Goal: Task Accomplishment & Management: Use online tool/utility

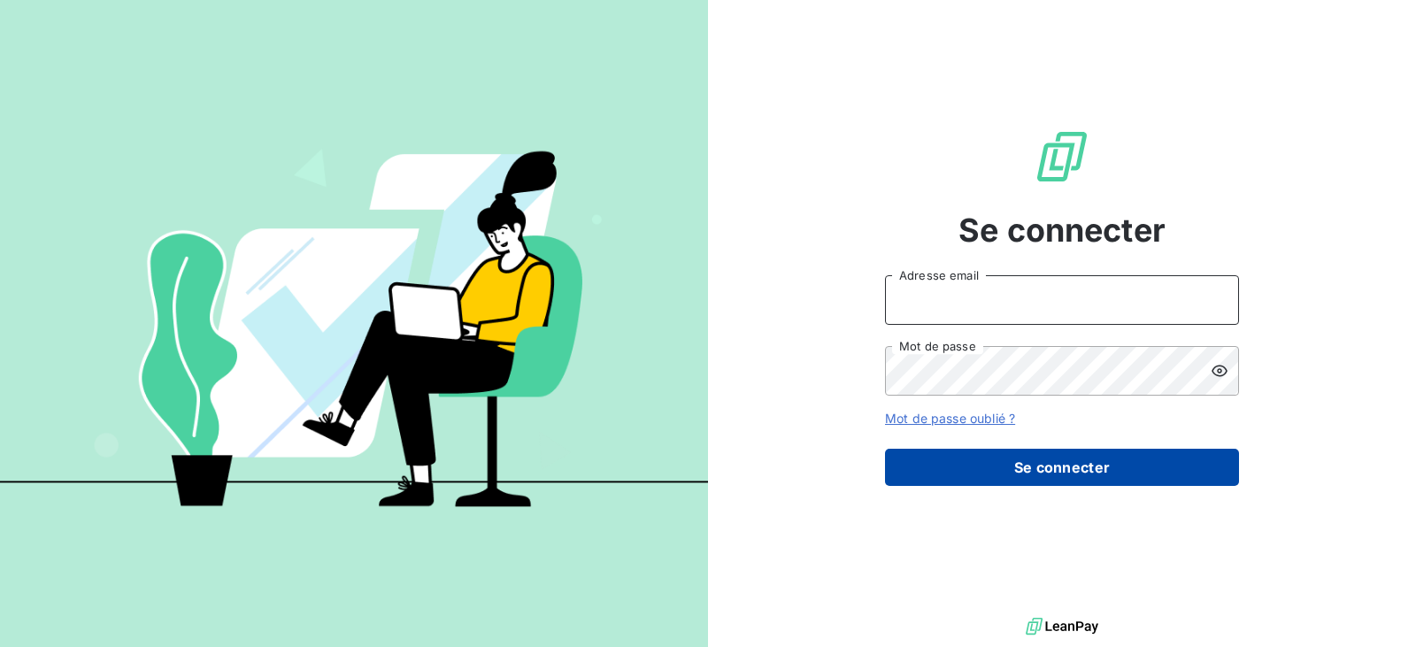
type input "[EMAIL_ADDRESS][DOMAIN_NAME]"
click at [1020, 458] on button "Se connecter" at bounding box center [1062, 467] width 354 height 37
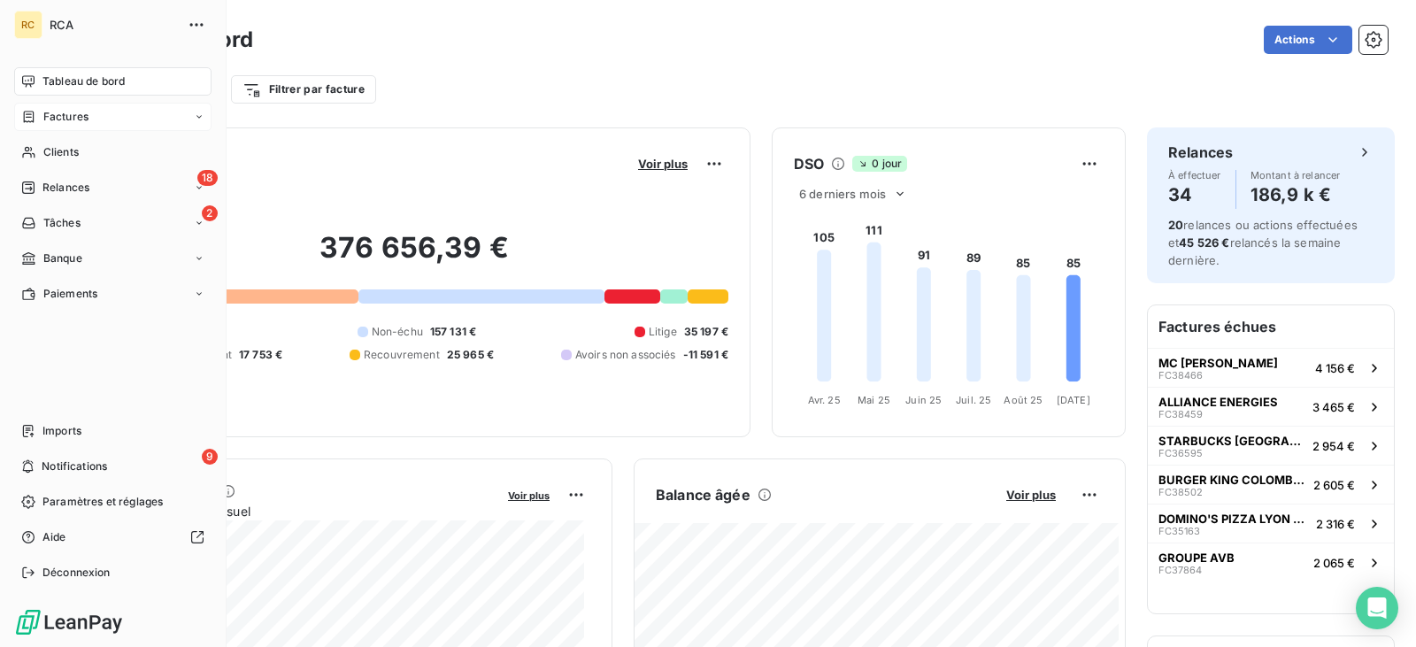
click at [73, 119] on span "Factures" at bounding box center [65, 117] width 45 height 16
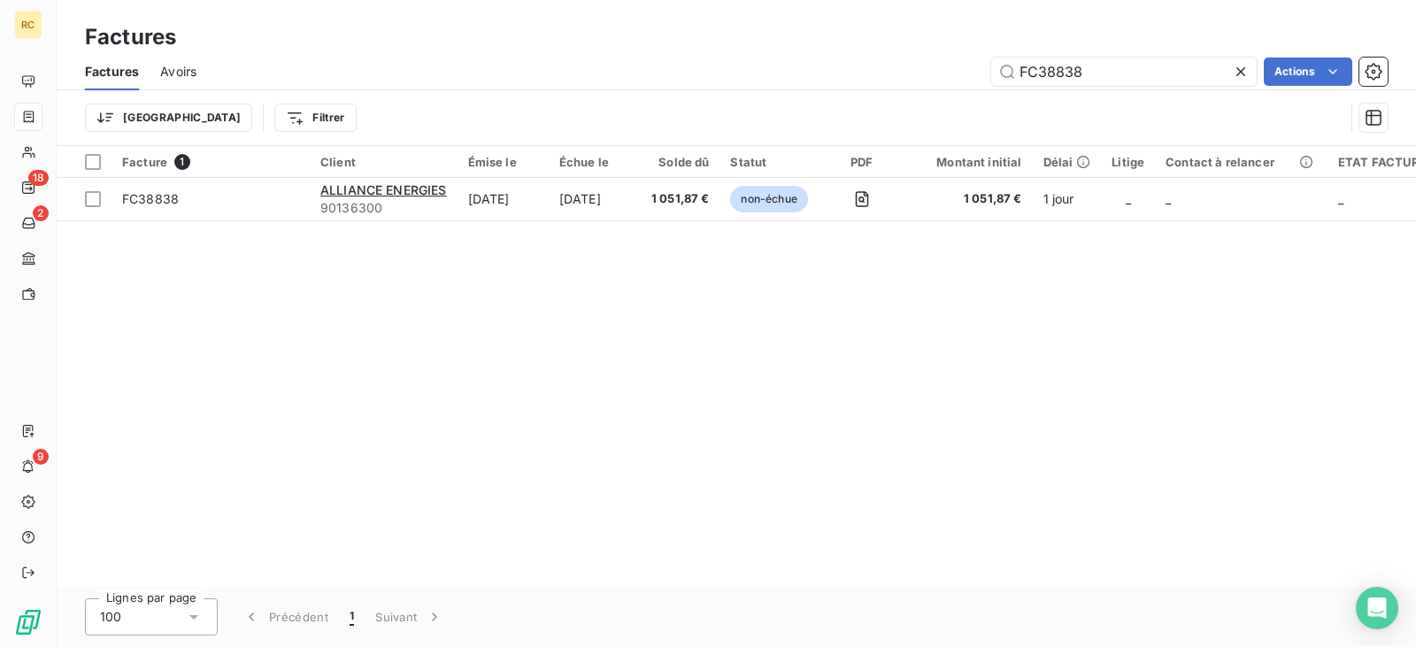
drag, startPoint x: 1100, startPoint y: 70, endPoint x: 915, endPoint y: 68, distance: 185.0
click at [915, 68] on div "FC38838 Actions" at bounding box center [803, 72] width 1170 height 28
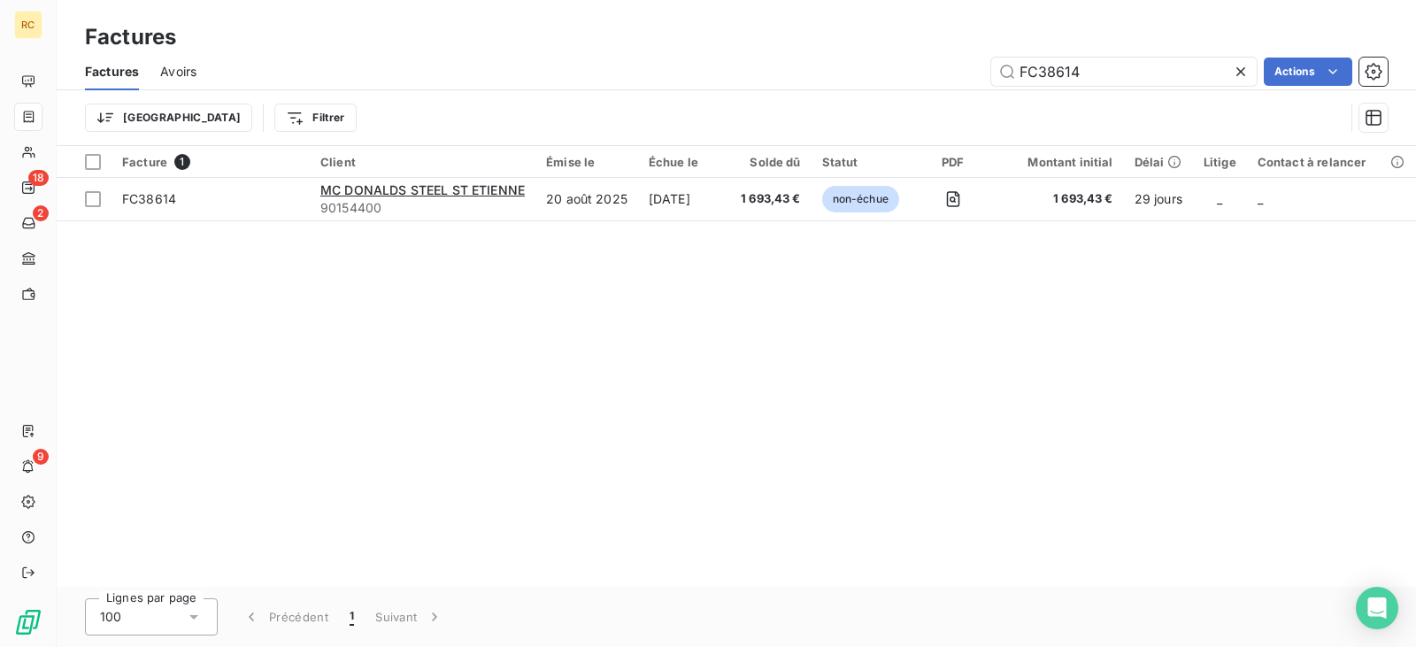
type input "FC38614"
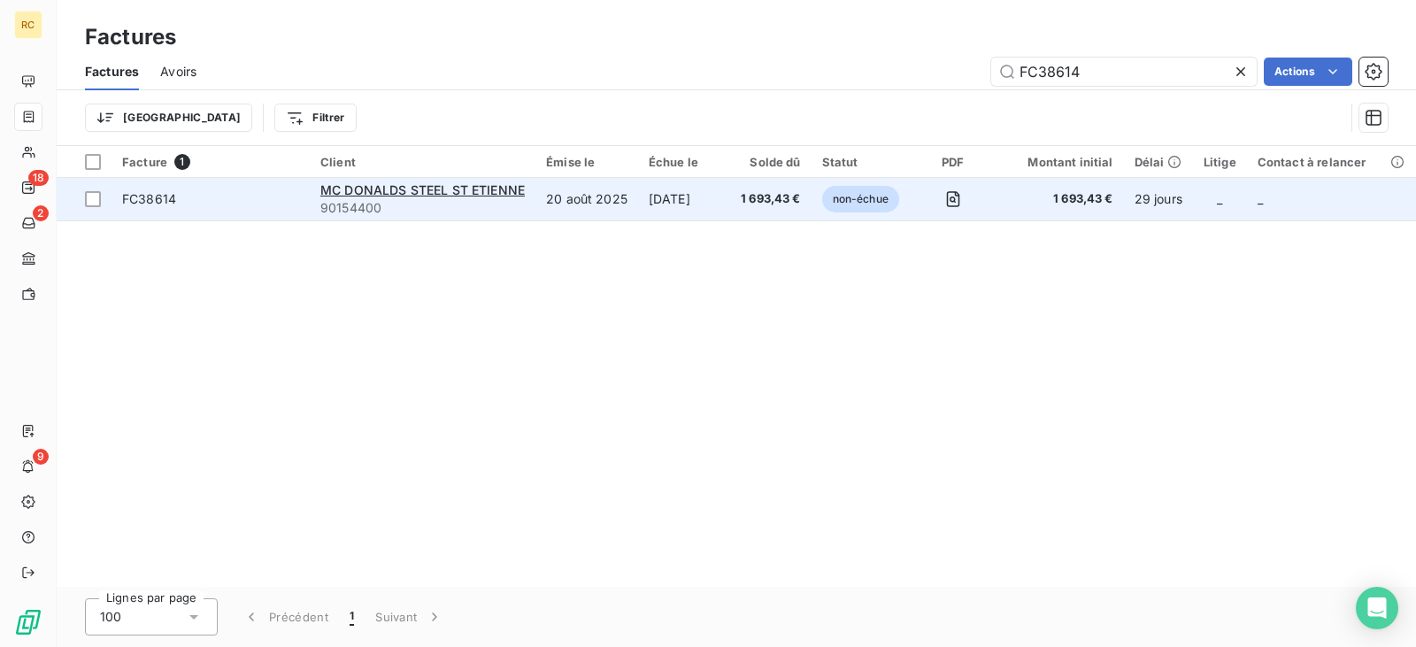
click at [702, 194] on td "[DATE]" at bounding box center [684, 199] width 92 height 42
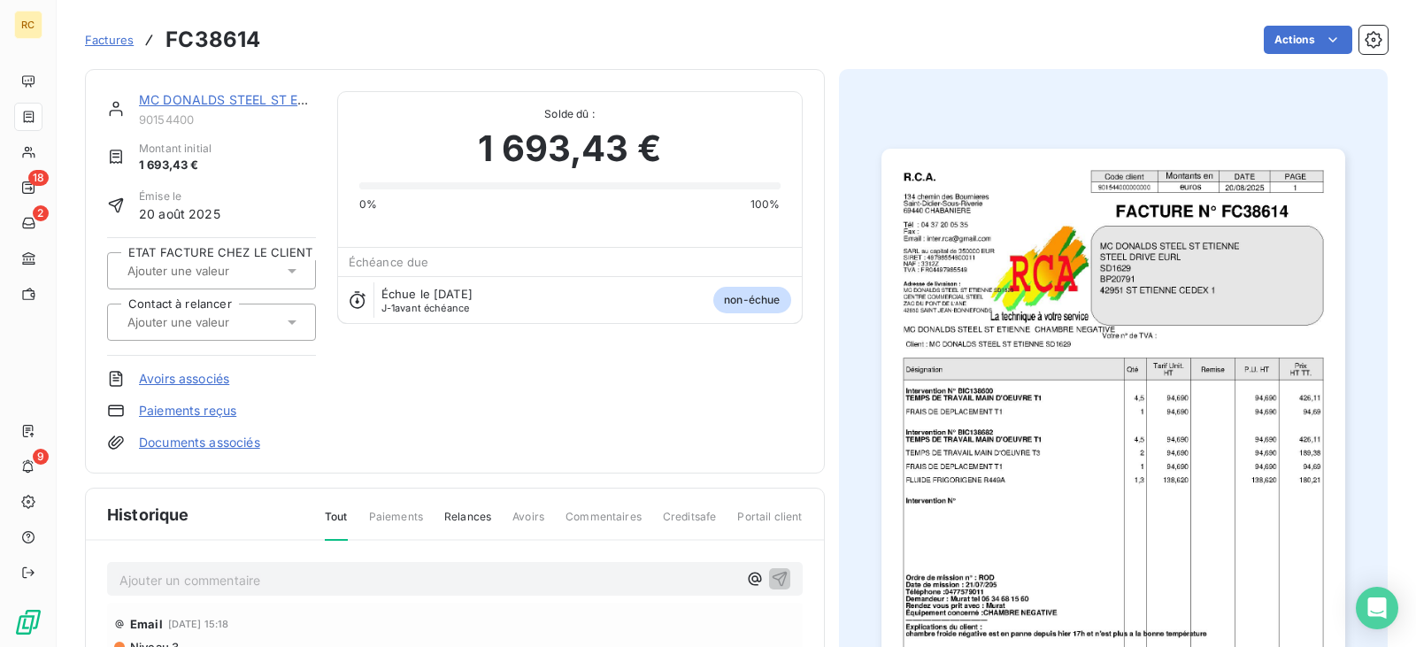
click at [106, 37] on span "Factures" at bounding box center [109, 40] width 49 height 14
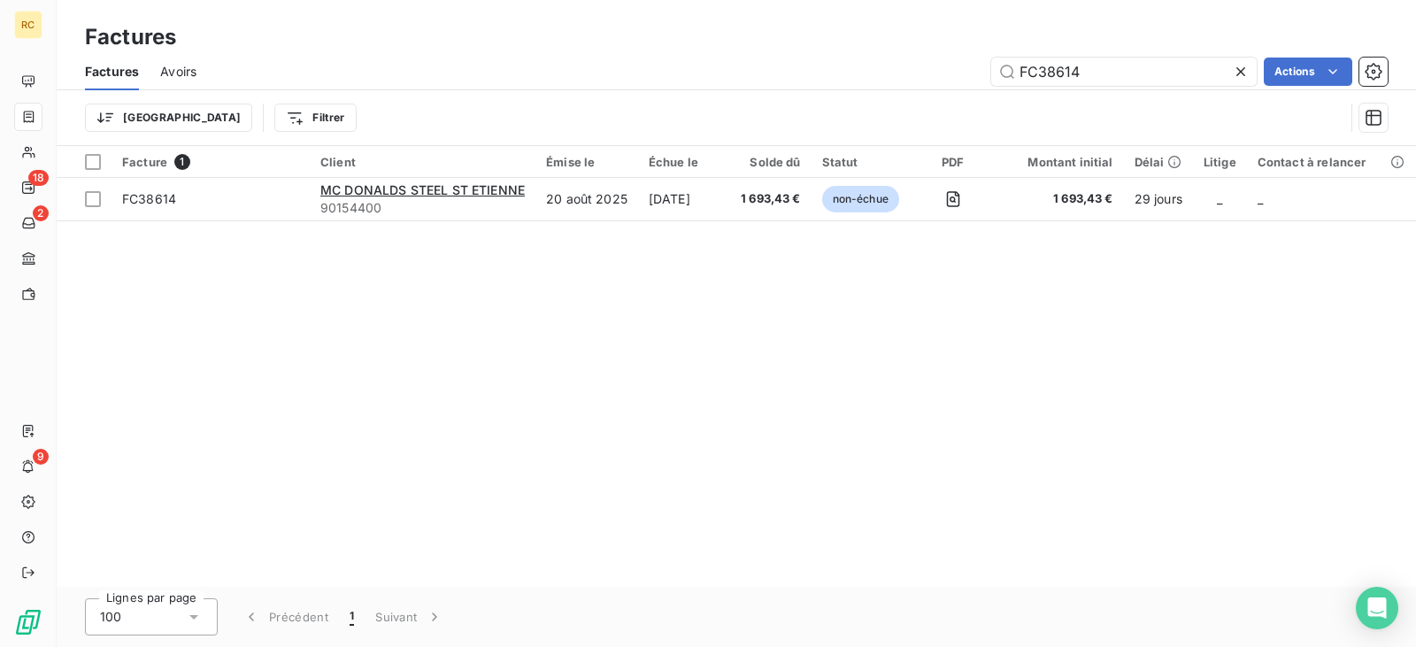
drag, startPoint x: 1046, startPoint y: 76, endPoint x: 763, endPoint y: 81, distance: 283.3
click at [763, 81] on div "FC38614 Actions" at bounding box center [803, 72] width 1170 height 28
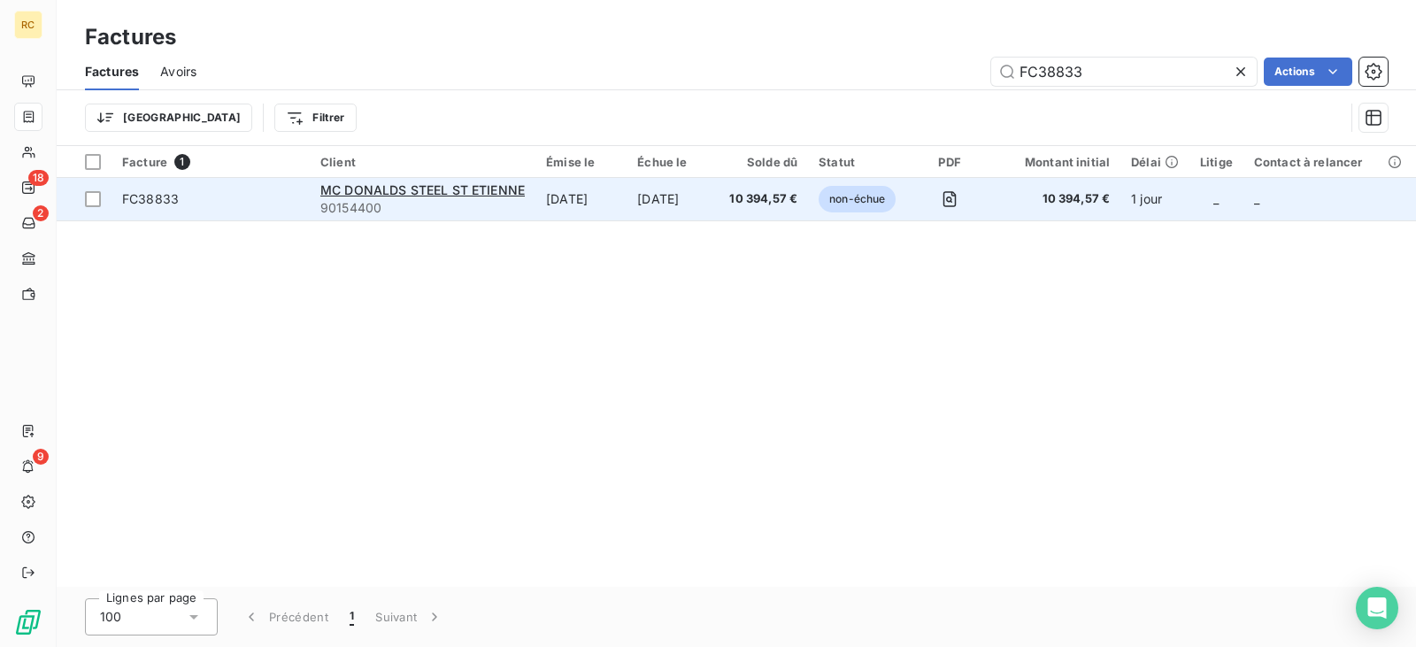
type input "FC38833"
click at [645, 212] on td "[DATE]" at bounding box center [673, 199] width 92 height 42
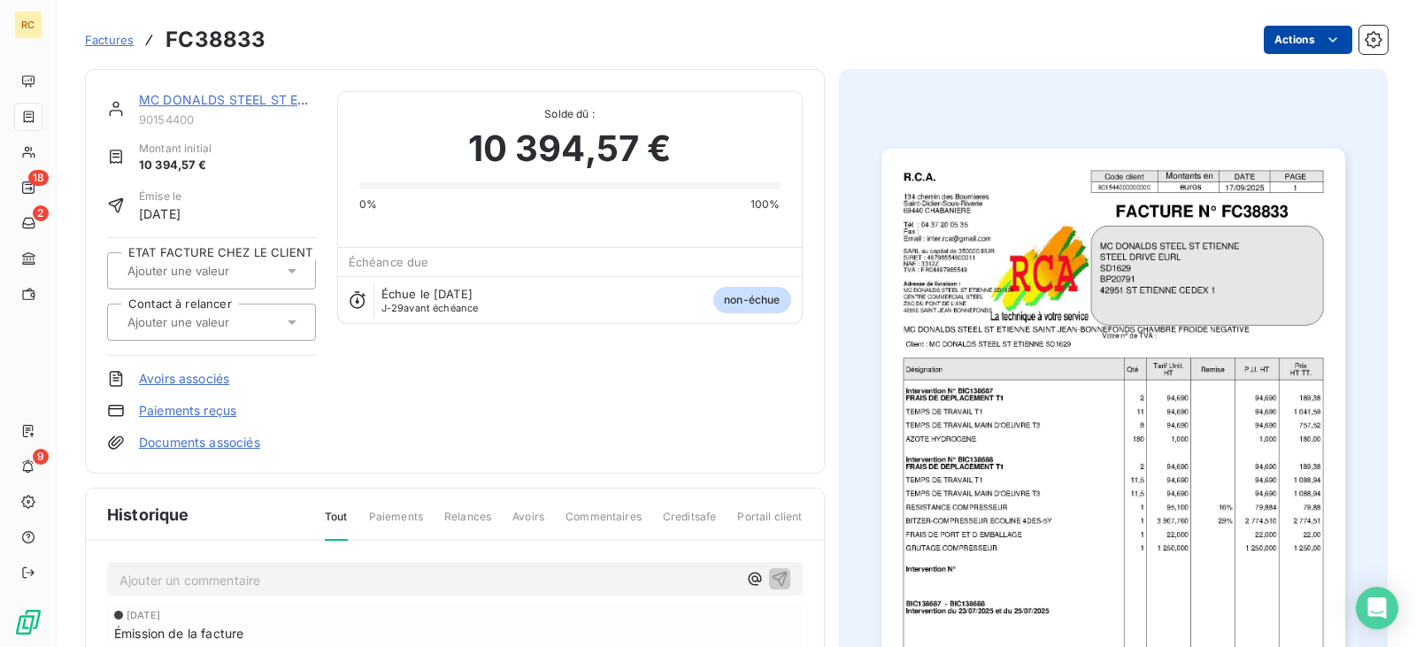
click at [1303, 42] on html "RC 18 2 9 Factures FC38833 Actions MC DONALDS STEEL ST ETIENNE 90154400 Montant…" at bounding box center [708, 323] width 1416 height 647
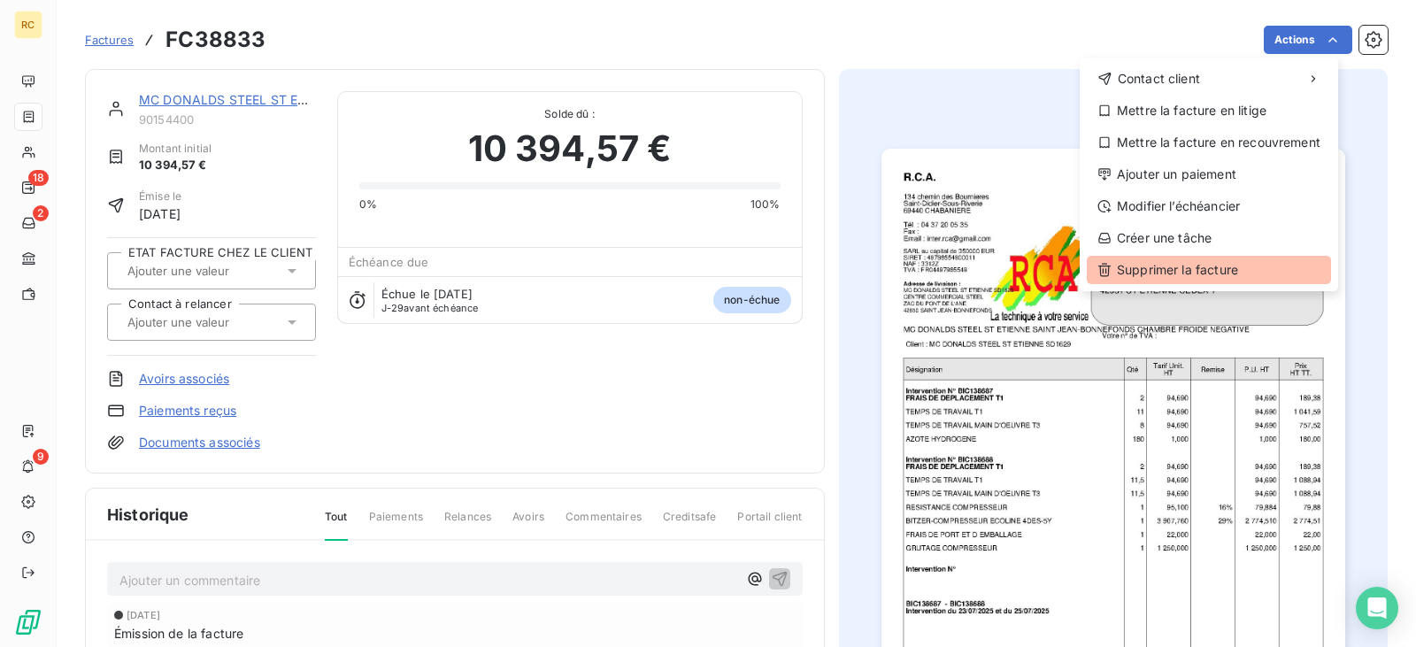
click at [1168, 267] on div "Supprimer la facture" at bounding box center [1209, 270] width 244 height 28
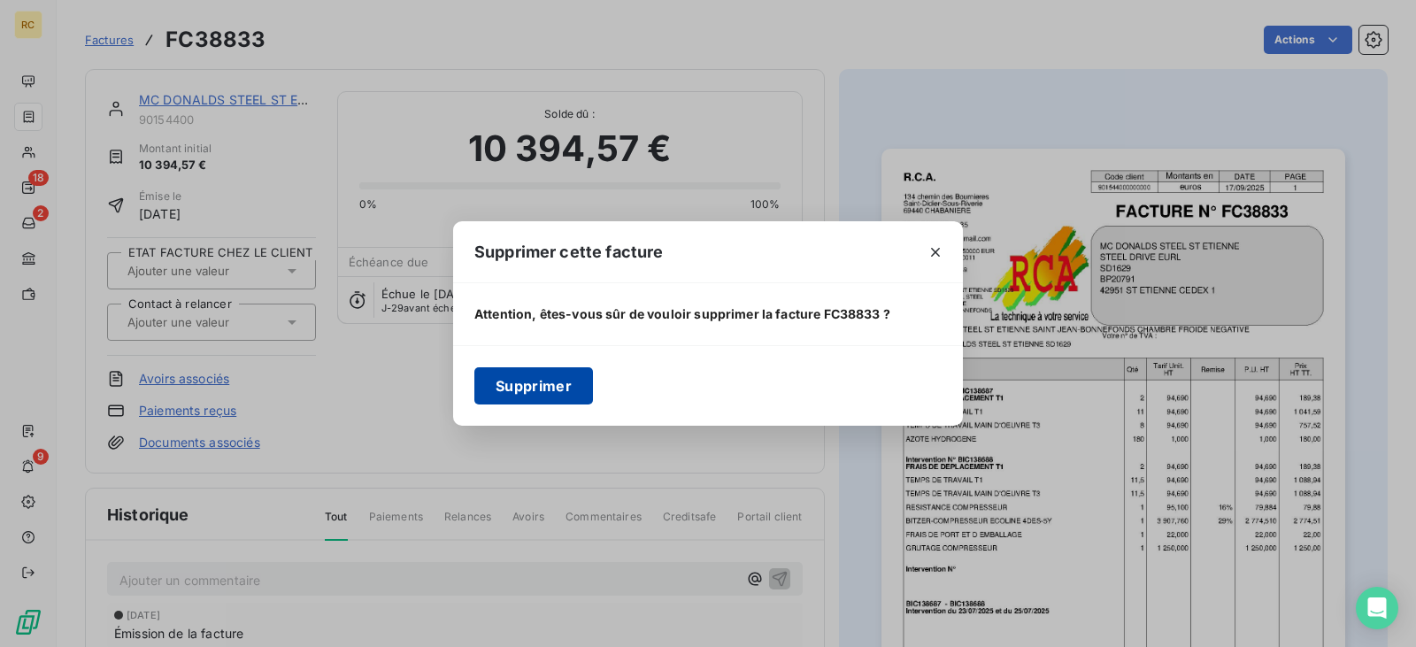
click at [498, 381] on button "Supprimer" at bounding box center [533, 385] width 119 height 37
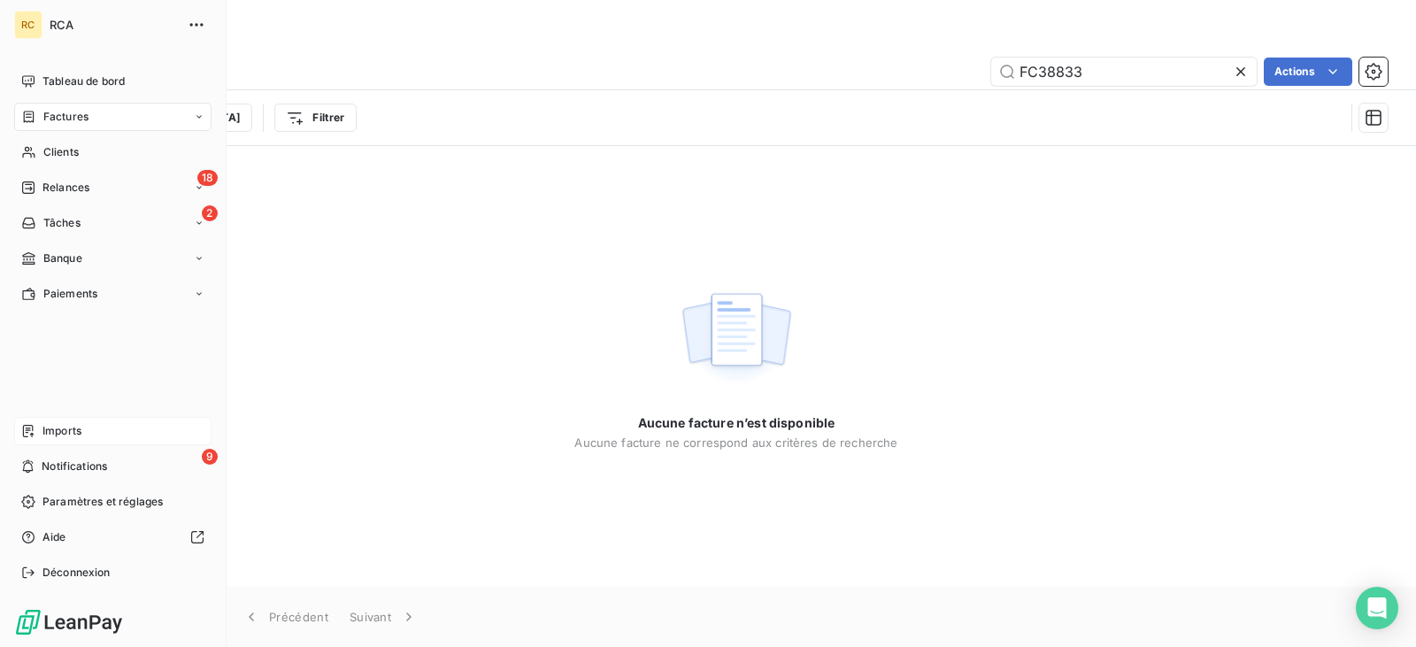
click at [74, 419] on div "Imports" at bounding box center [112, 431] width 197 height 28
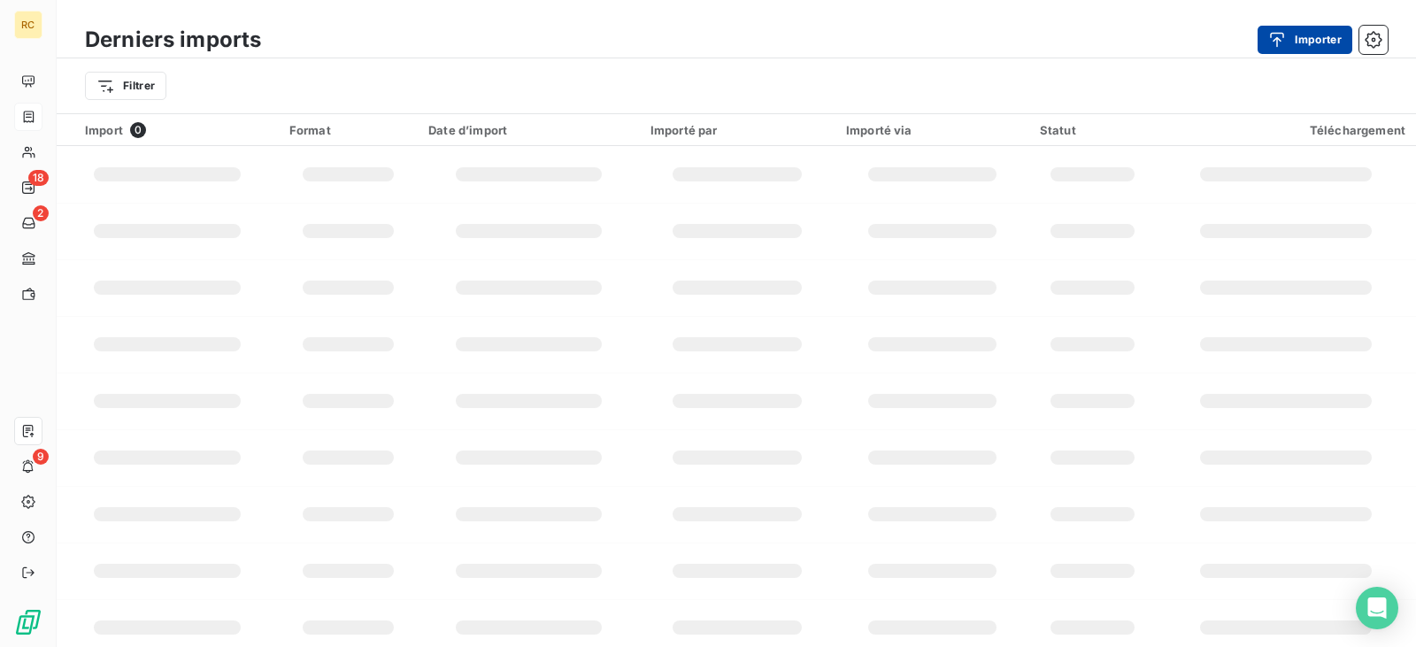
click at [1293, 38] on div "button" at bounding box center [1281, 40] width 27 height 18
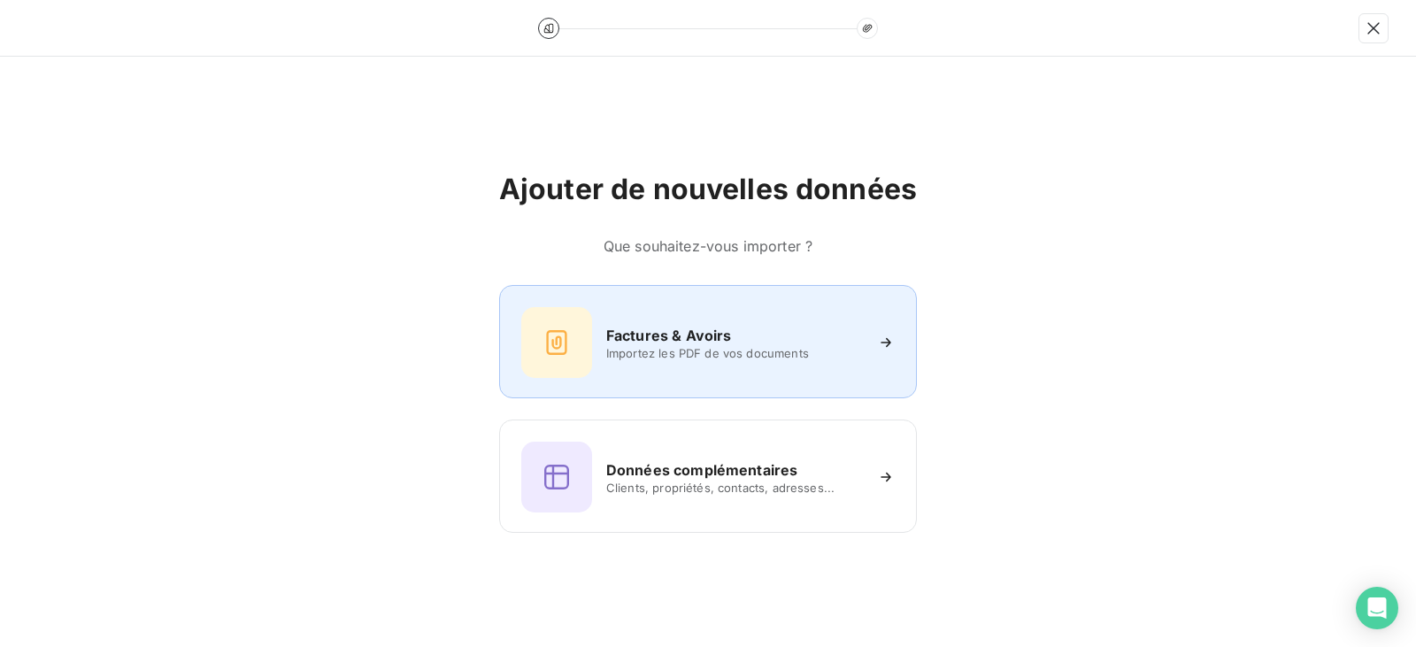
click at [646, 353] on span "Importez les PDF de vos documents" at bounding box center [734, 353] width 257 height 14
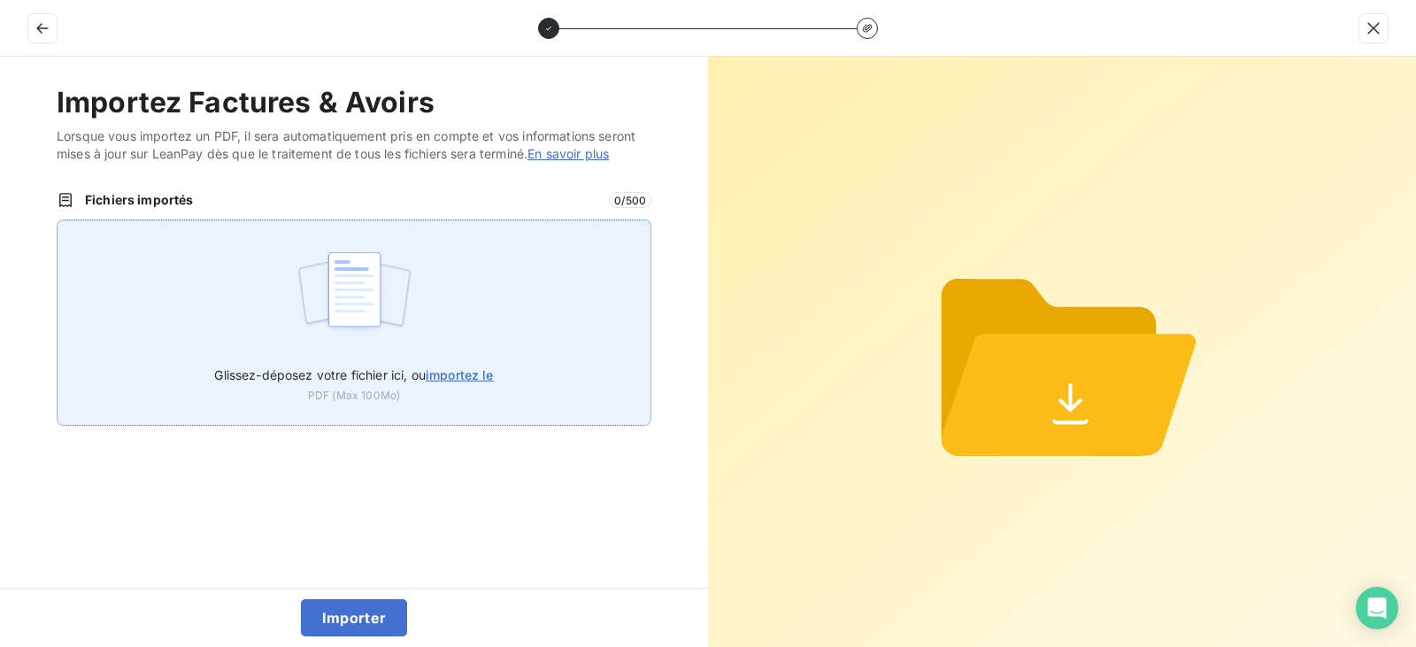
click at [428, 345] on div "Glissez-déposez votre fichier ici, ou importez le PDF (Max 100Mo)" at bounding box center [354, 323] width 595 height 206
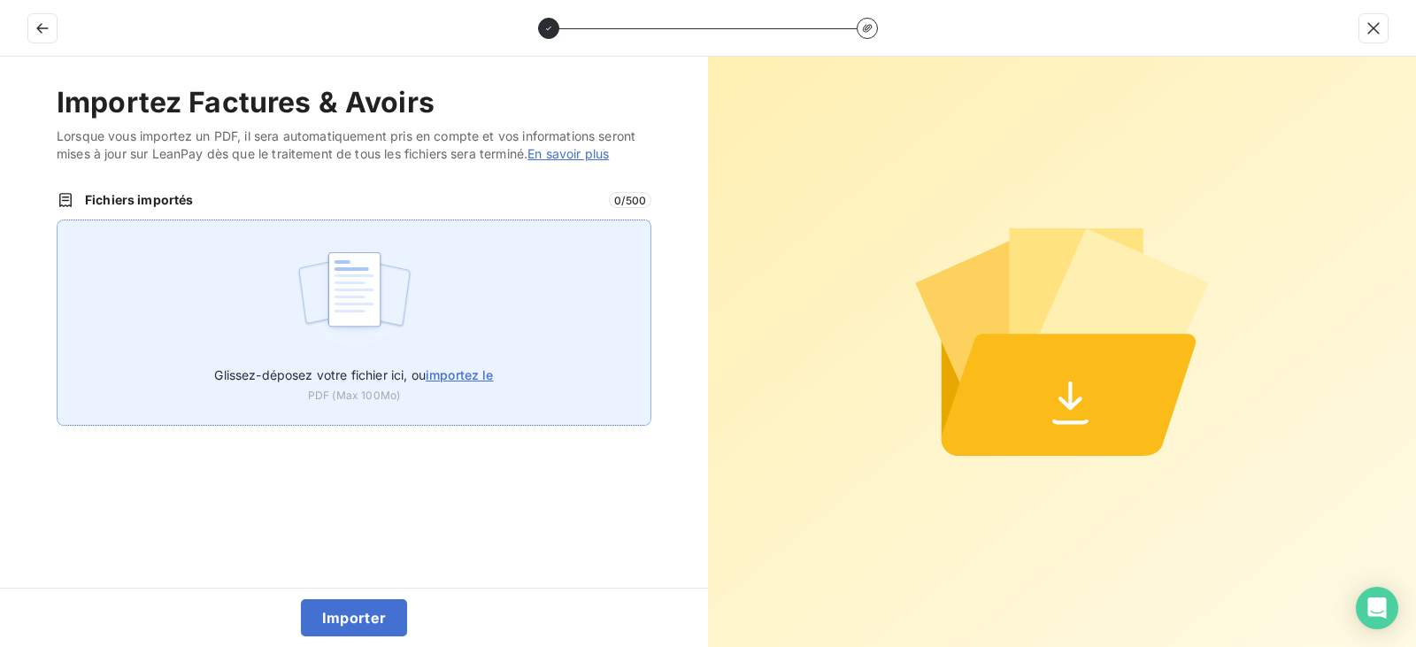
type input "C:\fakepath\FC38833.pdf"
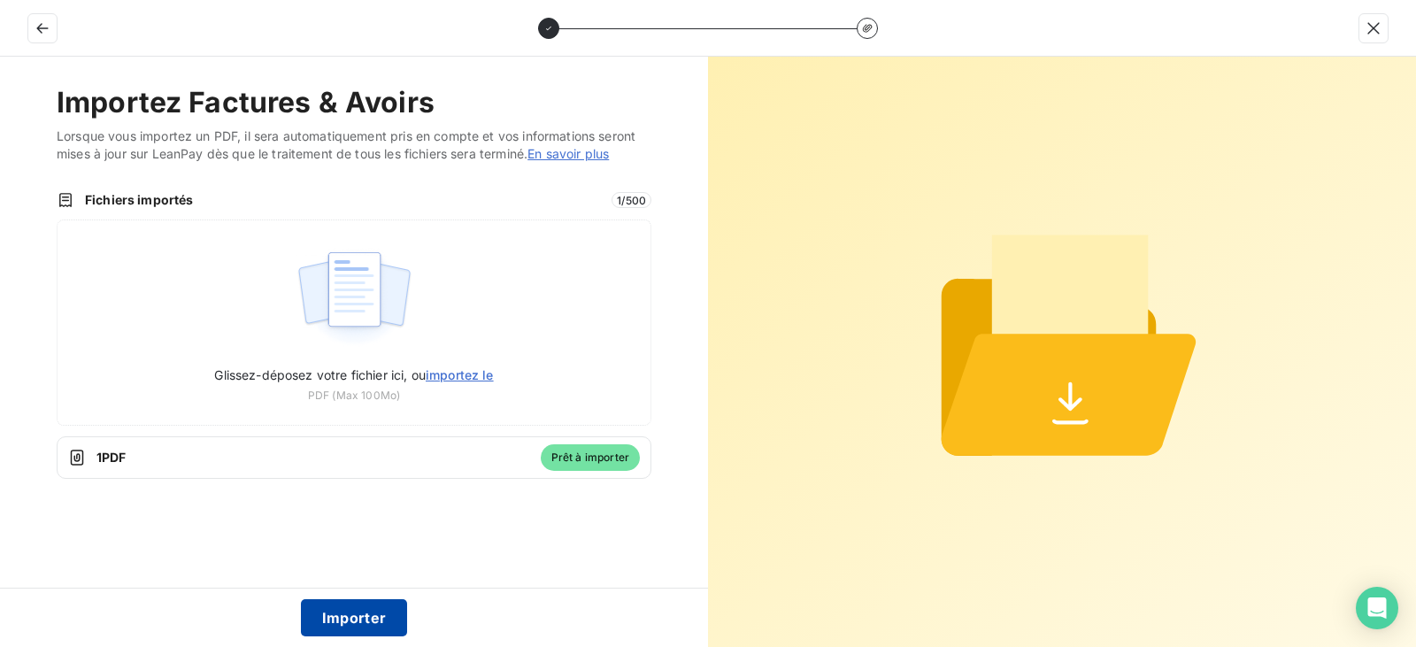
click at [377, 624] on button "Importer" at bounding box center [354, 617] width 107 height 37
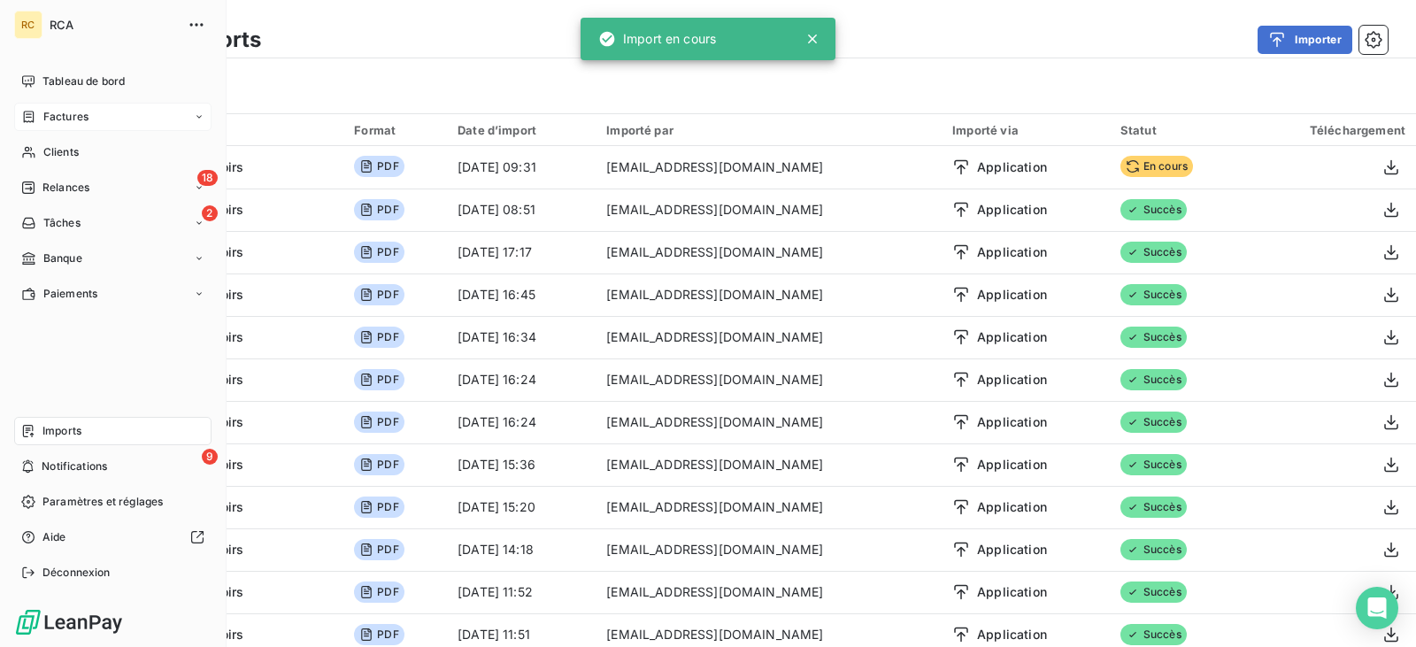
click at [94, 116] on div "Factures" at bounding box center [112, 117] width 197 height 28
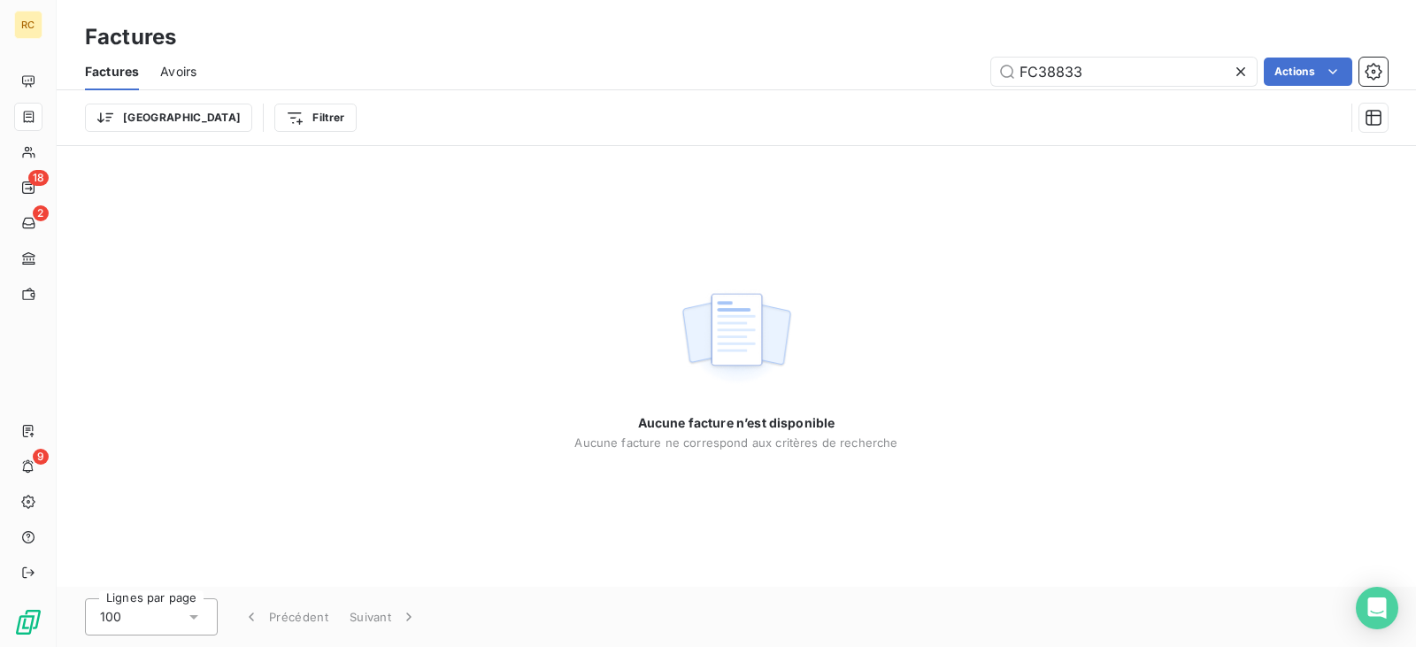
drag, startPoint x: 1036, startPoint y: 71, endPoint x: 945, endPoint y: 68, distance: 91.2
click at [948, 68] on div "FC38833 Actions" at bounding box center [803, 72] width 1170 height 28
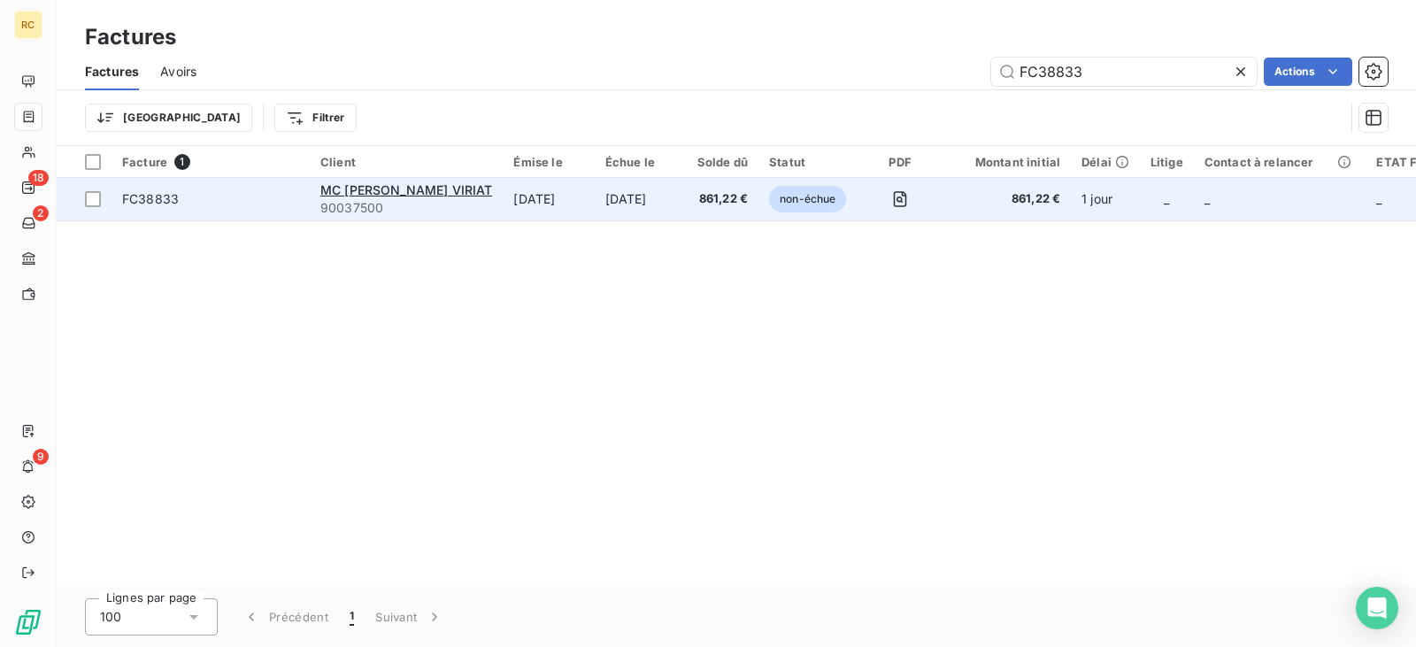
click at [595, 198] on td "[DATE]" at bounding box center [641, 199] width 92 height 42
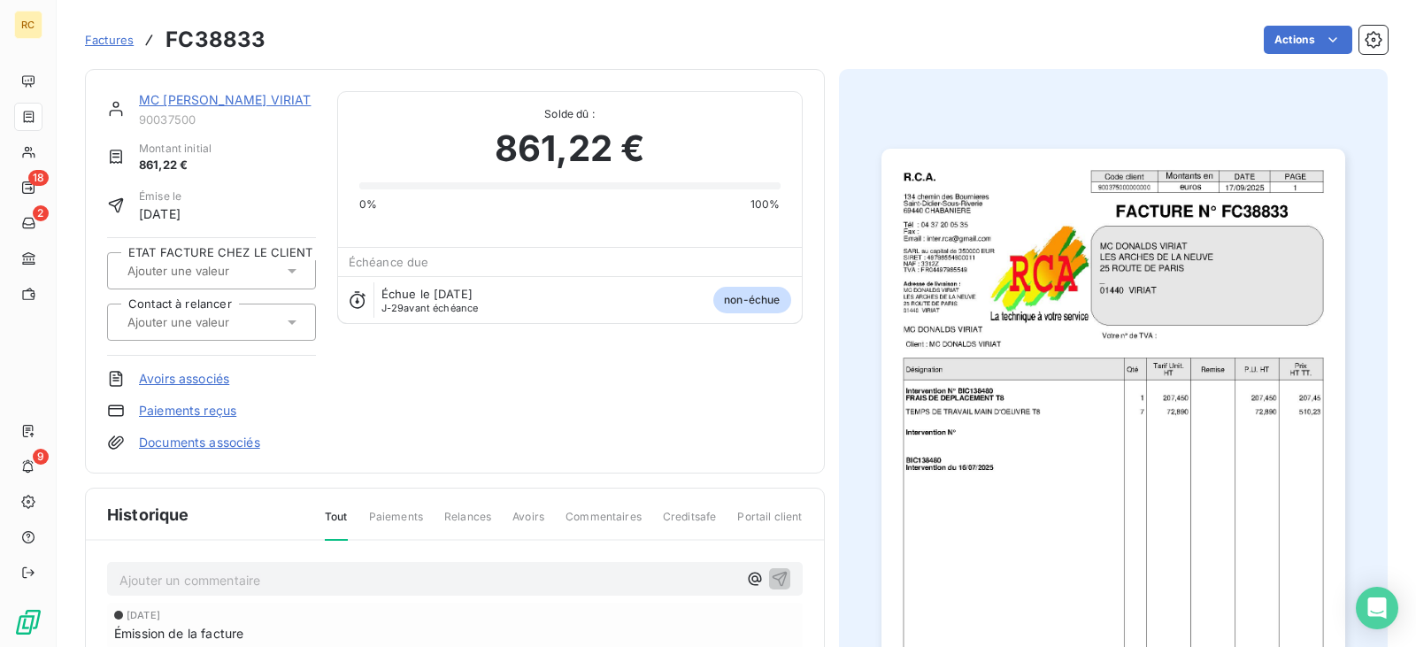
click at [226, 434] on link "Documents associés" at bounding box center [199, 443] width 121 height 18
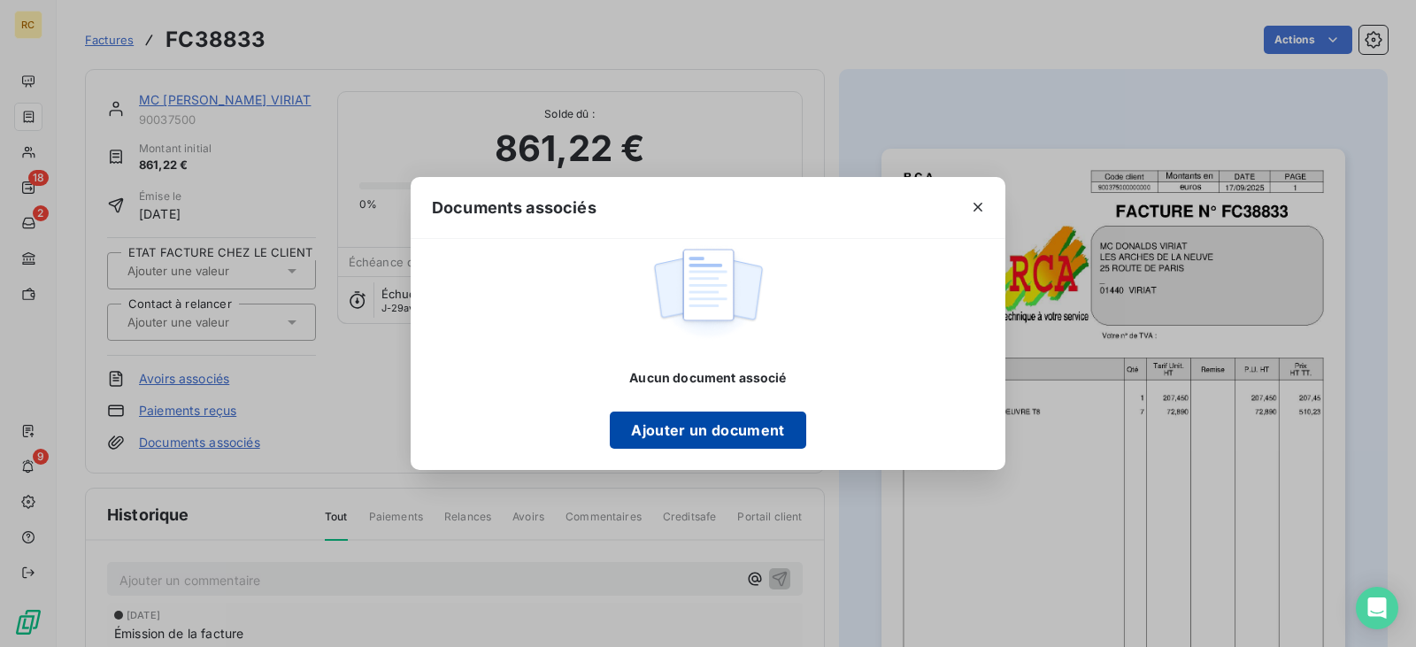
click at [674, 432] on button "Ajouter un document" at bounding box center [708, 430] width 196 height 37
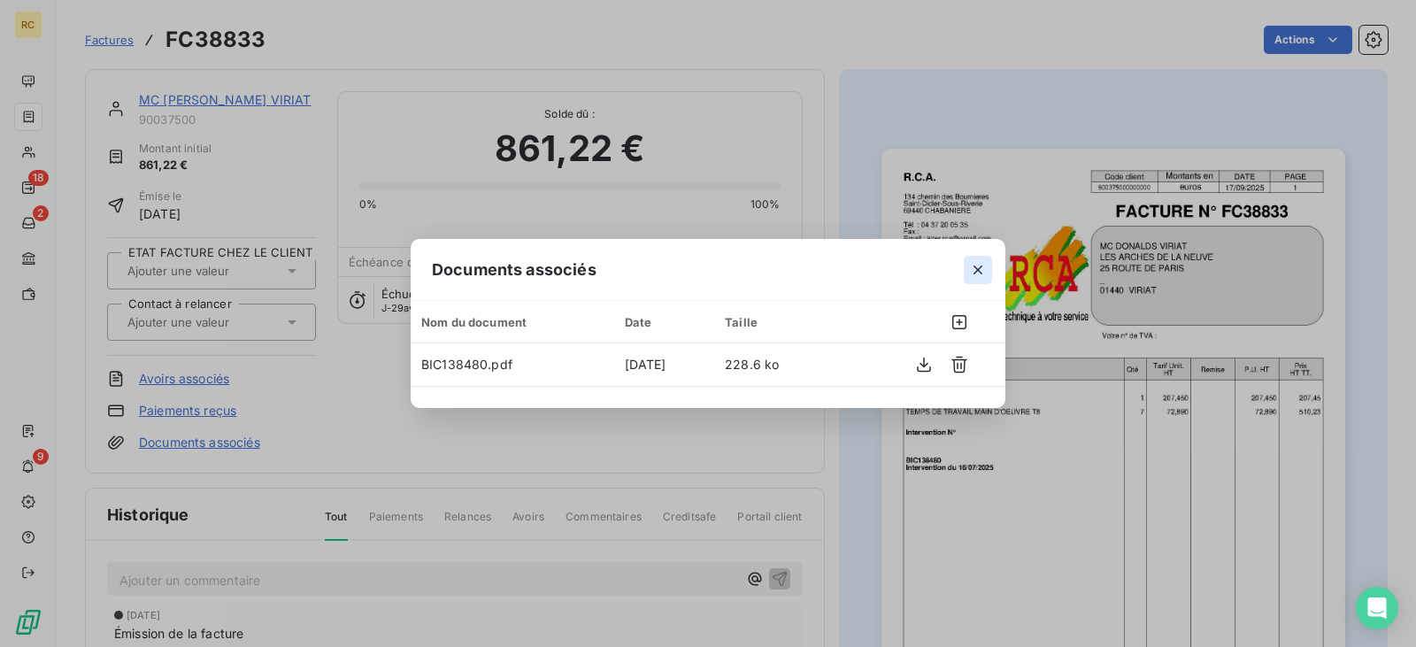
click at [974, 266] on icon "button" at bounding box center [978, 270] width 18 height 18
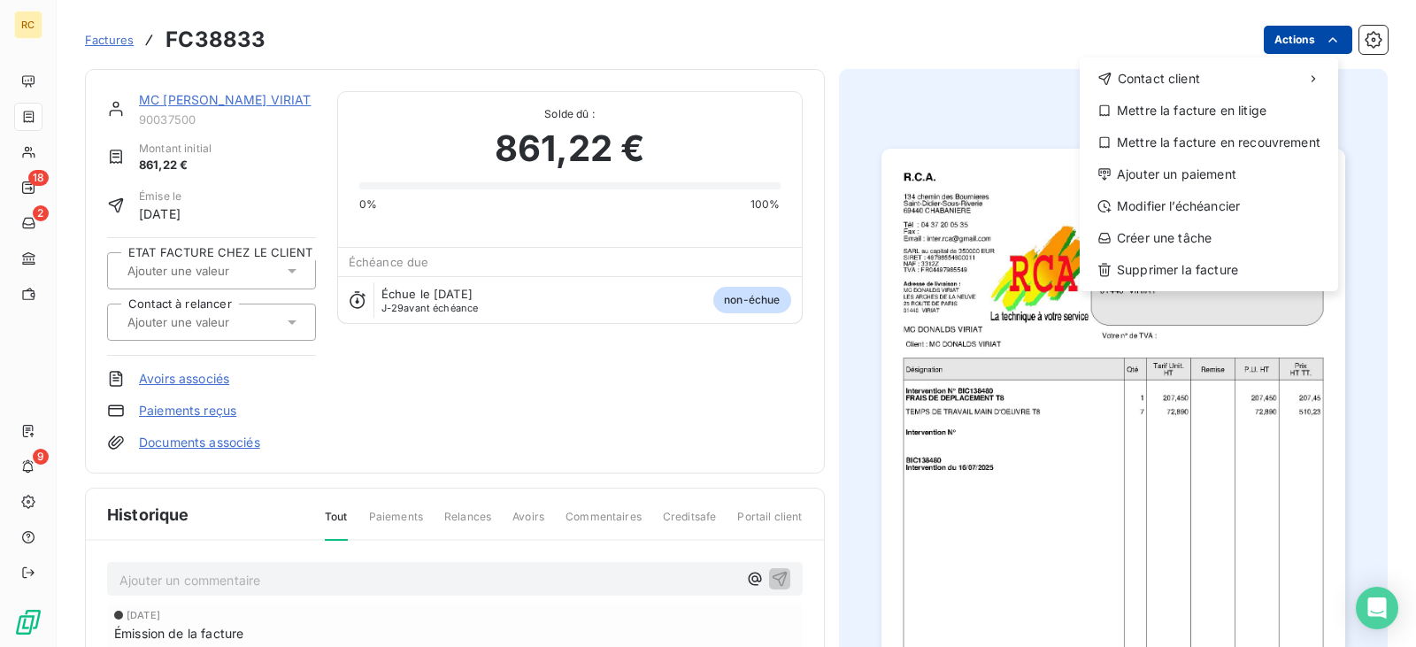
click at [1307, 40] on html "RC 18 2 9 Factures FC38833 Actions Contact client Mettre la facture en litige M…" at bounding box center [708, 323] width 1416 height 647
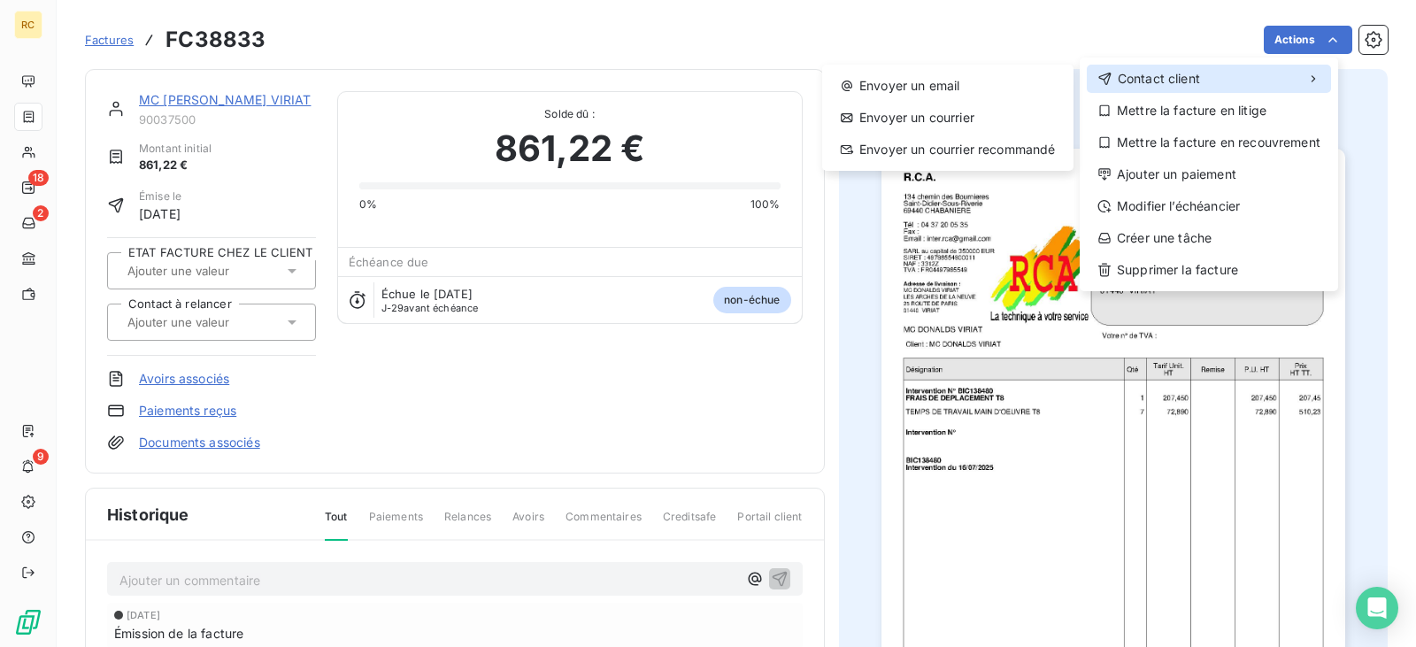
click at [1205, 73] on div "Contact client" at bounding box center [1209, 79] width 244 height 28
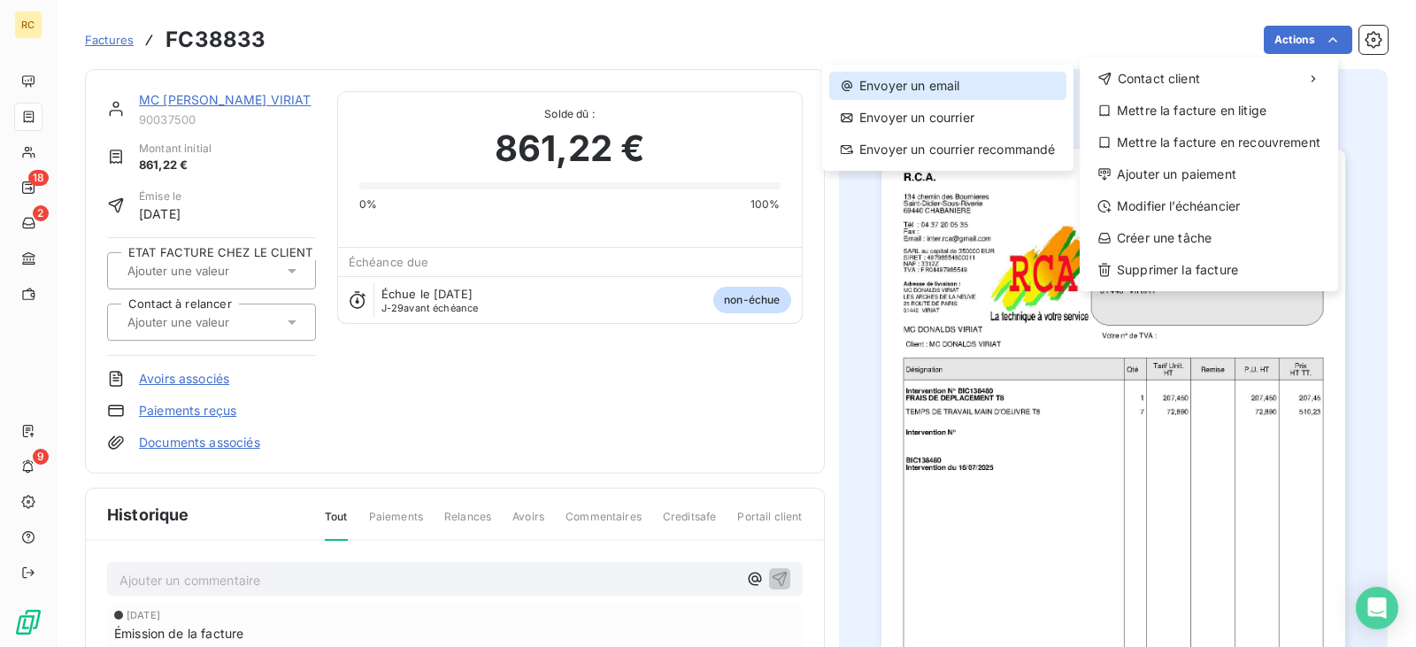
click at [948, 94] on div "Envoyer un email" at bounding box center [947, 86] width 237 height 28
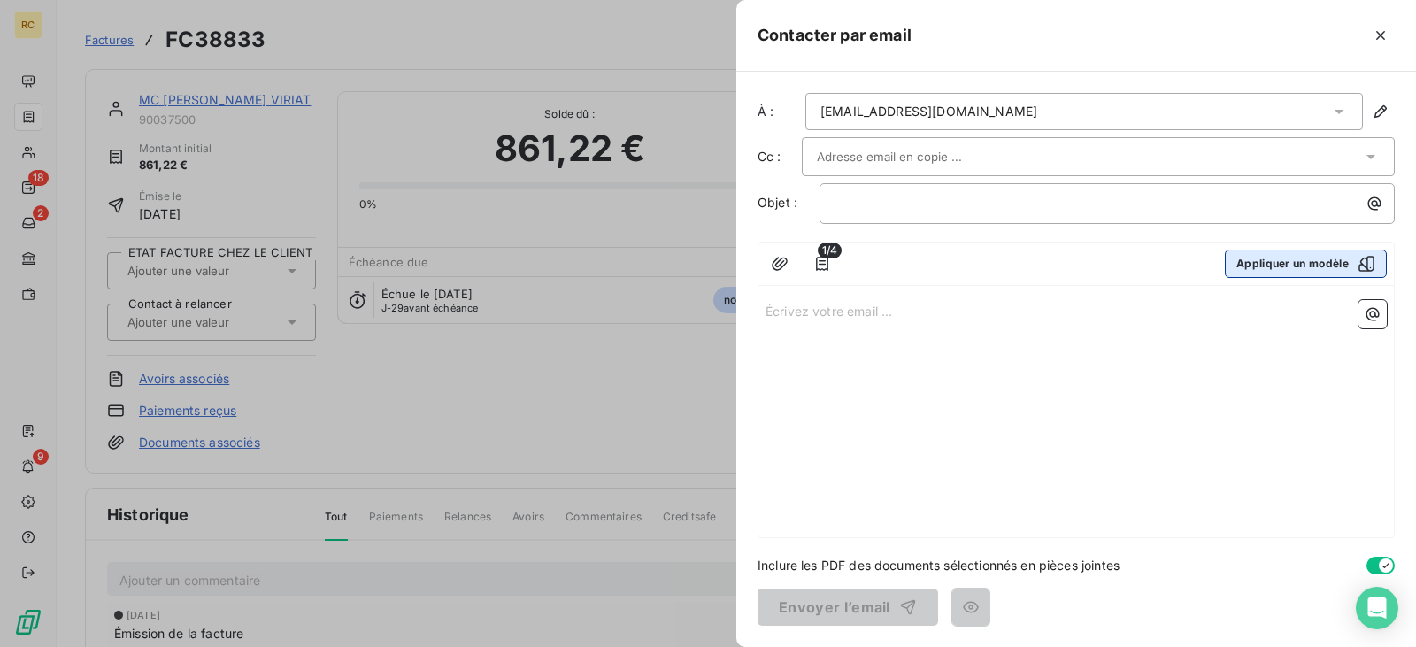
click at [1319, 269] on button "Appliquer un modèle" at bounding box center [1306, 264] width 162 height 28
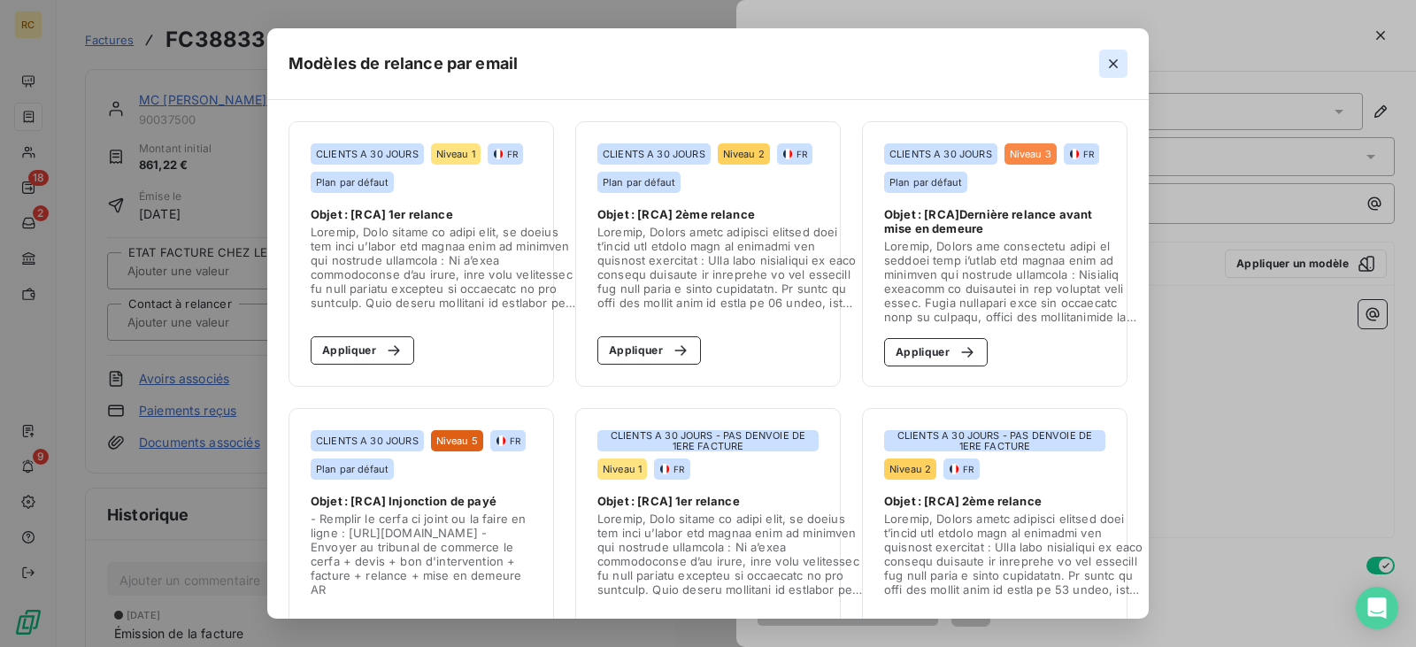
click at [1113, 54] on button "button" at bounding box center [1113, 64] width 28 height 28
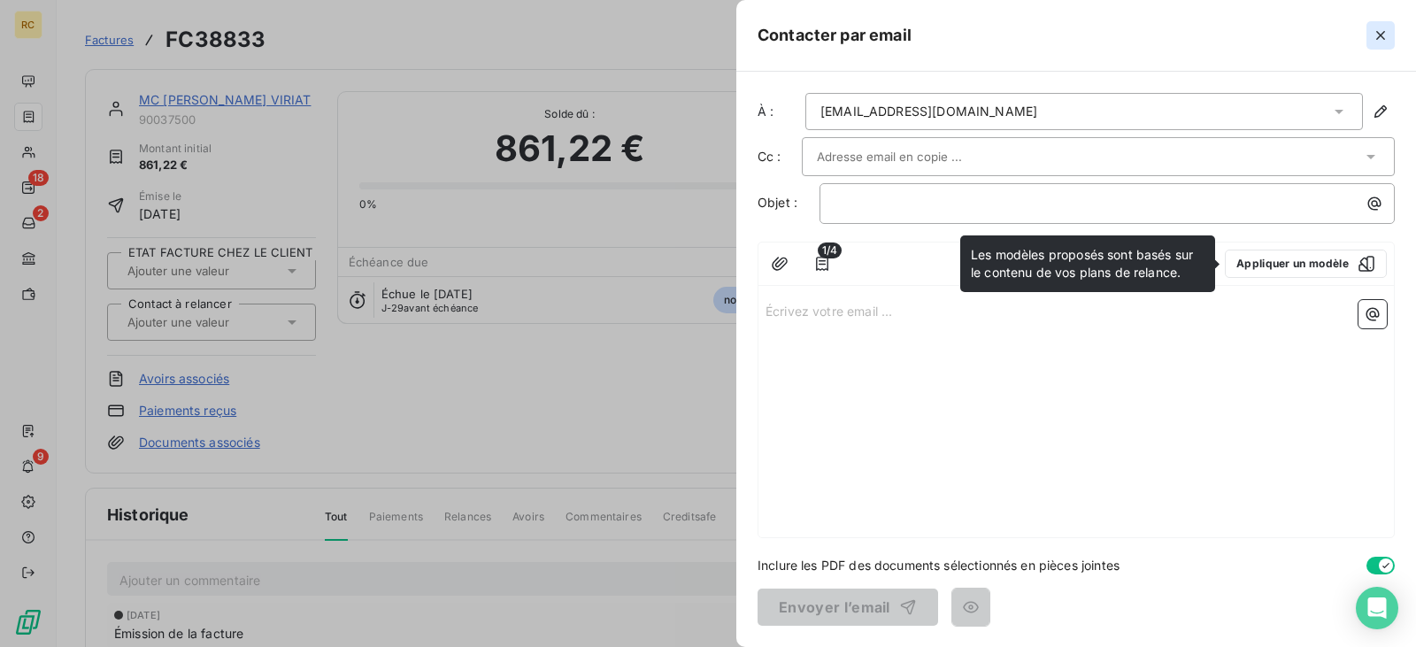
click at [1368, 36] on button "button" at bounding box center [1381, 35] width 28 height 28
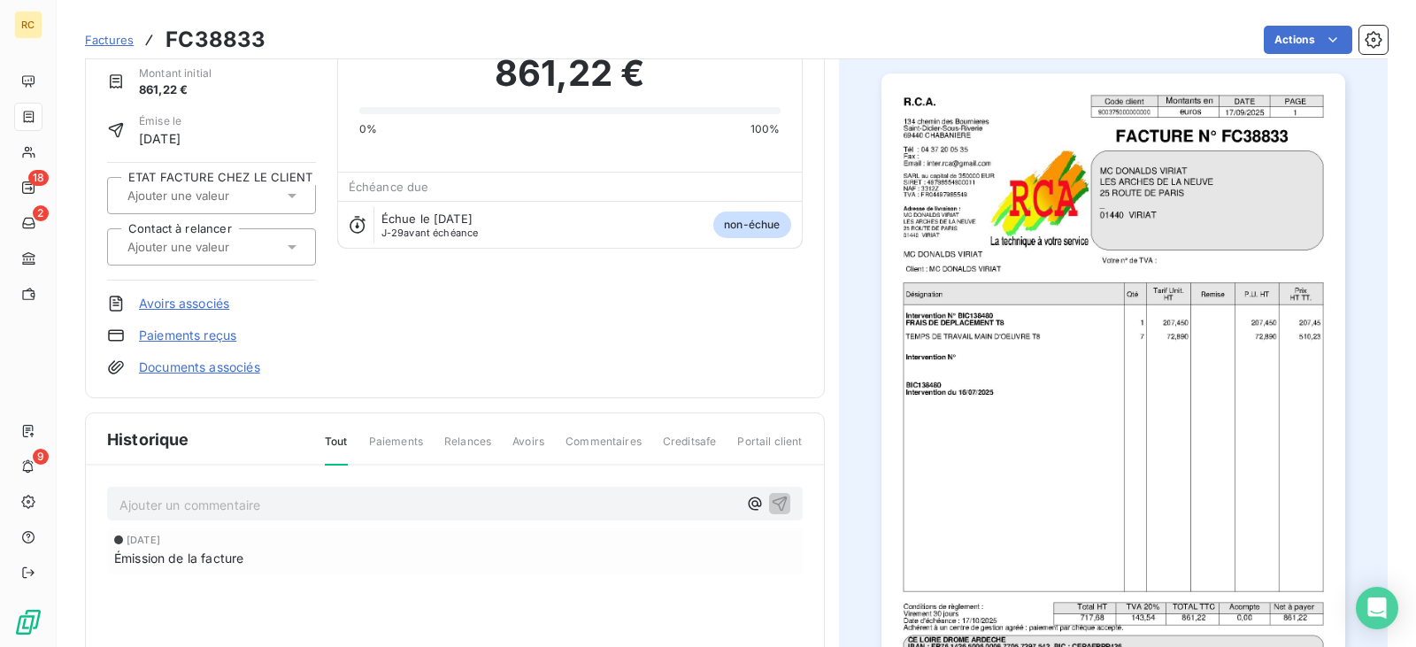
scroll to position [91, 0]
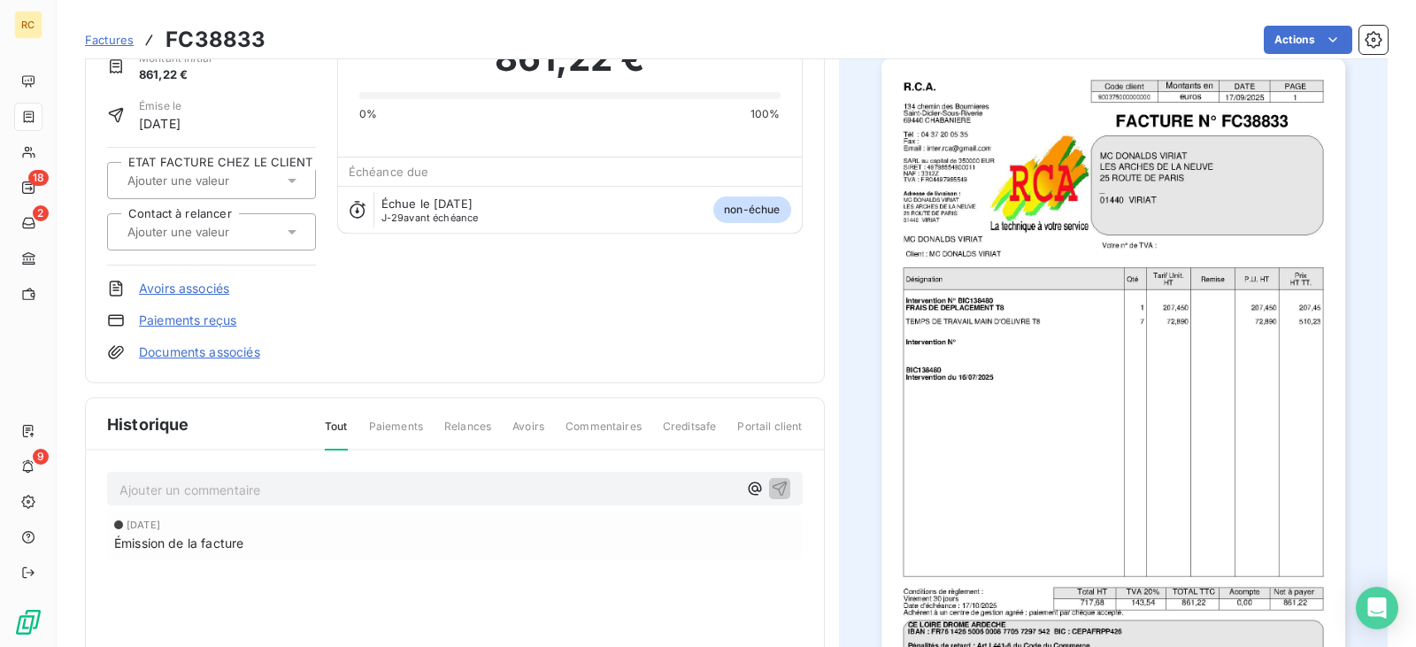
click at [121, 42] on span "Factures" at bounding box center [109, 40] width 49 height 14
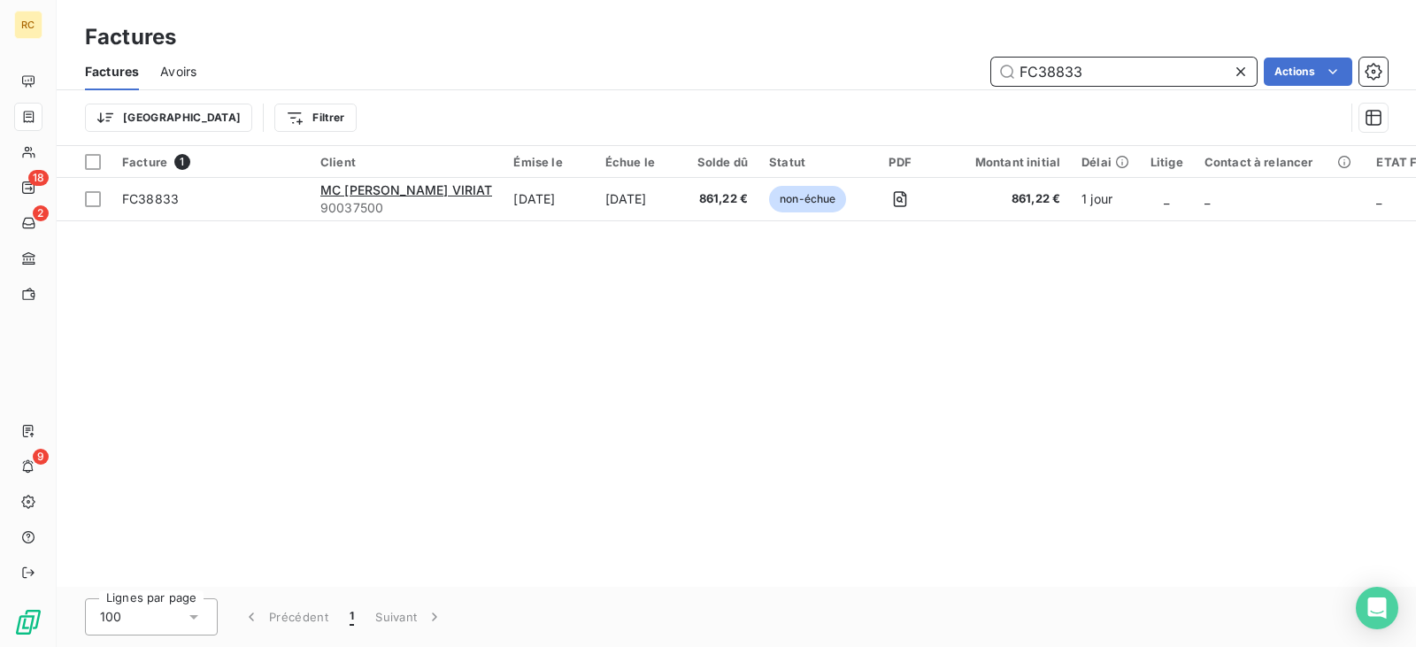
drag, startPoint x: 1099, startPoint y: 74, endPoint x: 919, endPoint y: 77, distance: 180.6
click at [932, 77] on div "FC38833 Actions" at bounding box center [803, 72] width 1170 height 28
paste input "40"
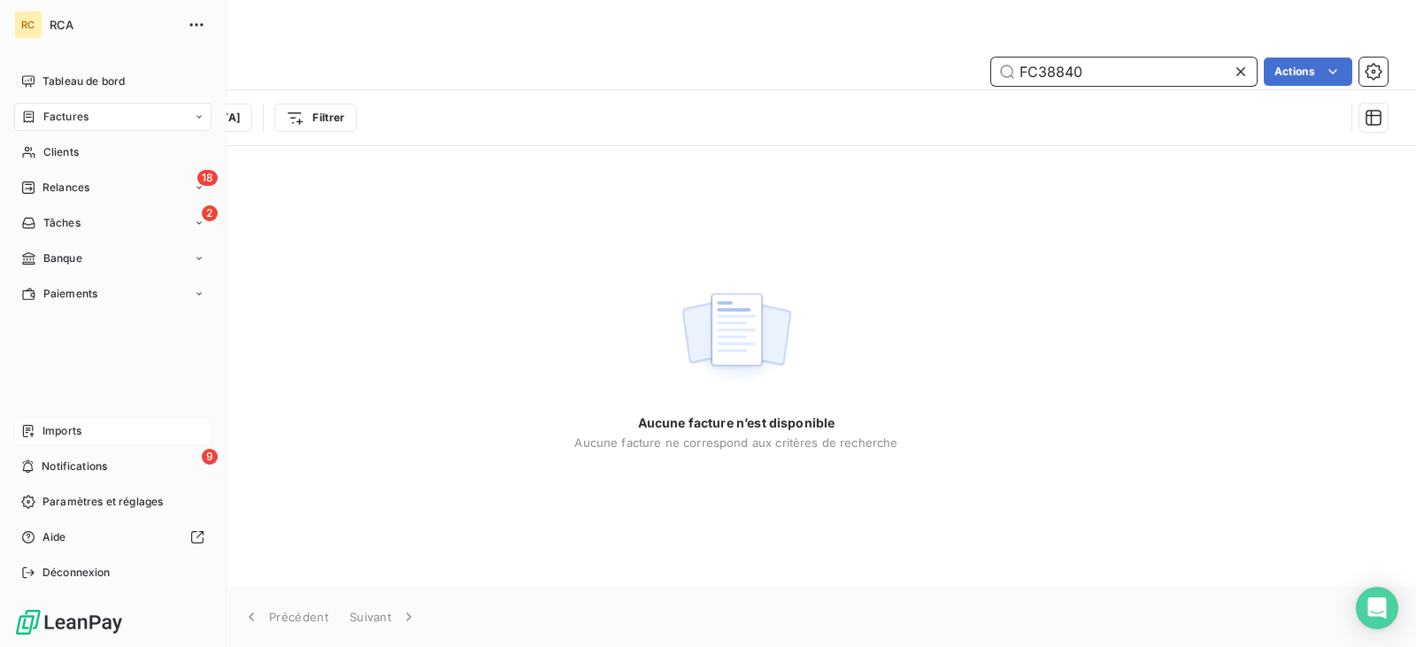
type input "FC38840"
click at [76, 430] on span "Imports" at bounding box center [61, 431] width 39 height 16
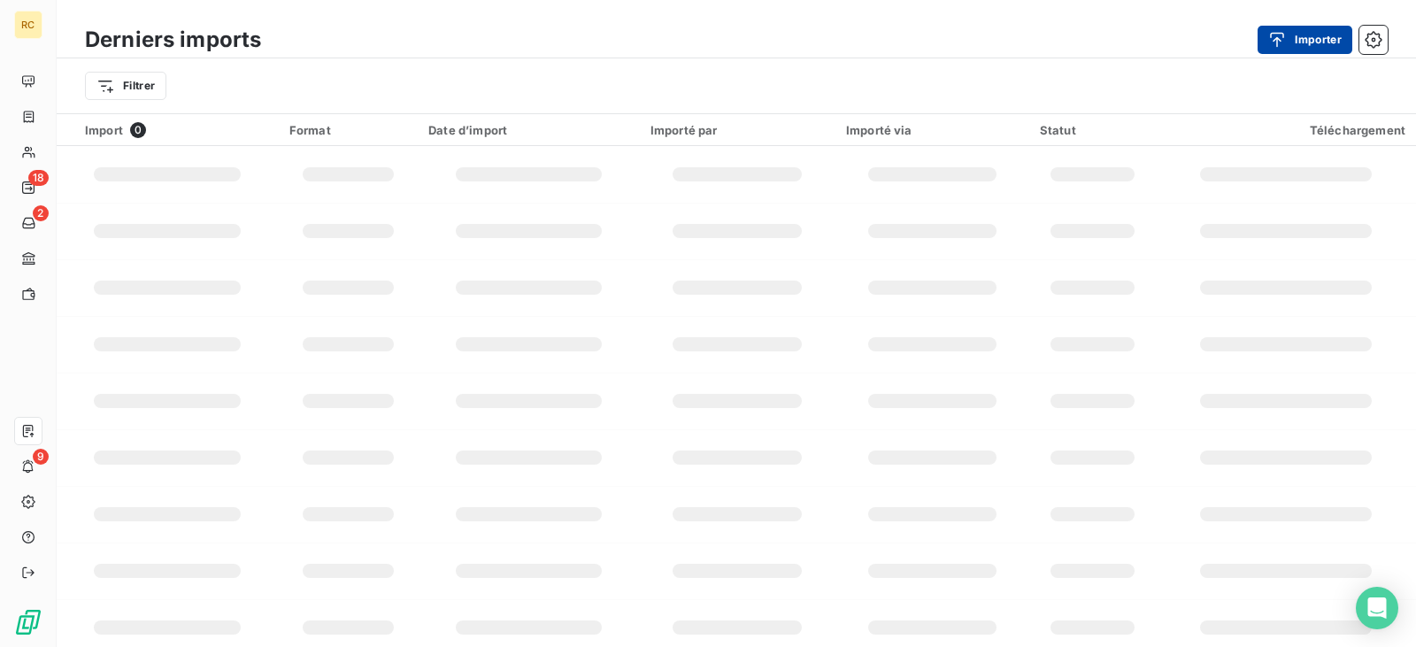
click at [1300, 39] on button "Importer" at bounding box center [1305, 40] width 95 height 28
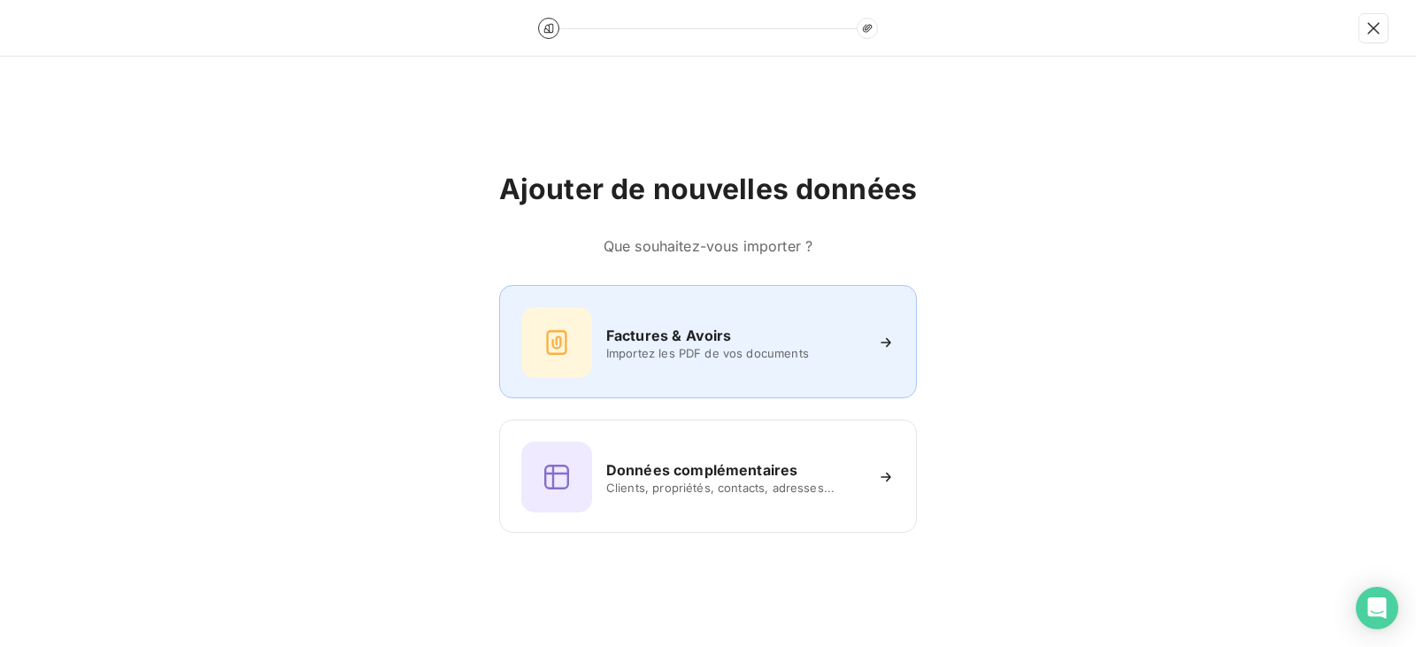
click at [755, 308] on div "Factures & Avoirs Importez les PDF de vos documents" at bounding box center [708, 342] width 374 height 71
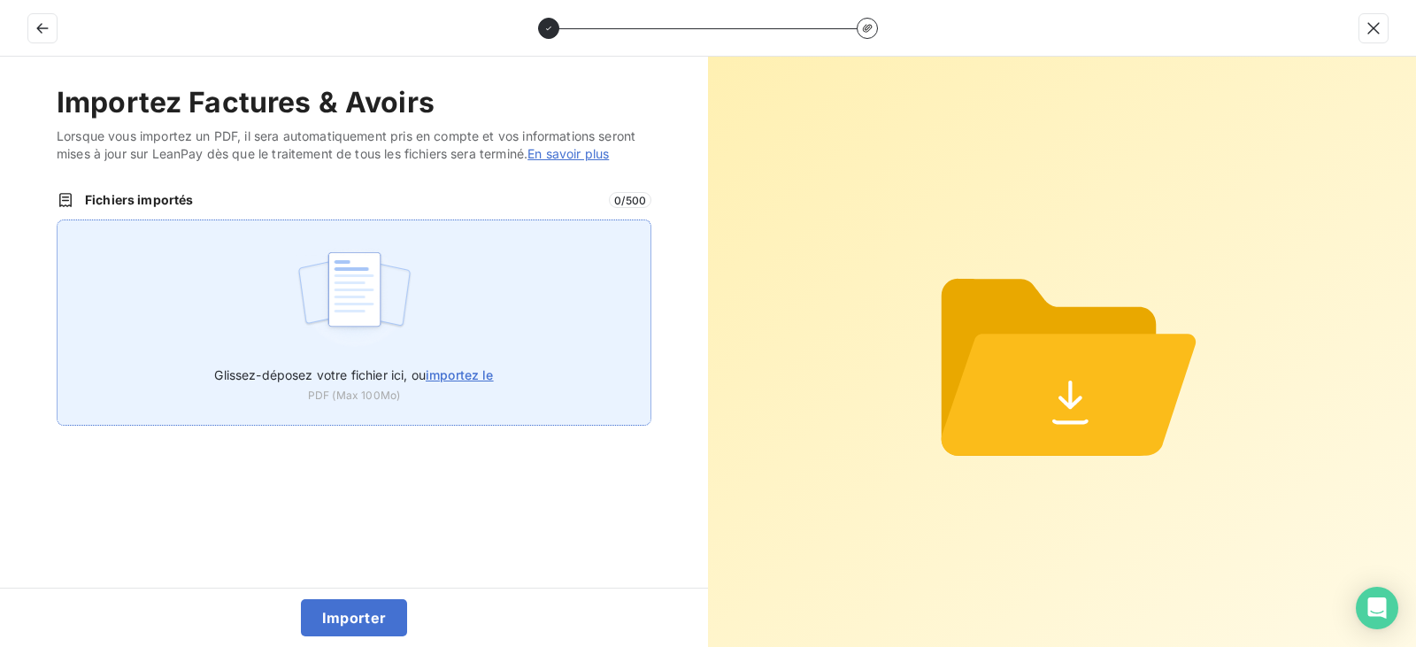
click at [357, 367] on span "Glissez-déposez votre fichier ici, ou importez le" at bounding box center [353, 374] width 279 height 15
click at [58, 220] on input "Glissez-déposez votre fichier ici, ou importez le" at bounding box center [57, 220] width 1 height 1
type input "C:\fakepath\FC38840.pdf"
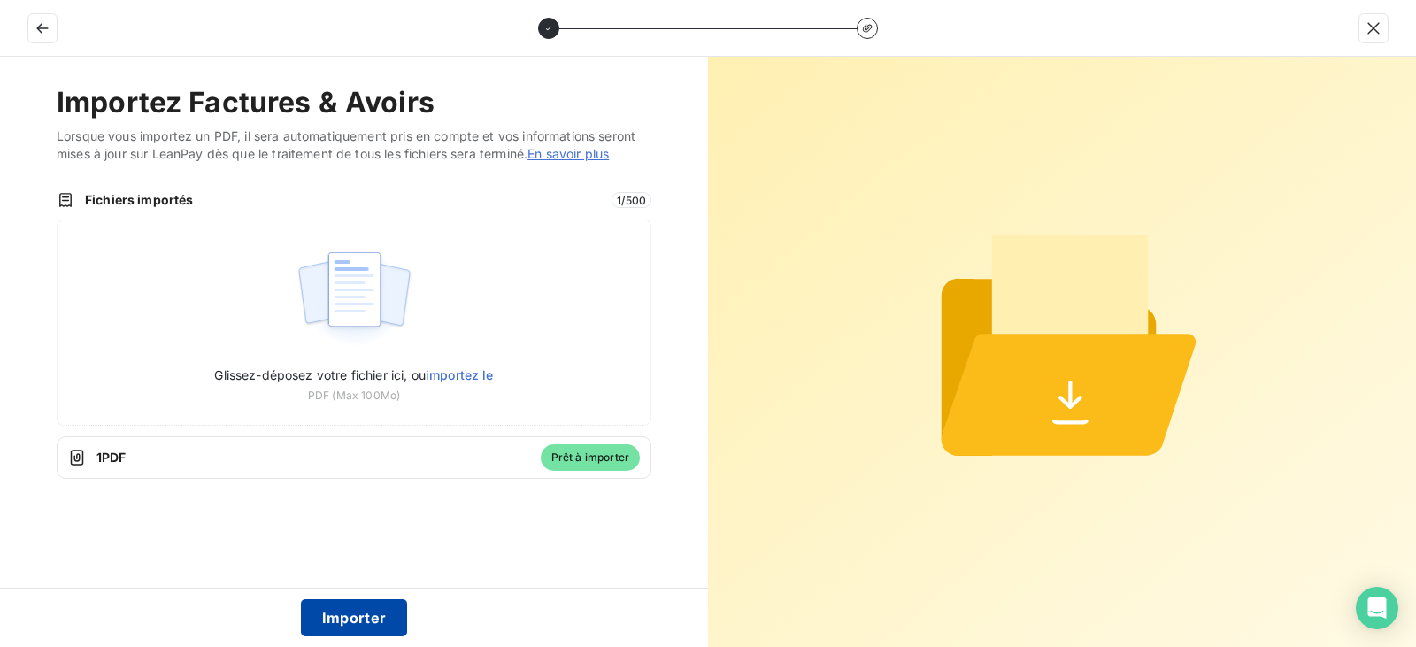
click at [368, 620] on button "Importer" at bounding box center [354, 617] width 107 height 37
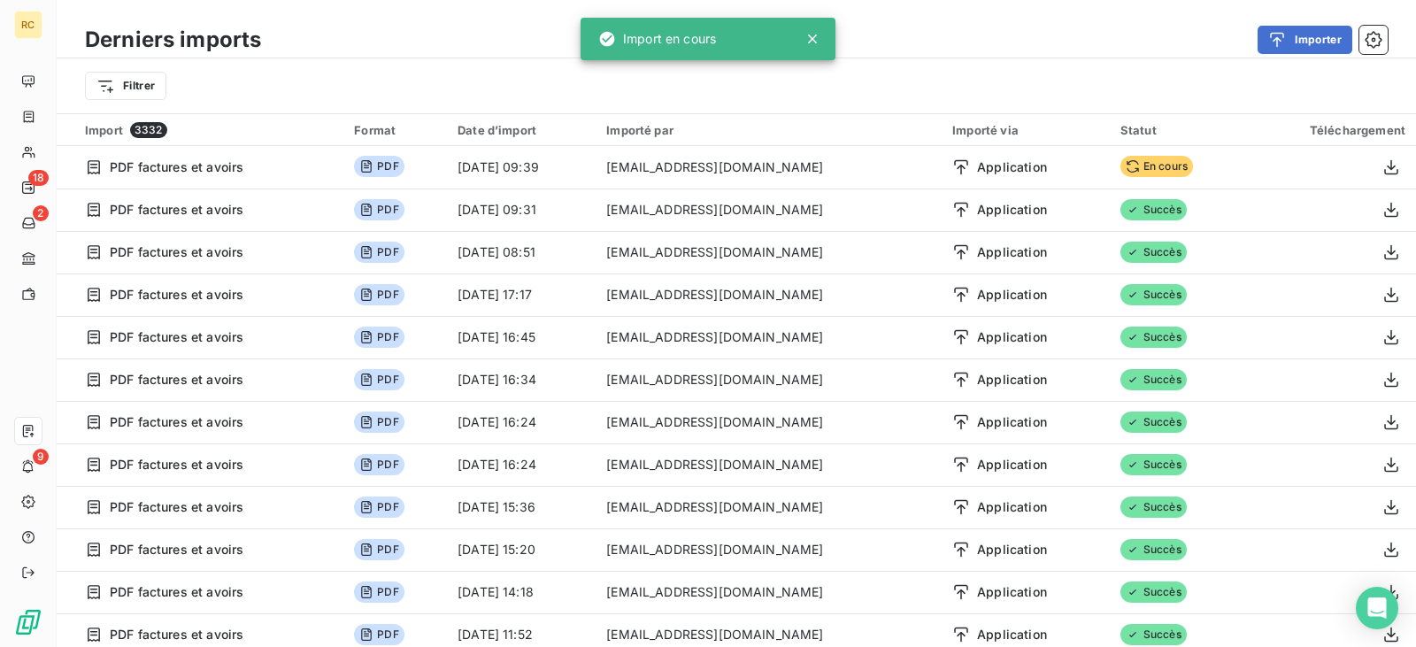
click at [814, 34] on icon at bounding box center [813, 39] width 18 height 18
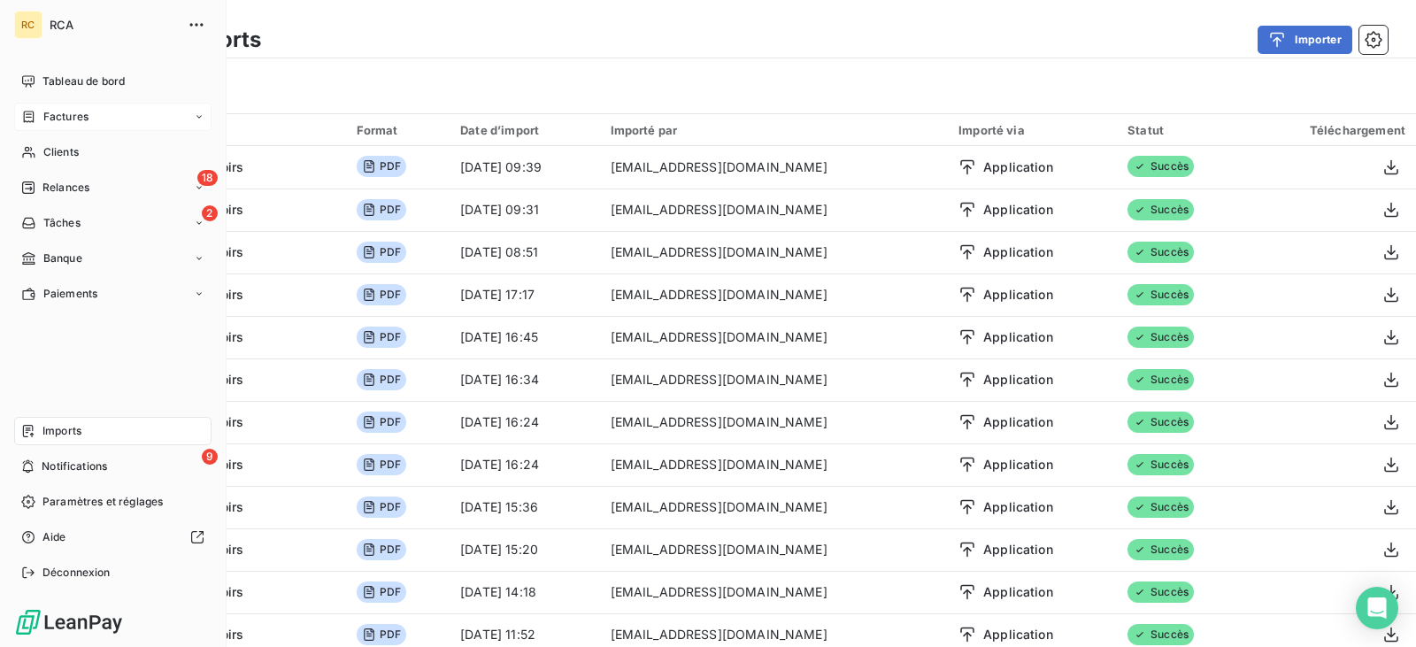
click at [107, 111] on div "Factures" at bounding box center [112, 117] width 197 height 28
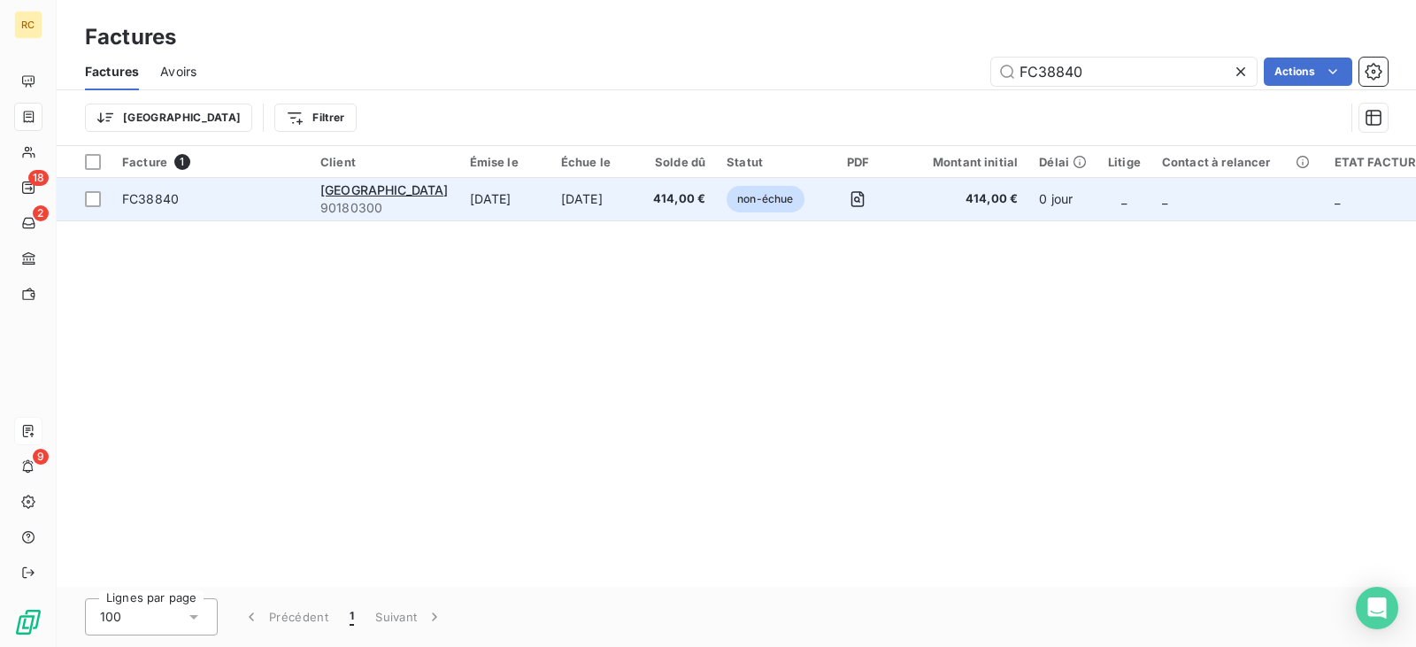
click at [629, 203] on td "[DATE]" at bounding box center [597, 199] width 92 height 42
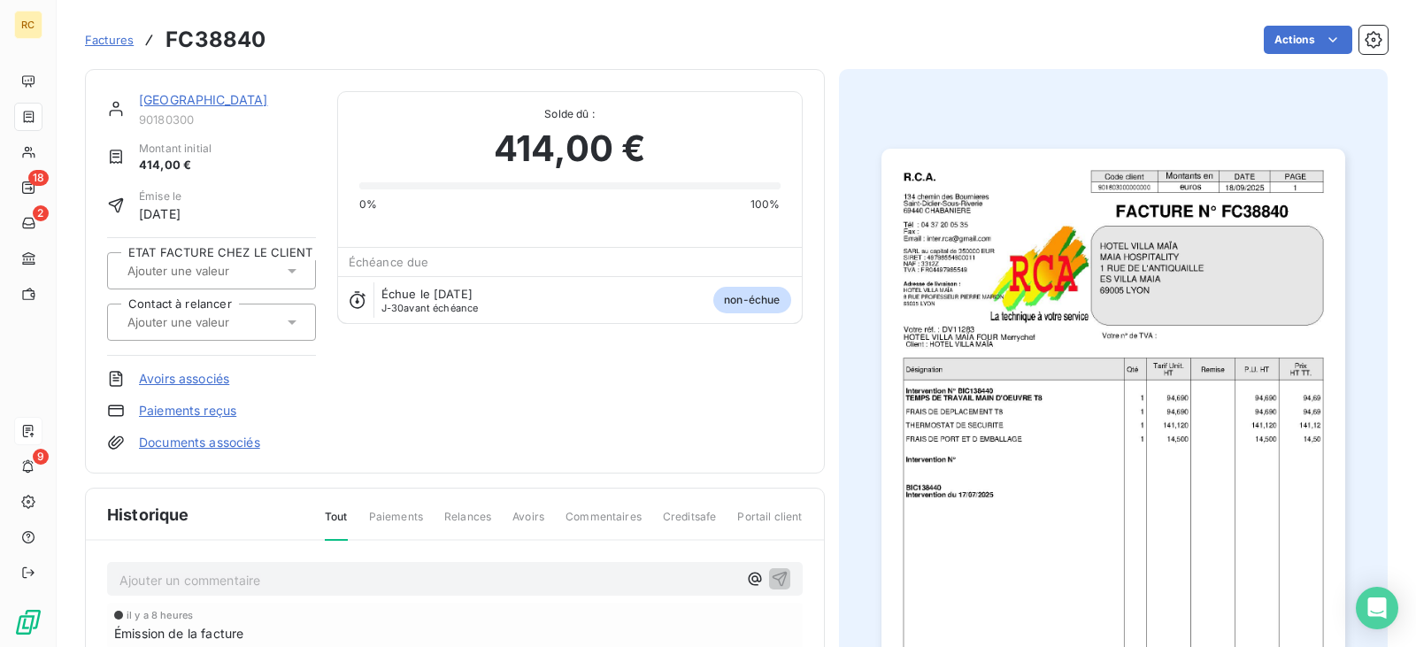
click at [209, 438] on link "Documents associés" at bounding box center [199, 443] width 121 height 18
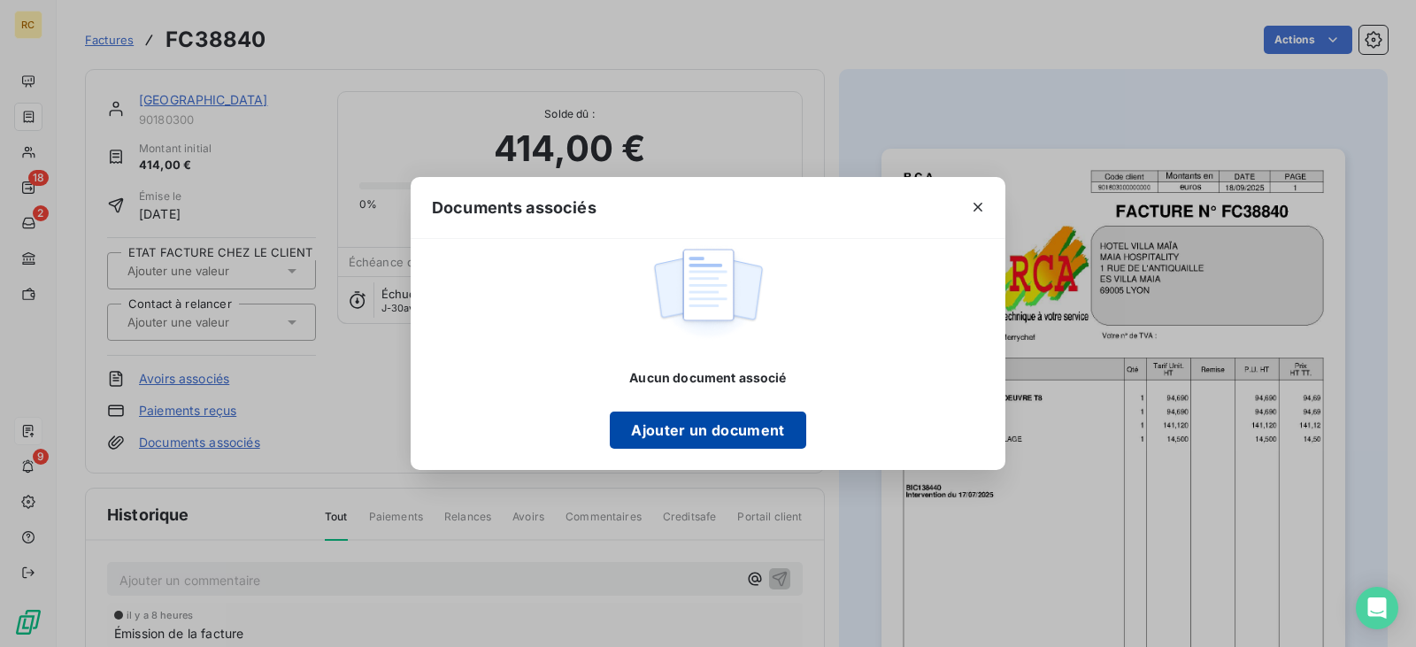
click at [699, 434] on button "Ajouter un document" at bounding box center [708, 430] width 196 height 37
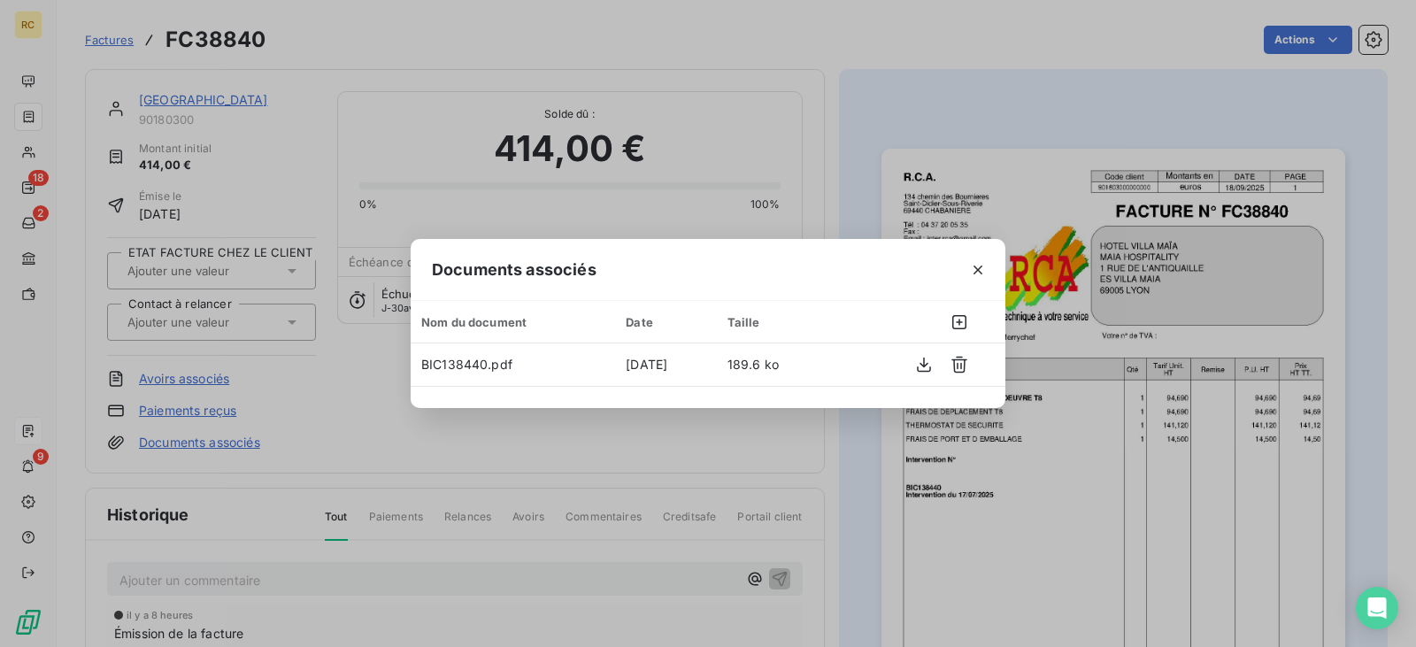
click at [972, 274] on icon "button" at bounding box center [978, 270] width 18 height 18
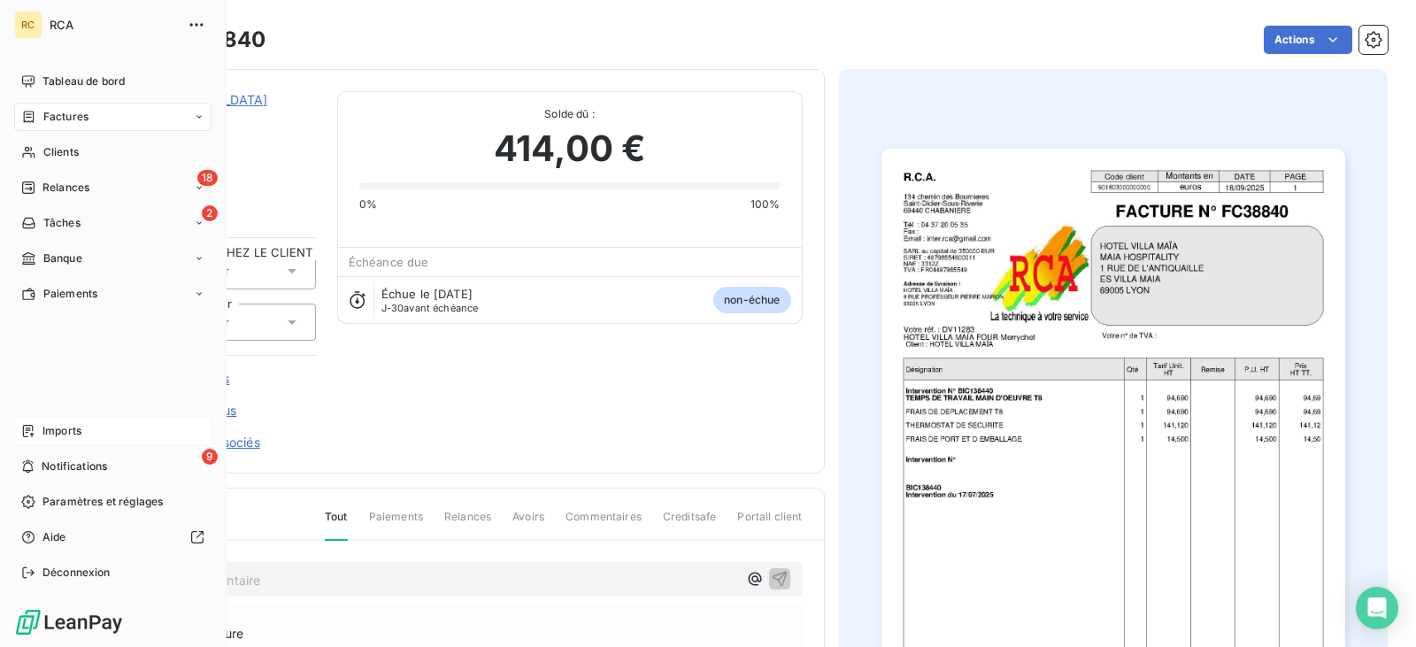
click at [89, 412] on div "Tableau de bord Factures Clients 18 Relances 2 Tâches Banque Paiements Imports …" at bounding box center [112, 327] width 197 height 520
click at [80, 432] on span "Imports" at bounding box center [61, 431] width 39 height 16
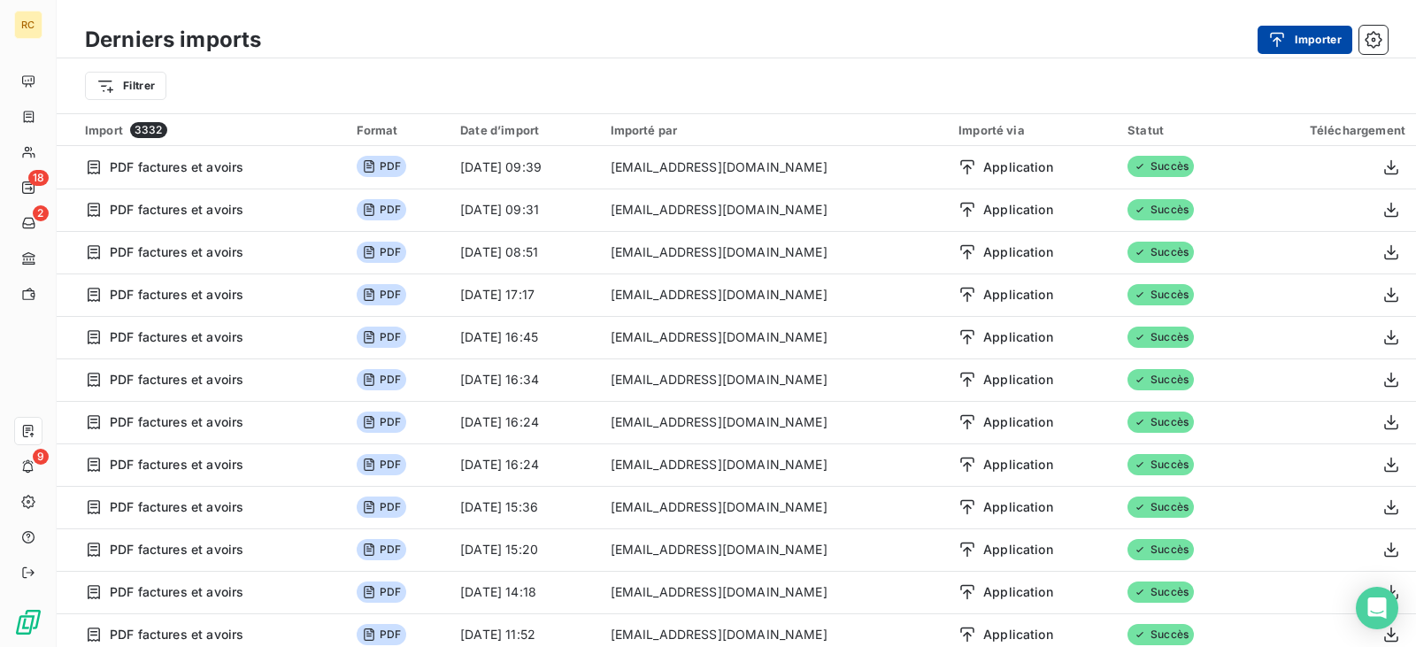
click at [1271, 41] on icon "button" at bounding box center [1277, 40] width 18 height 18
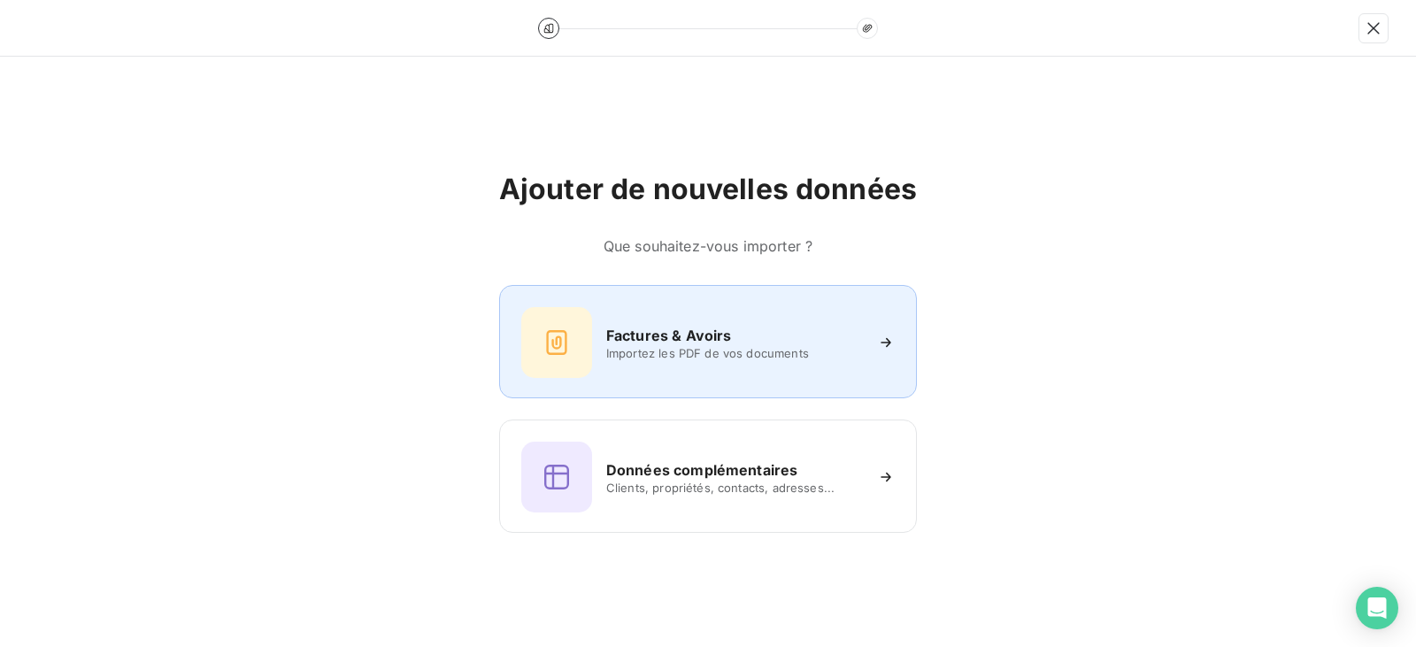
click at [693, 284] on div "Ajouter de nouvelles données Que souhaitez-vous importer ? Factures & Avoirs Im…" at bounding box center [708, 352] width 418 height 361
click at [680, 349] on span "Importez les PDF de vos documents" at bounding box center [734, 353] width 257 height 14
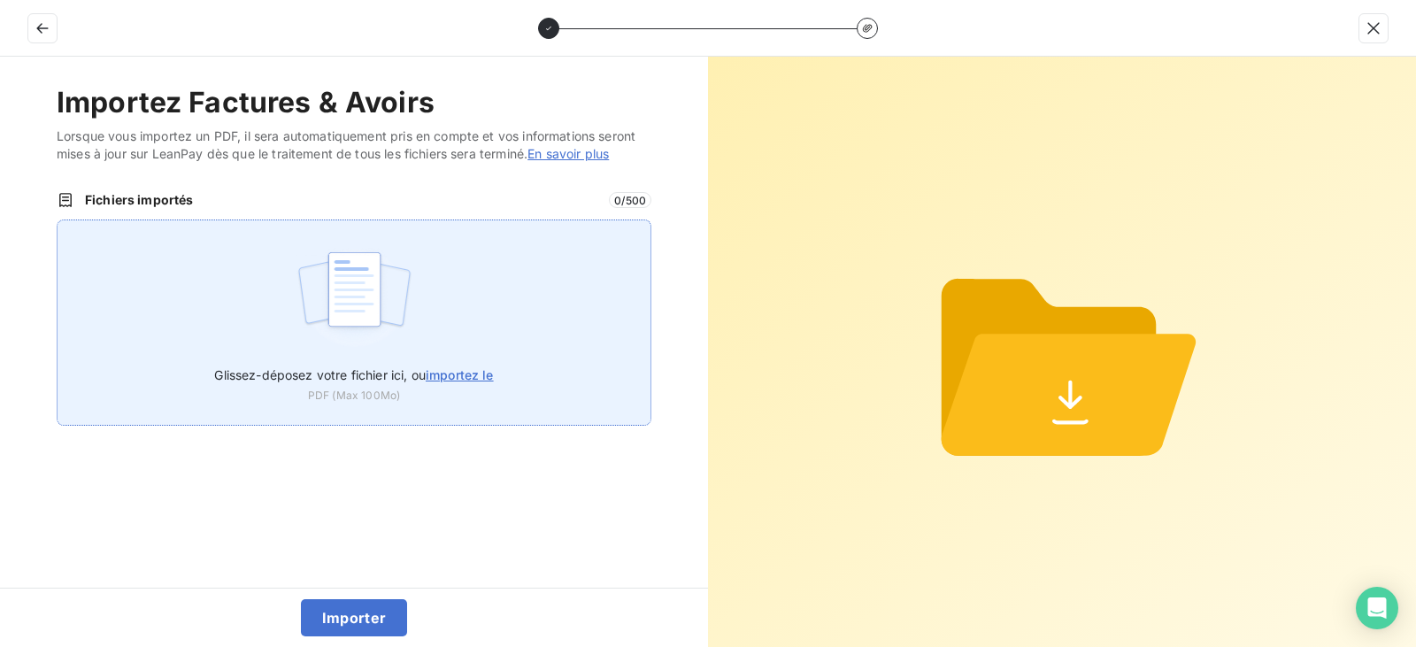
click at [490, 307] on div "Glissez-déposez votre fichier ici, ou importez le PDF (Max 100Mo)" at bounding box center [354, 323] width 595 height 206
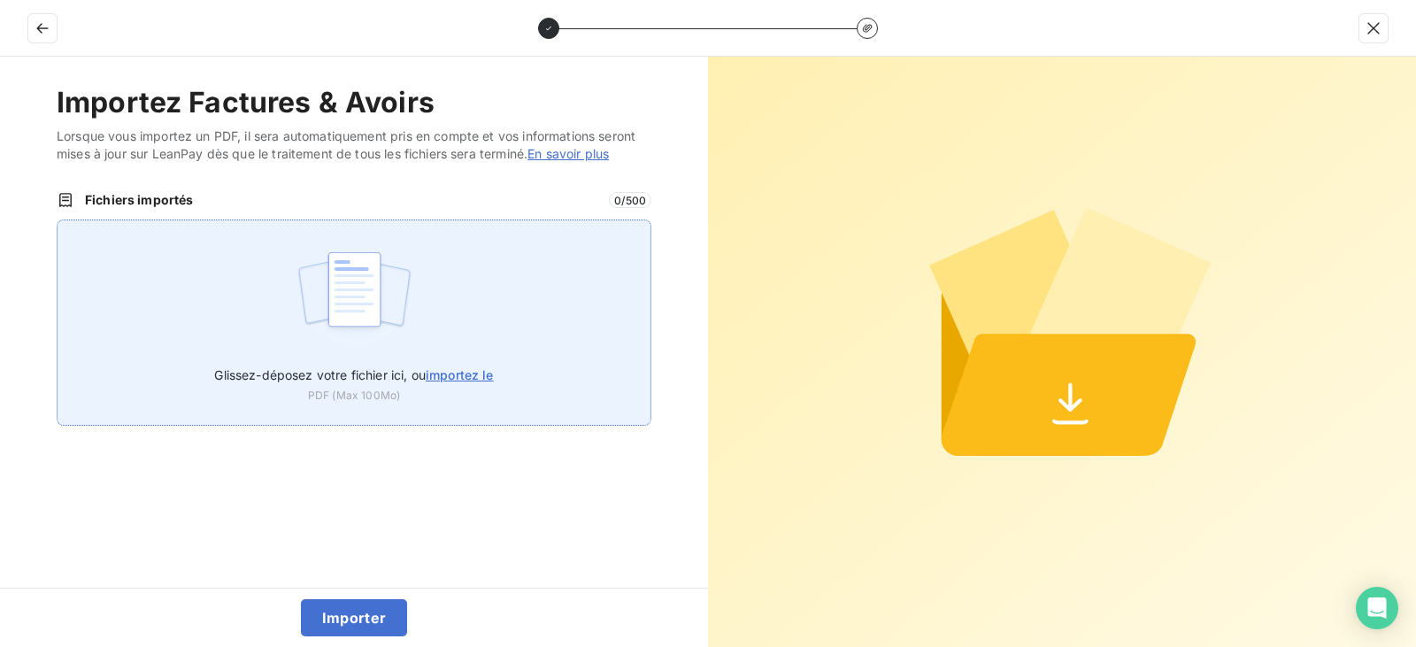
type input "C:\fakepath\FC38841.pdf"
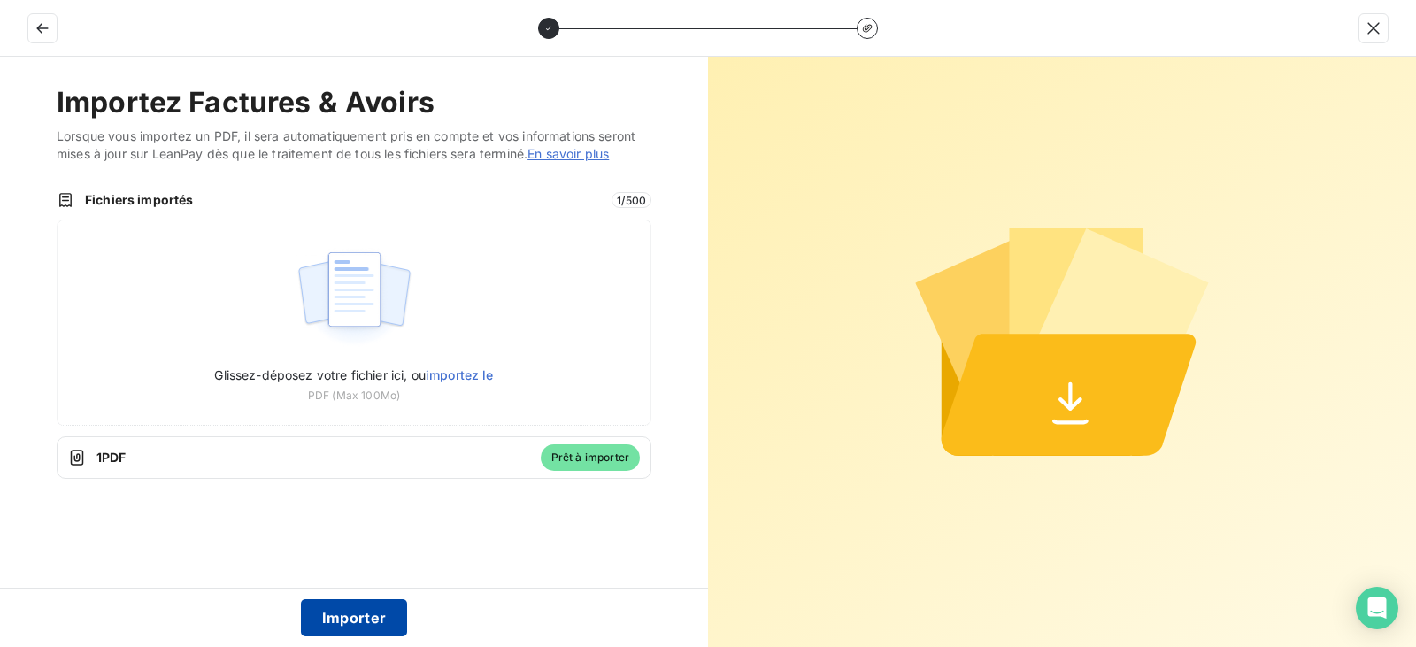
click at [358, 617] on button "Importer" at bounding box center [354, 617] width 107 height 37
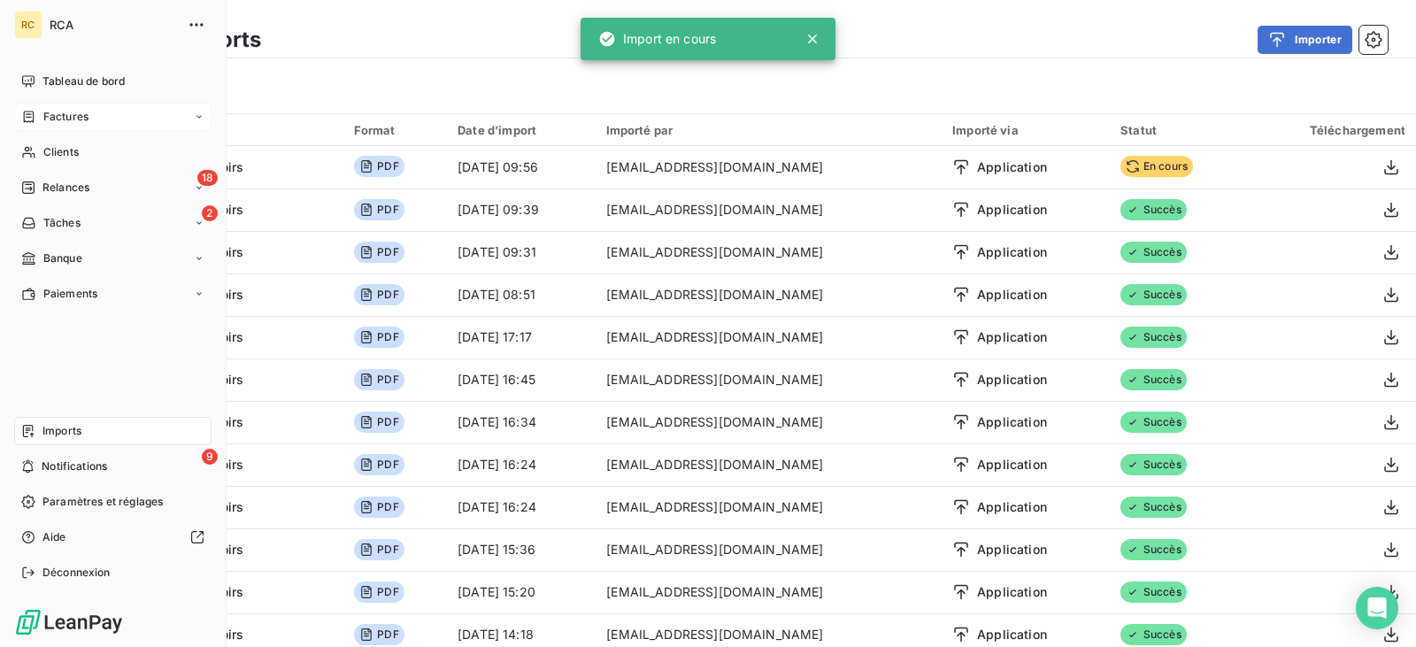
click at [45, 104] on div "Factures" at bounding box center [112, 117] width 197 height 28
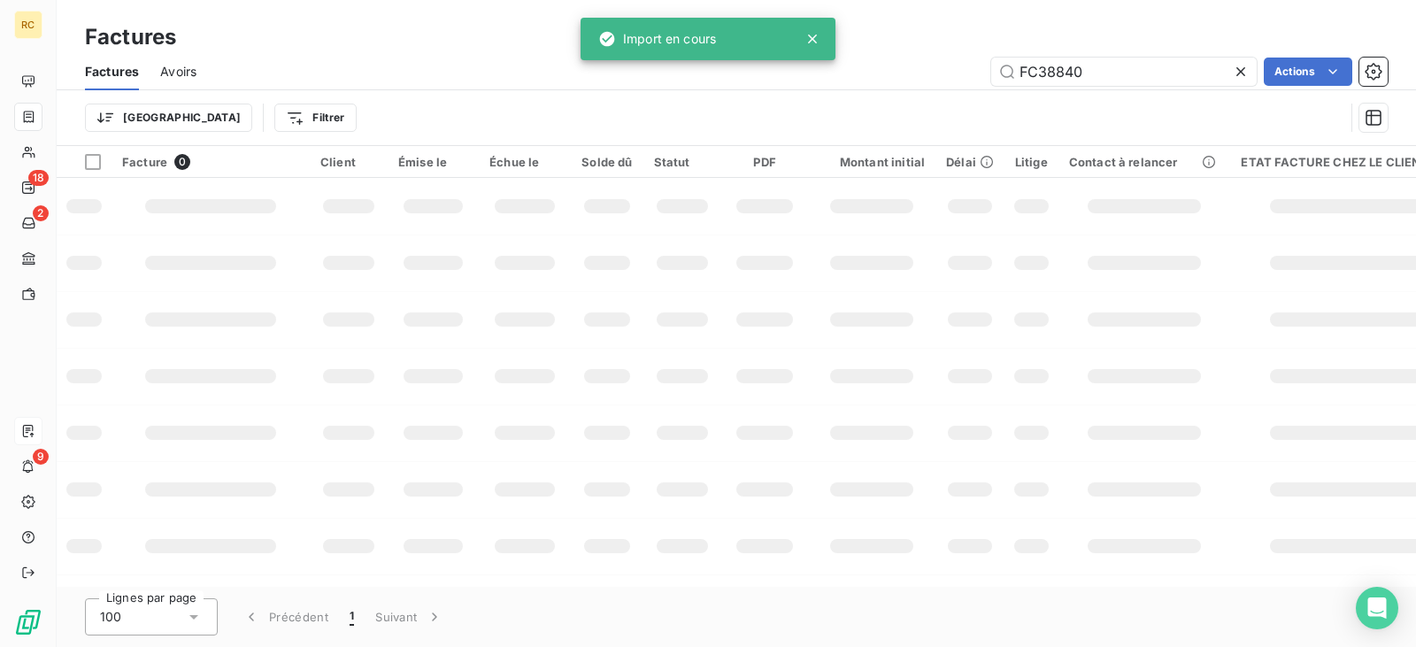
drag, startPoint x: 1152, startPoint y: 87, endPoint x: 1136, endPoint y: 87, distance: 15.9
click at [1137, 87] on div "Factures Avoirs FC38840 Actions" at bounding box center [737, 71] width 1360 height 37
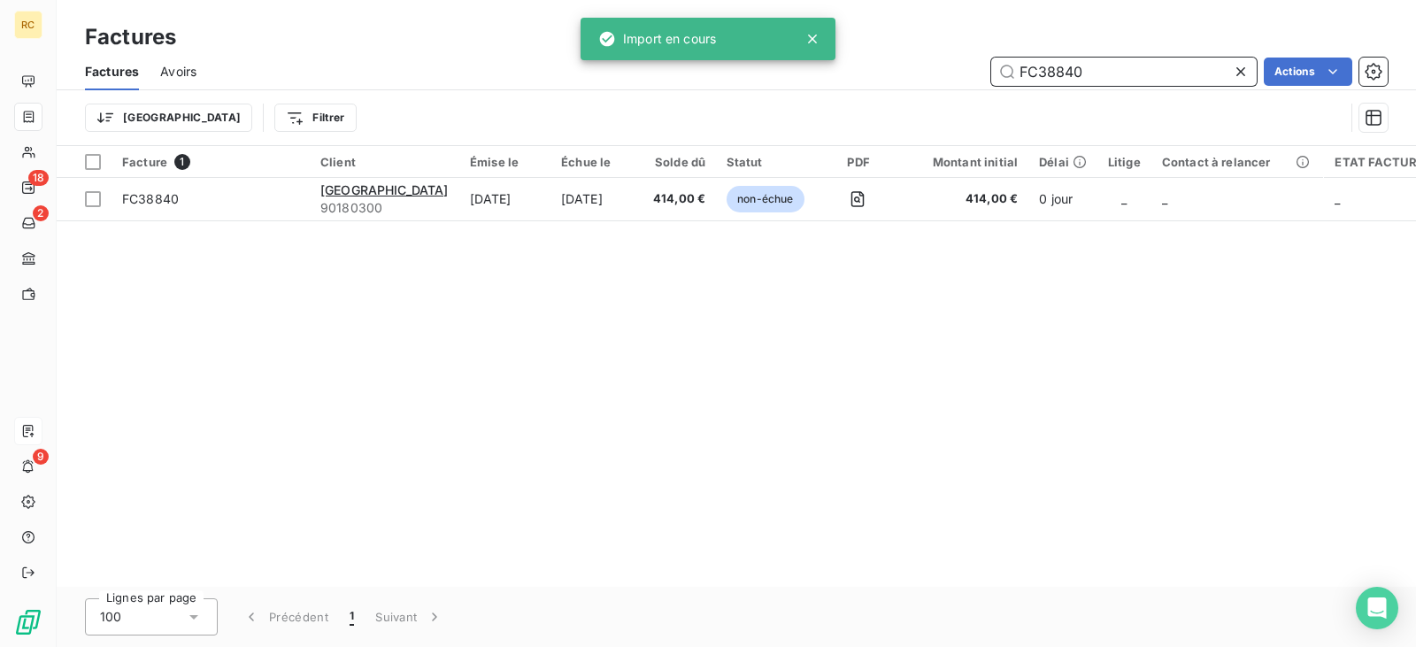
drag, startPoint x: 1113, startPoint y: 73, endPoint x: 919, endPoint y: 74, distance: 194.7
click at [919, 74] on div "FC38840 Actions" at bounding box center [803, 72] width 1170 height 28
paste input "1"
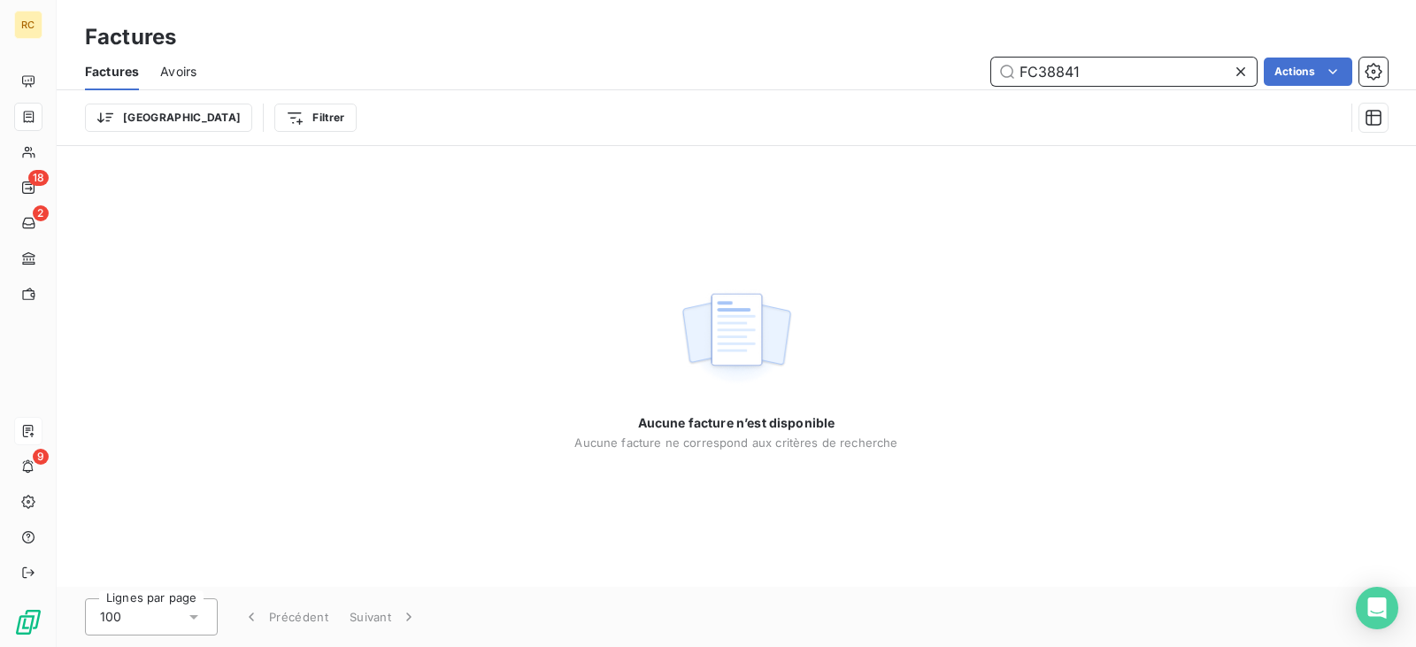
type input "FC38841"
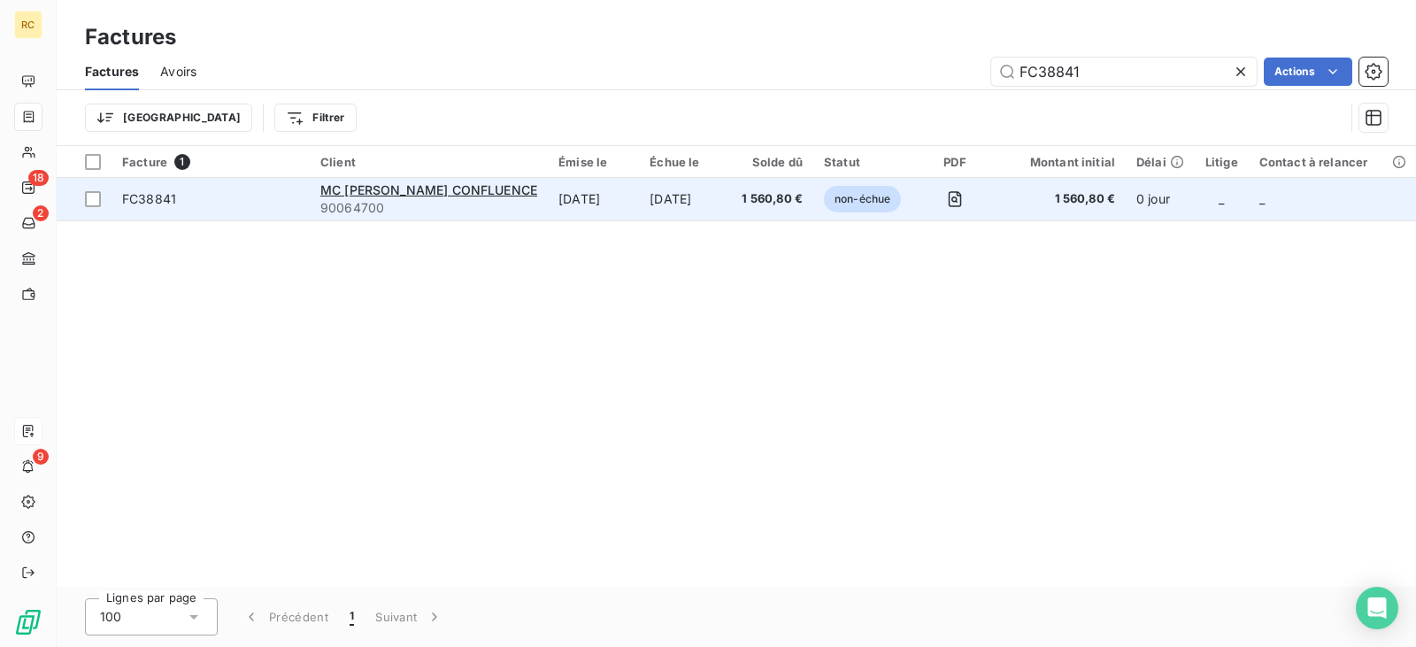
click at [618, 189] on td "[DATE]" at bounding box center [593, 199] width 91 height 42
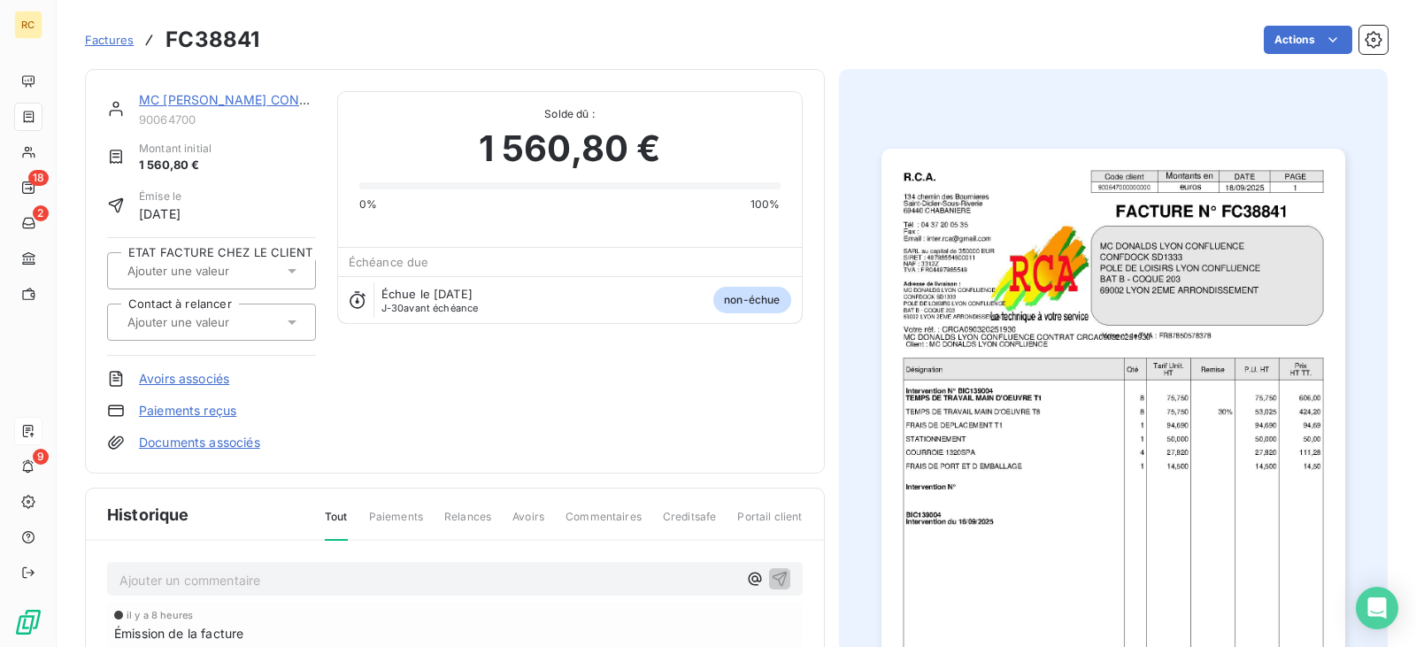
click at [222, 446] on link "Documents associés" at bounding box center [199, 443] width 121 height 18
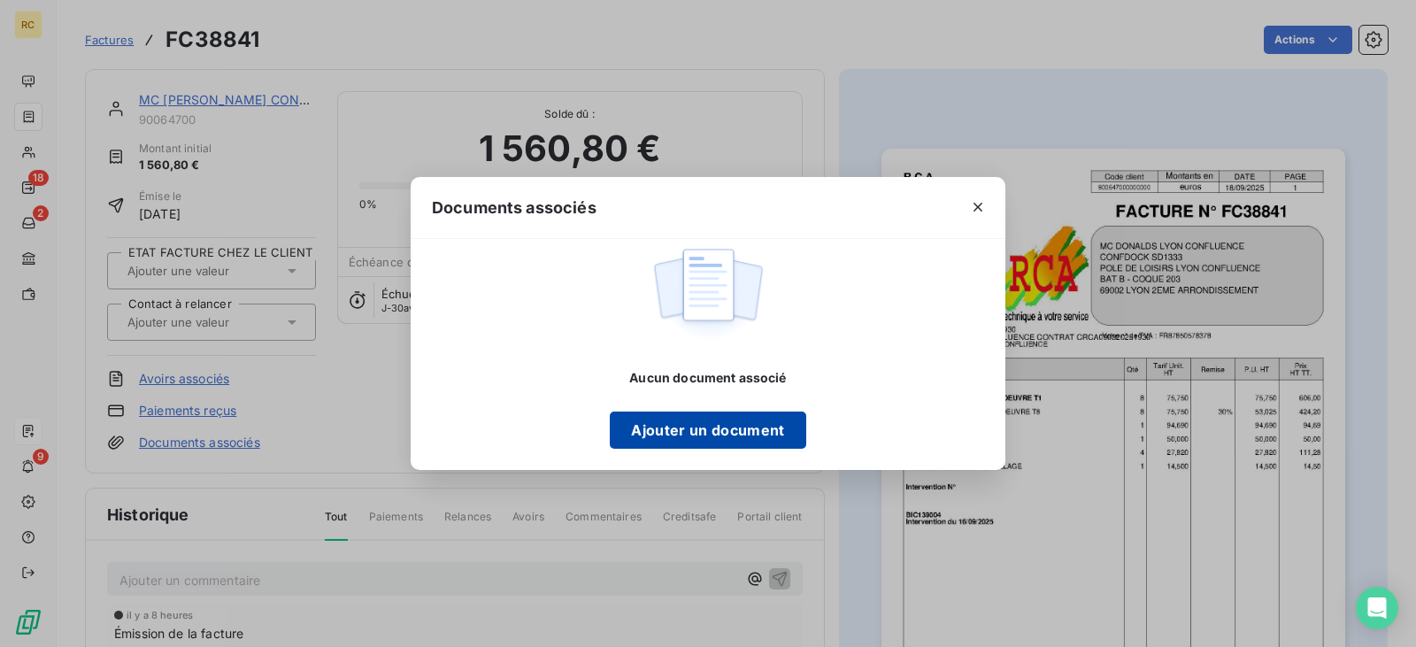
click at [731, 428] on button "Ajouter un document" at bounding box center [708, 430] width 196 height 37
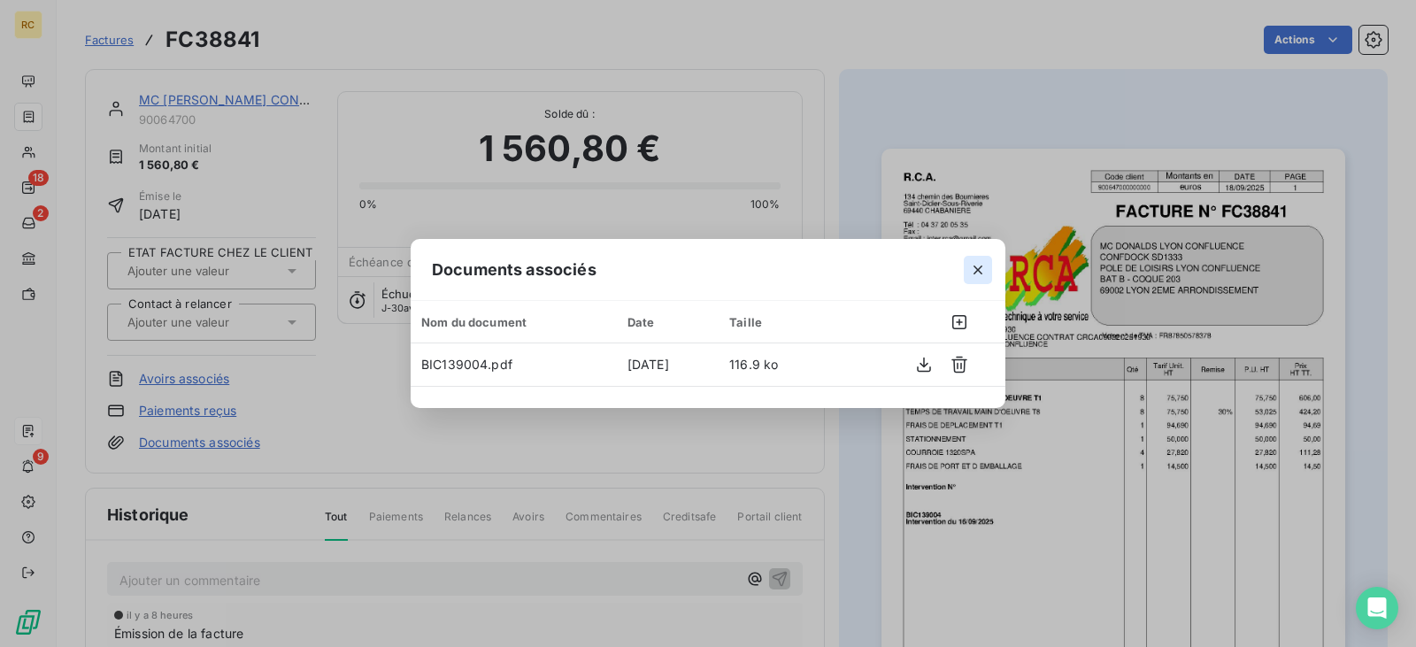
click at [974, 271] on icon "button" at bounding box center [978, 270] width 18 height 18
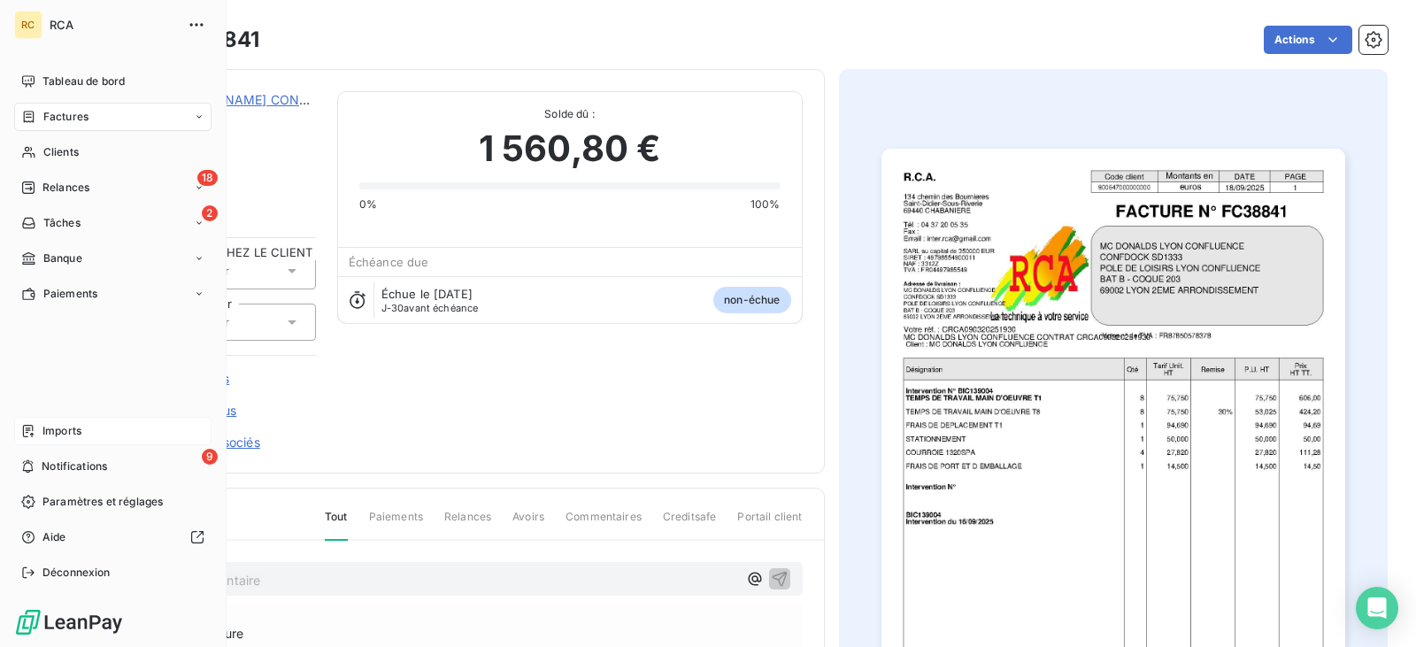
click at [41, 426] on div "Imports" at bounding box center [112, 431] width 197 height 28
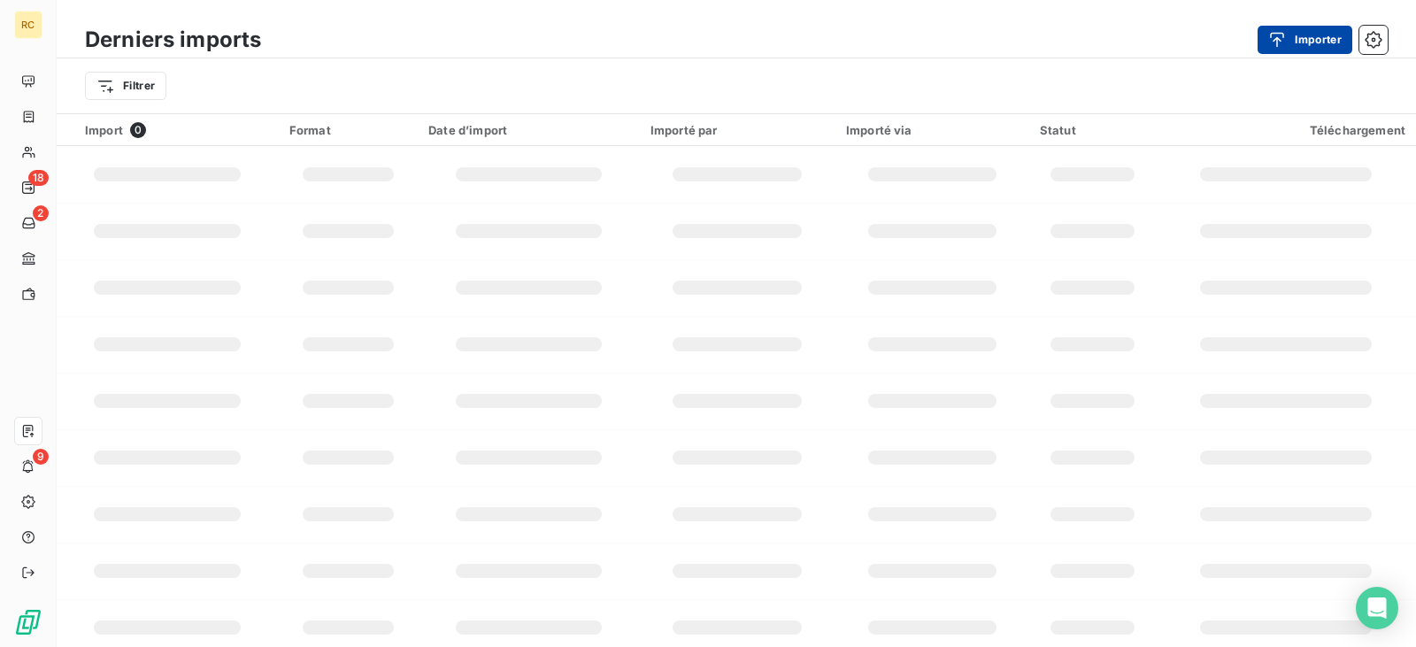
click at [1313, 35] on button "Importer" at bounding box center [1305, 40] width 95 height 28
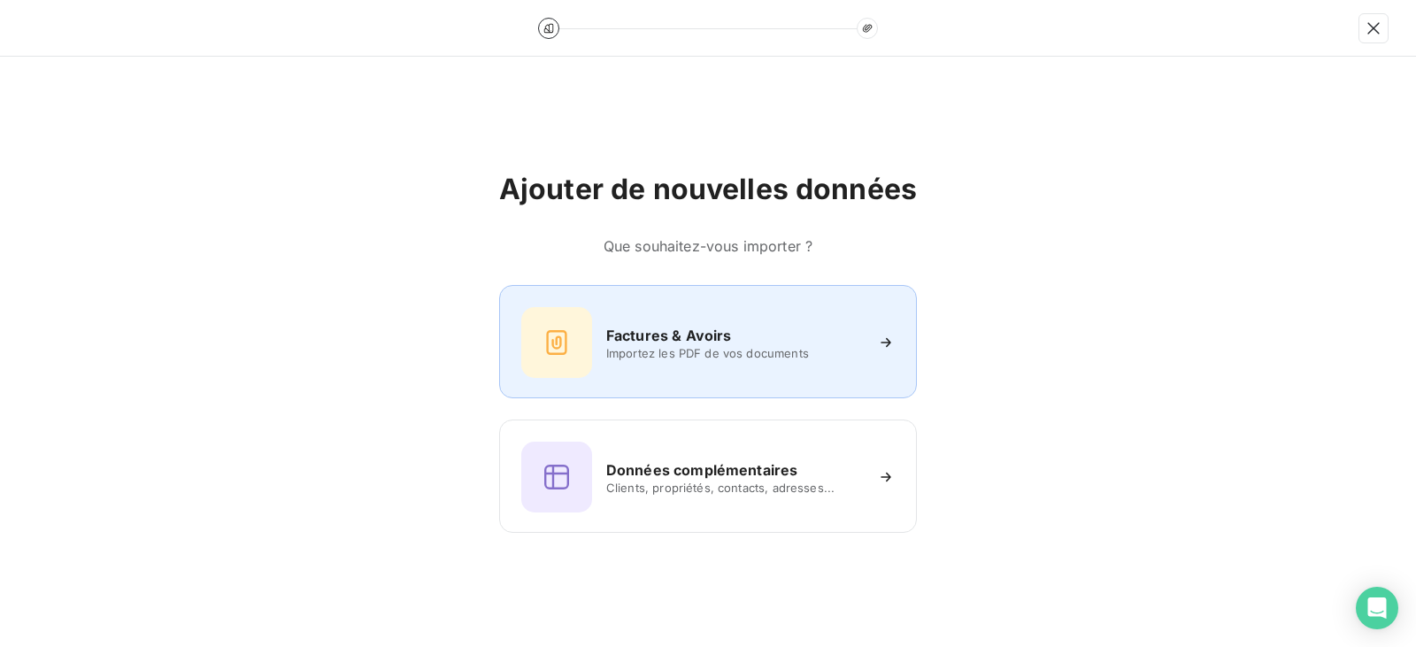
click at [784, 304] on div "Factures & Avoirs Importez les PDF de vos documents" at bounding box center [708, 341] width 418 height 113
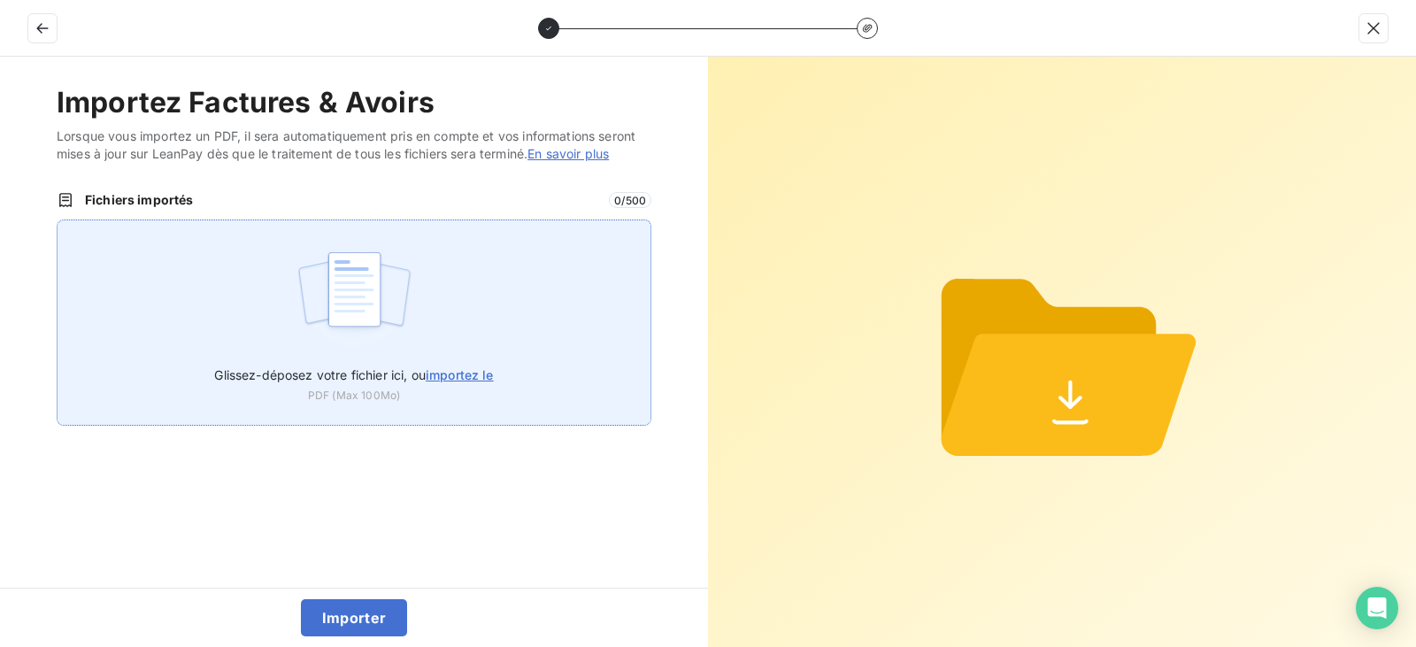
click at [457, 320] on div "Glissez-déposez votre fichier ici, ou importez le PDF (Max 100Mo)" at bounding box center [354, 323] width 595 height 206
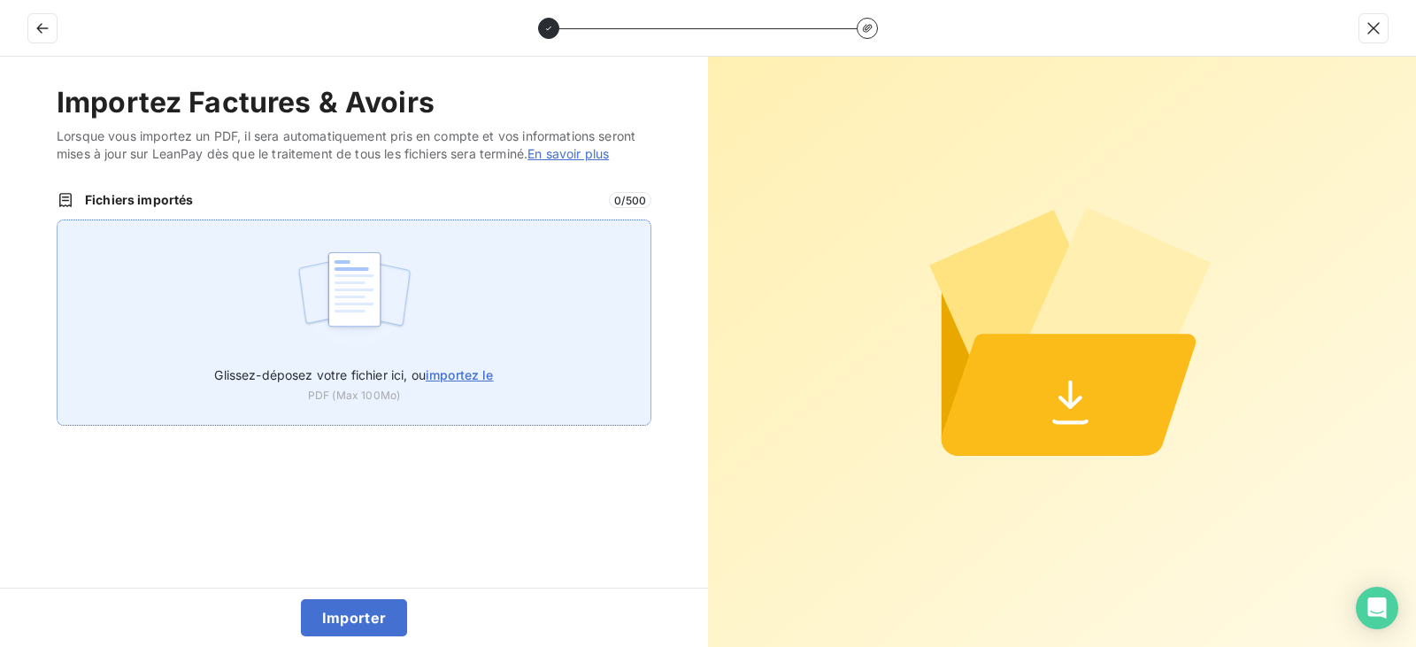
type input "C:\fakepath\FC38843.pdf"
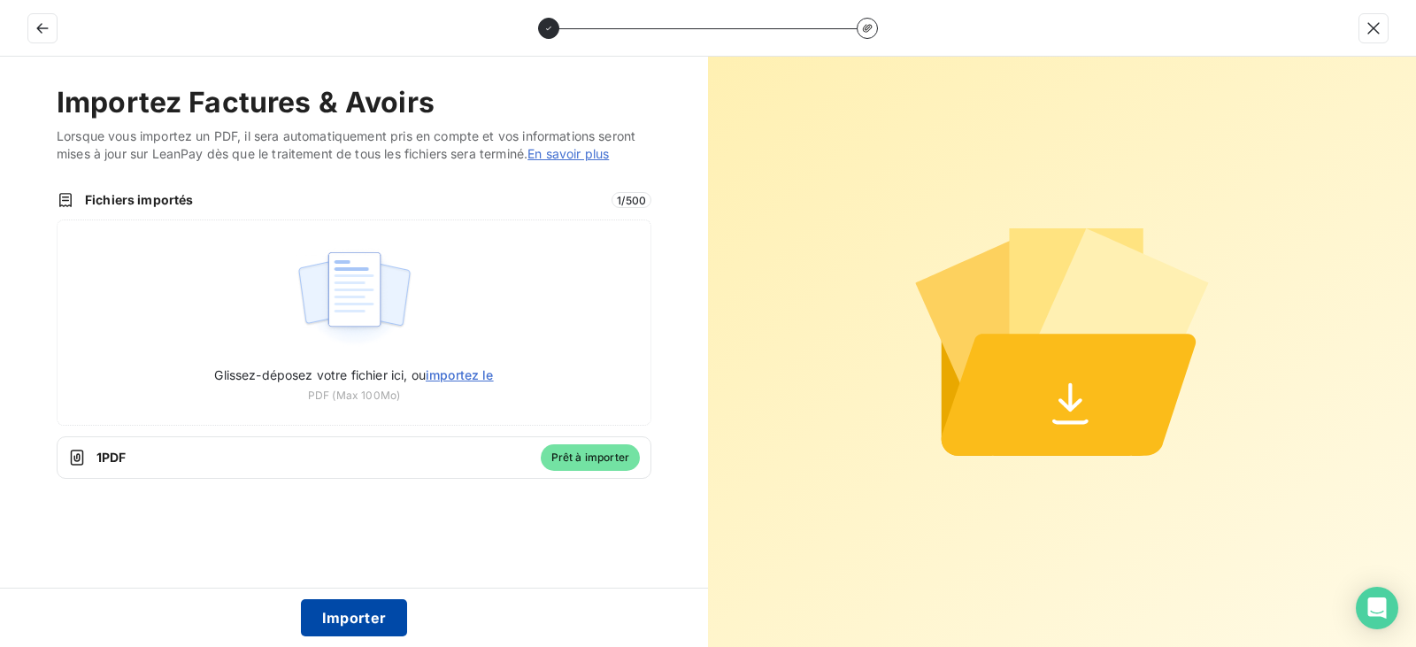
click at [376, 617] on button "Importer" at bounding box center [354, 617] width 107 height 37
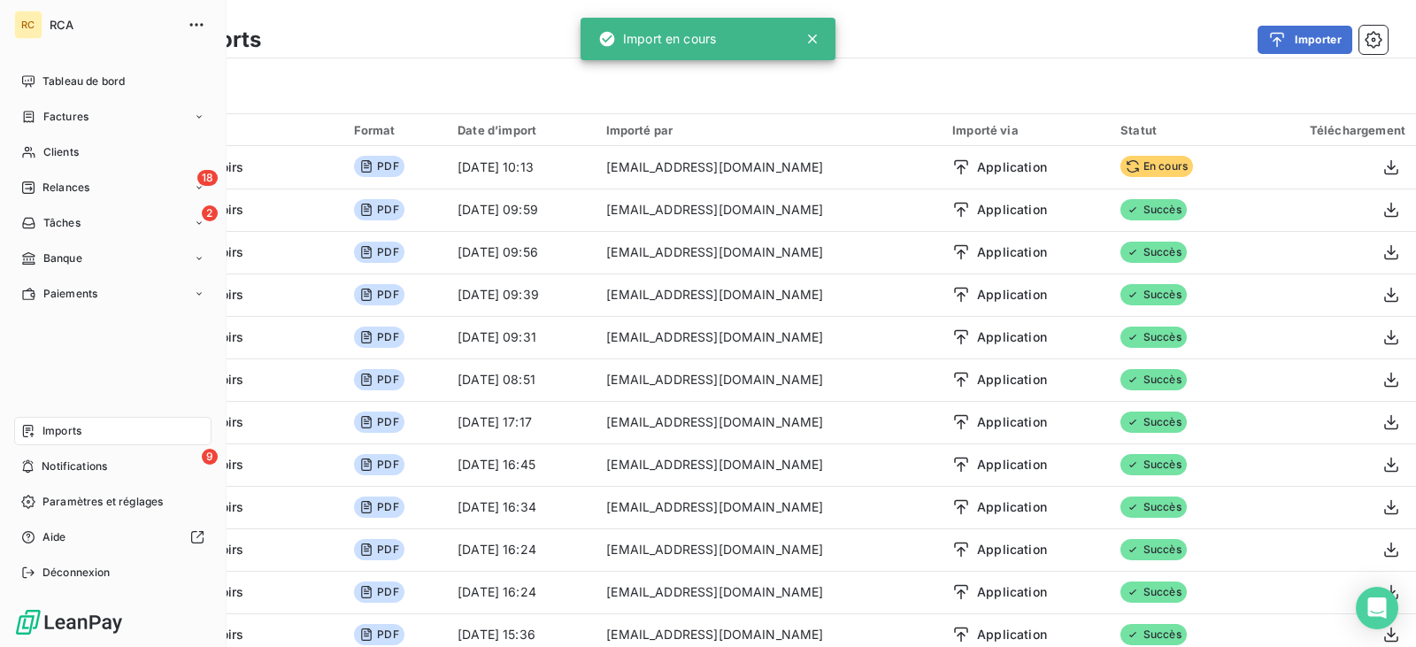
click at [44, 114] on span "Factures" at bounding box center [65, 117] width 45 height 16
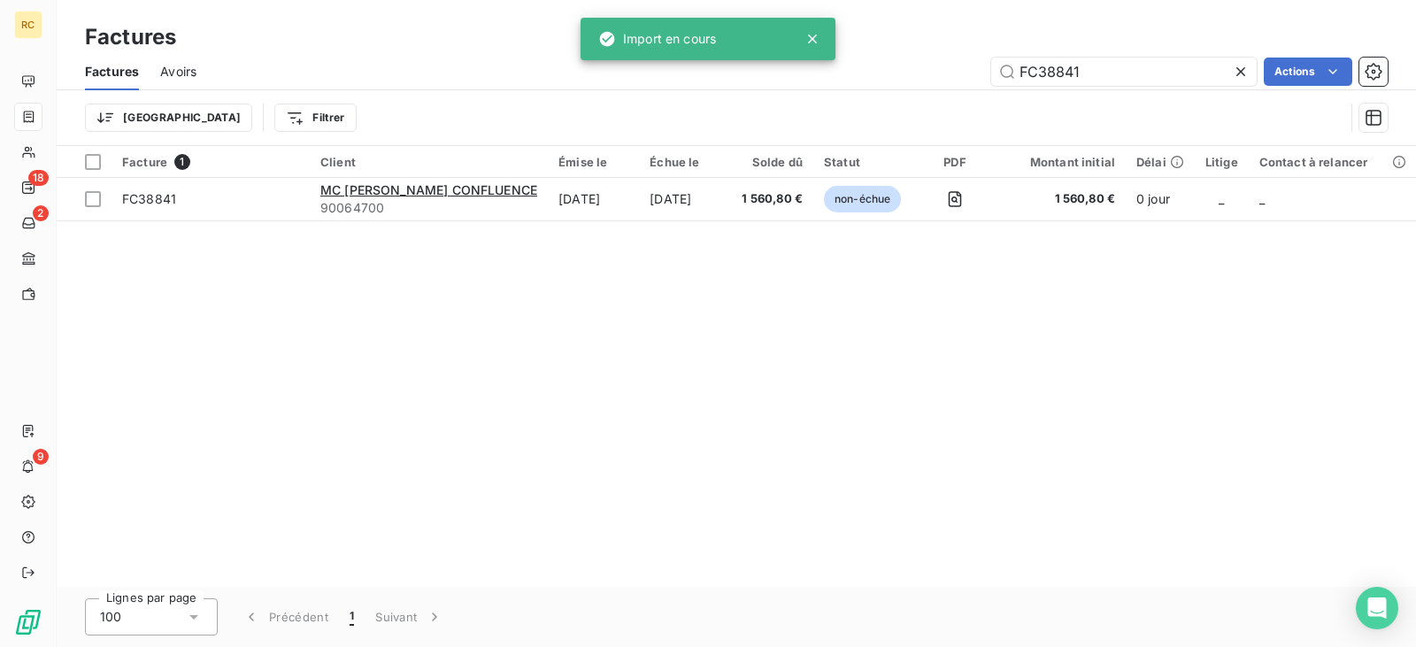
drag, startPoint x: 974, startPoint y: 73, endPoint x: 782, endPoint y: 69, distance: 191.2
click at [794, 69] on div "FC38841 Actions" at bounding box center [803, 72] width 1170 height 28
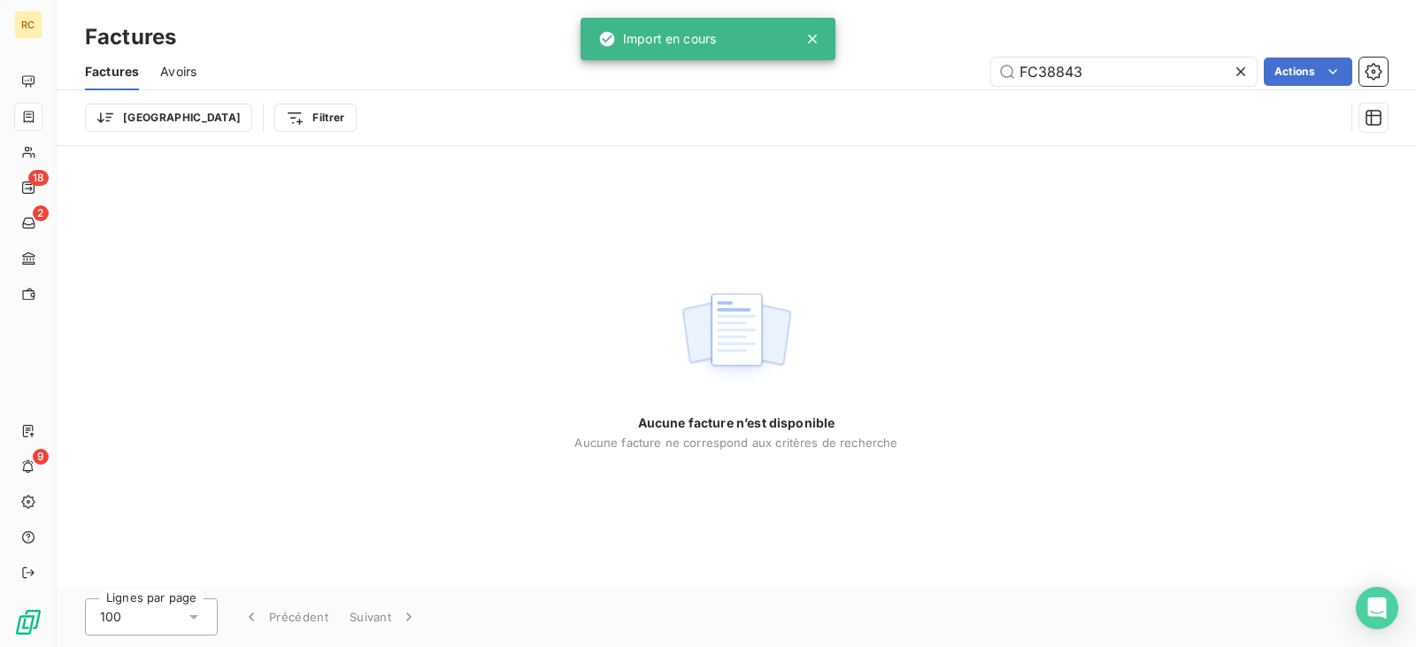
type input "FC38843"
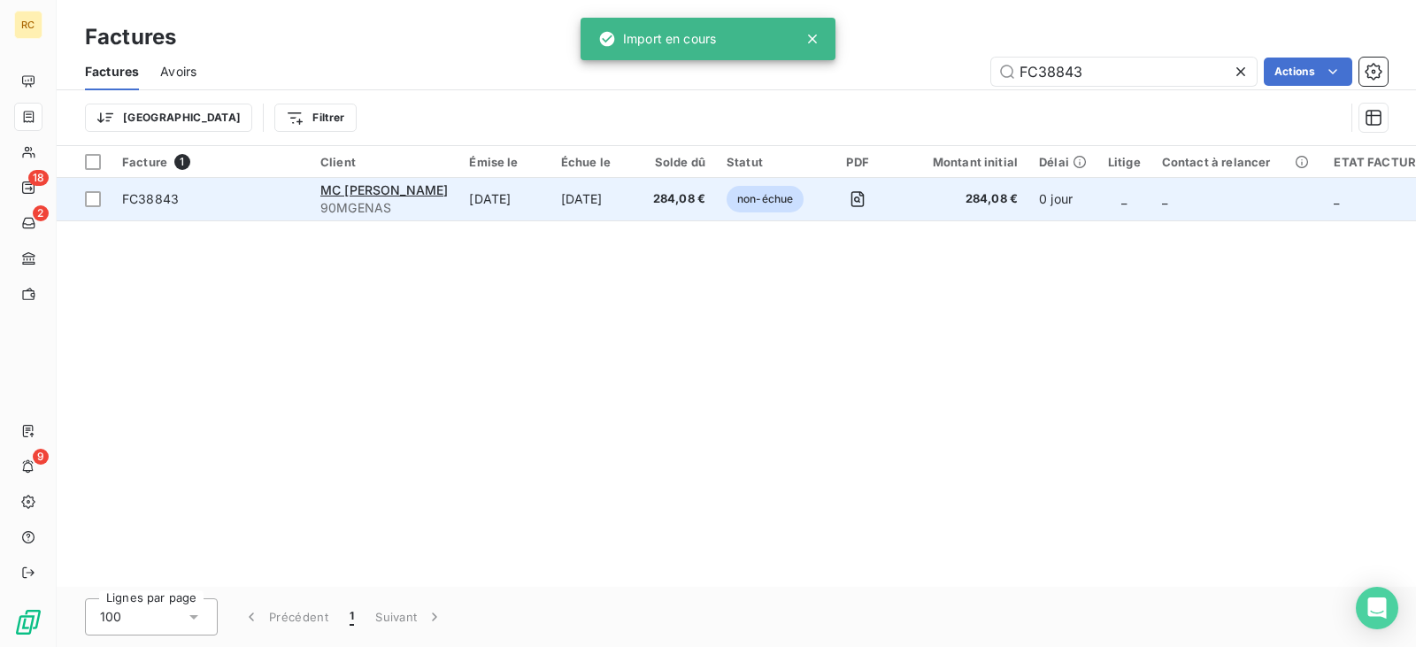
click at [537, 201] on td "[DATE]" at bounding box center [503, 199] width 91 height 42
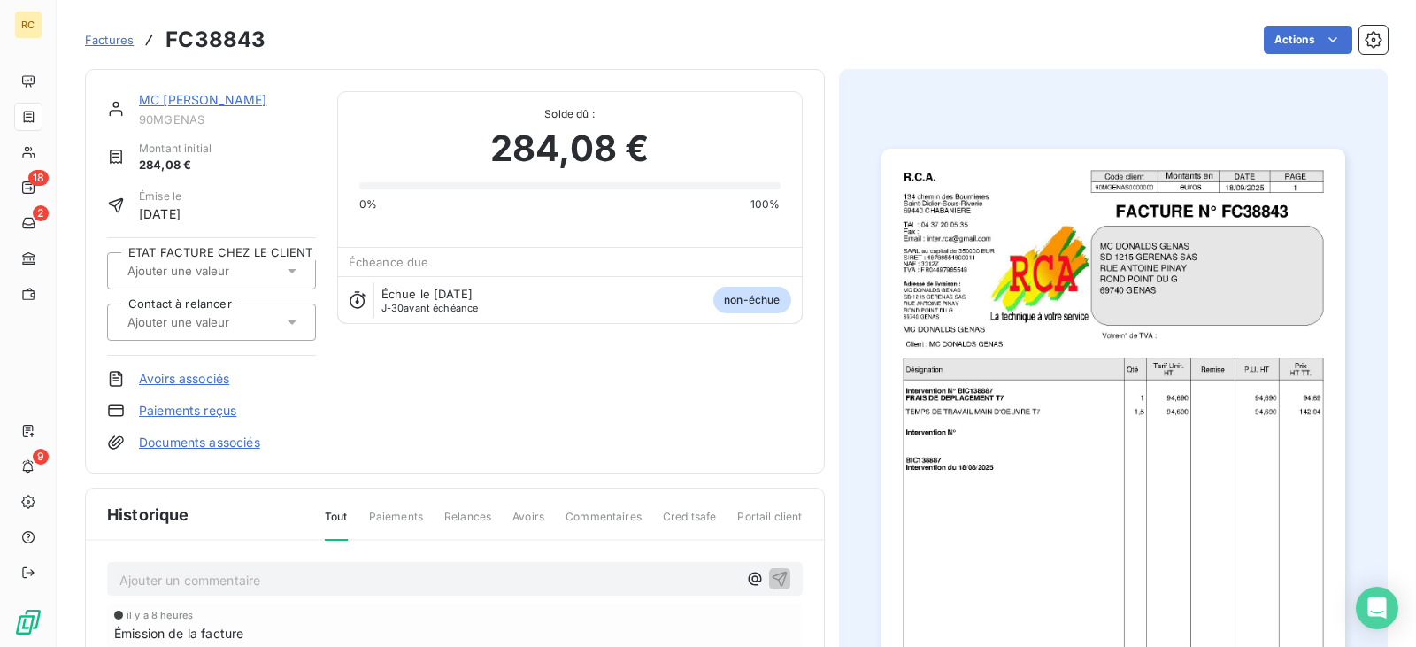
click at [226, 440] on link "Documents associés" at bounding box center [199, 443] width 121 height 18
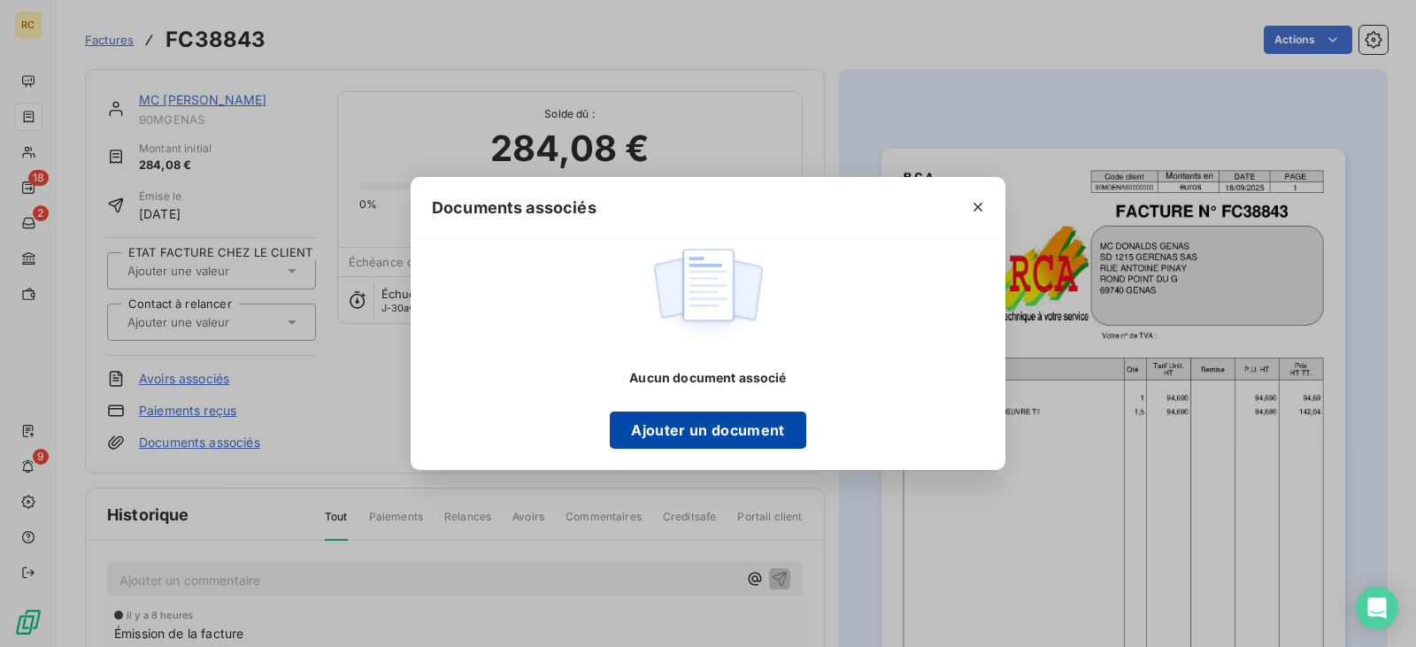
click at [651, 441] on button "Ajouter un document" at bounding box center [708, 430] width 196 height 37
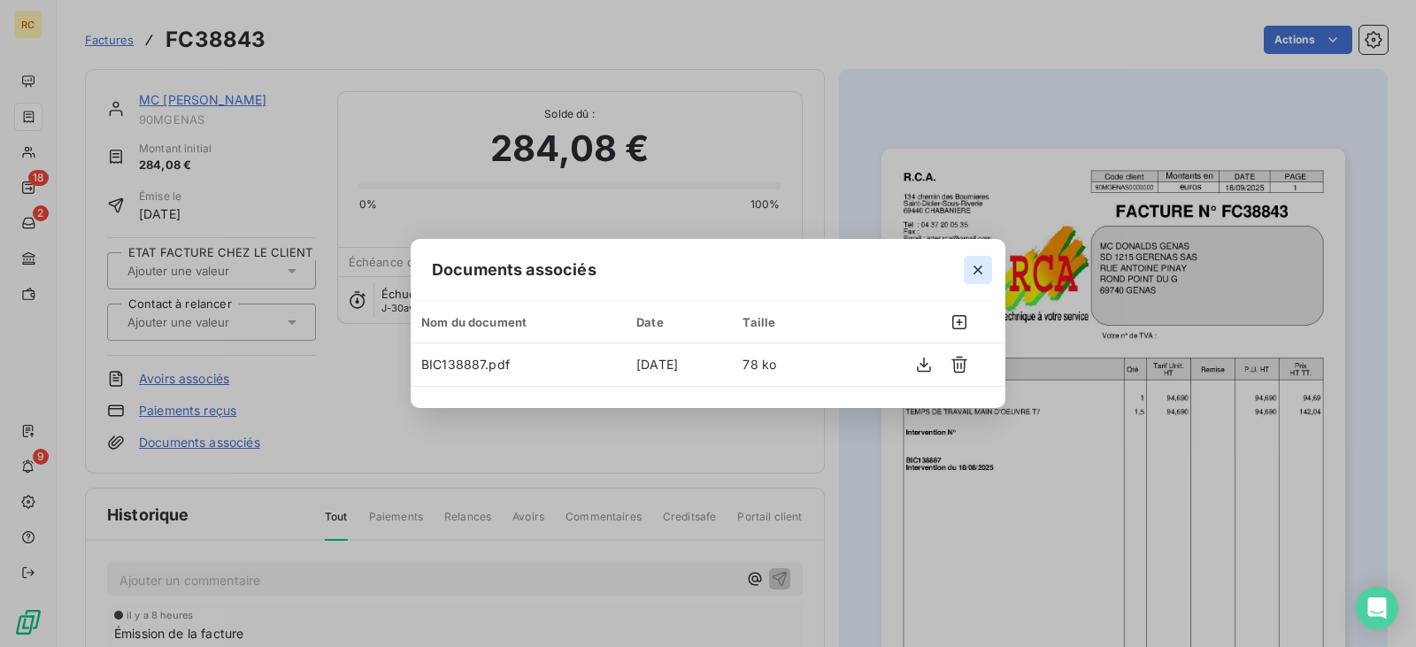
click at [975, 270] on icon "button" at bounding box center [978, 270] width 18 height 18
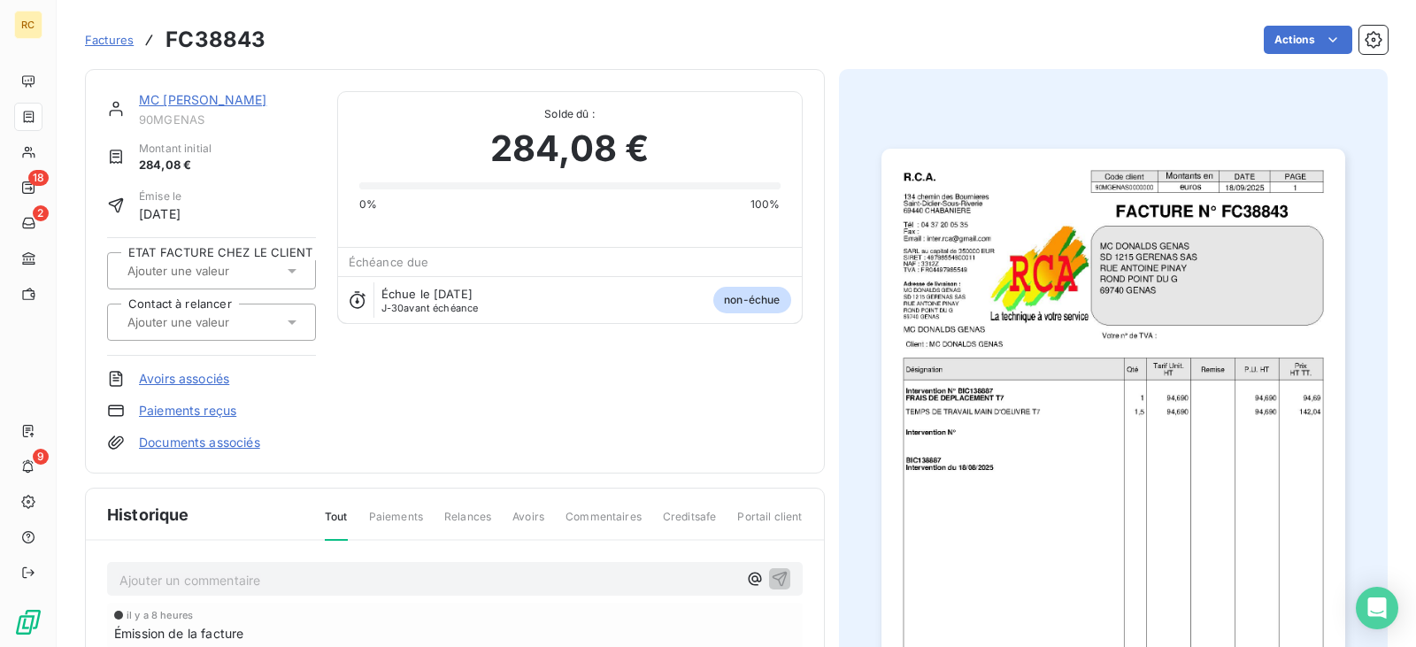
click at [119, 46] on span "Factures" at bounding box center [109, 40] width 49 height 14
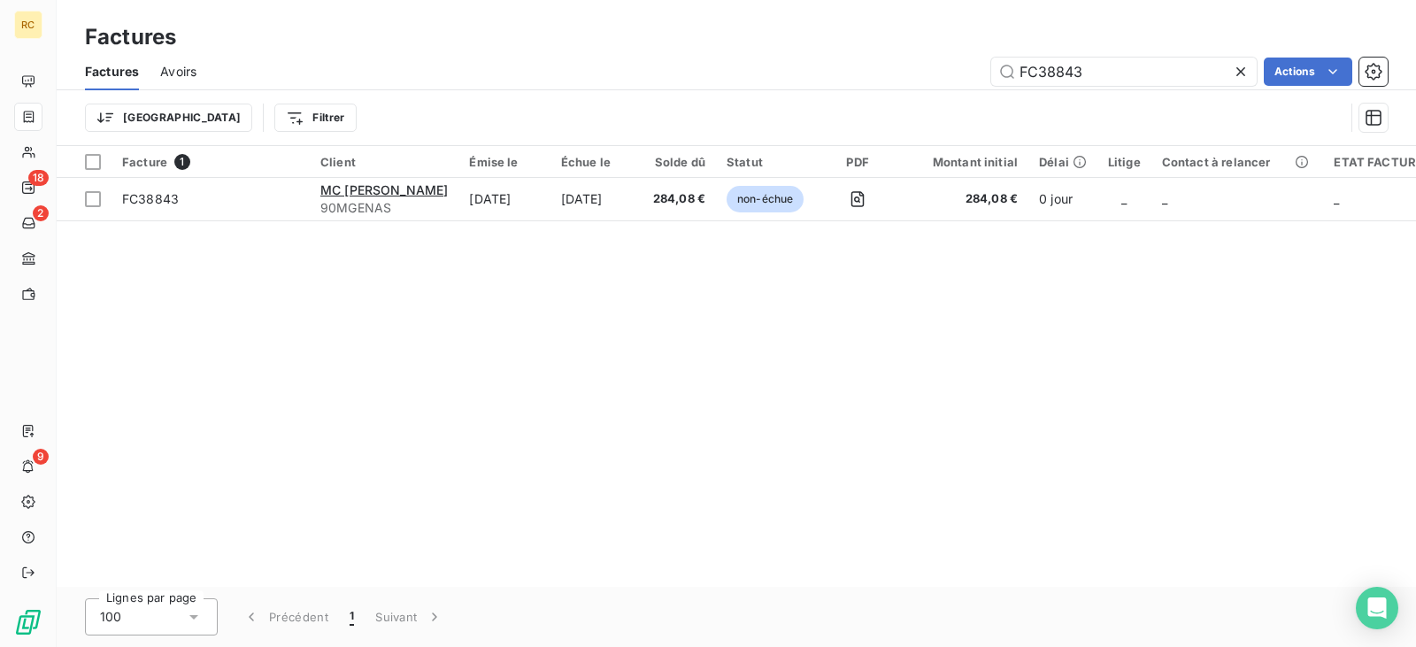
drag, startPoint x: 1093, startPoint y: 71, endPoint x: 750, endPoint y: 67, distance: 343.4
click at [782, 67] on div "FC38843 Actions" at bounding box center [803, 72] width 1170 height 28
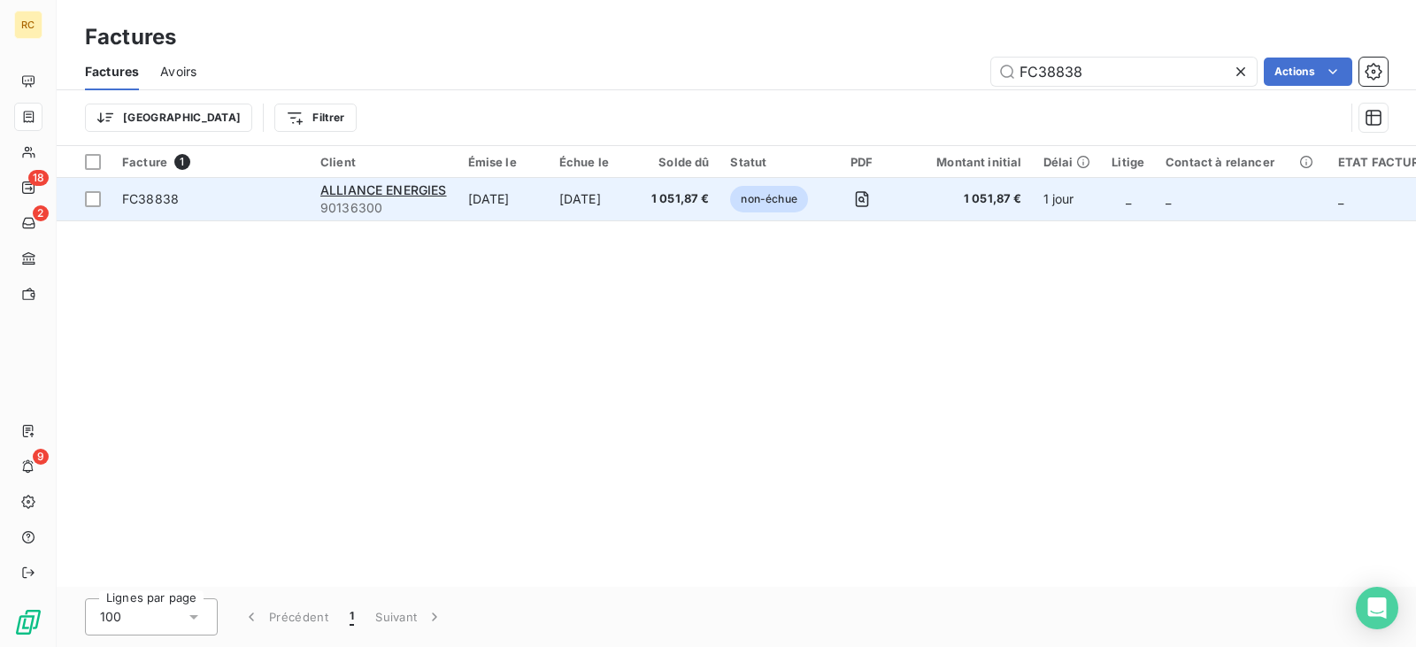
type input "FC38838"
click at [543, 196] on td "[DATE]" at bounding box center [503, 199] width 91 height 42
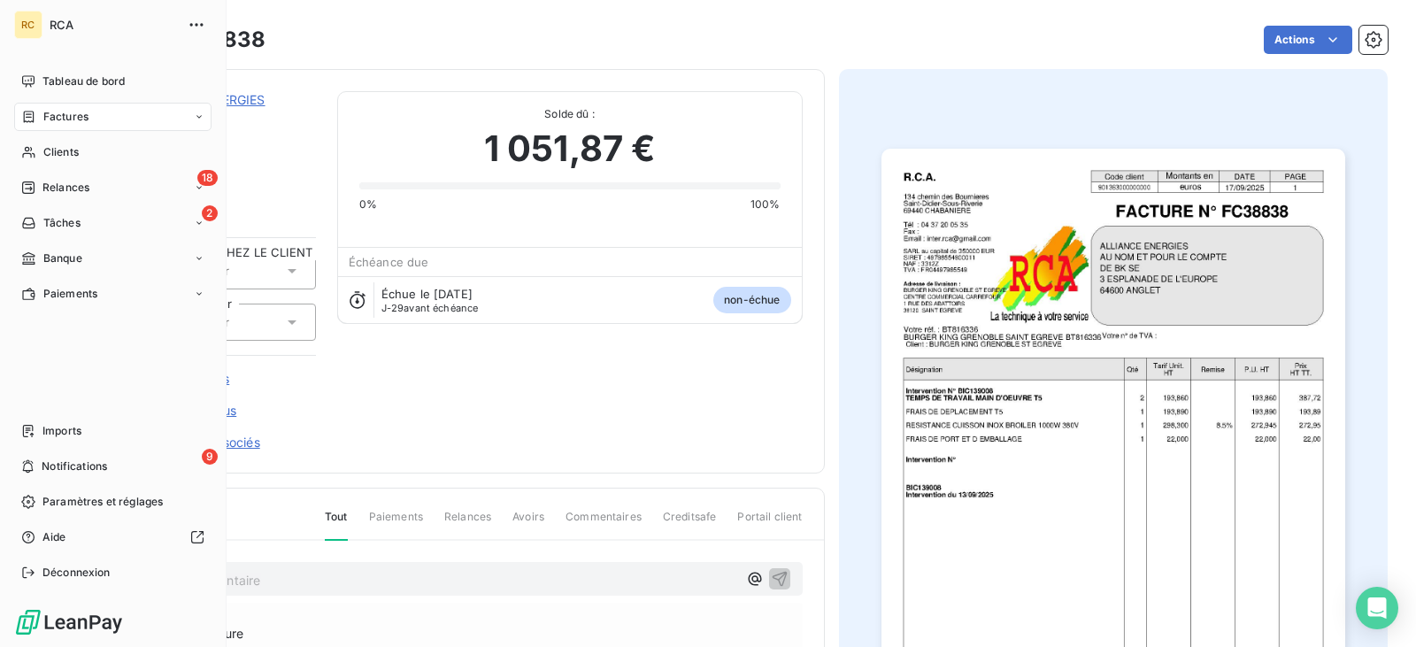
click at [42, 411] on div "Tableau de bord Factures Clients 18 Relances 2 Tâches Banque Paiements Imports …" at bounding box center [112, 327] width 197 height 520
click at [53, 436] on span "Imports" at bounding box center [61, 431] width 39 height 16
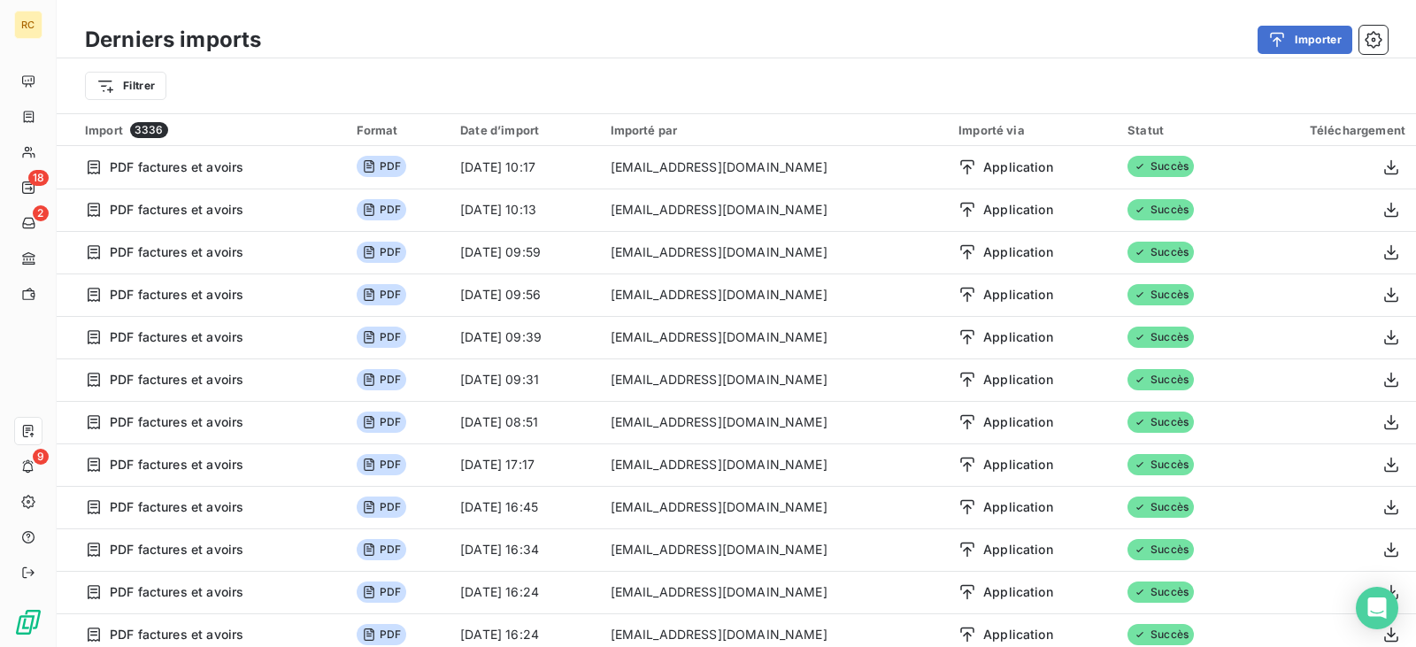
click at [1237, 51] on div "Importer" at bounding box center [835, 40] width 1106 height 28
click at [1301, 42] on button "Importer" at bounding box center [1305, 40] width 95 height 28
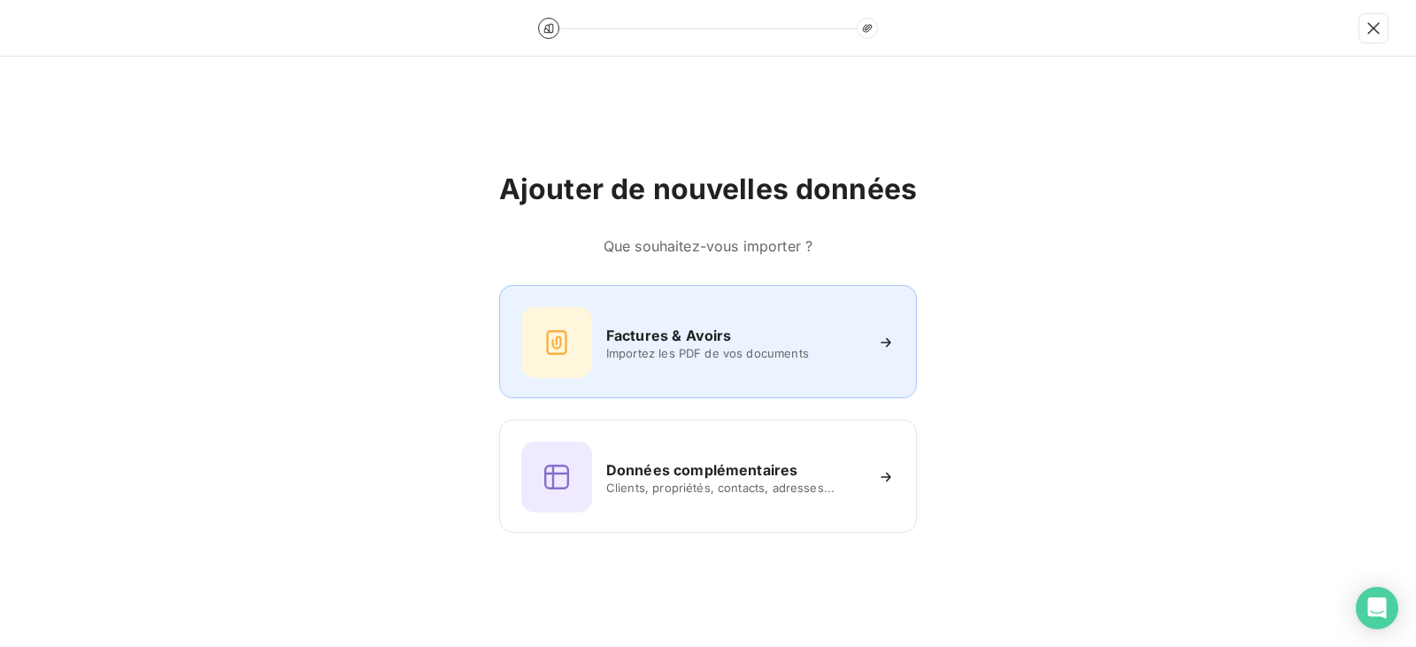
click at [669, 361] on div "Factures & Avoirs Importez les PDF de vos documents" at bounding box center [708, 342] width 374 height 71
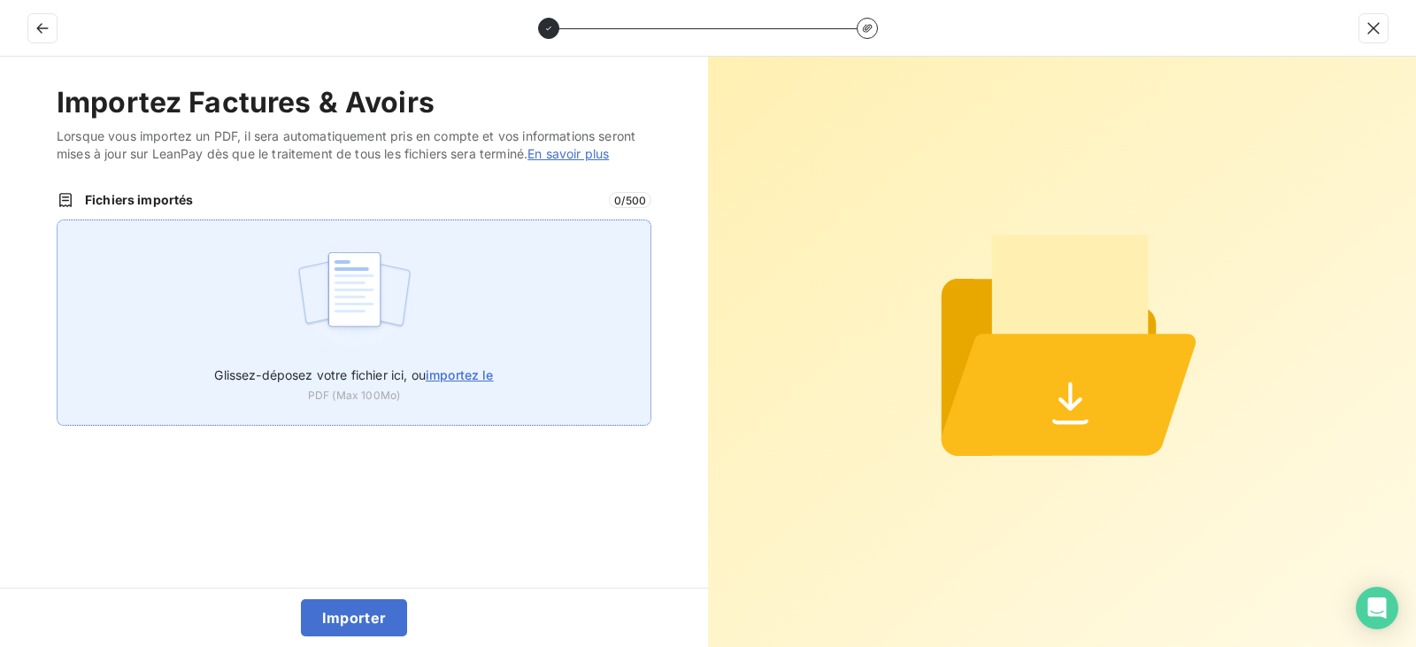
click at [320, 262] on img at bounding box center [355, 298] width 118 height 113
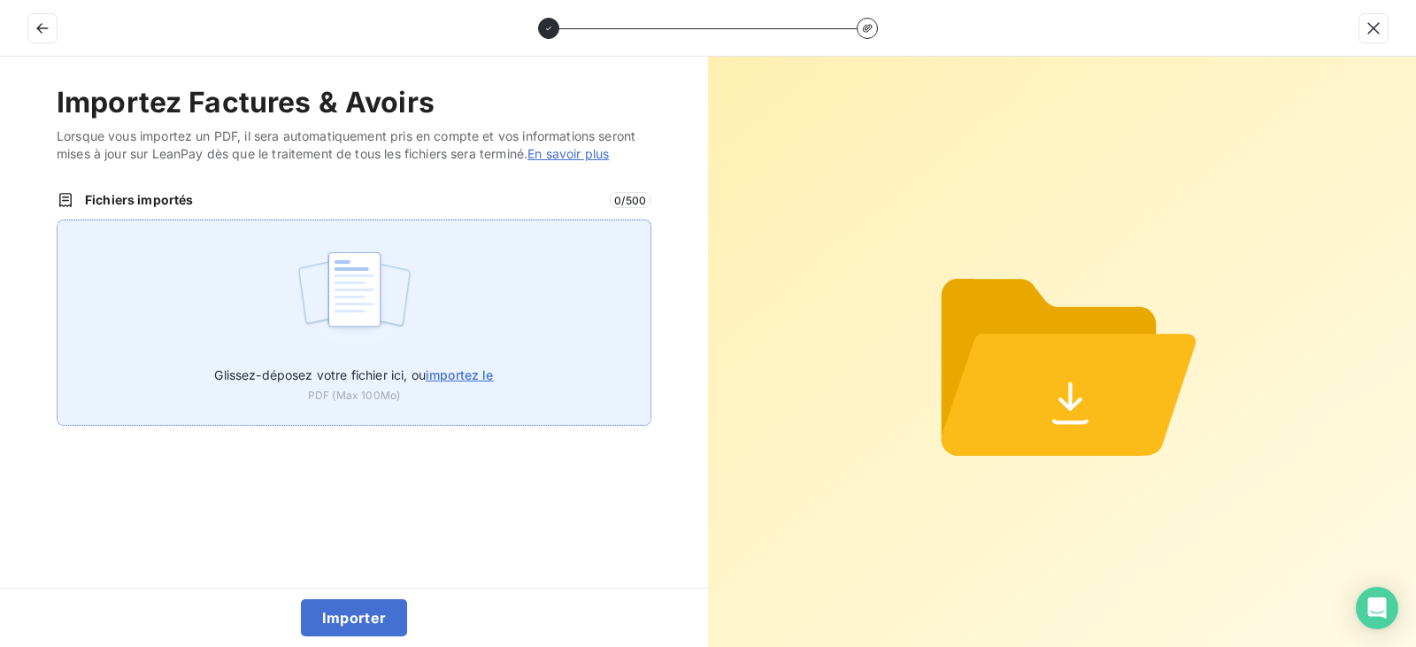
type input "C:\fakepath\FC38845.pdf"
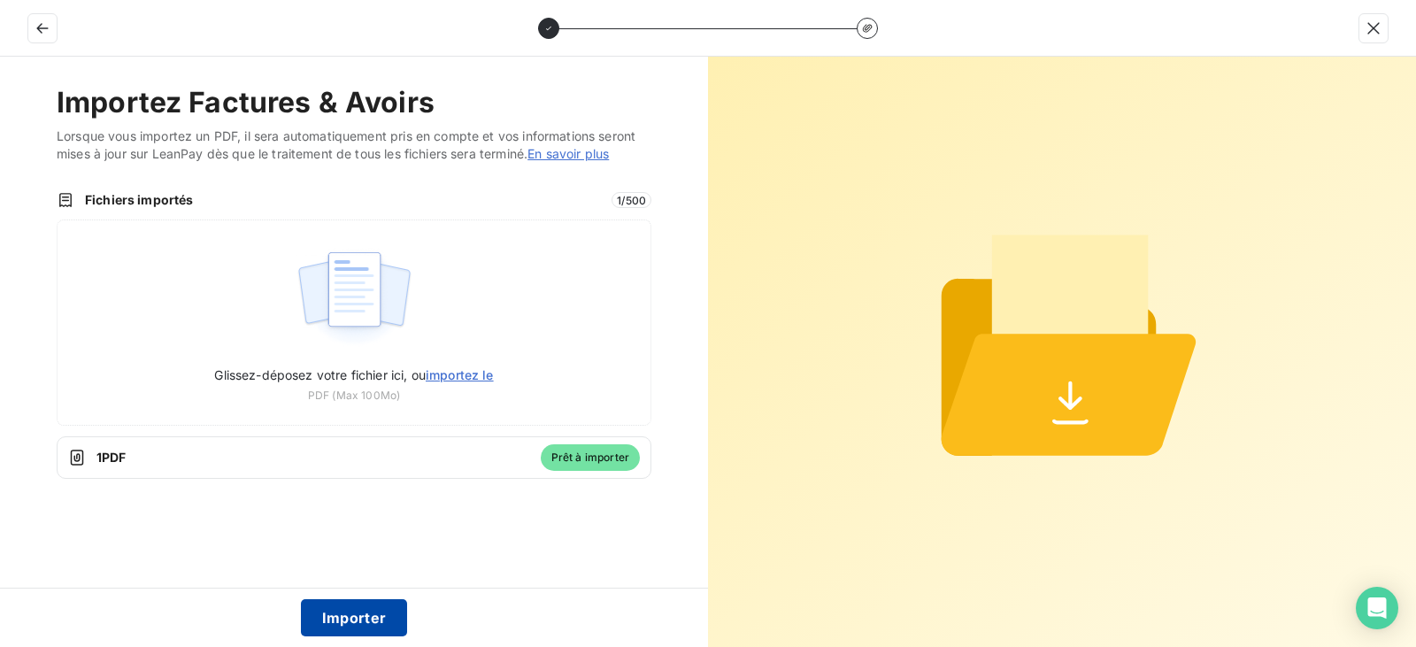
click at [361, 615] on button "Importer" at bounding box center [354, 617] width 107 height 37
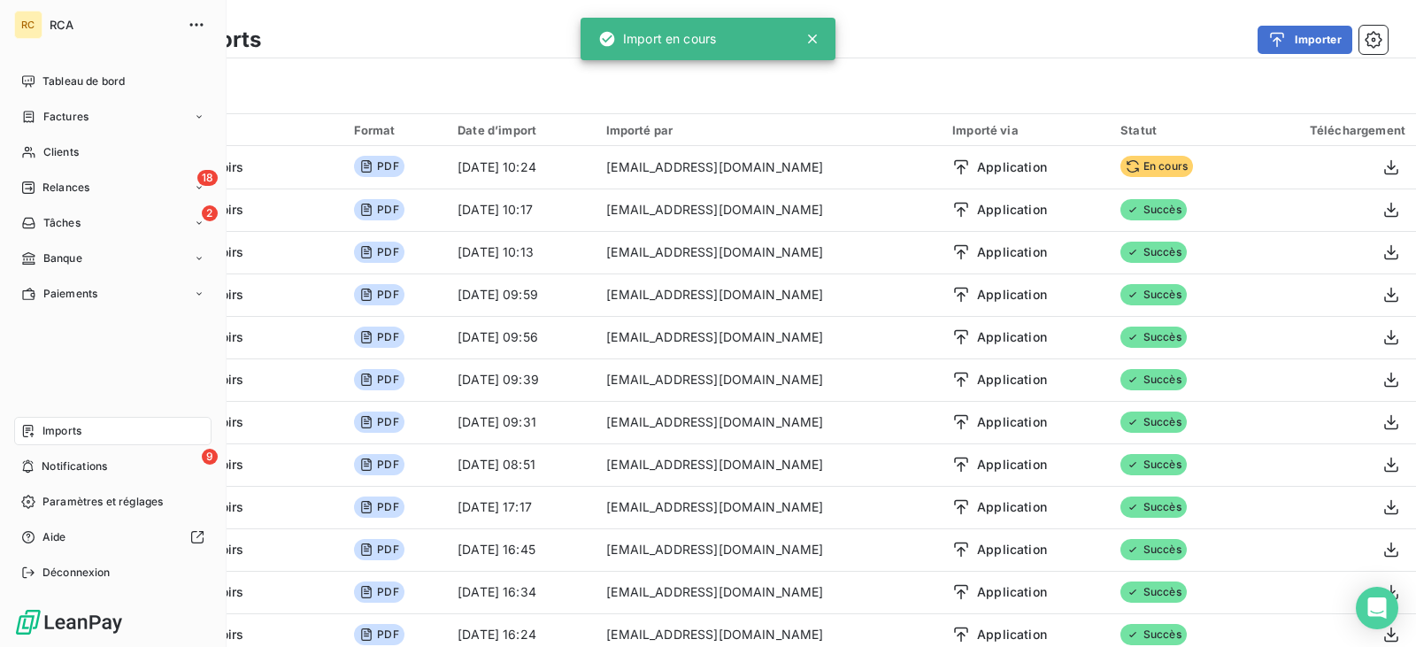
click at [44, 110] on span "Factures" at bounding box center [65, 117] width 45 height 16
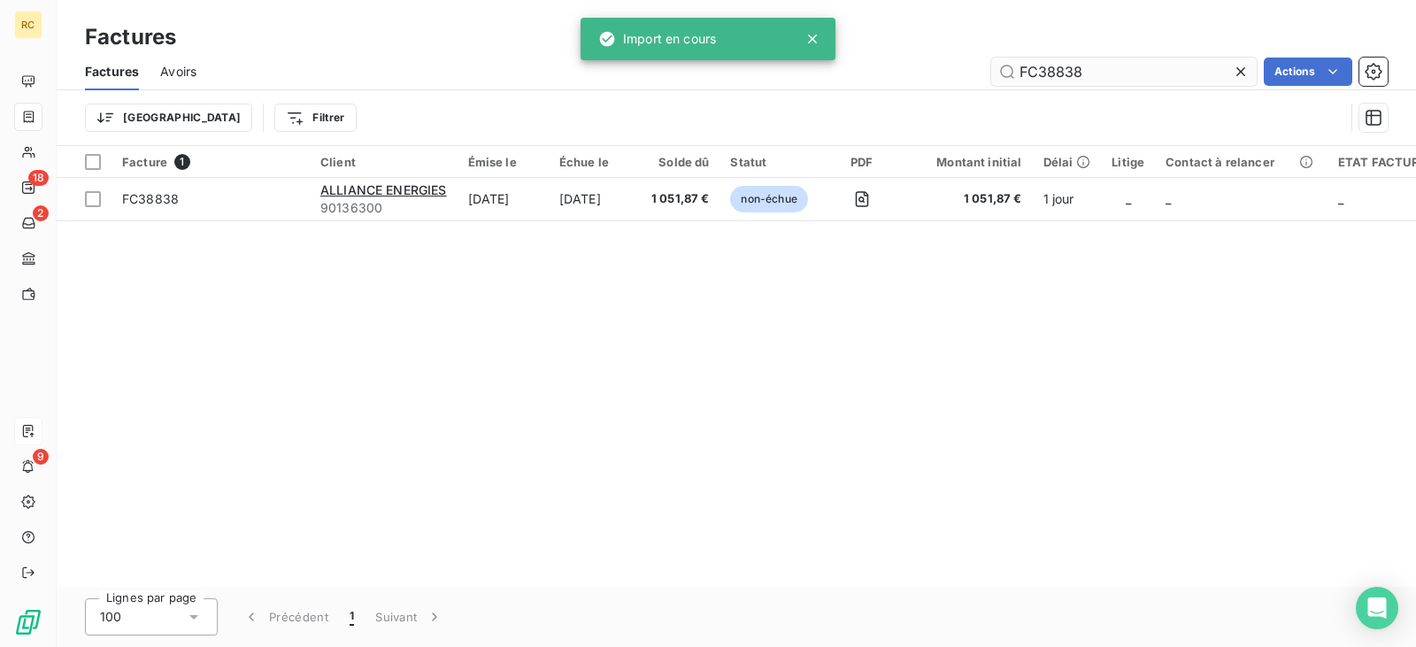
drag, startPoint x: 1101, startPoint y: 55, endPoint x: 992, endPoint y: 78, distance: 111.3
click at [985, 76] on div "Factures Avoirs FC38838 Actions" at bounding box center [737, 71] width 1360 height 37
drag, startPoint x: 1120, startPoint y: 74, endPoint x: 867, endPoint y: 66, distance: 253.3
click at [882, 67] on div "FC38838 Actions" at bounding box center [803, 72] width 1170 height 28
paste input "45"
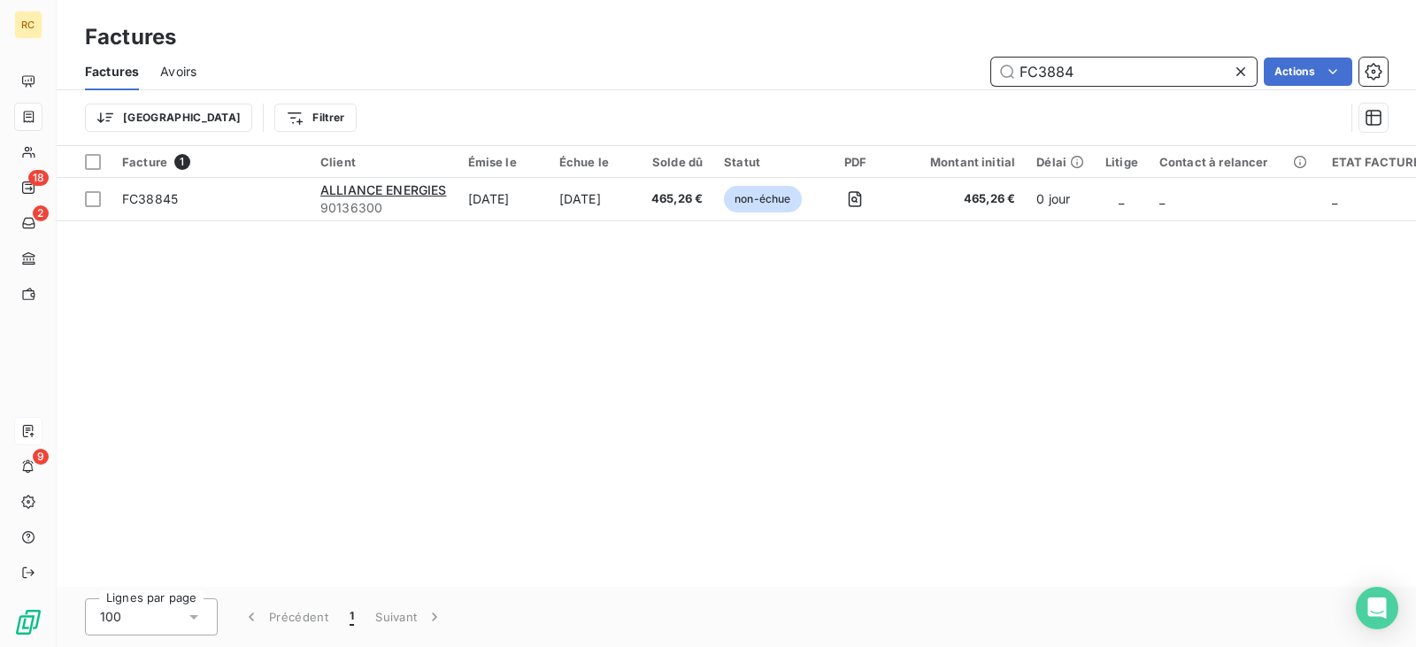
type input "FC38845"
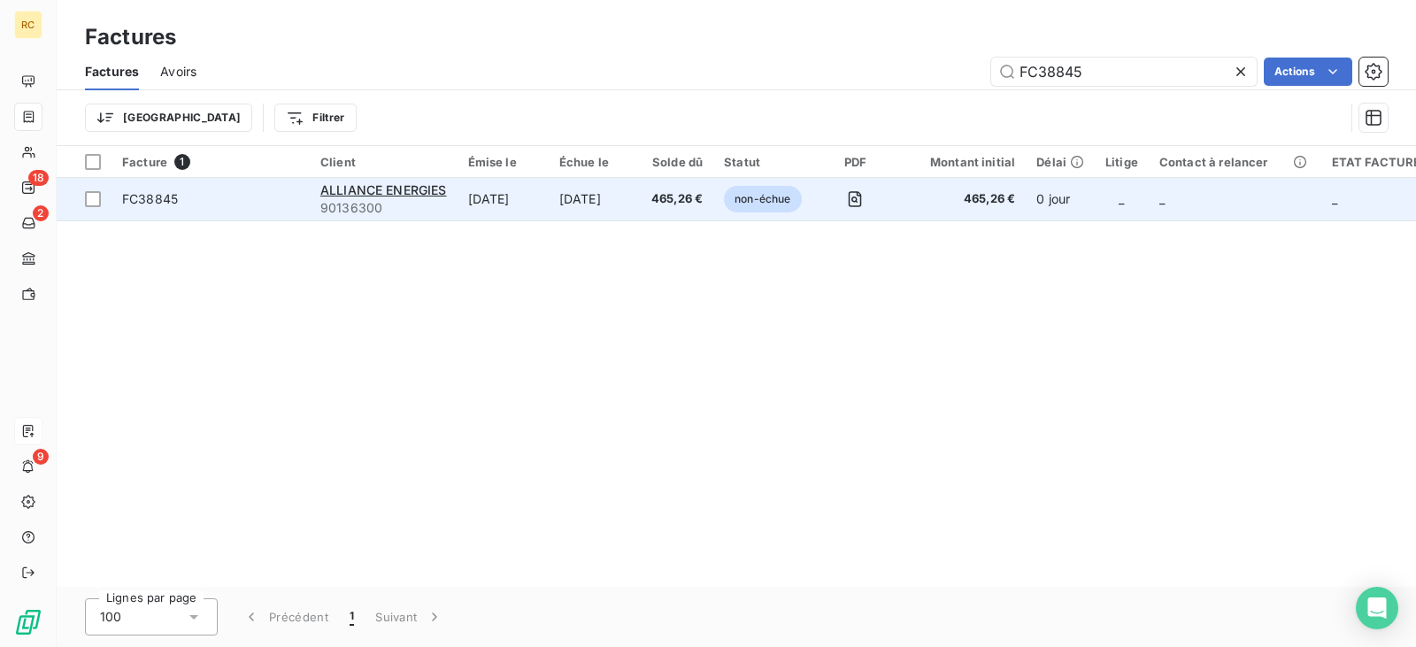
click at [672, 203] on span "465,26 €" at bounding box center [676, 199] width 51 height 18
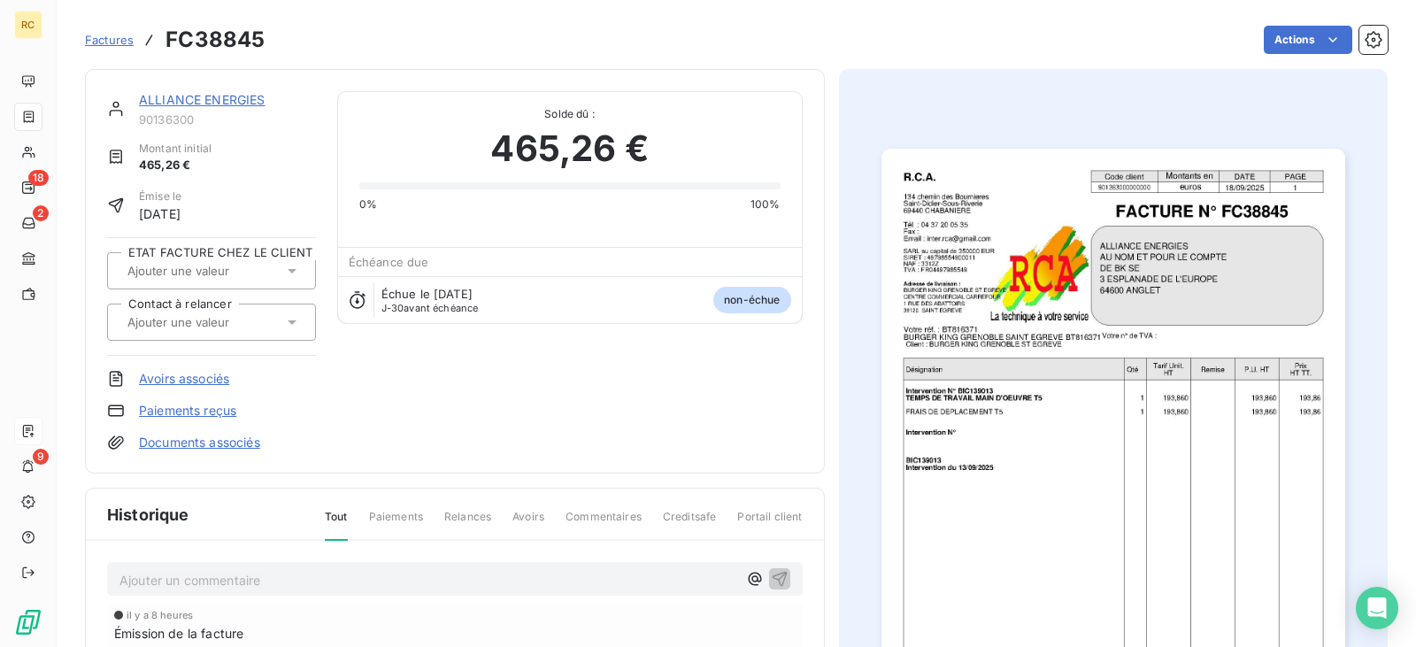
click at [168, 439] on link "Documents associés" at bounding box center [199, 443] width 121 height 18
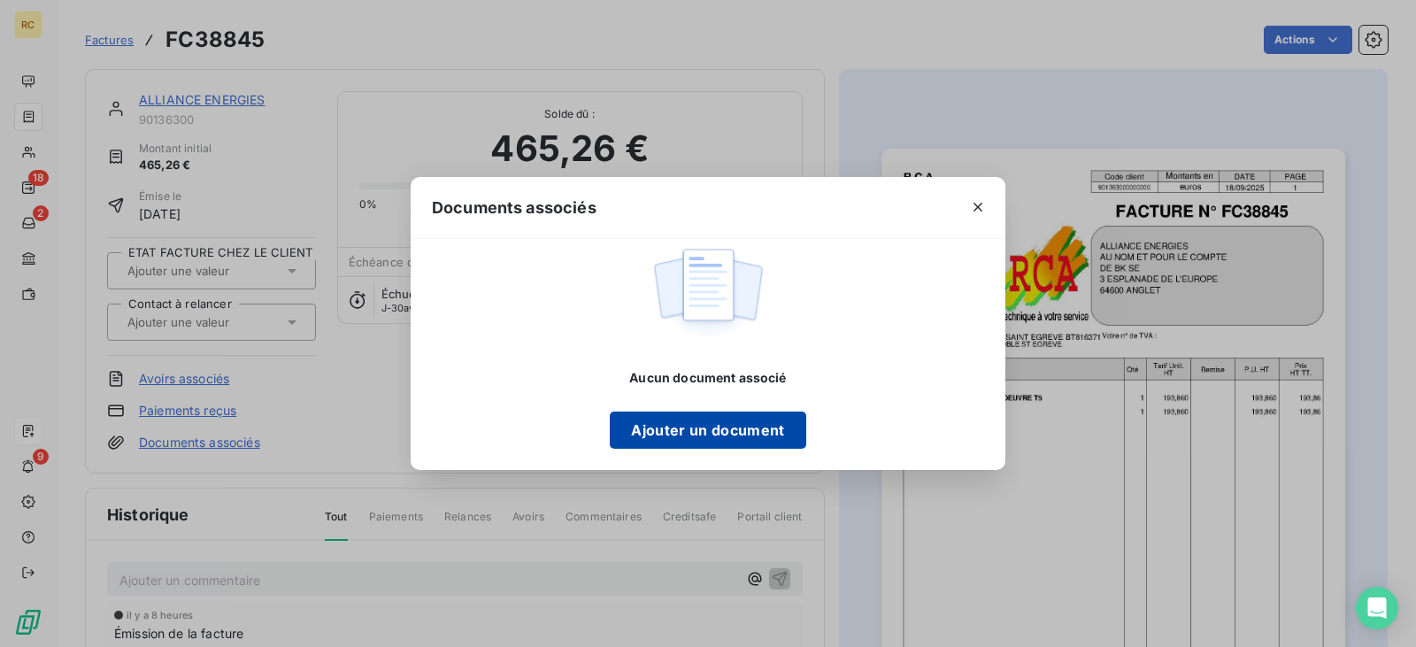
click at [697, 428] on button "Ajouter un document" at bounding box center [708, 430] width 196 height 37
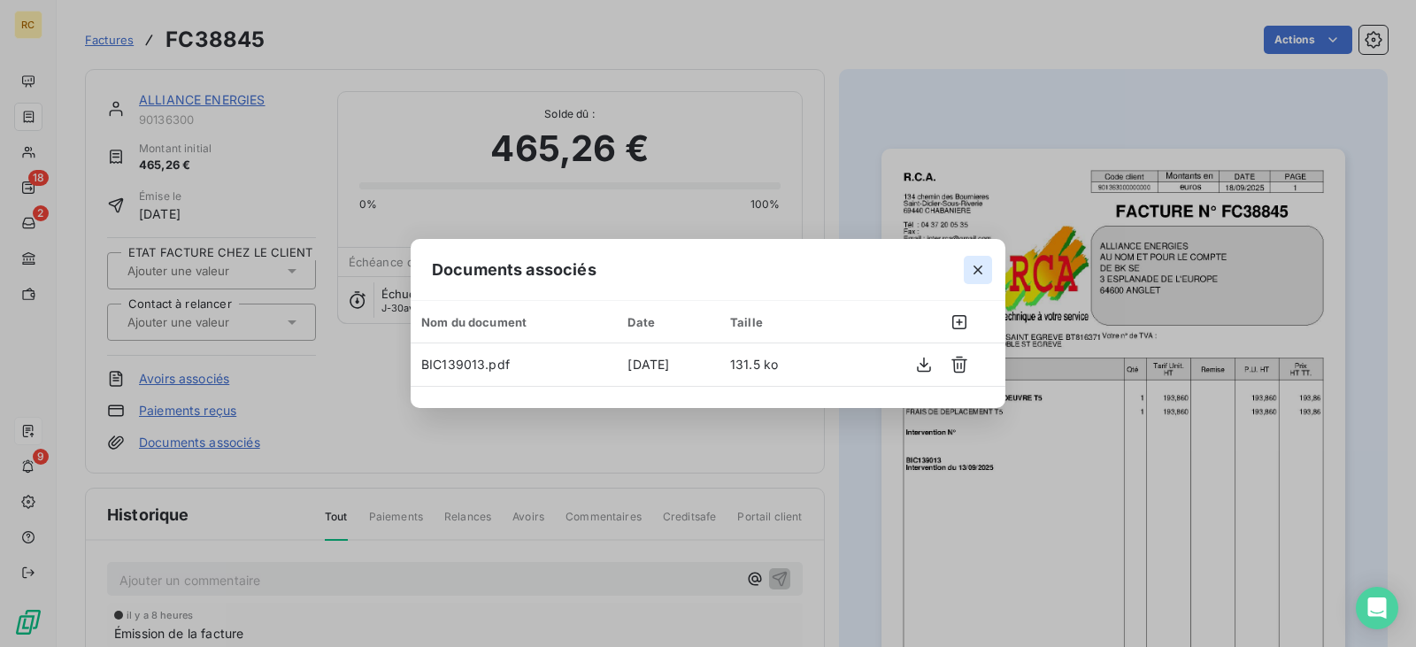
click at [978, 273] on icon "button" at bounding box center [978, 270] width 18 height 18
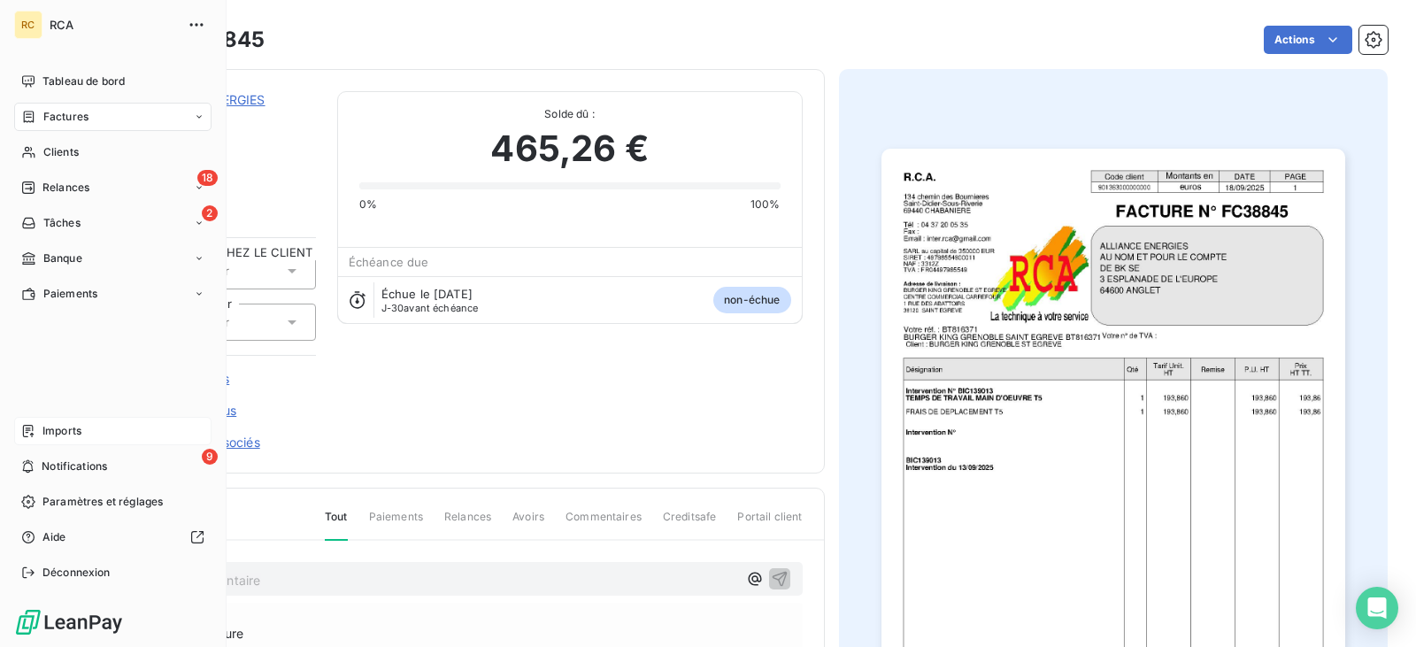
click at [63, 425] on span "Imports" at bounding box center [61, 431] width 39 height 16
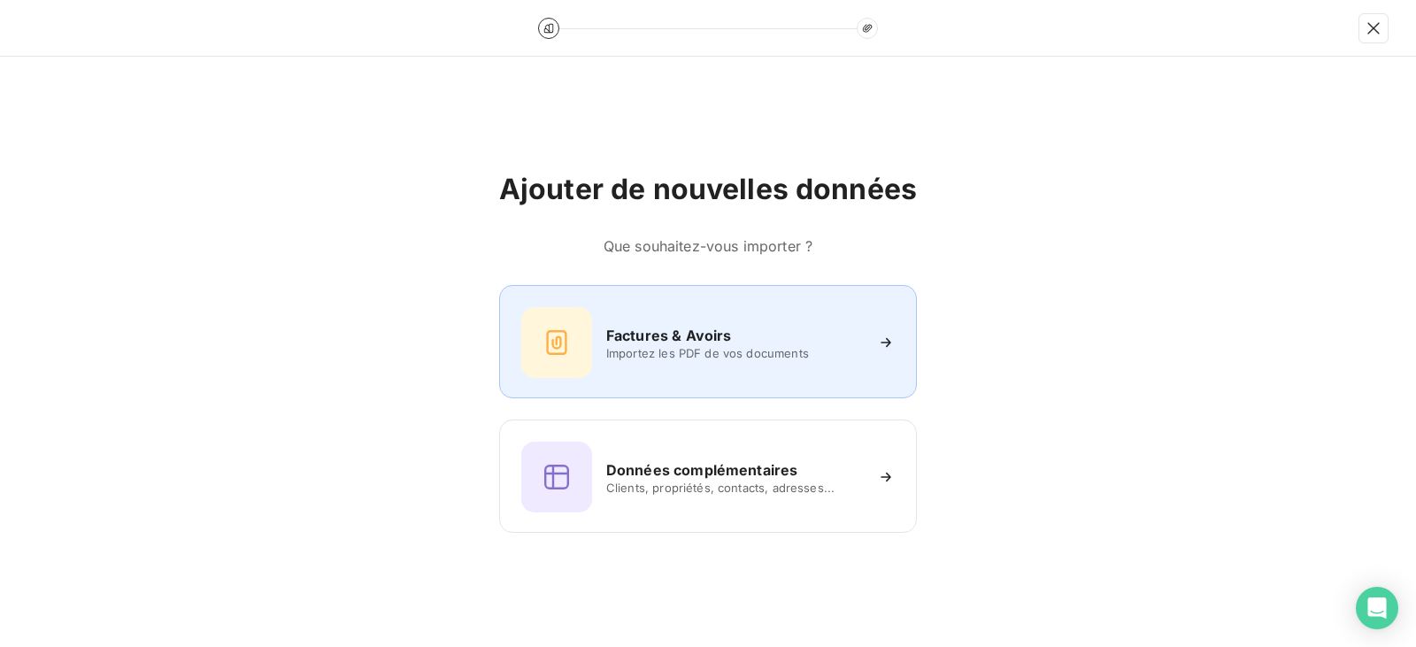
click at [658, 354] on span "Importez les PDF de vos documents" at bounding box center [734, 353] width 257 height 14
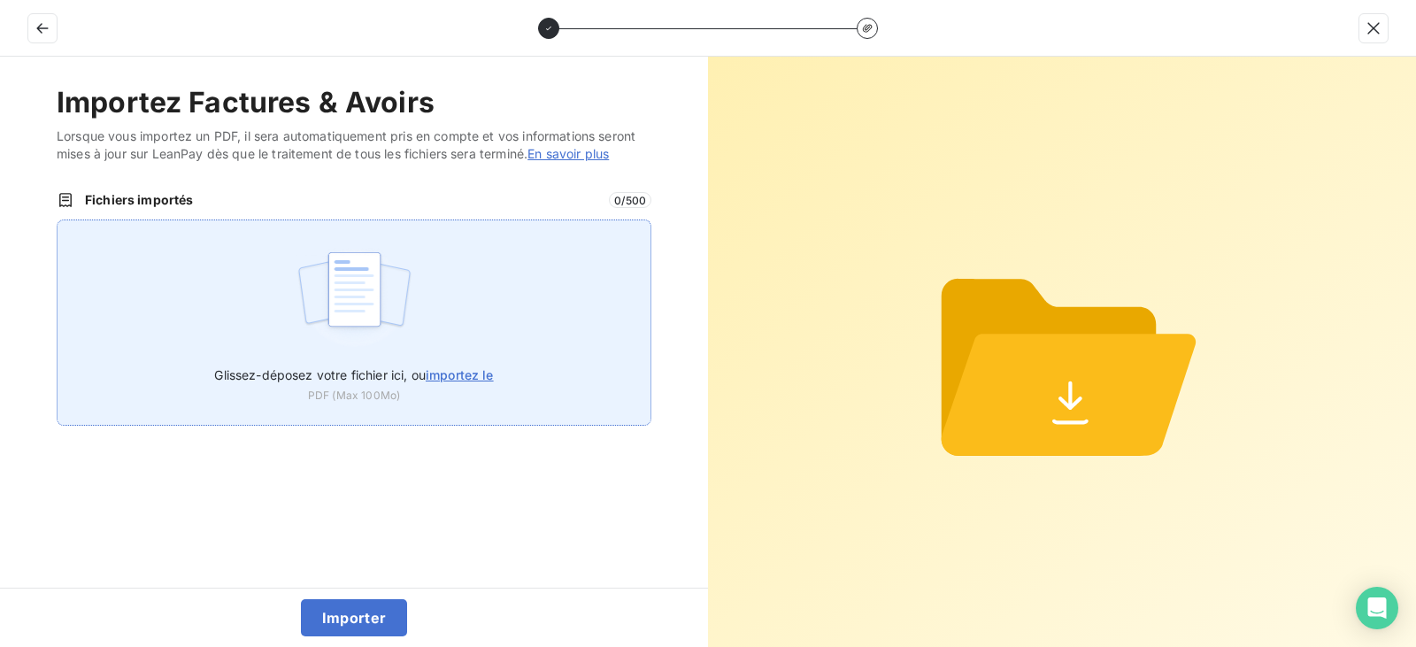
click at [522, 318] on div "Glissez-déposez votre fichier ici, ou importez le PDF (Max 100Mo)" at bounding box center [354, 323] width 595 height 206
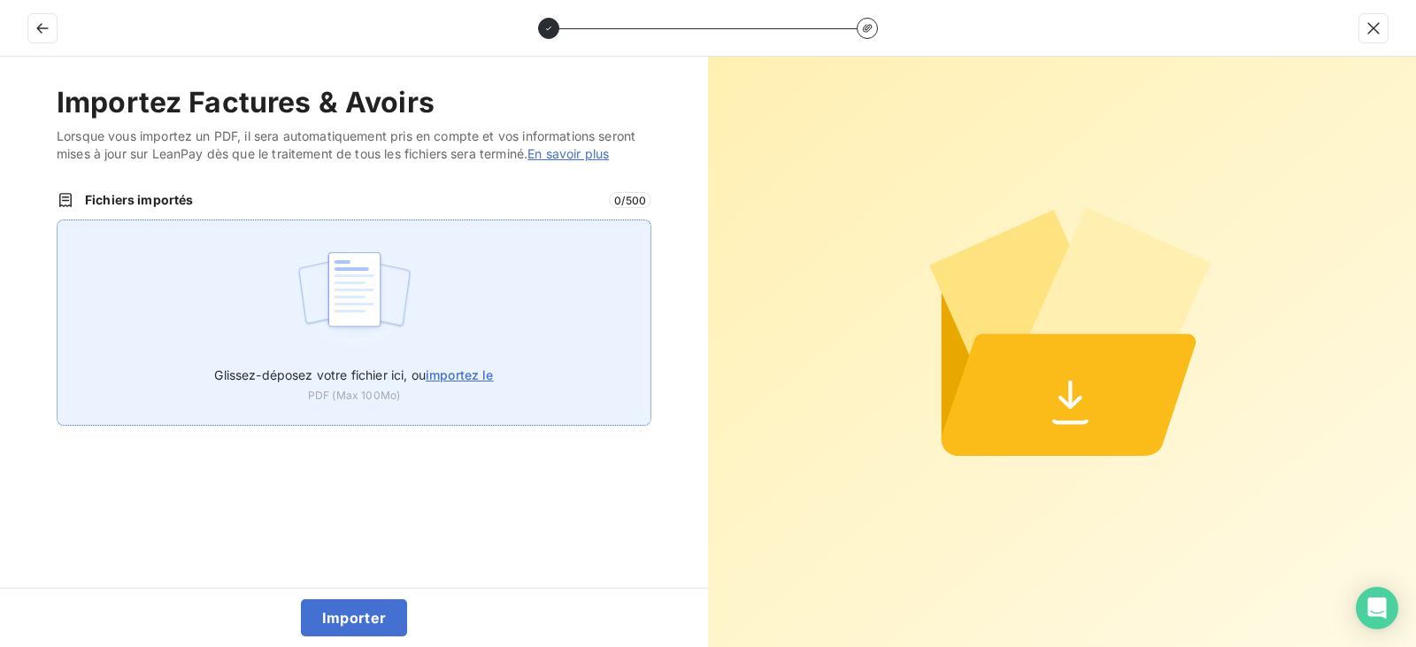
type input "C:\fakepath\FC38847.pdf"
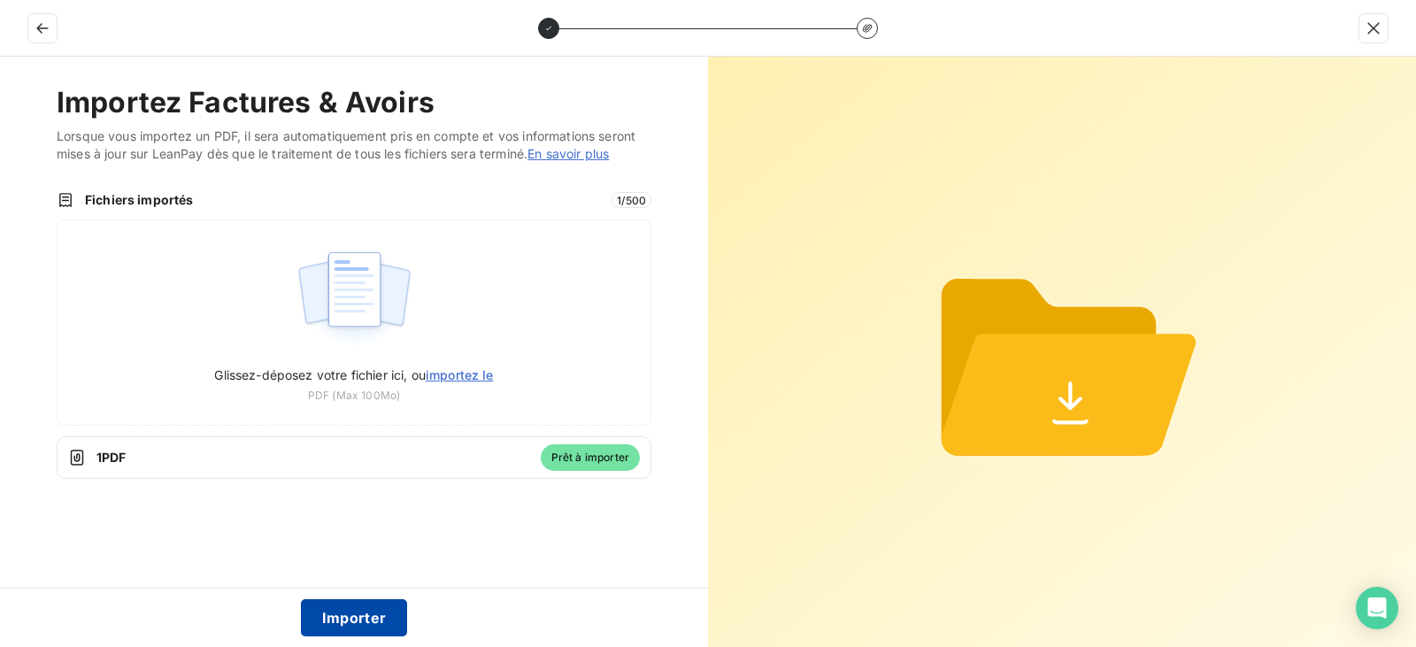
click at [352, 613] on button "Importer" at bounding box center [354, 617] width 107 height 37
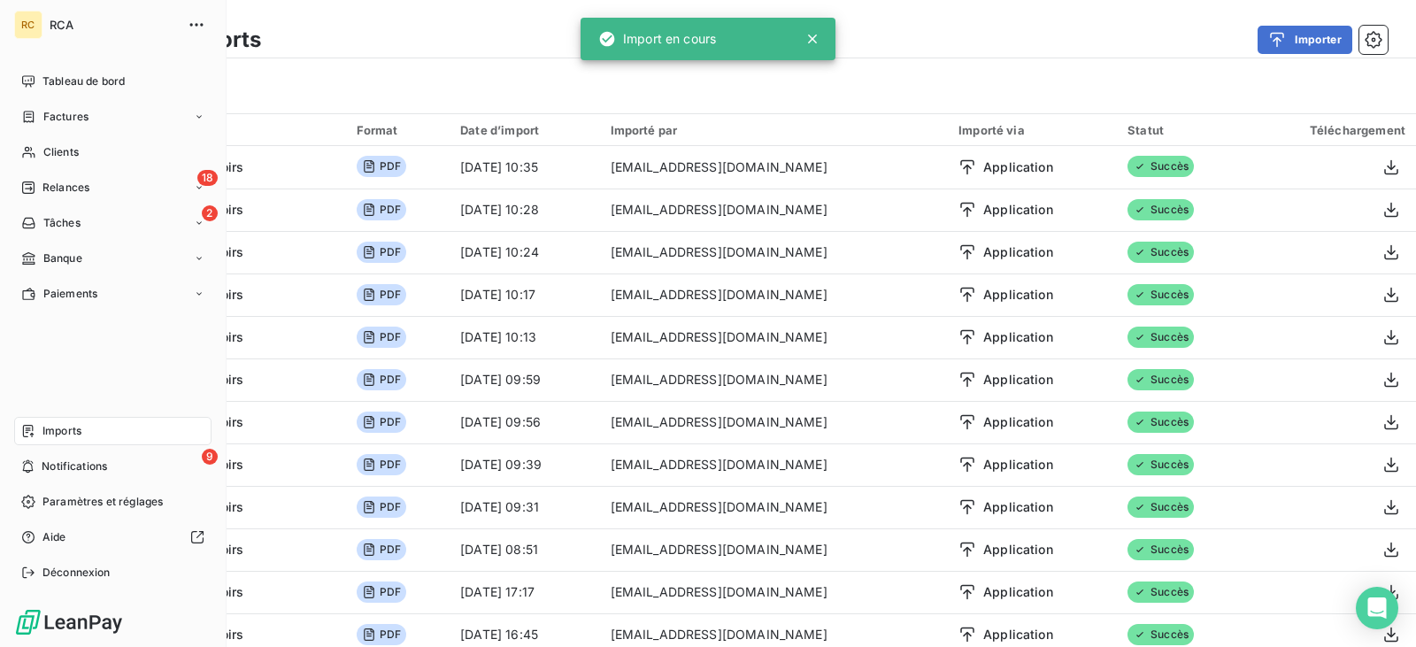
click at [46, 99] on nav "Tableau de bord Factures Clients 18 Relances 2 Tâches Banque Paiements" at bounding box center [112, 187] width 197 height 241
click at [56, 121] on span "Factures" at bounding box center [65, 117] width 45 height 16
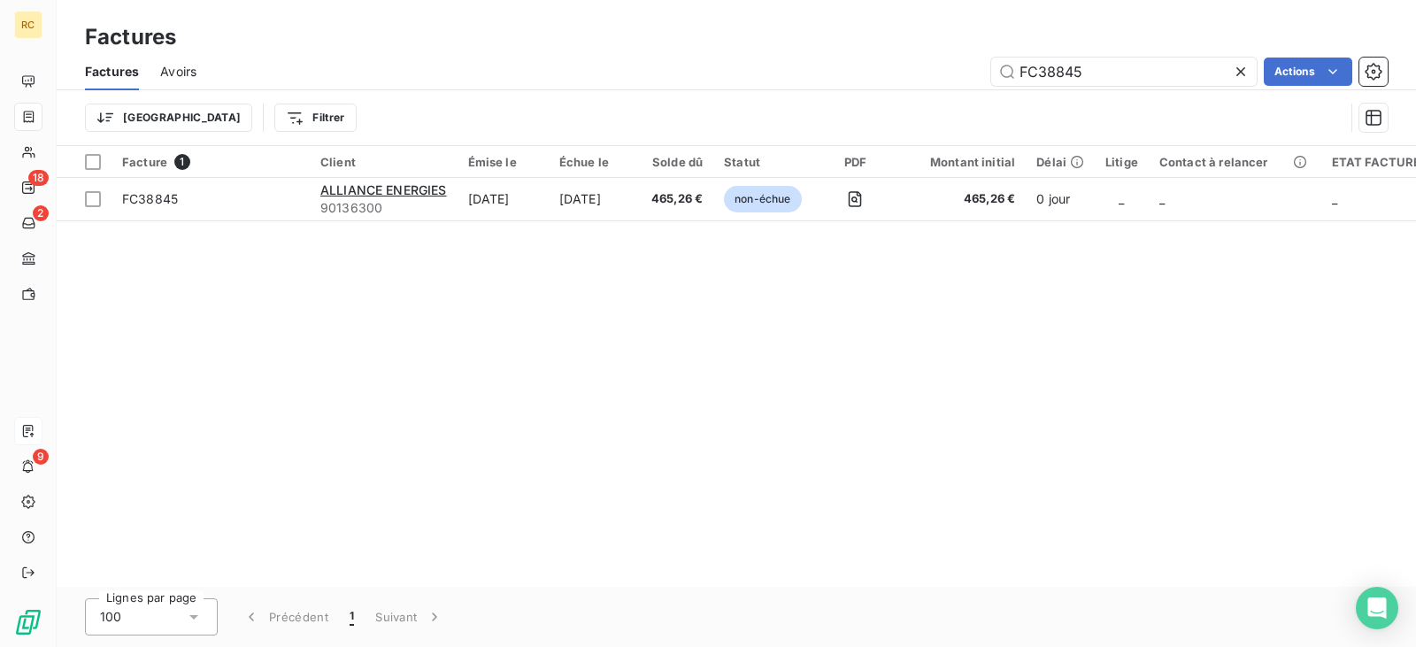
drag, startPoint x: 1152, startPoint y: 70, endPoint x: 892, endPoint y: 97, distance: 260.8
click at [959, 92] on div "Factures Avoirs FC38845 Actions Trier Filtrer" at bounding box center [737, 99] width 1360 height 92
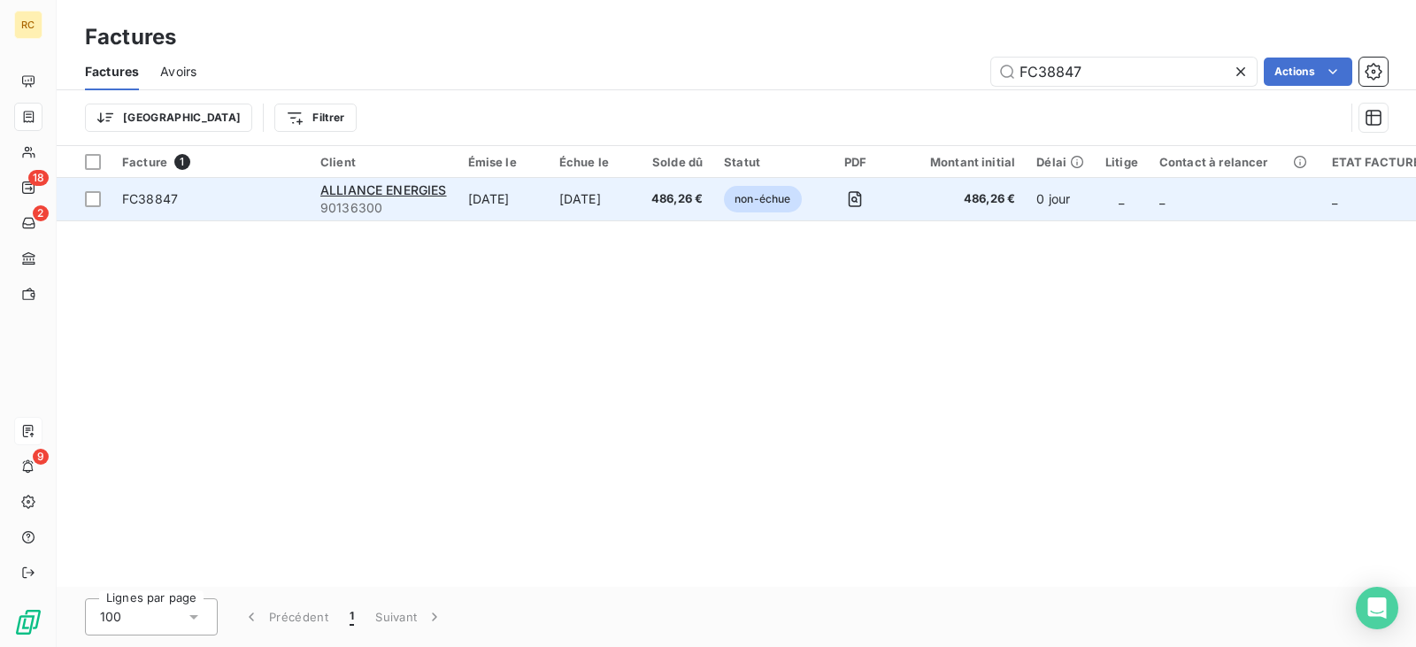
type input "FC38847"
click at [581, 197] on td "[DATE]" at bounding box center [595, 199] width 92 height 42
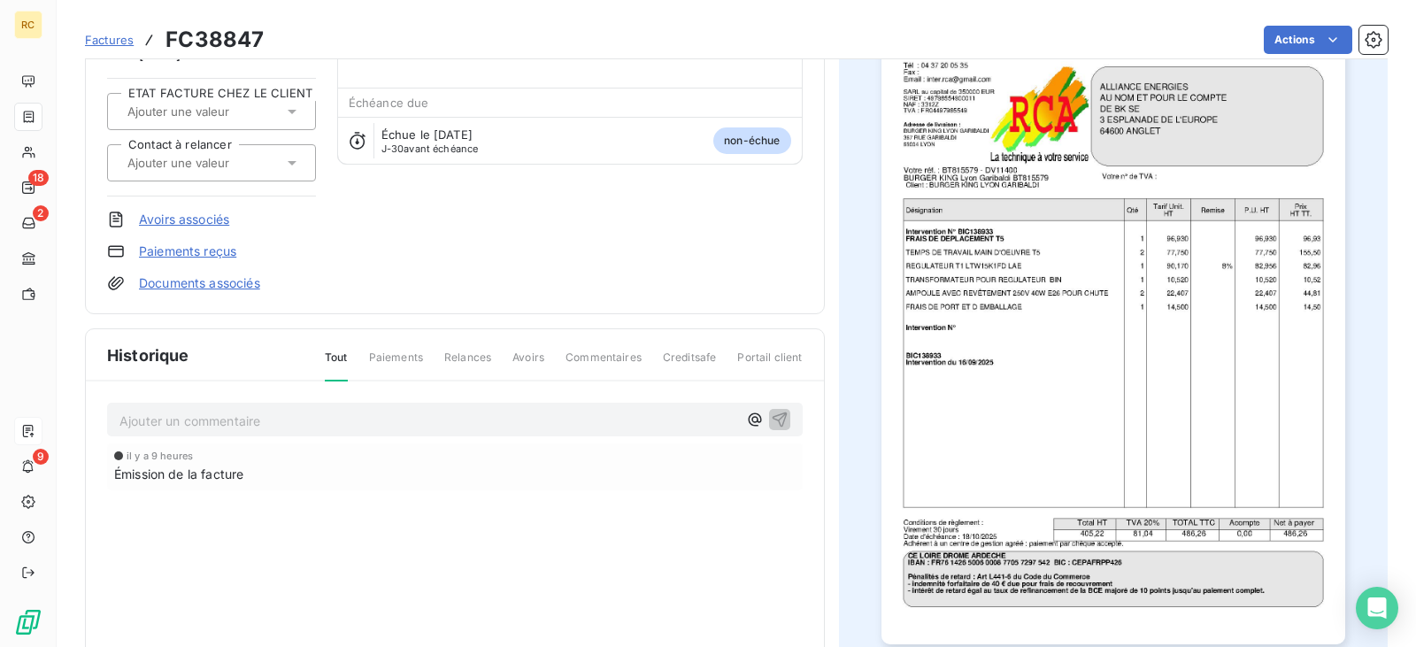
scroll to position [178, 0]
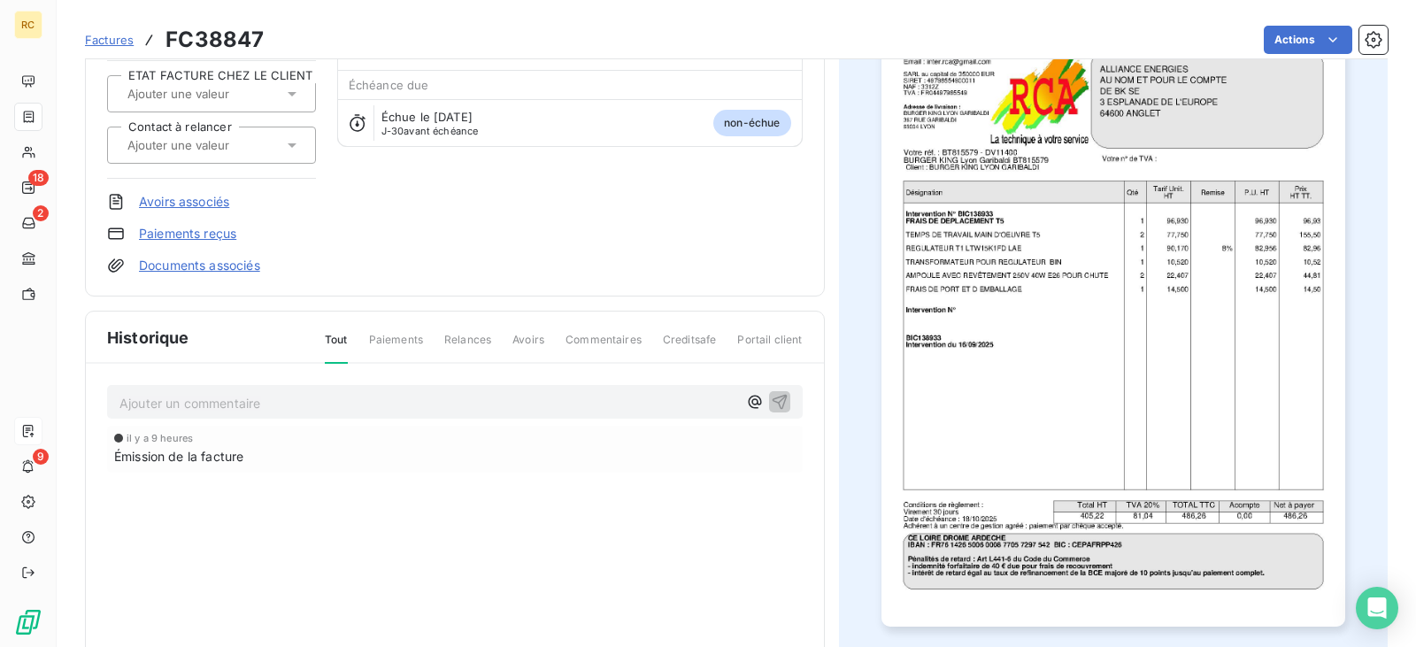
click at [191, 266] on link "Documents associés" at bounding box center [199, 266] width 121 height 18
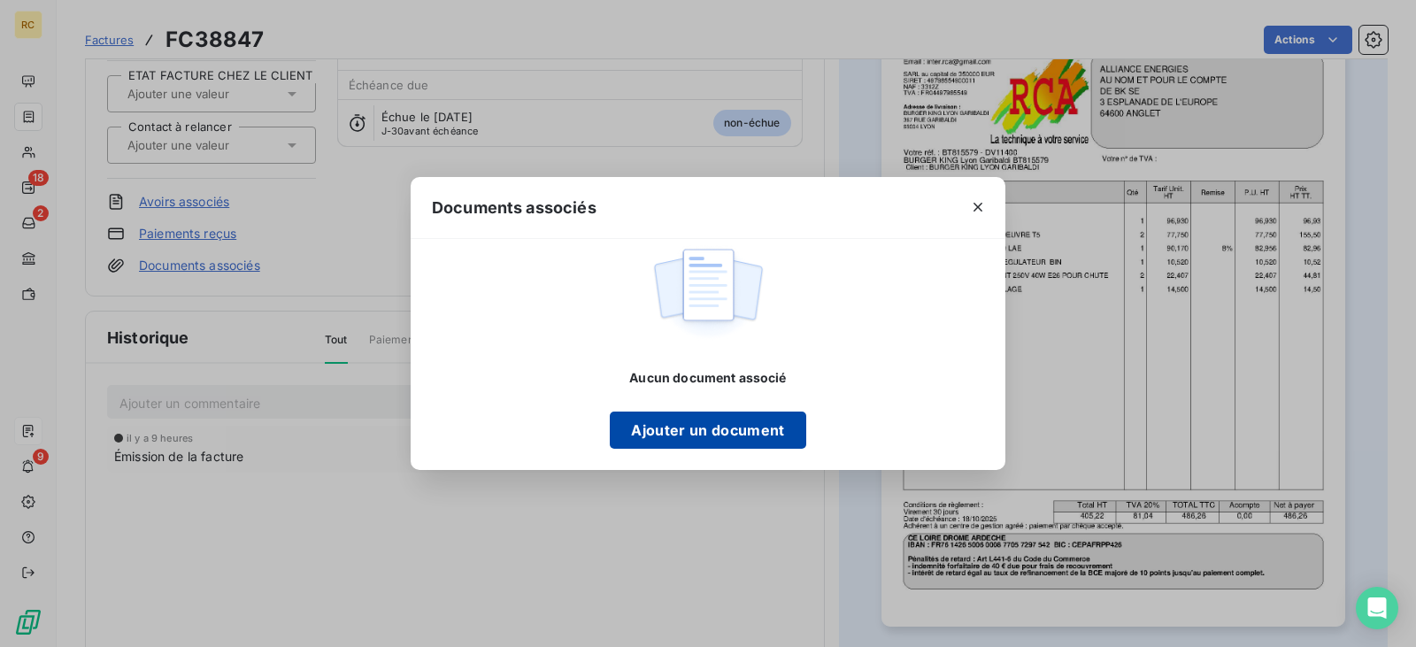
click at [716, 440] on button "Ajouter un document" at bounding box center [708, 430] width 196 height 37
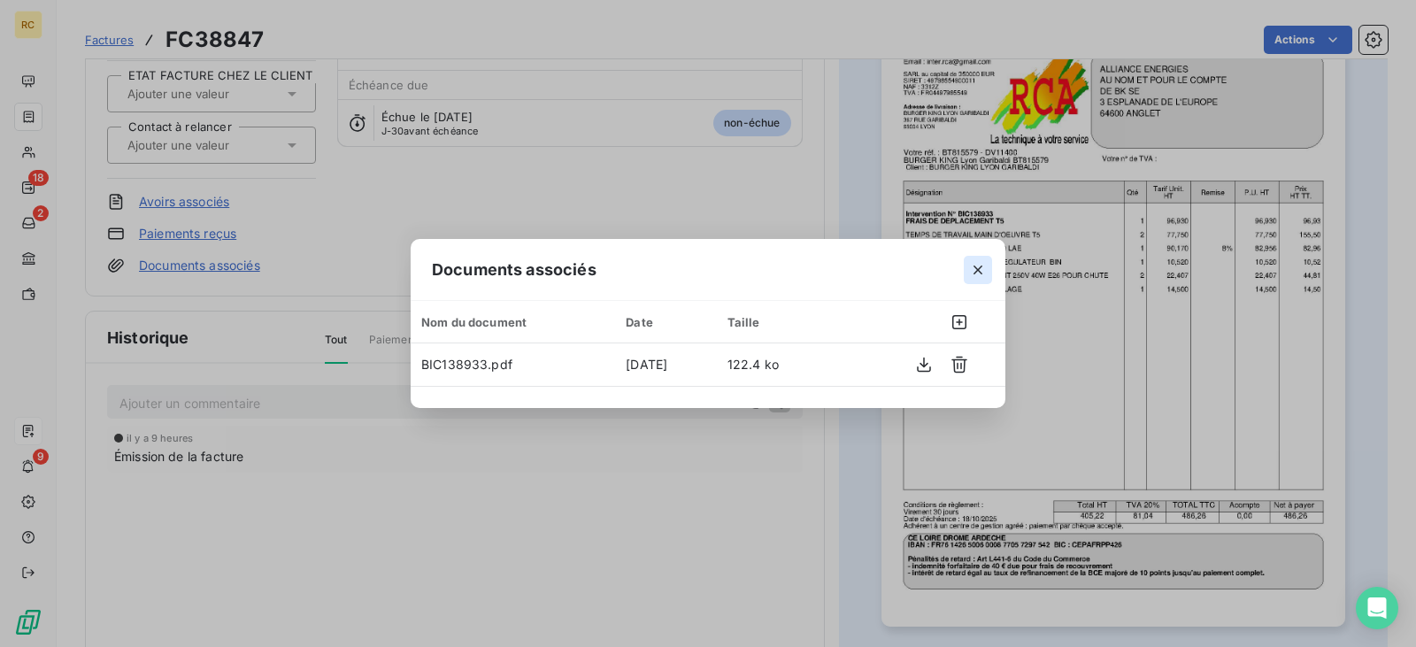
click at [973, 266] on icon "button" at bounding box center [978, 270] width 18 height 18
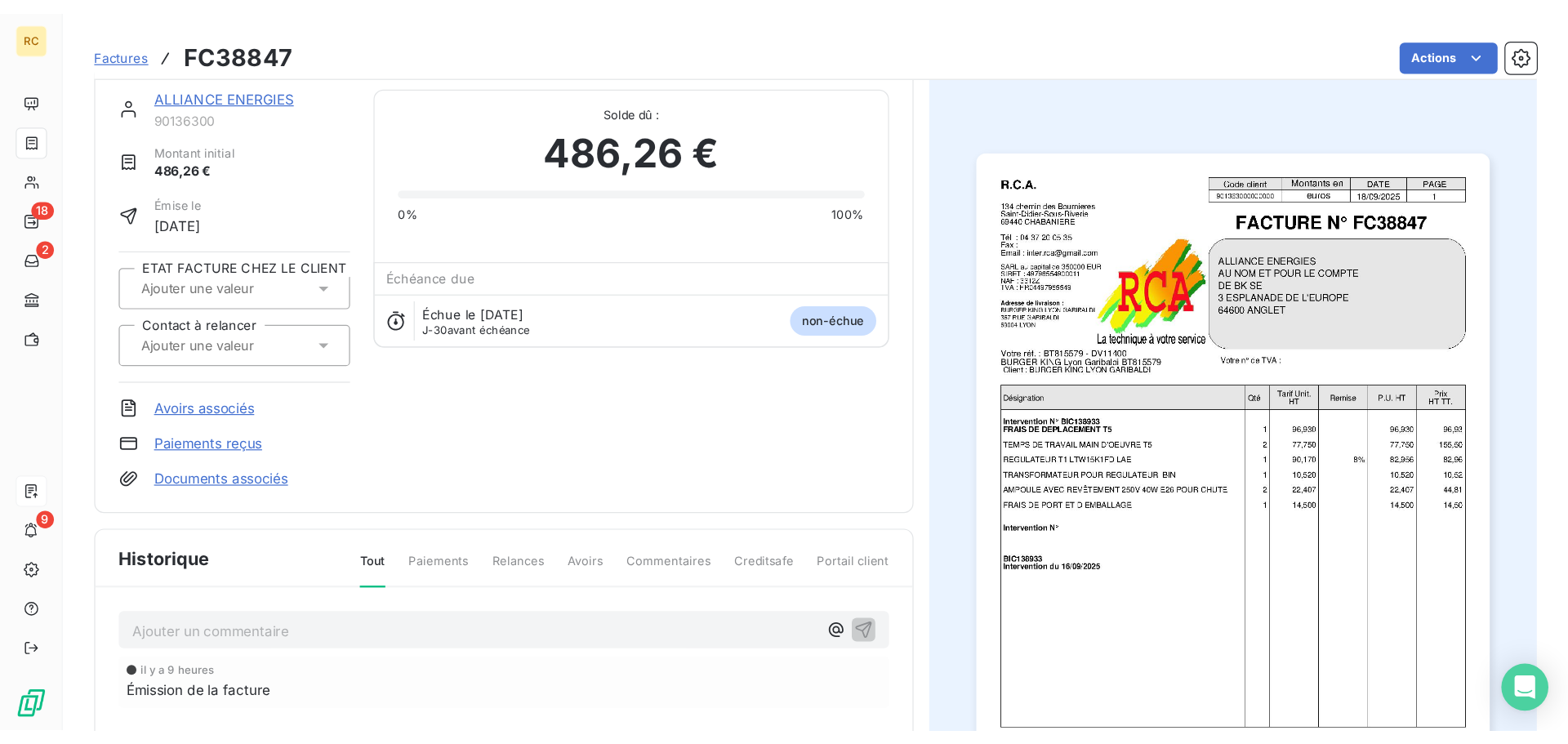
scroll to position [1, 0]
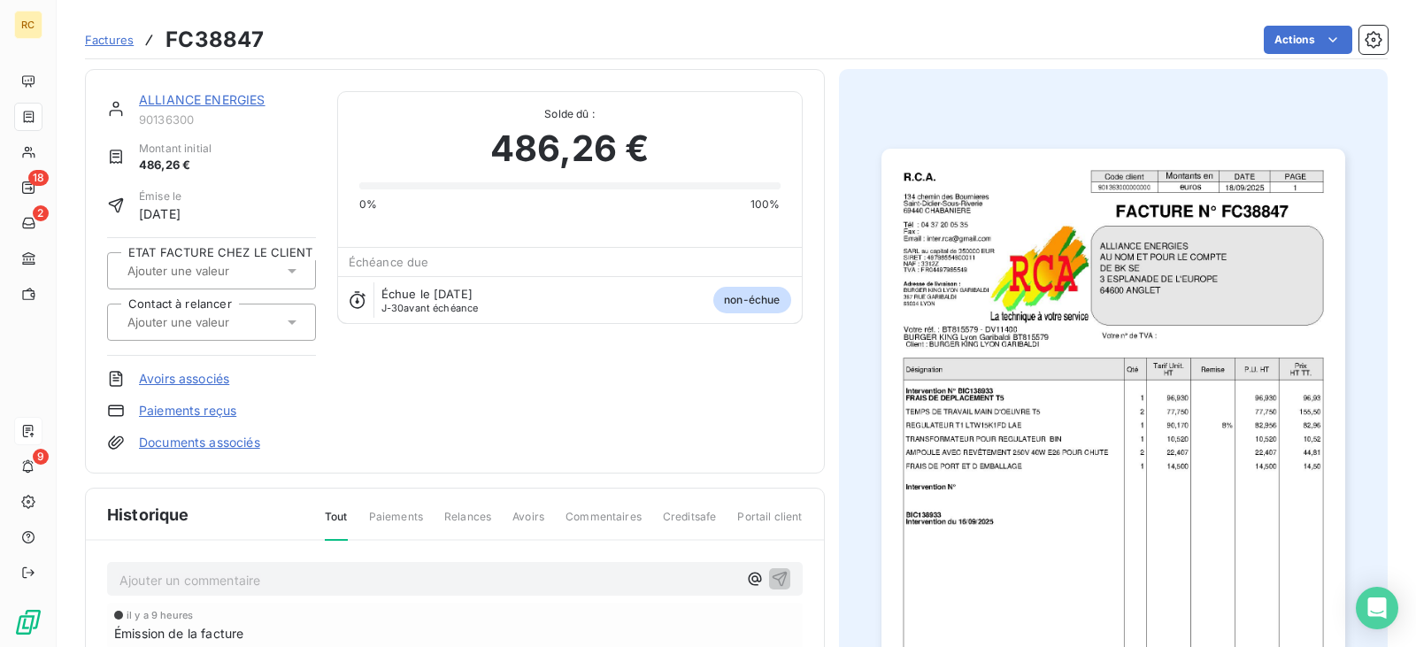
click at [107, 36] on span "Factures" at bounding box center [109, 40] width 49 height 14
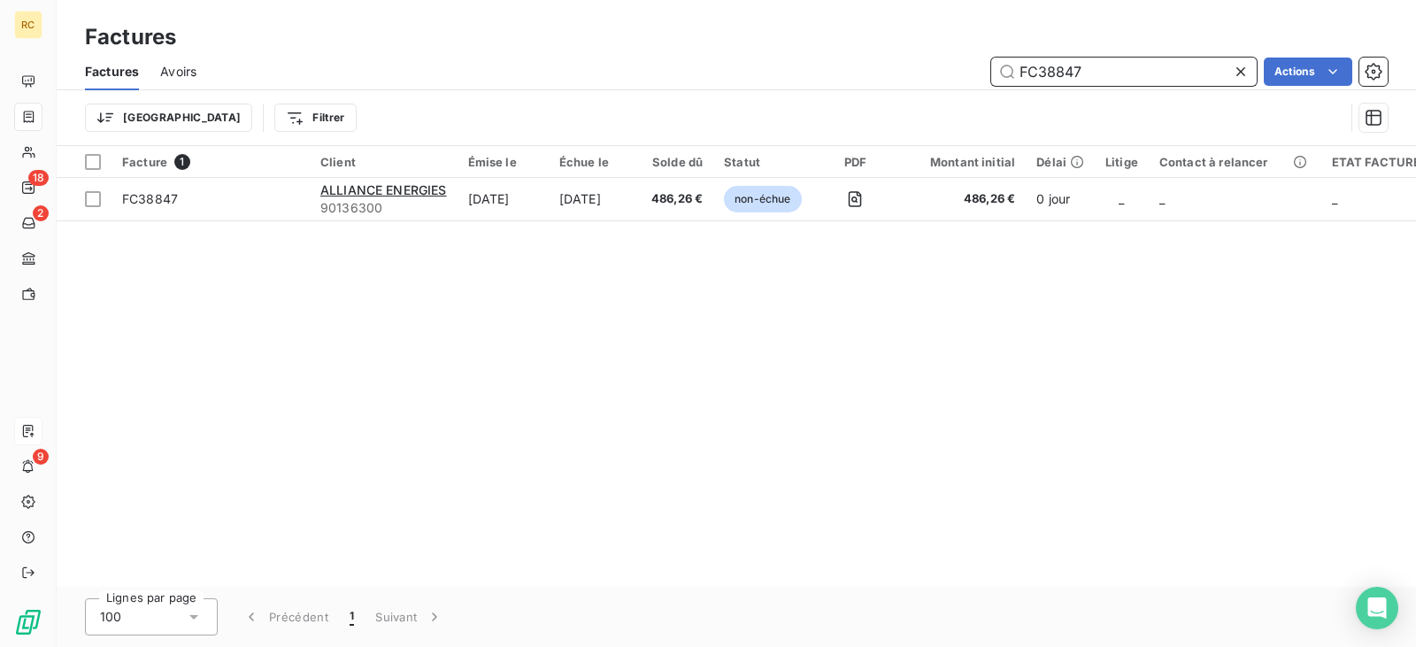
drag, startPoint x: 1122, startPoint y: 73, endPoint x: 782, endPoint y: 85, distance: 341.0
click at [796, 81] on div "FC38847 Actions" at bounding box center [803, 72] width 1170 height 28
paste input "8"
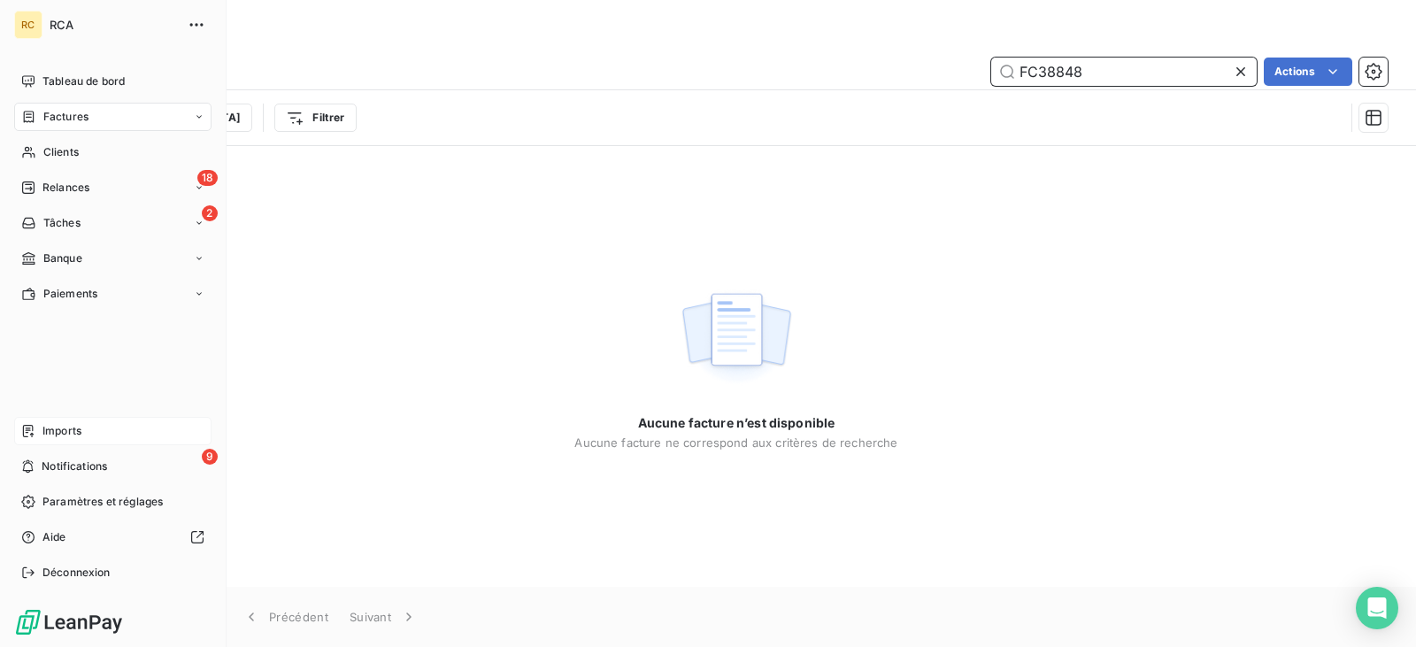
type input "FC38848"
click at [101, 429] on div "Imports" at bounding box center [112, 431] width 197 height 28
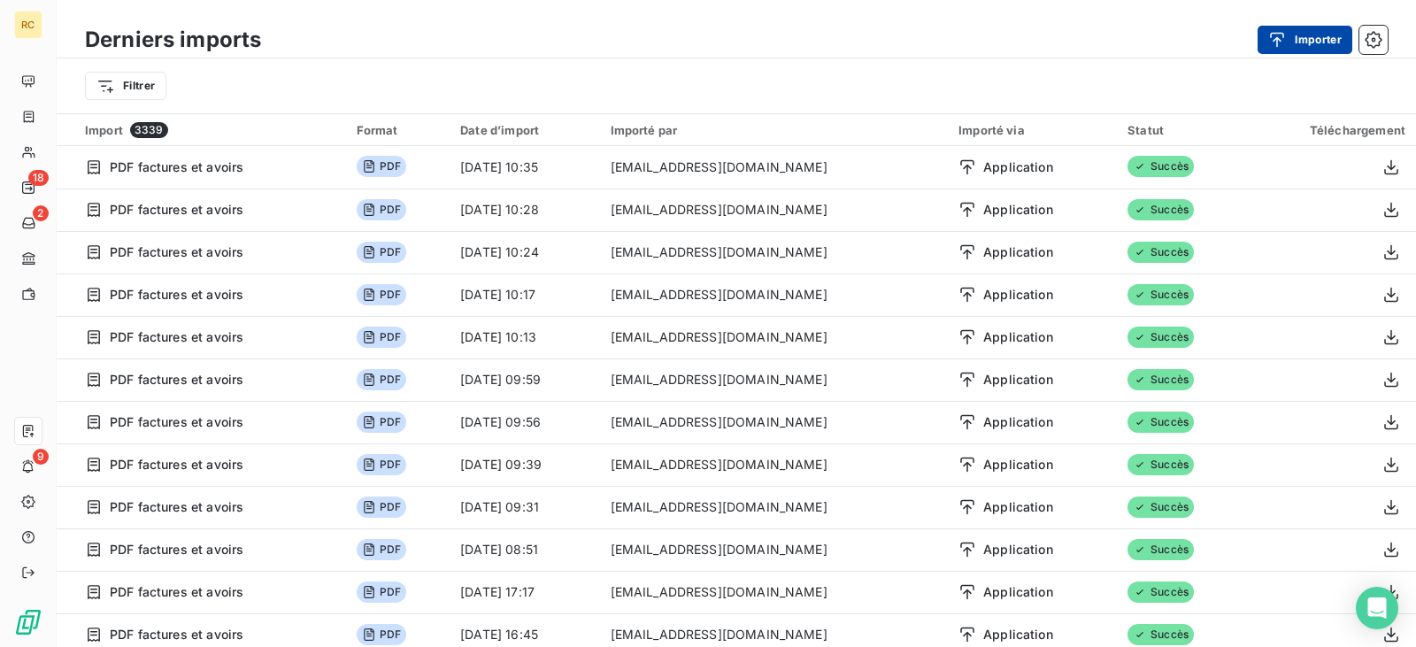
click at [1311, 38] on button "Importer" at bounding box center [1305, 40] width 95 height 28
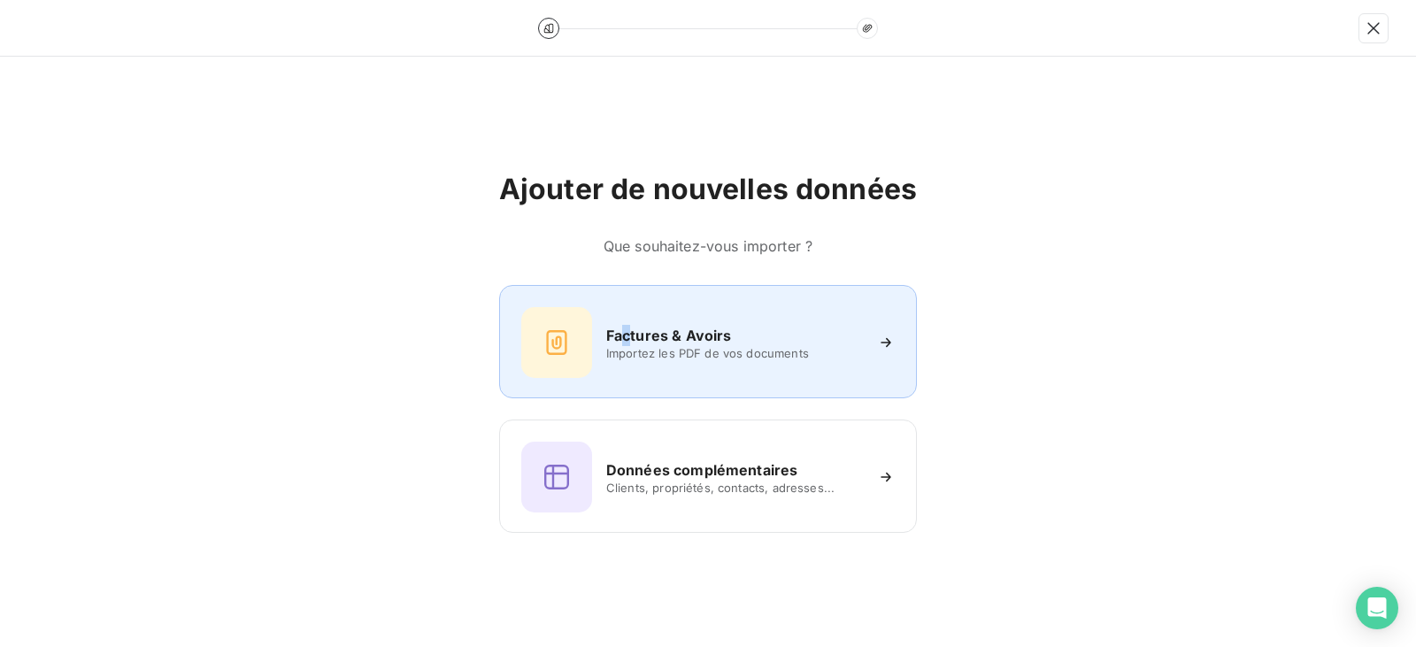
click at [629, 330] on h6 "Factures & Avoirs" at bounding box center [669, 335] width 126 height 21
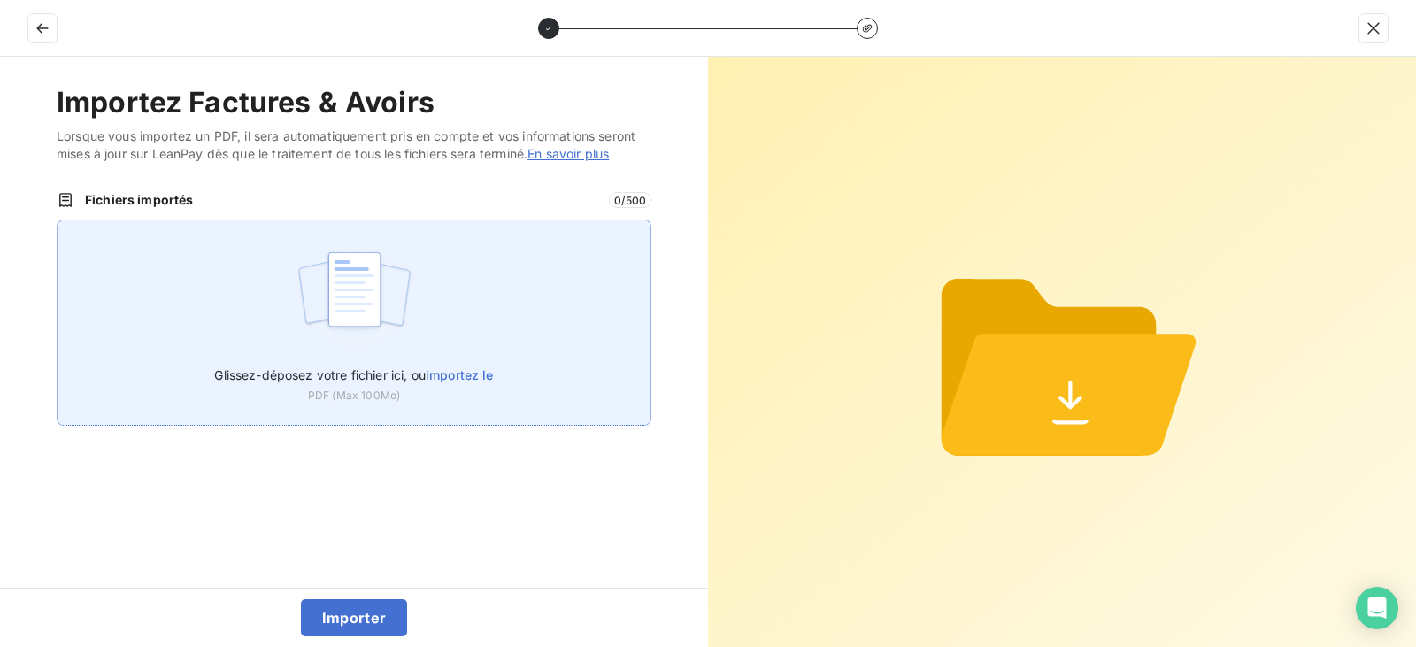
click at [526, 338] on div "Glissez-déposez votre fichier ici, ou importez le PDF (Max 100Mo)" at bounding box center [354, 323] width 595 height 206
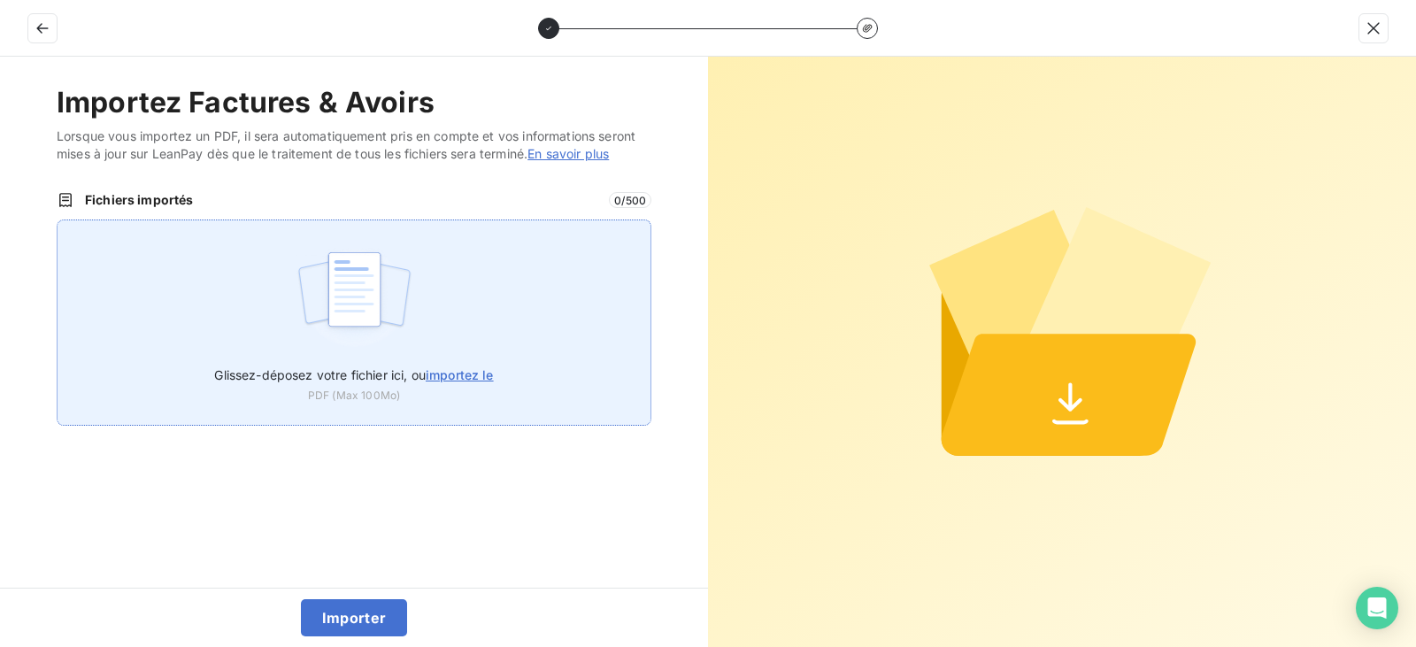
type input "C:\fakepath\FC38848.pdf"
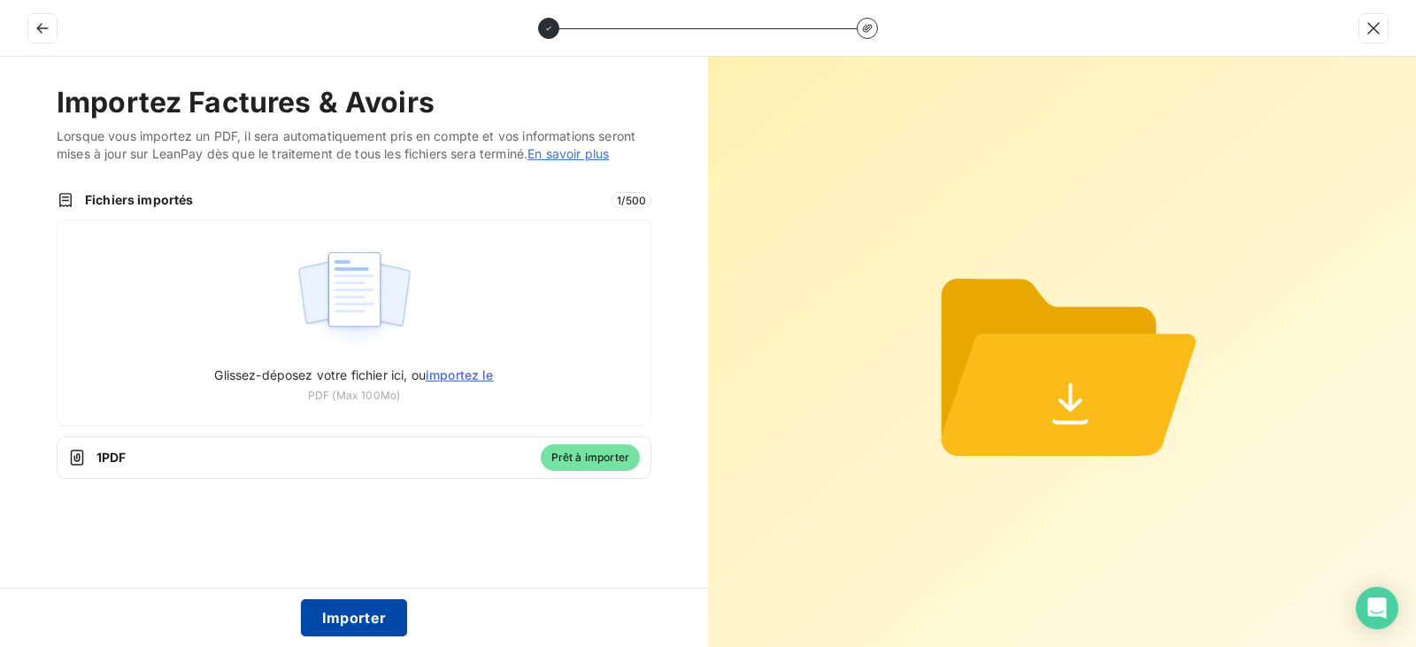
click at [353, 613] on button "Importer" at bounding box center [354, 617] width 107 height 37
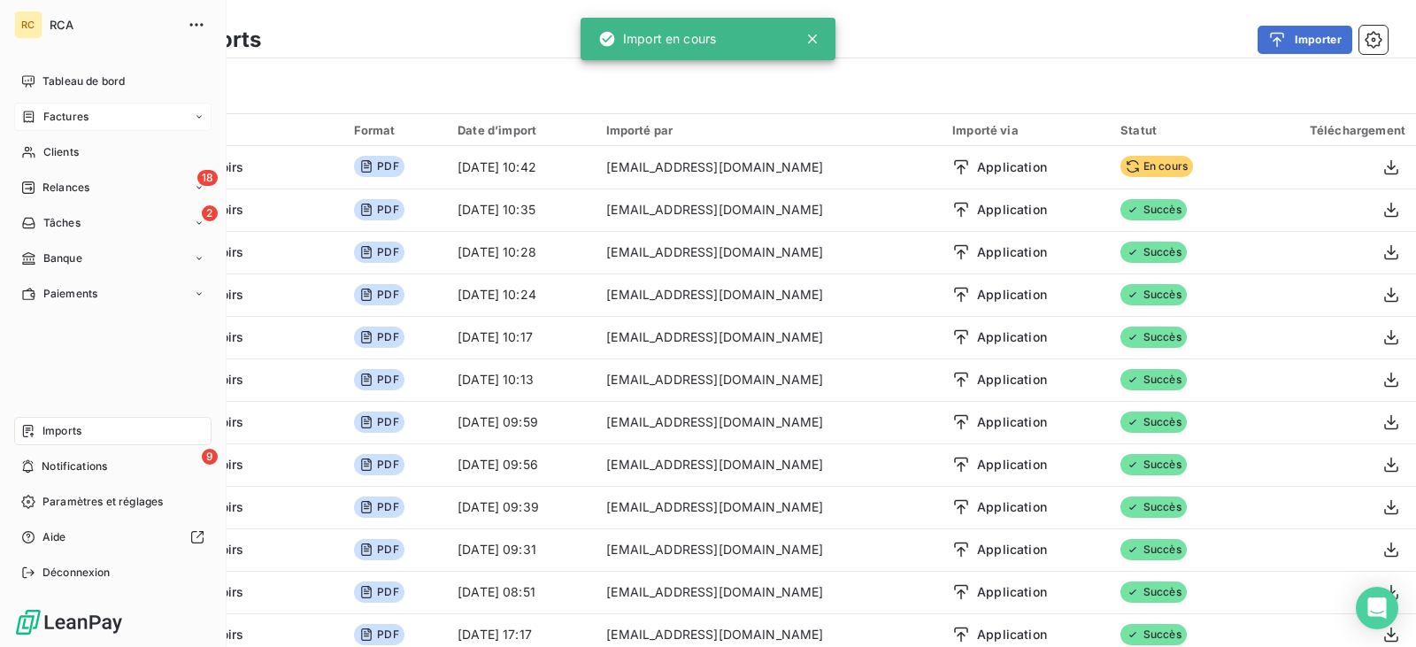
click at [89, 121] on div "Factures" at bounding box center [112, 117] width 197 height 28
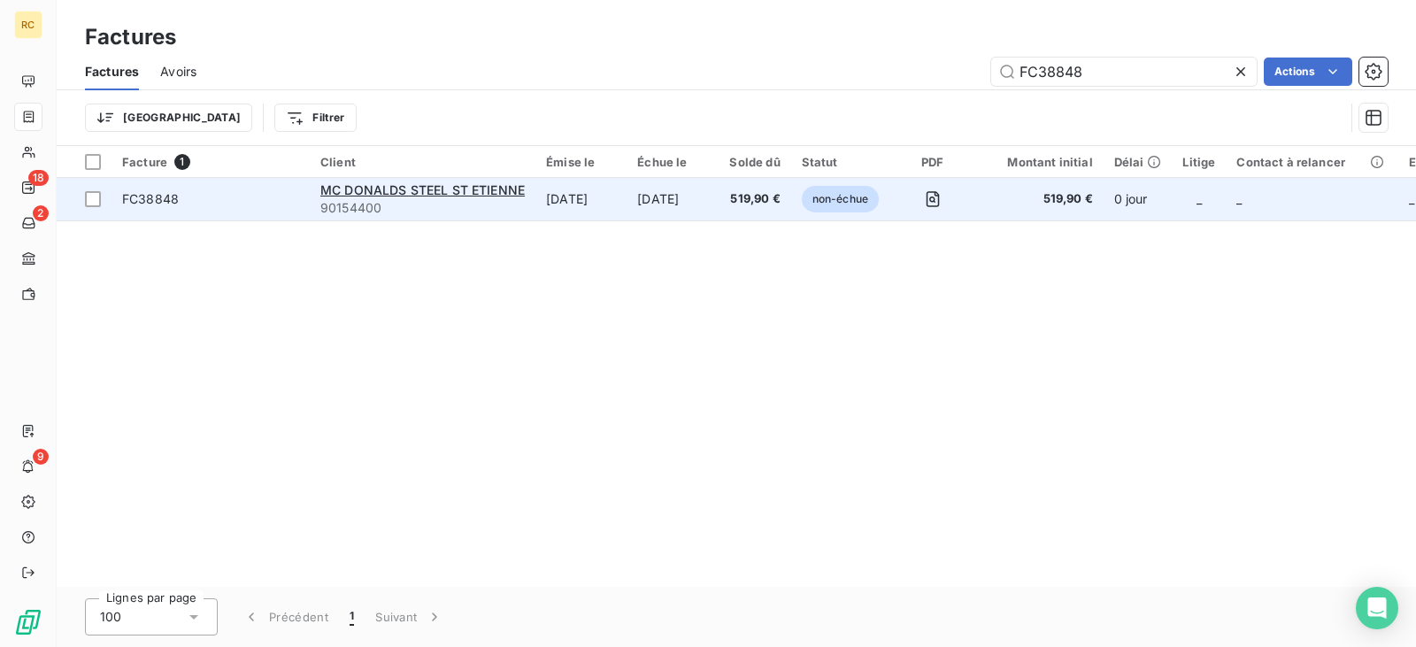
click at [576, 201] on td "[DATE]" at bounding box center [580, 199] width 91 height 42
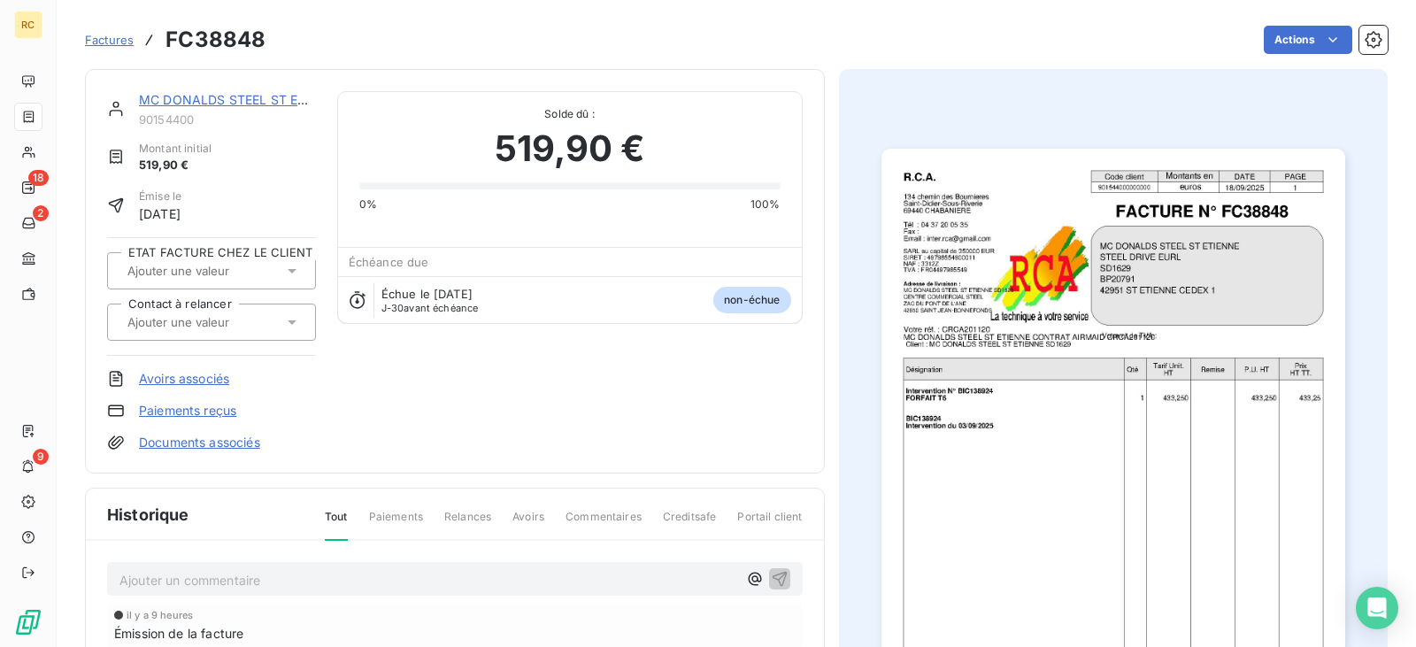
click at [207, 442] on link "Documents associés" at bounding box center [199, 443] width 121 height 18
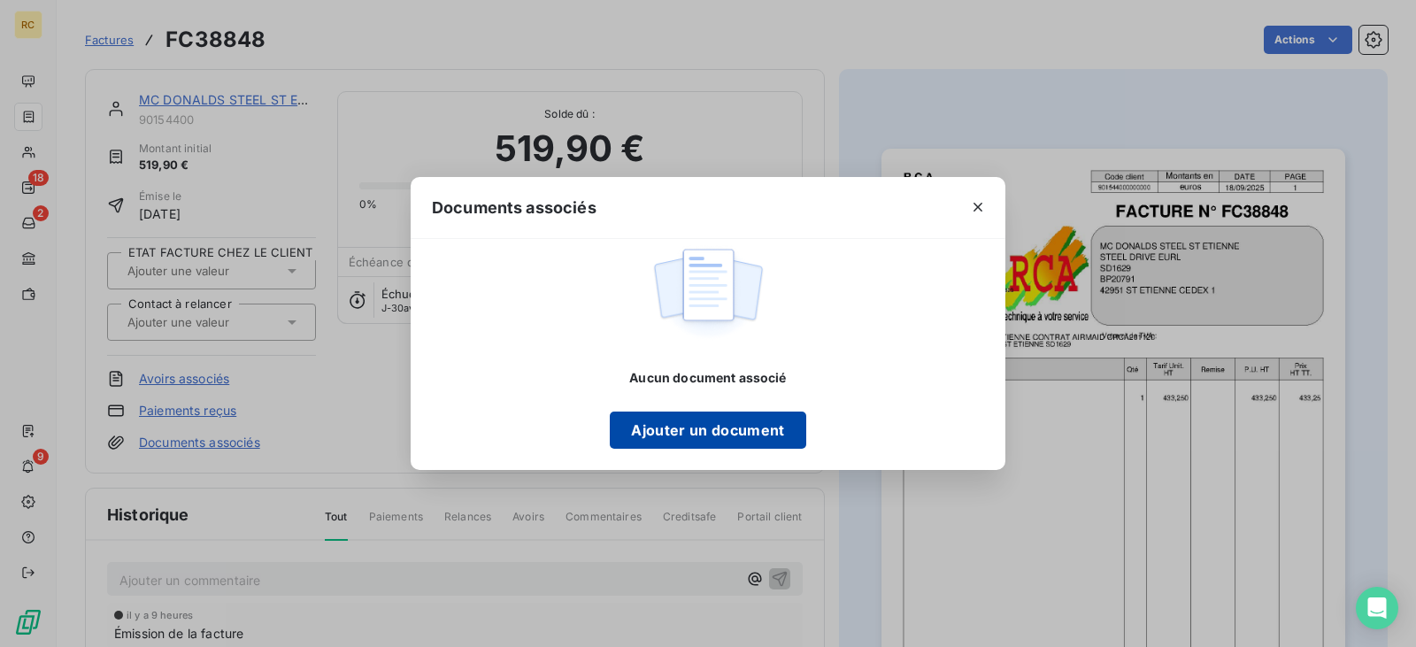
click at [759, 428] on button "Ajouter un document" at bounding box center [708, 430] width 196 height 37
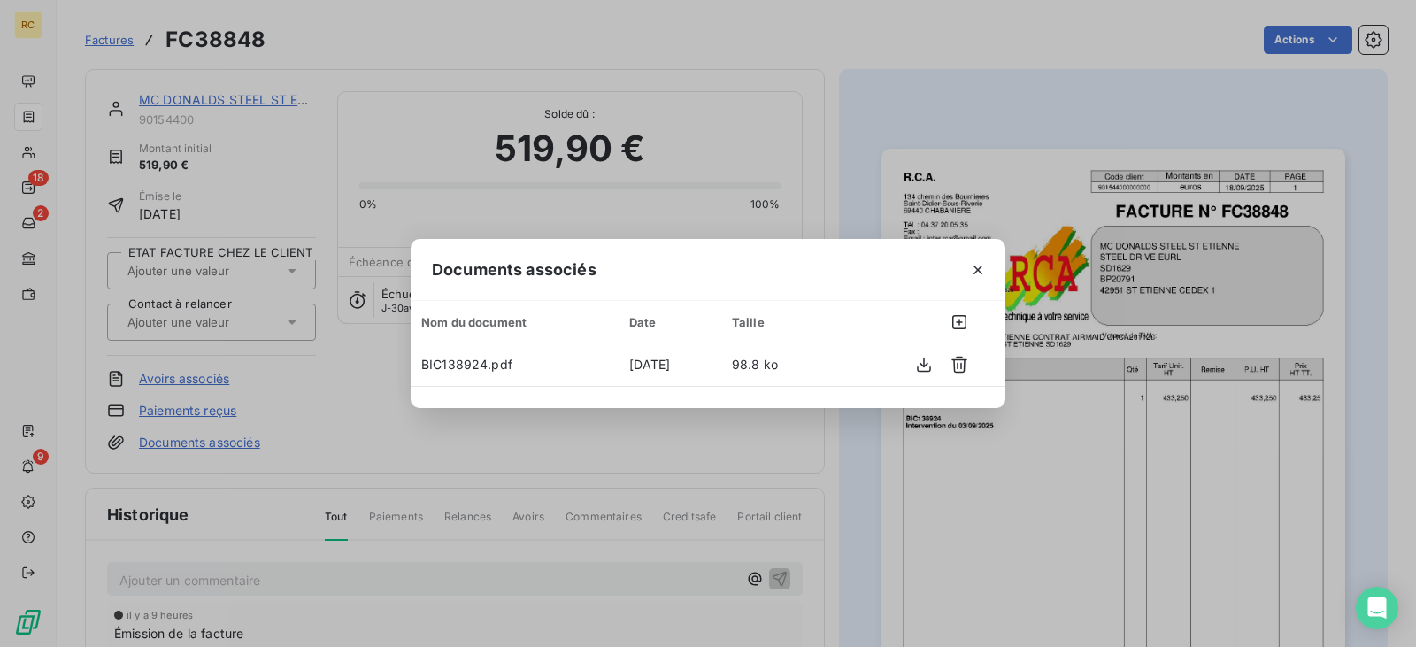
drag, startPoint x: 983, startPoint y: 264, endPoint x: 882, endPoint y: 214, distance: 112.4
click at [984, 264] on icon "button" at bounding box center [978, 270] width 18 height 18
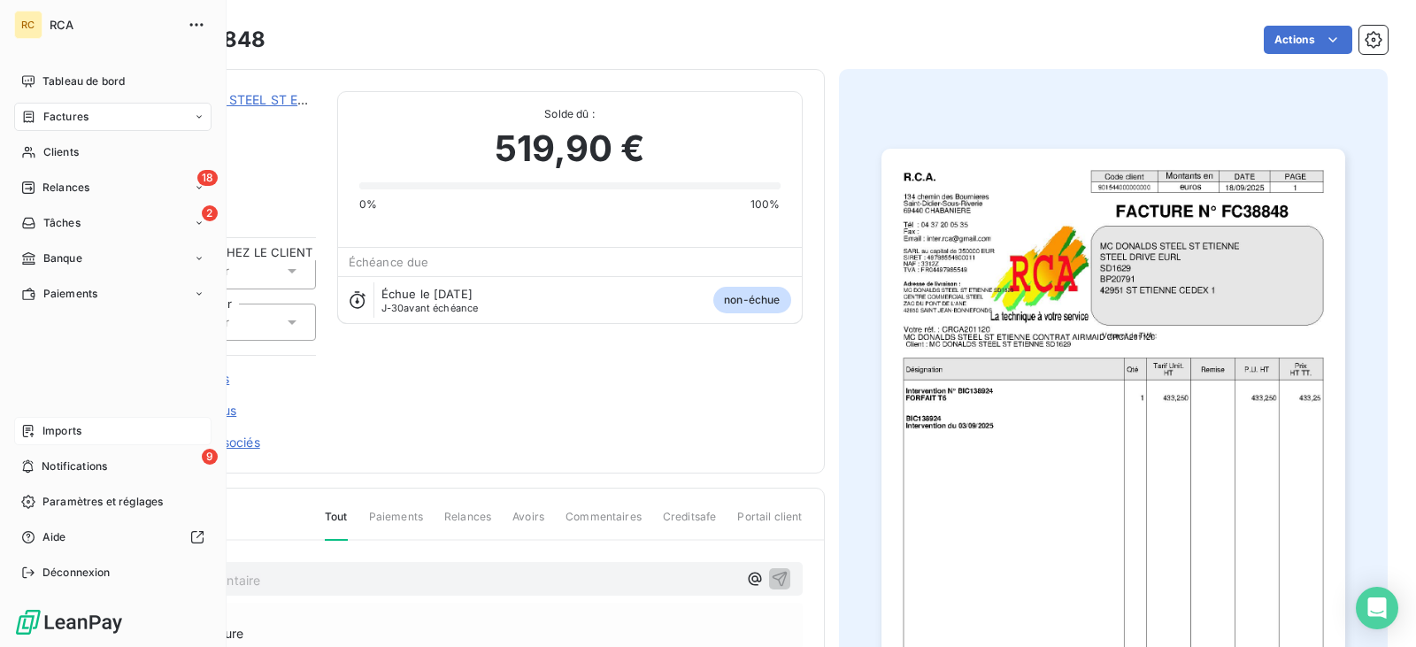
click at [78, 430] on span "Imports" at bounding box center [61, 431] width 39 height 16
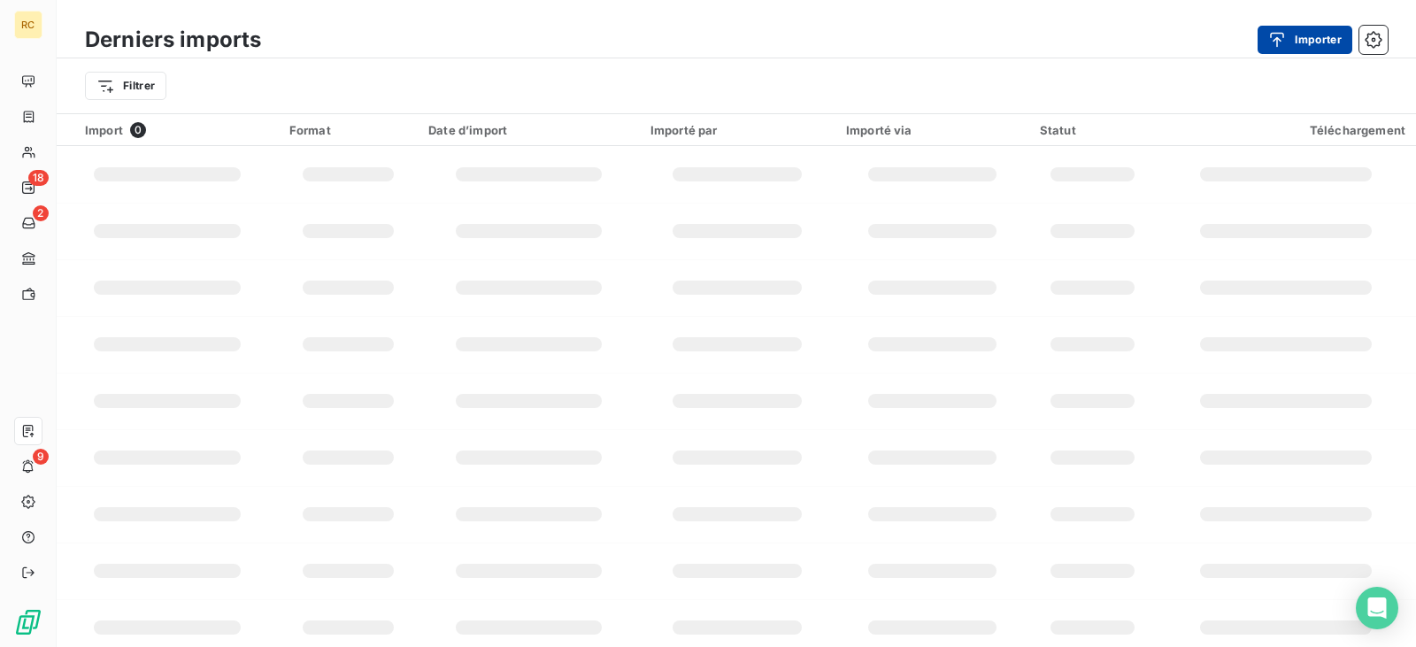
click at [1271, 46] on icon "button" at bounding box center [1277, 40] width 18 height 18
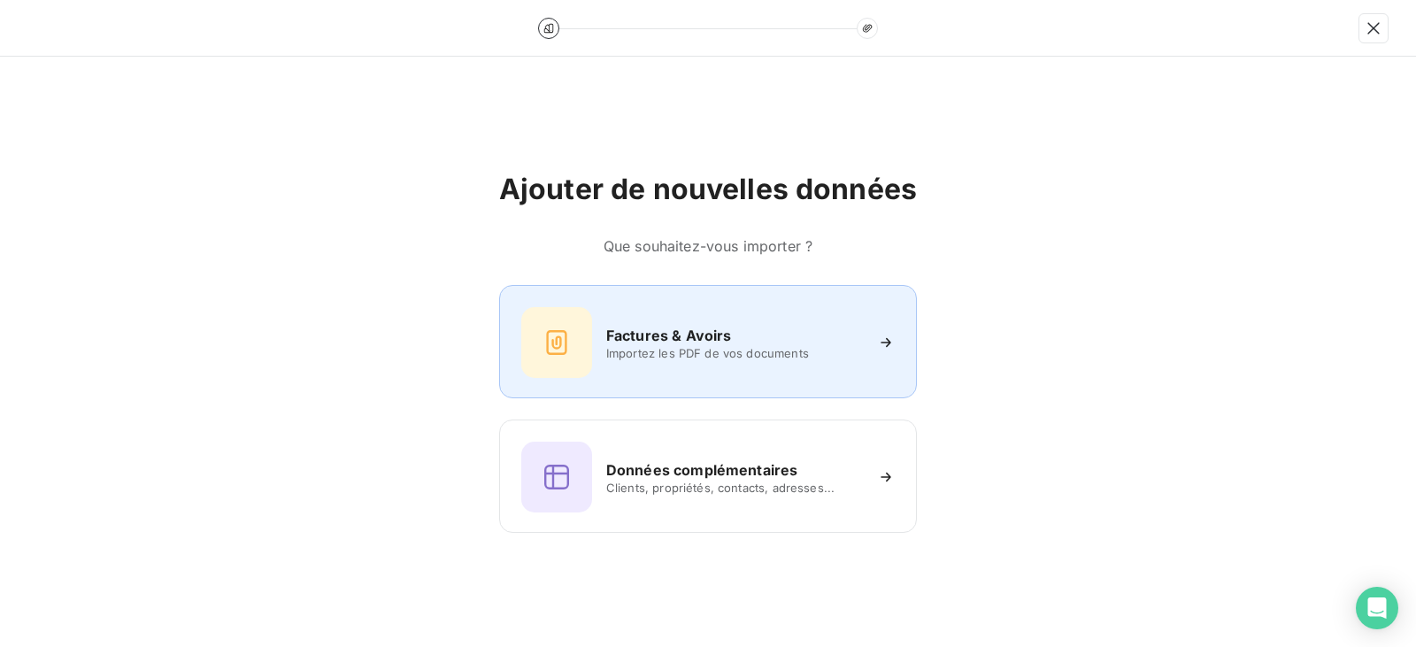
click at [665, 369] on div "Factures & Avoirs Importez les PDF de vos documents" at bounding box center [708, 342] width 374 height 71
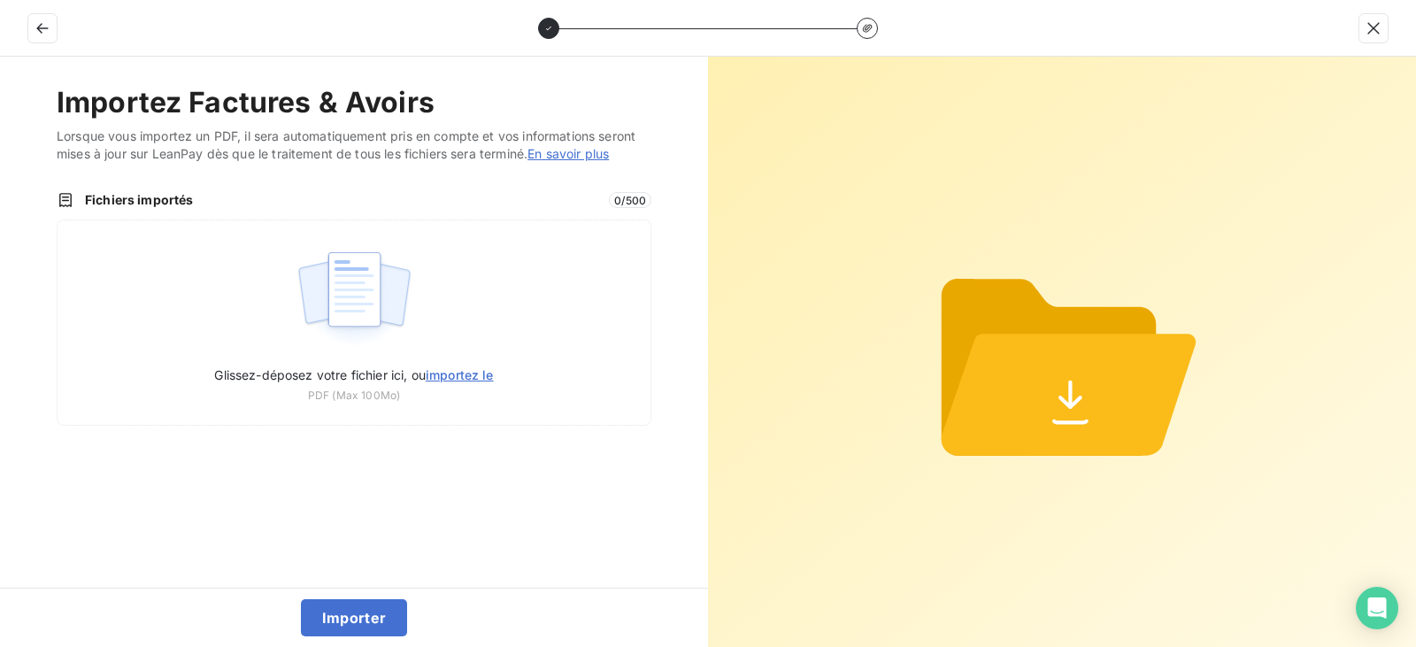
click at [470, 313] on div "Glissez-déposez votre fichier ici, ou importez le PDF (Max 100Mo)" at bounding box center [354, 323] width 595 height 206
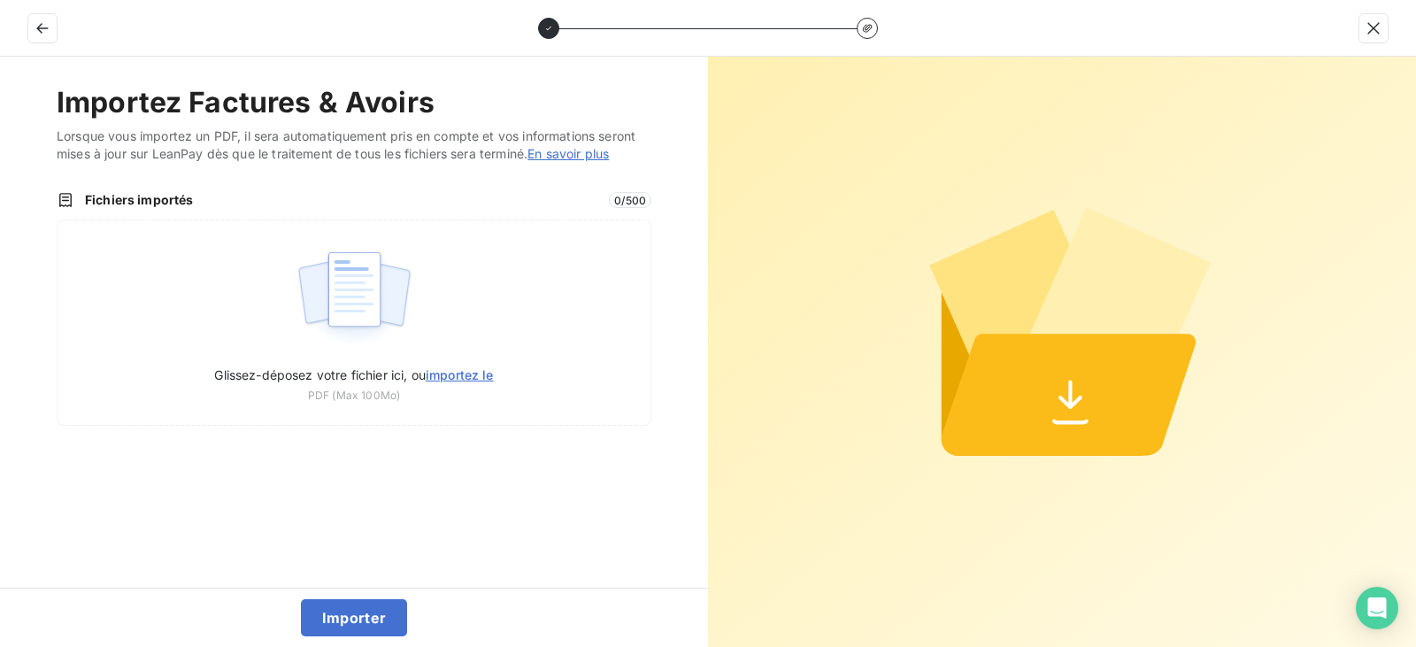
type input "C:\fakepath\FC38849.pdf"
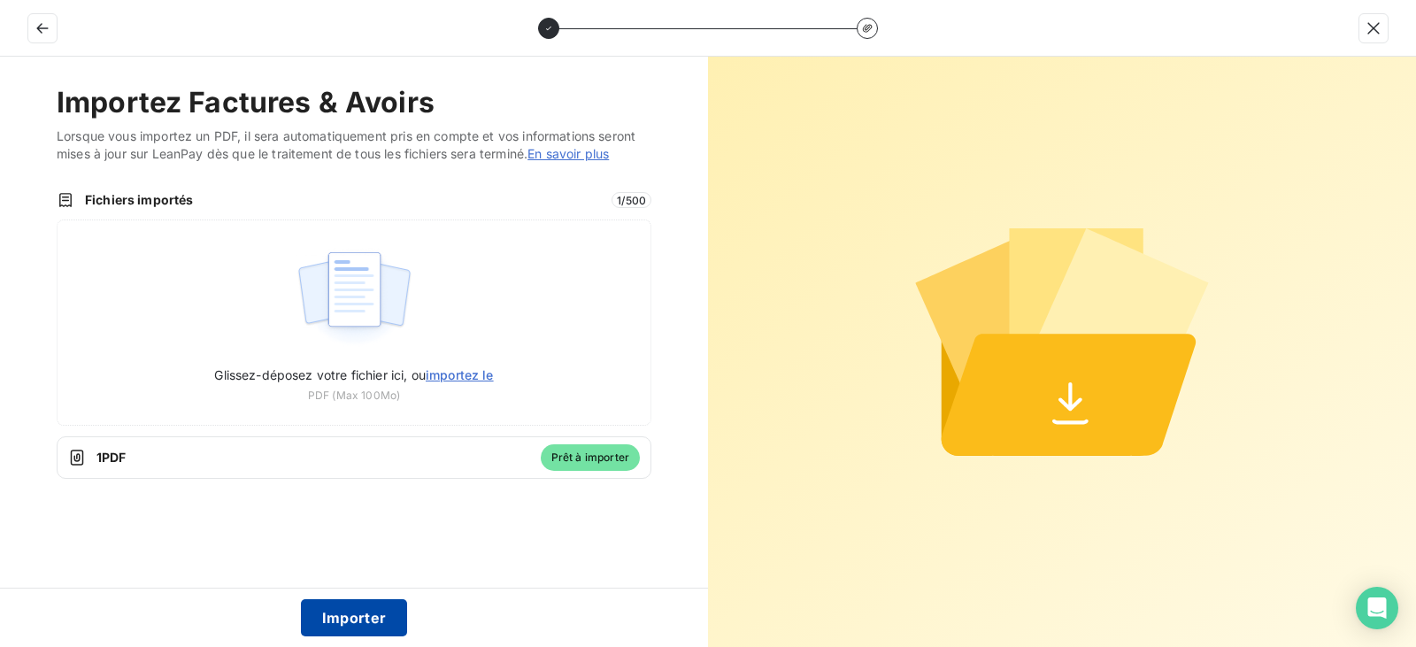
click at [343, 610] on button "Importer" at bounding box center [354, 617] width 107 height 37
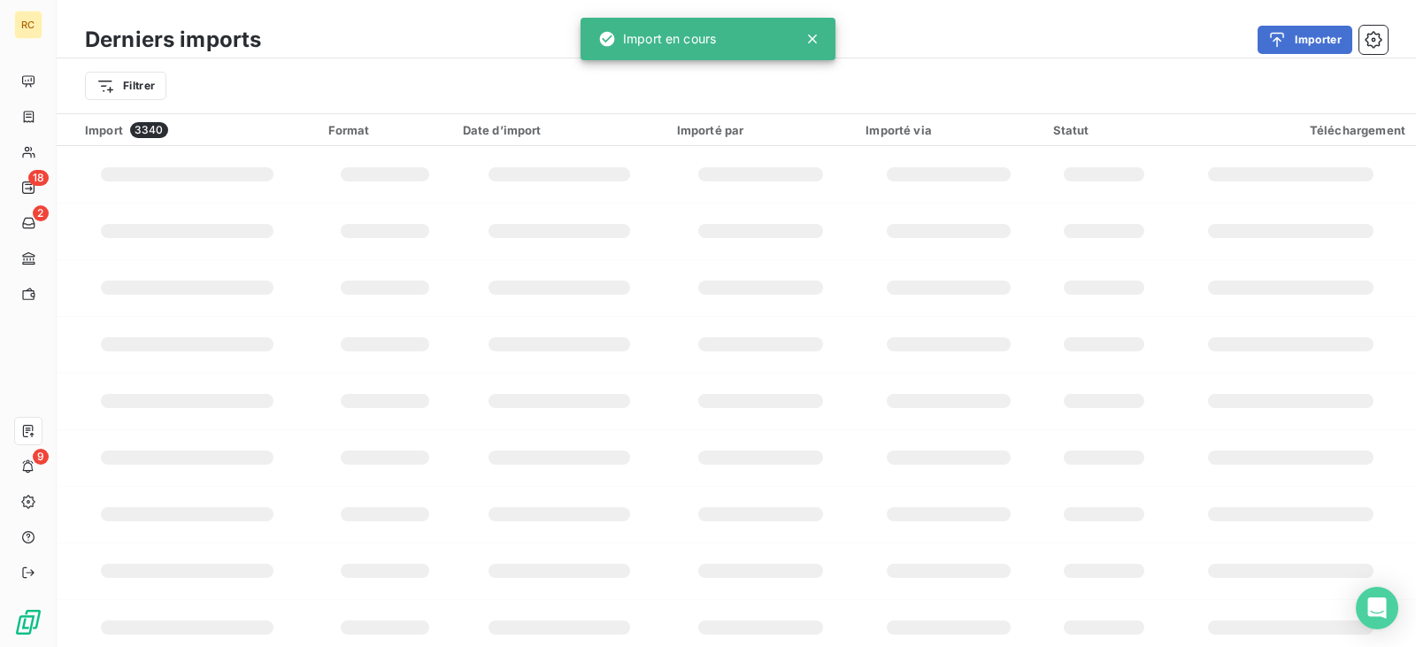
drag, startPoint x: 349, startPoint y: 616, endPoint x: 343, endPoint y: 605, distance: 12.3
click at [351, 618] on div "Ajouter de nouvelles données Que souhaitez-vous importer ? Factures & Avoirs Im…" at bounding box center [707, 350] width 1345 height 561
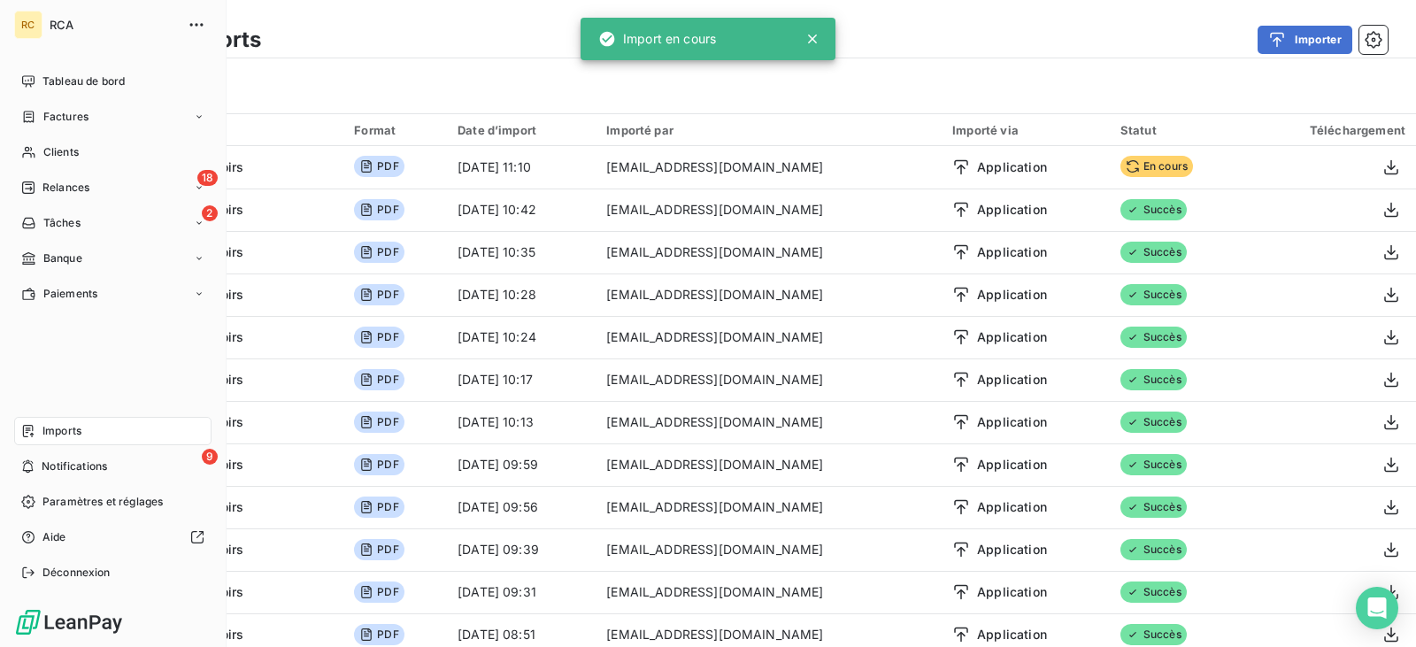
click at [78, 124] on span "Factures" at bounding box center [65, 117] width 45 height 16
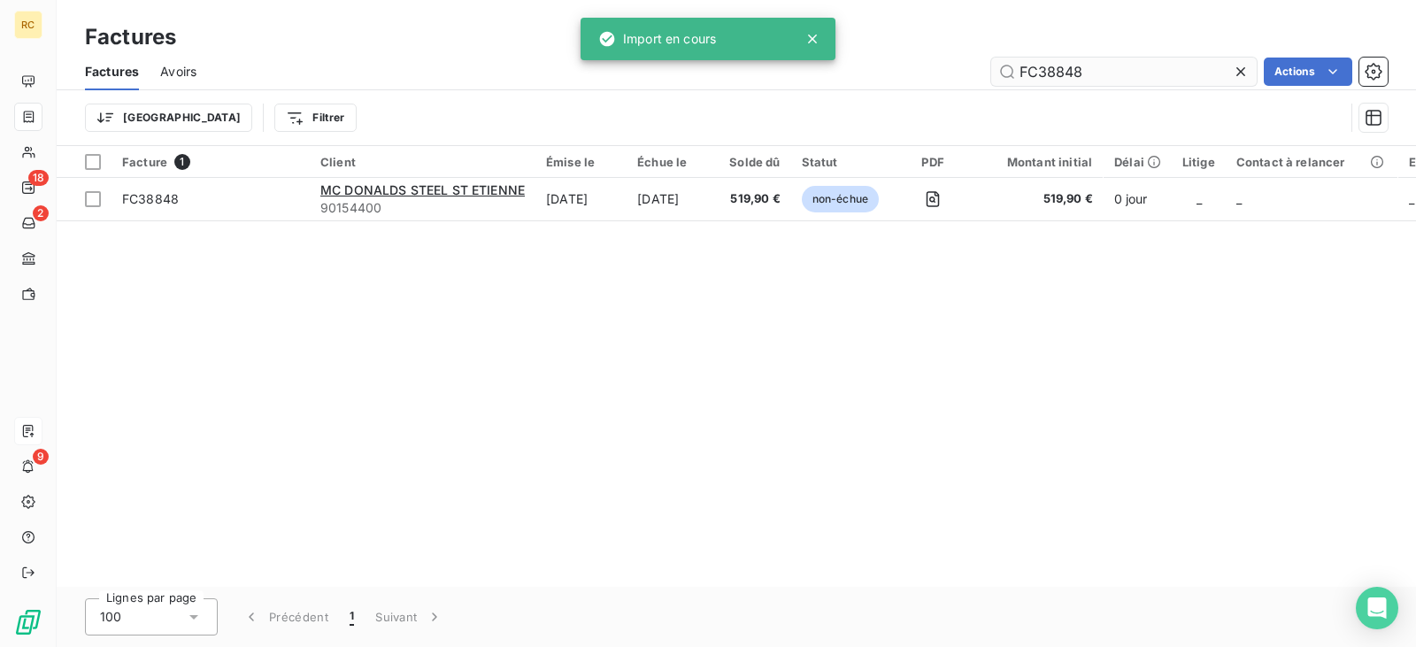
drag, startPoint x: 1090, startPoint y: 75, endPoint x: 992, endPoint y: 70, distance: 97.5
click at [995, 70] on input "FC38848" at bounding box center [1124, 72] width 266 height 28
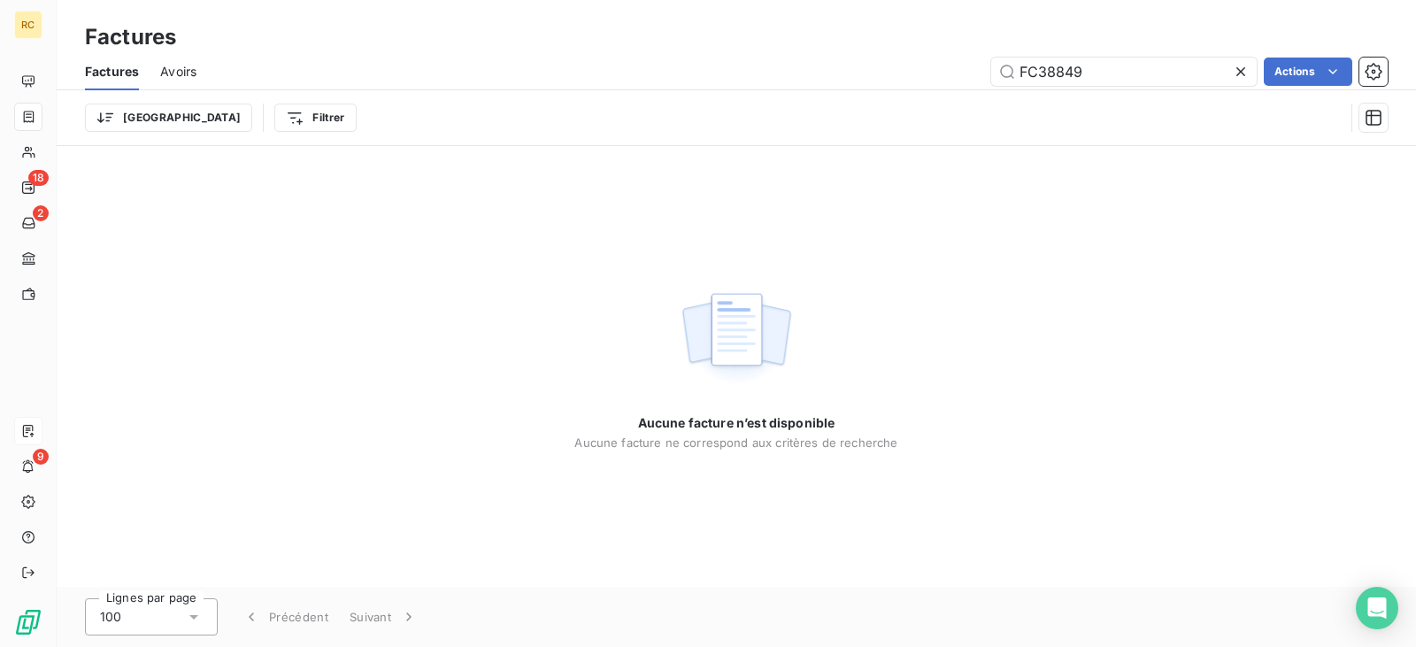
type input "FC38849"
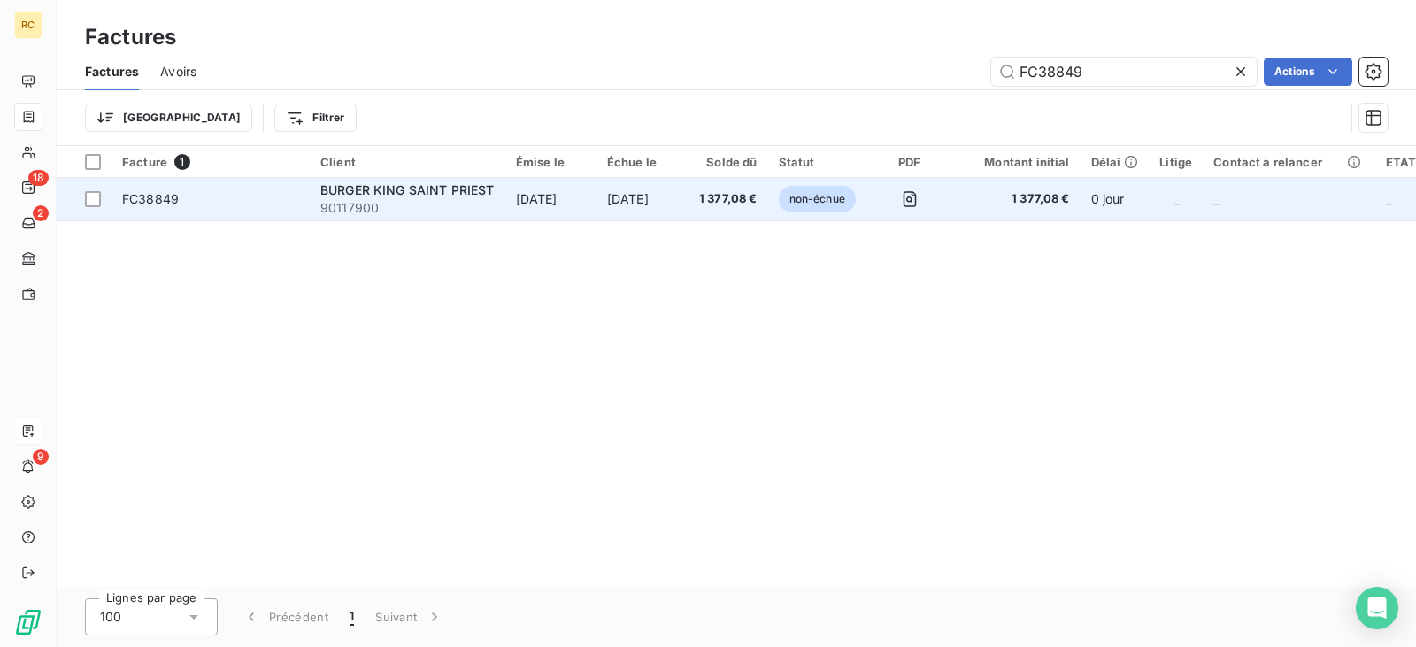
click at [651, 184] on td "[DATE]" at bounding box center [643, 199] width 92 height 42
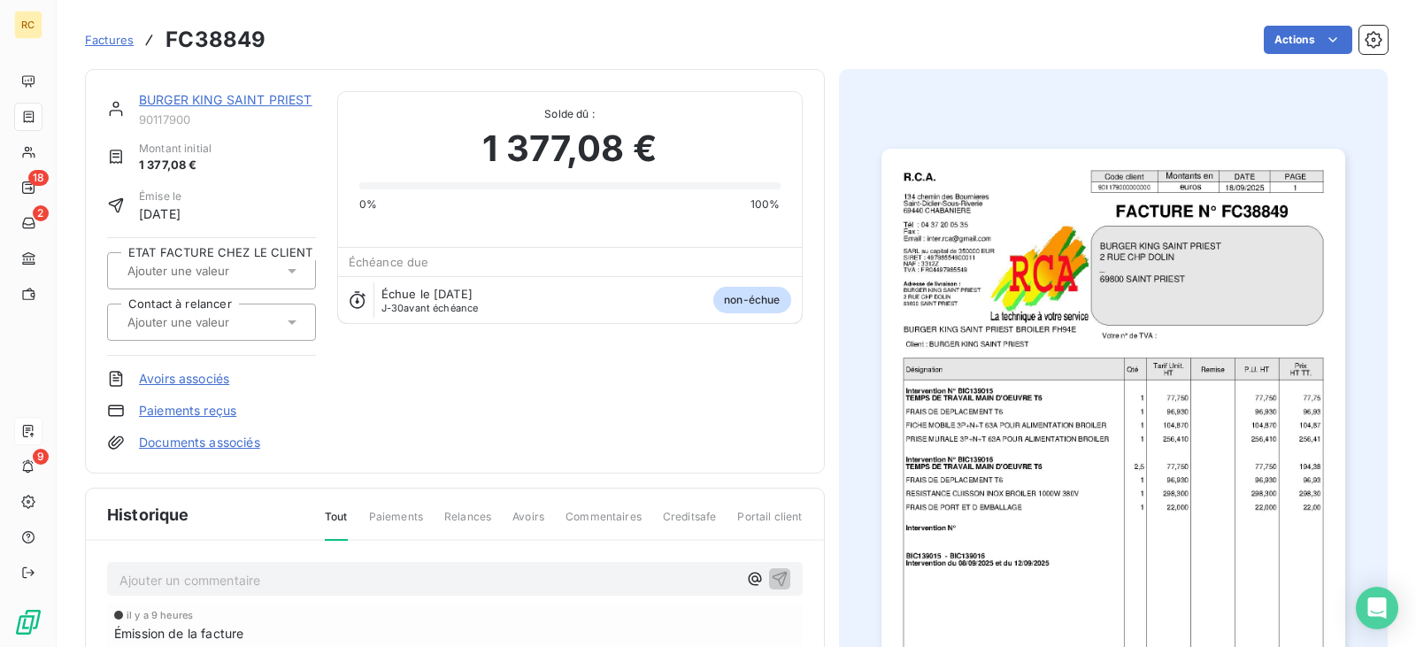
click at [230, 434] on link "Documents associés" at bounding box center [199, 443] width 121 height 18
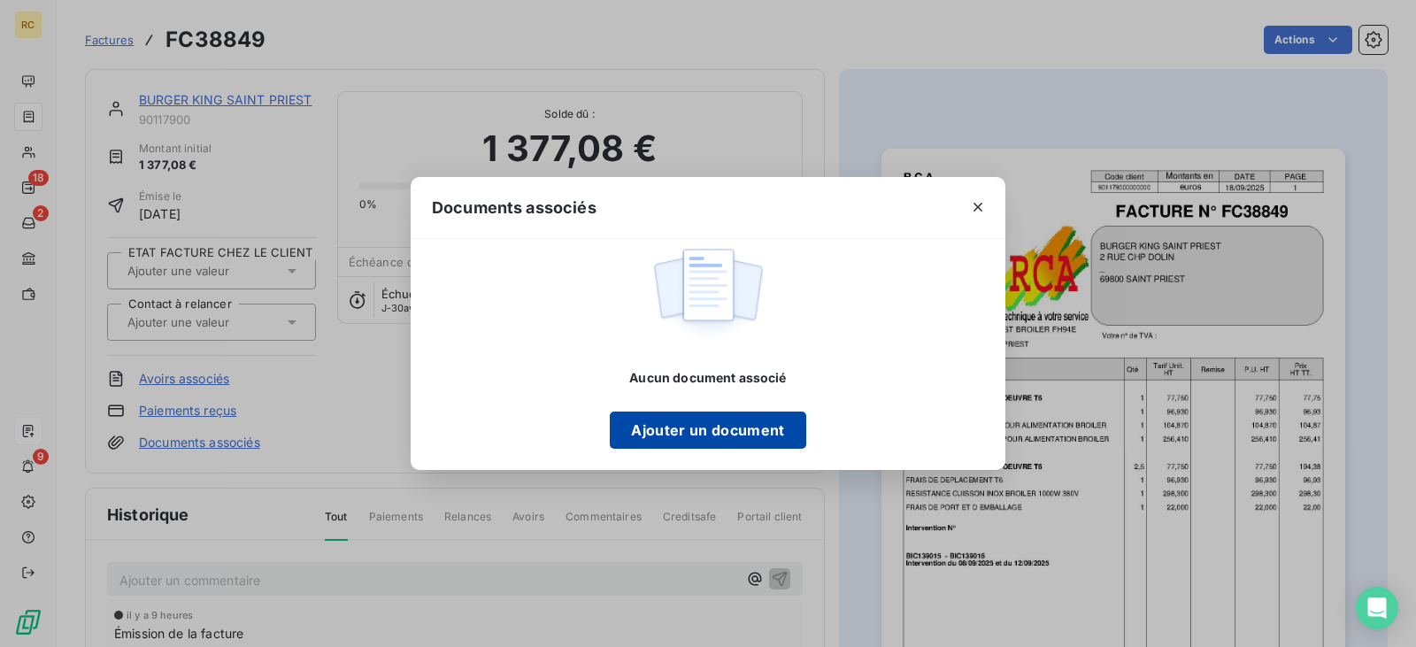
click at [677, 414] on button "Ajouter un document" at bounding box center [708, 430] width 196 height 37
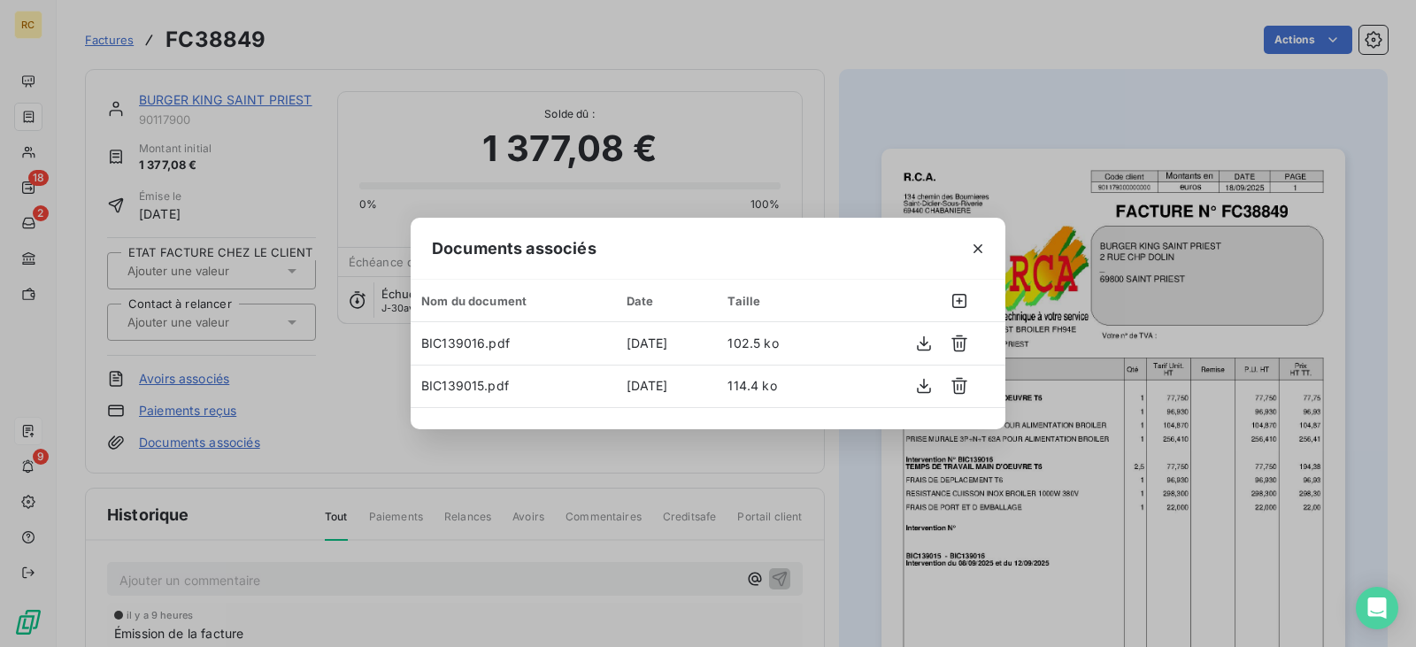
click at [981, 232] on div at bounding box center [978, 248] width 55 height 61
click at [981, 240] on icon "button" at bounding box center [978, 249] width 18 height 18
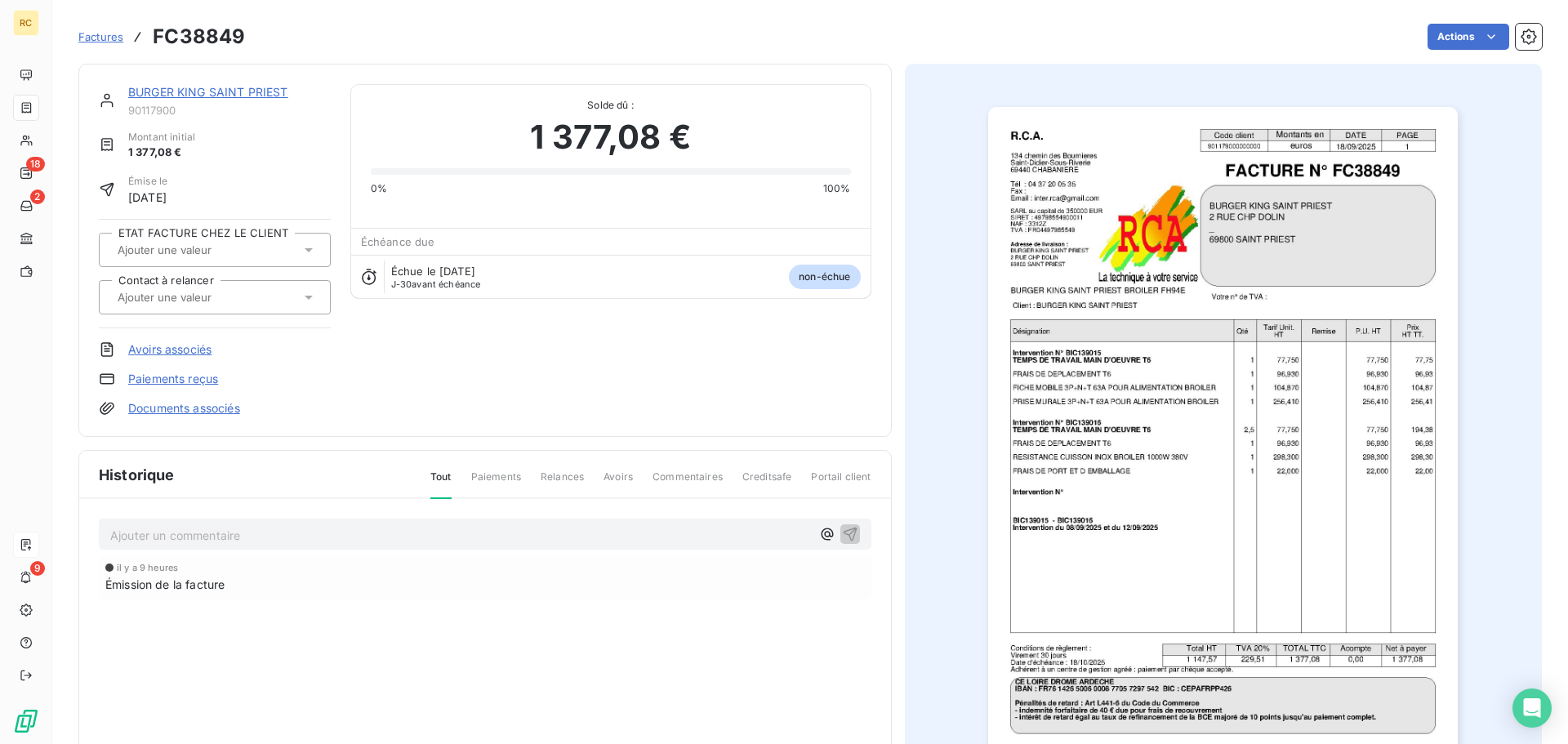
click at [107, 32] on span "Factures" at bounding box center [101, 37] width 45 height 13
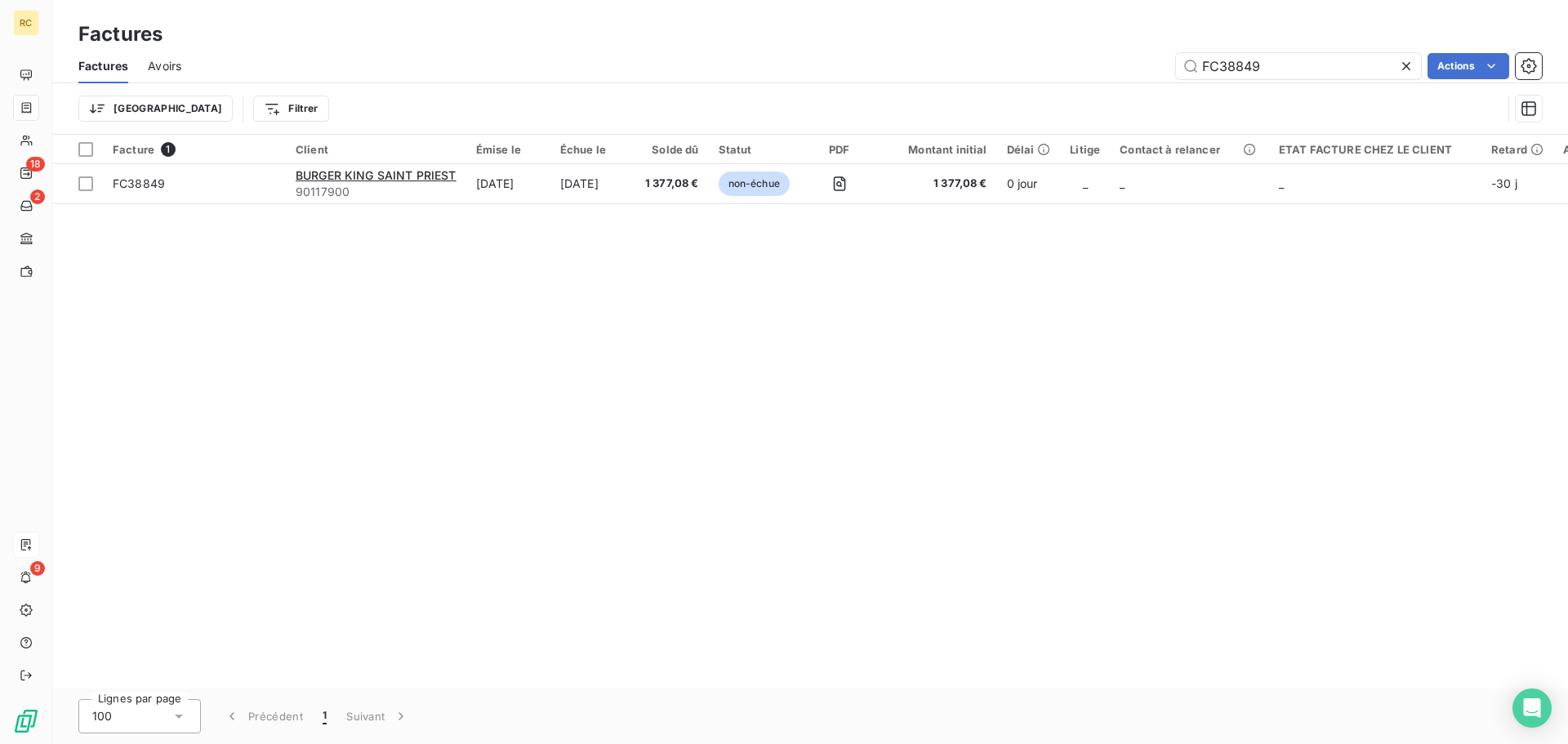
drag, startPoint x: 1309, startPoint y: 69, endPoint x: 1088, endPoint y: 54, distance: 221.5
click at [1124, 56] on div "FC38849 Actions" at bounding box center [871, 66] width 1341 height 26
type input "FC38772"
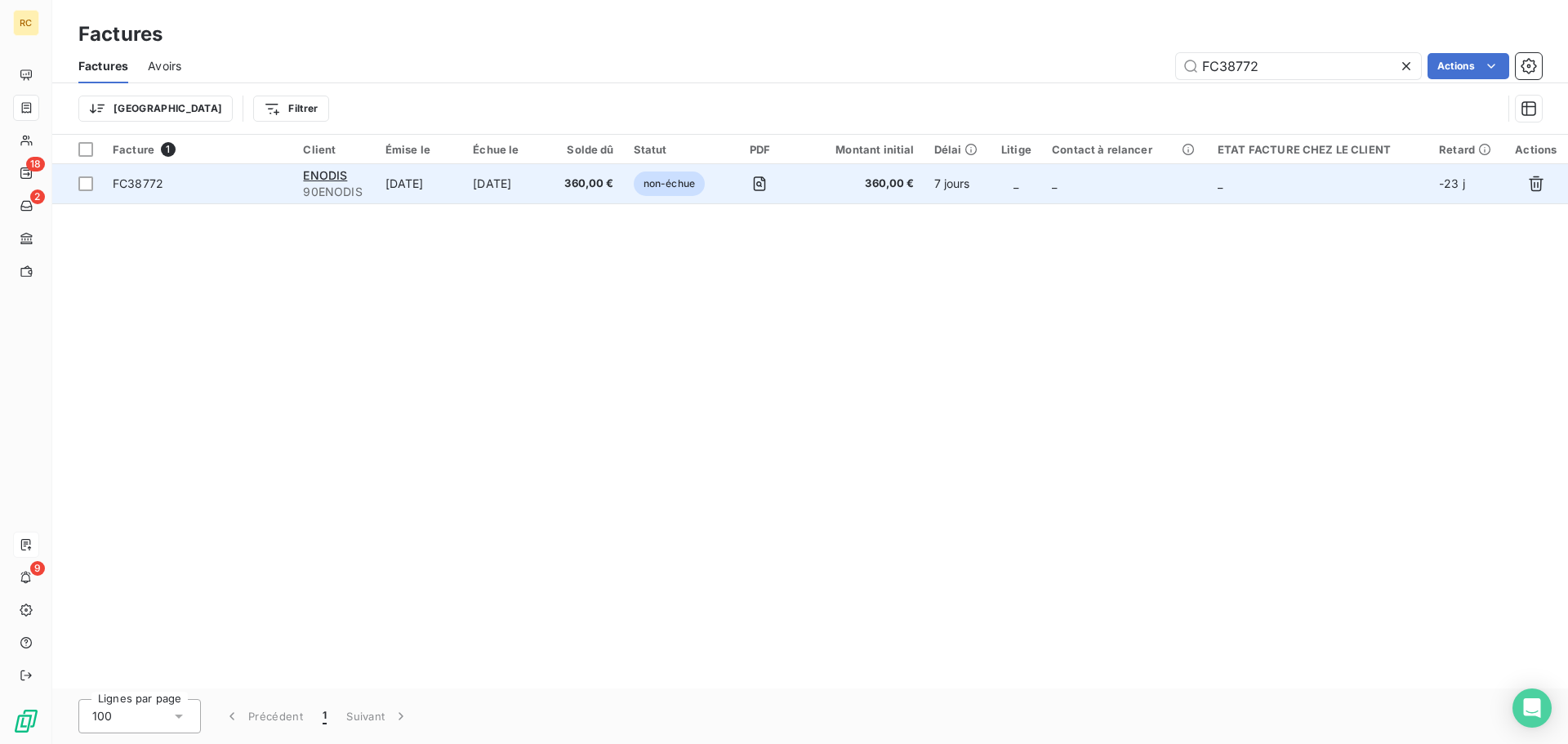
click at [567, 198] on td "360,00 €" at bounding box center [588, 184] width 72 height 39
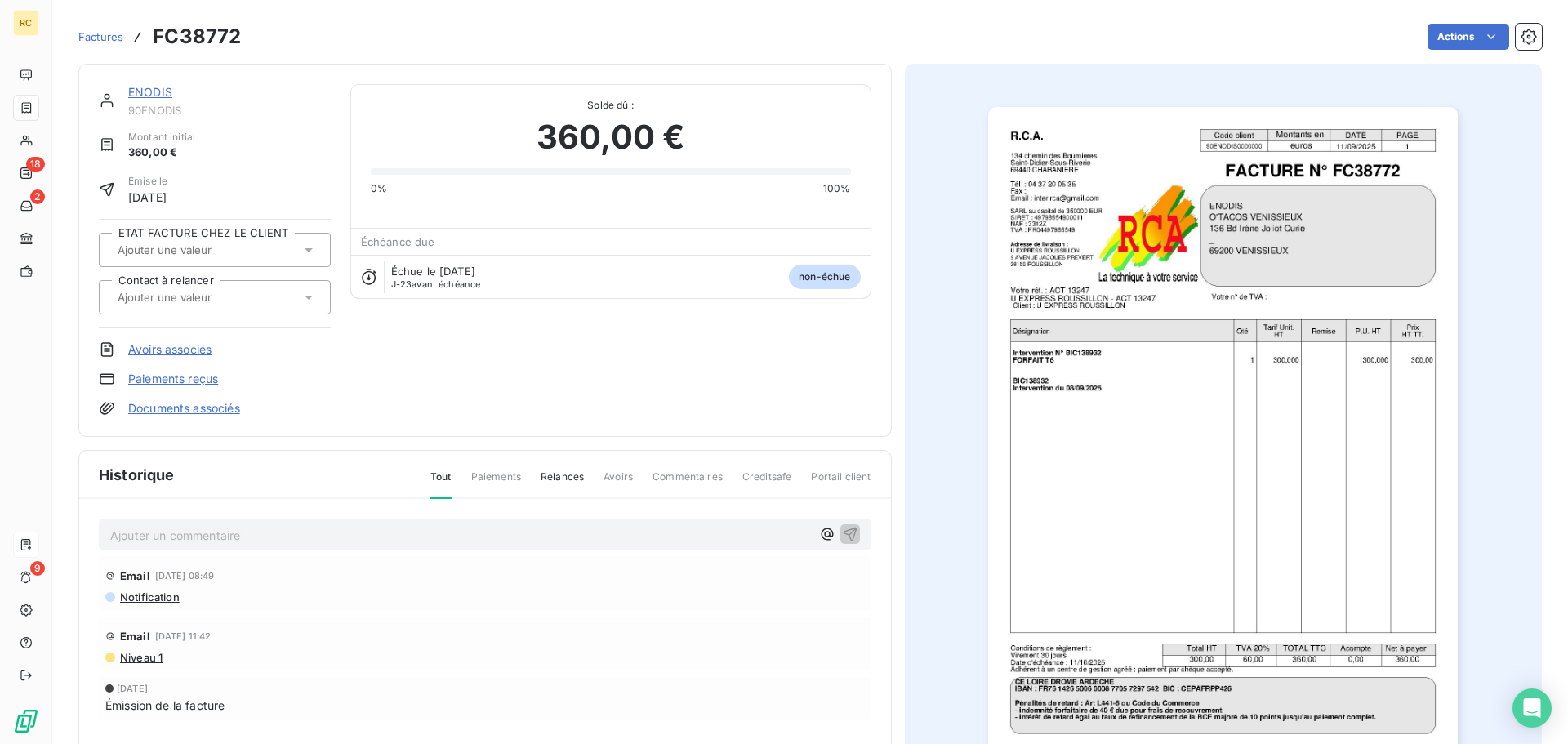
click at [204, 405] on link "Documents associés" at bounding box center [184, 409] width 112 height 17
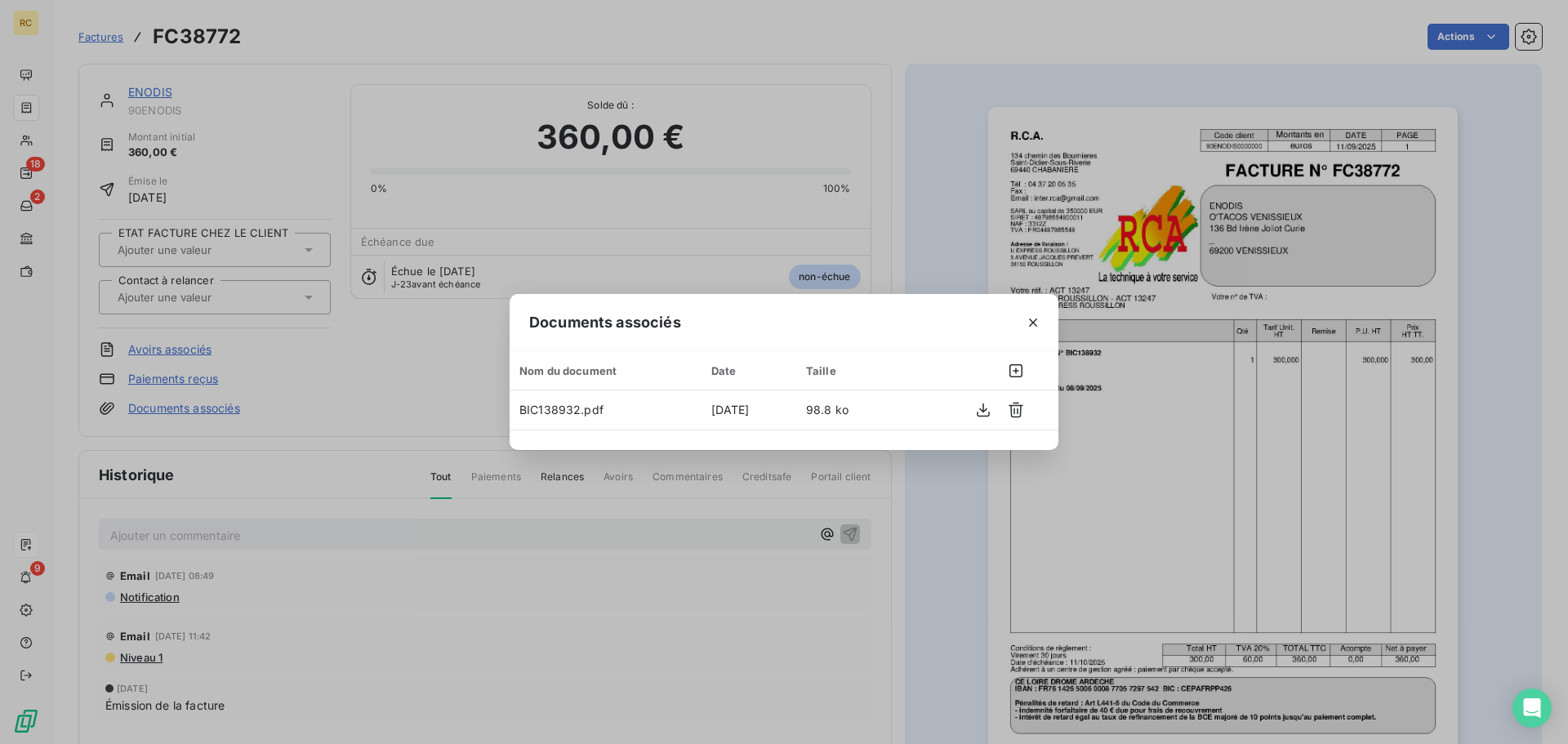
click at [1035, 320] on icon "button" at bounding box center [1033, 322] width 8 height 8
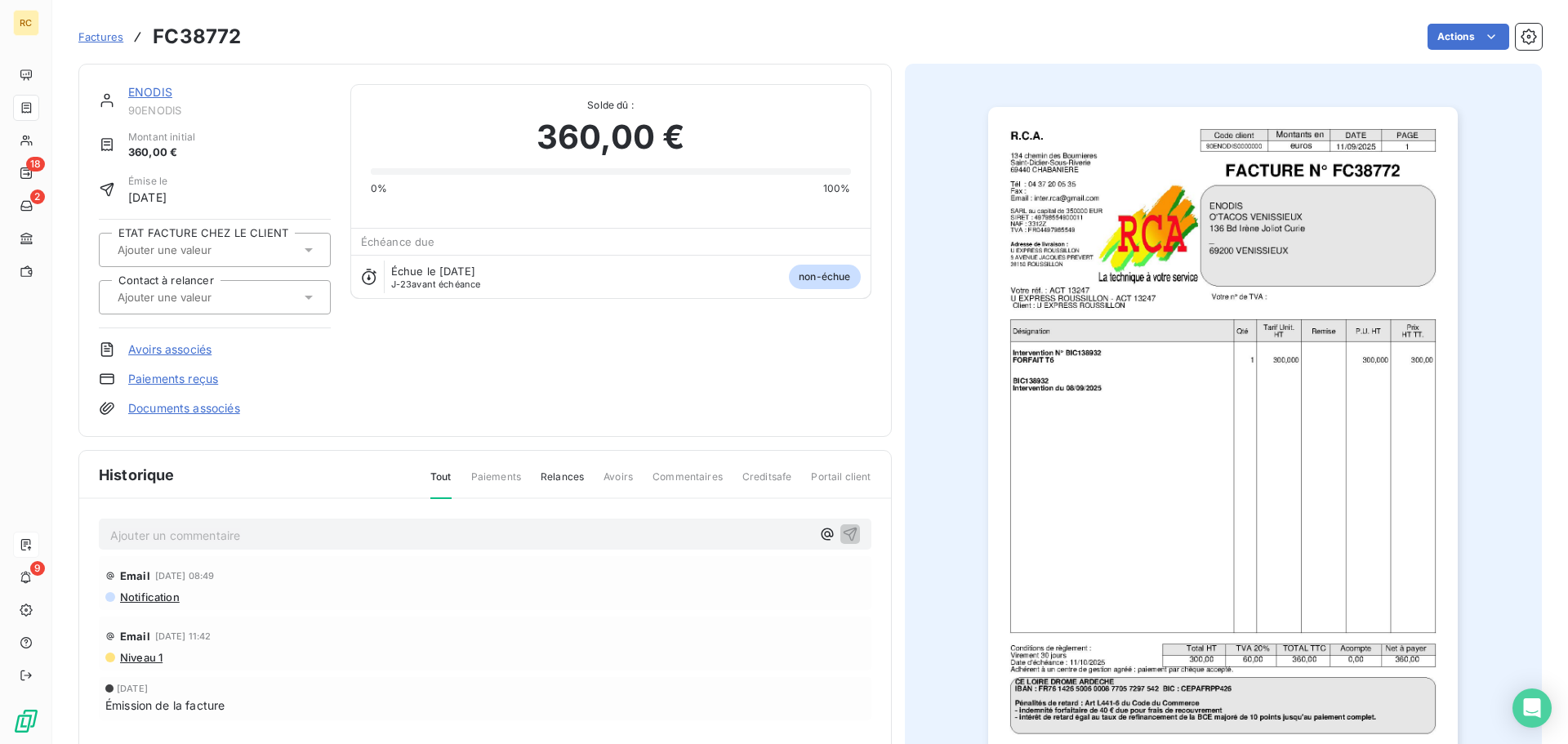
click at [191, 414] on link "Documents associés" at bounding box center [184, 409] width 112 height 17
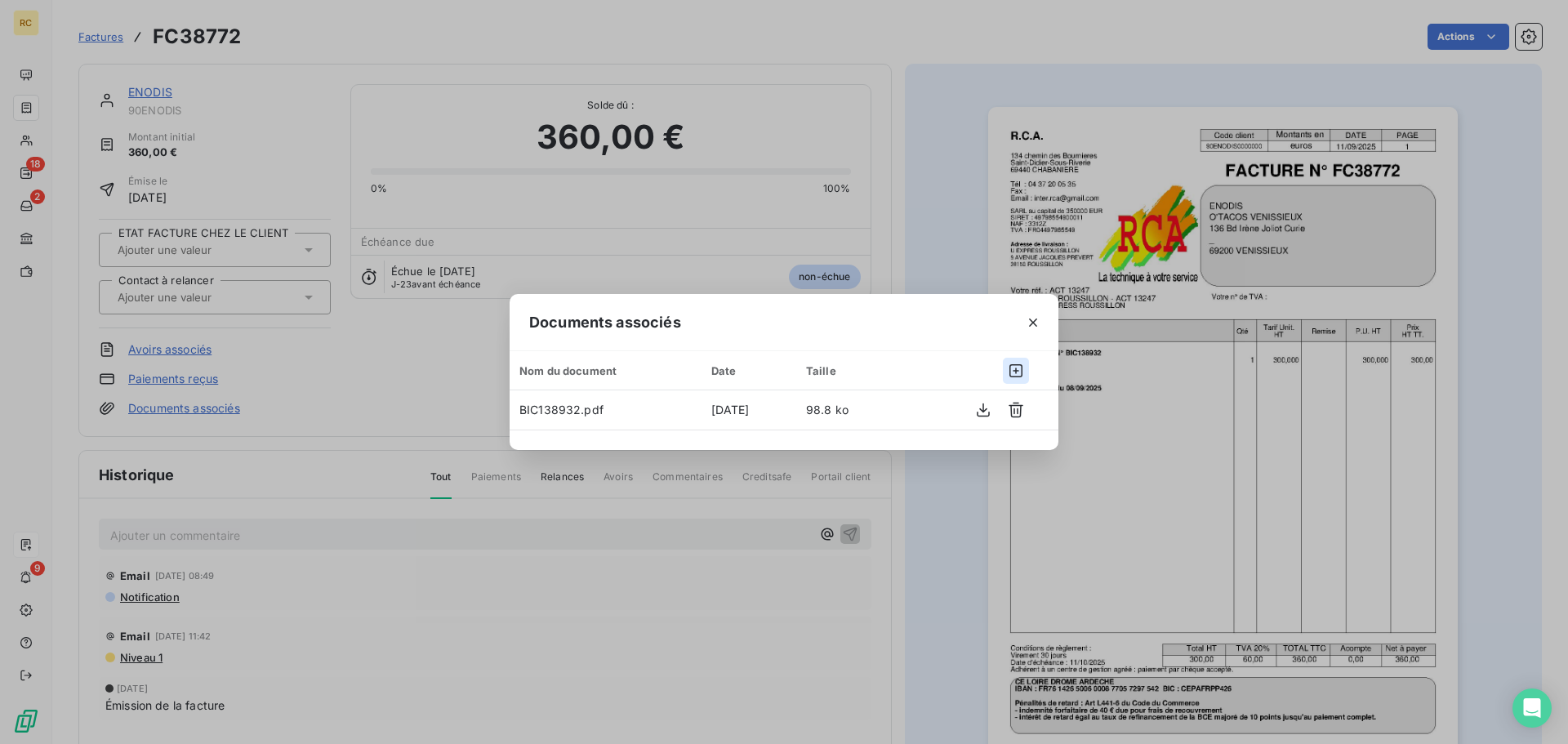
click at [1009, 369] on icon "button" at bounding box center [1016, 371] width 17 height 17
click at [1018, 370] on icon "button" at bounding box center [1016, 371] width 17 height 17
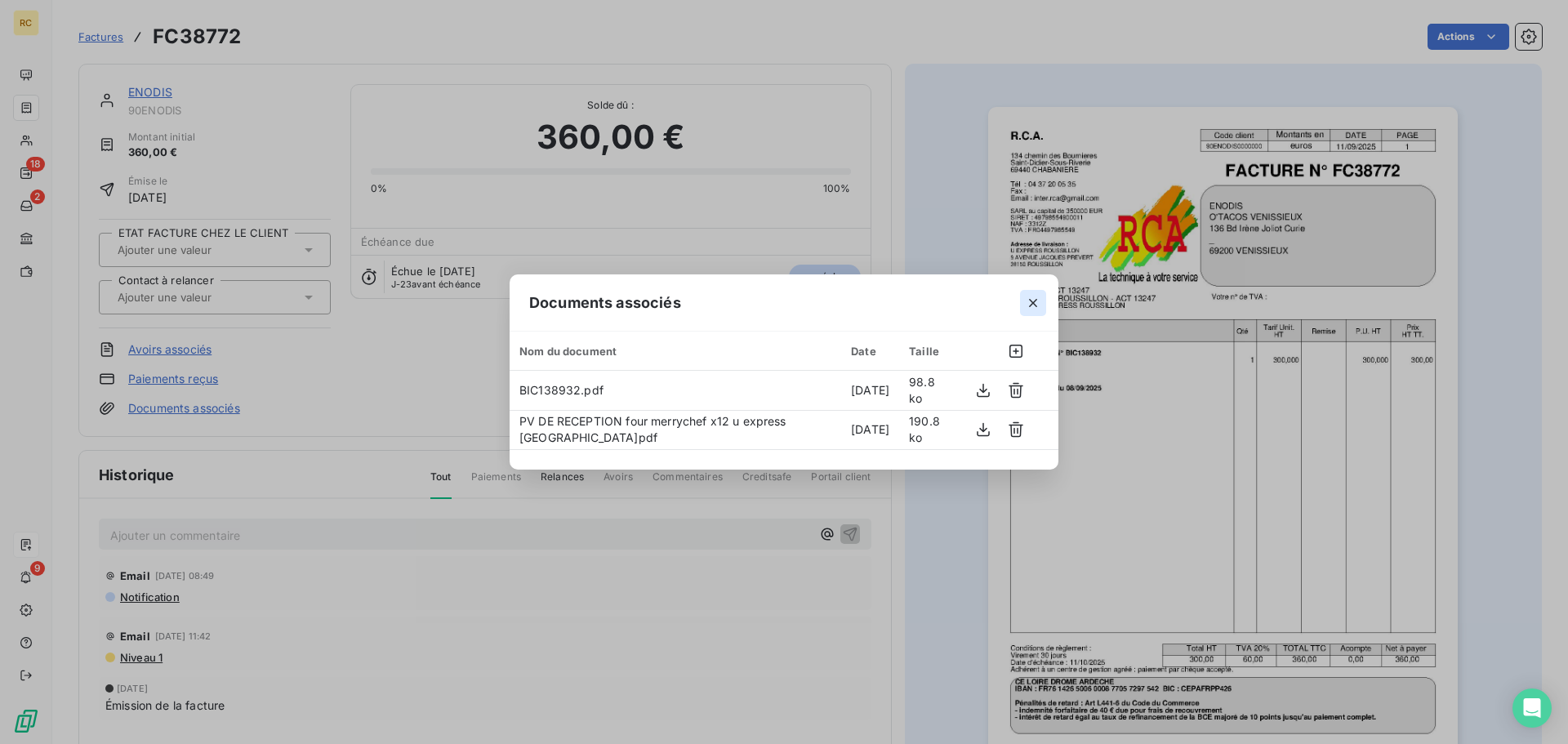
click at [1029, 306] on icon "button" at bounding box center [1034, 304] width 17 height 17
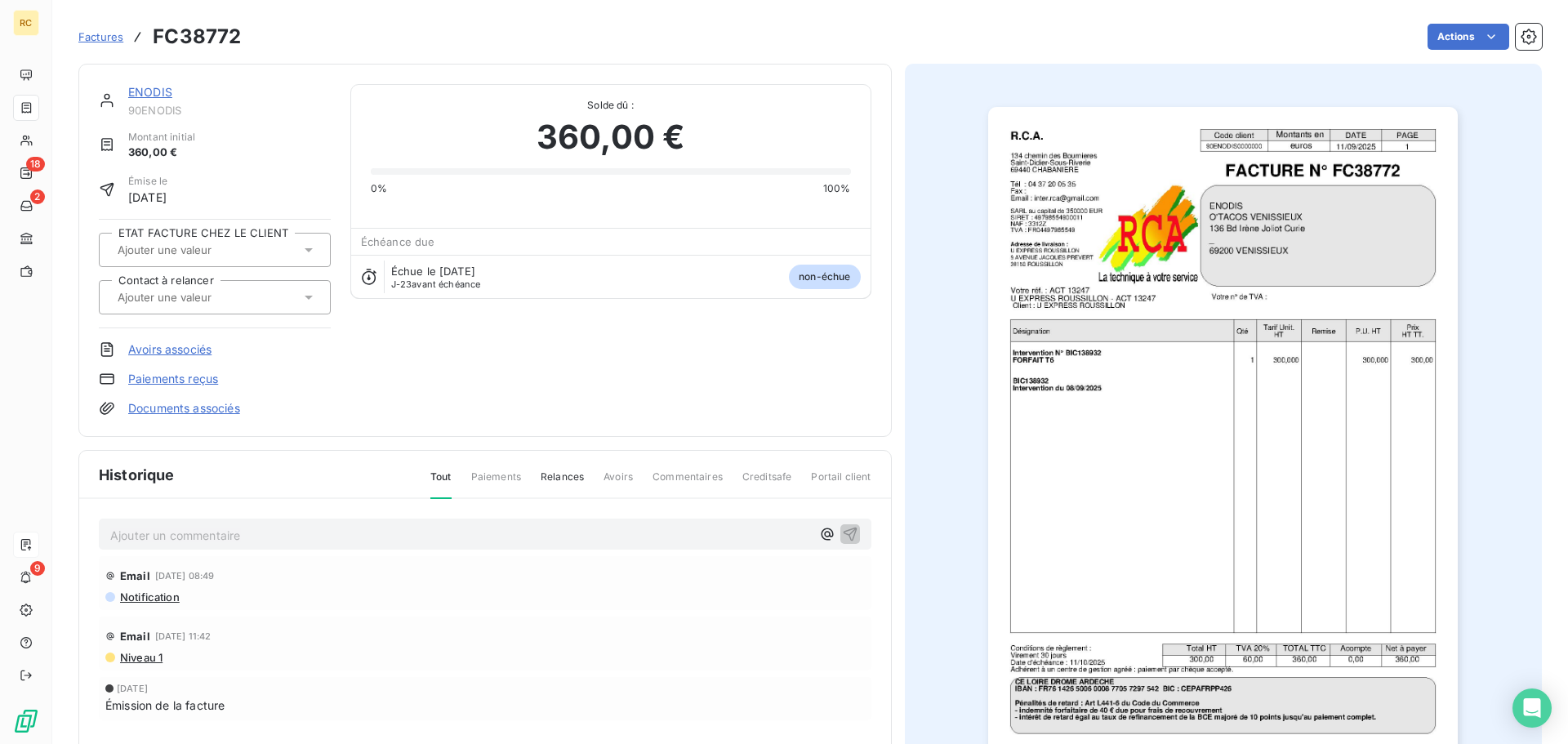
click at [565, 408] on div "ENODIS 90ENODIS Montant initial 360,00 € Émise le [DATE] ETAT FACTURE CHEZ LE C…" at bounding box center [485, 250] width 772 height 332
drag, startPoint x: 98, startPoint y: 34, endPoint x: 148, endPoint y: 40, distance: 50.4
click at [98, 34] on span "Factures" at bounding box center [101, 37] width 45 height 13
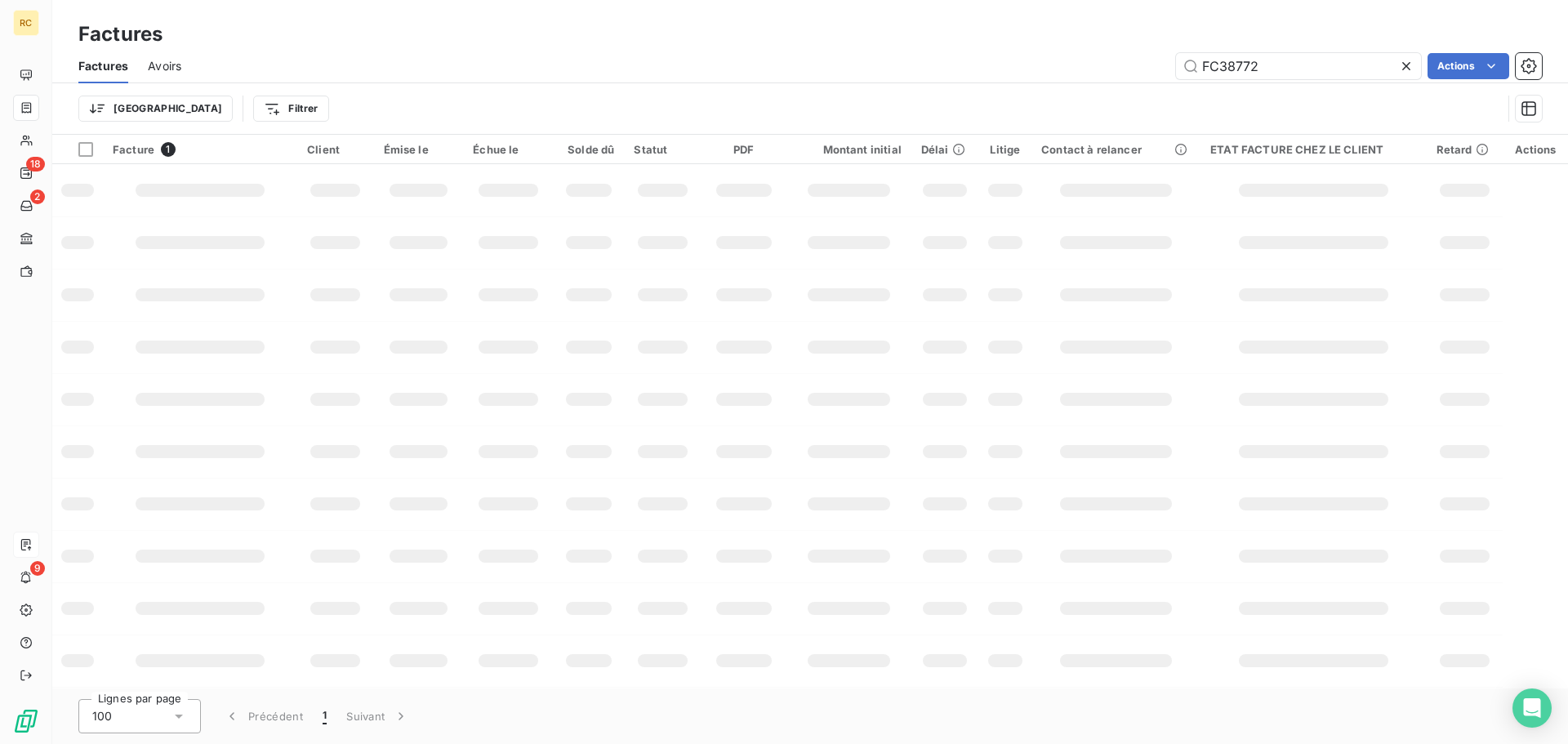
drag, startPoint x: 1293, startPoint y: 67, endPoint x: 1081, endPoint y: 75, distance: 212.2
click at [1083, 75] on div "FC38772 Actions" at bounding box center [871, 66] width 1341 height 26
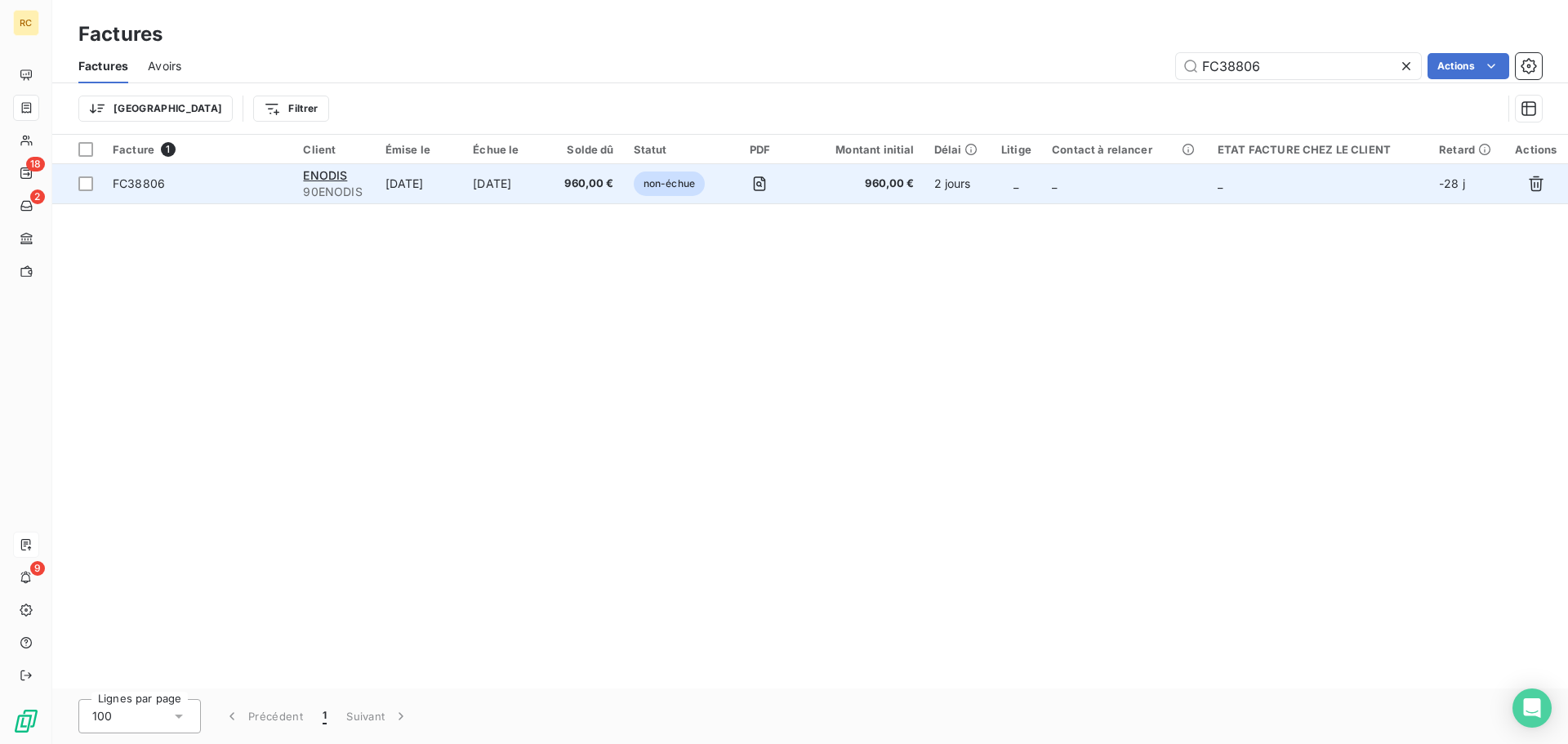
type input "FC38806"
click at [533, 181] on td "[DATE]" at bounding box center [508, 184] width 89 height 39
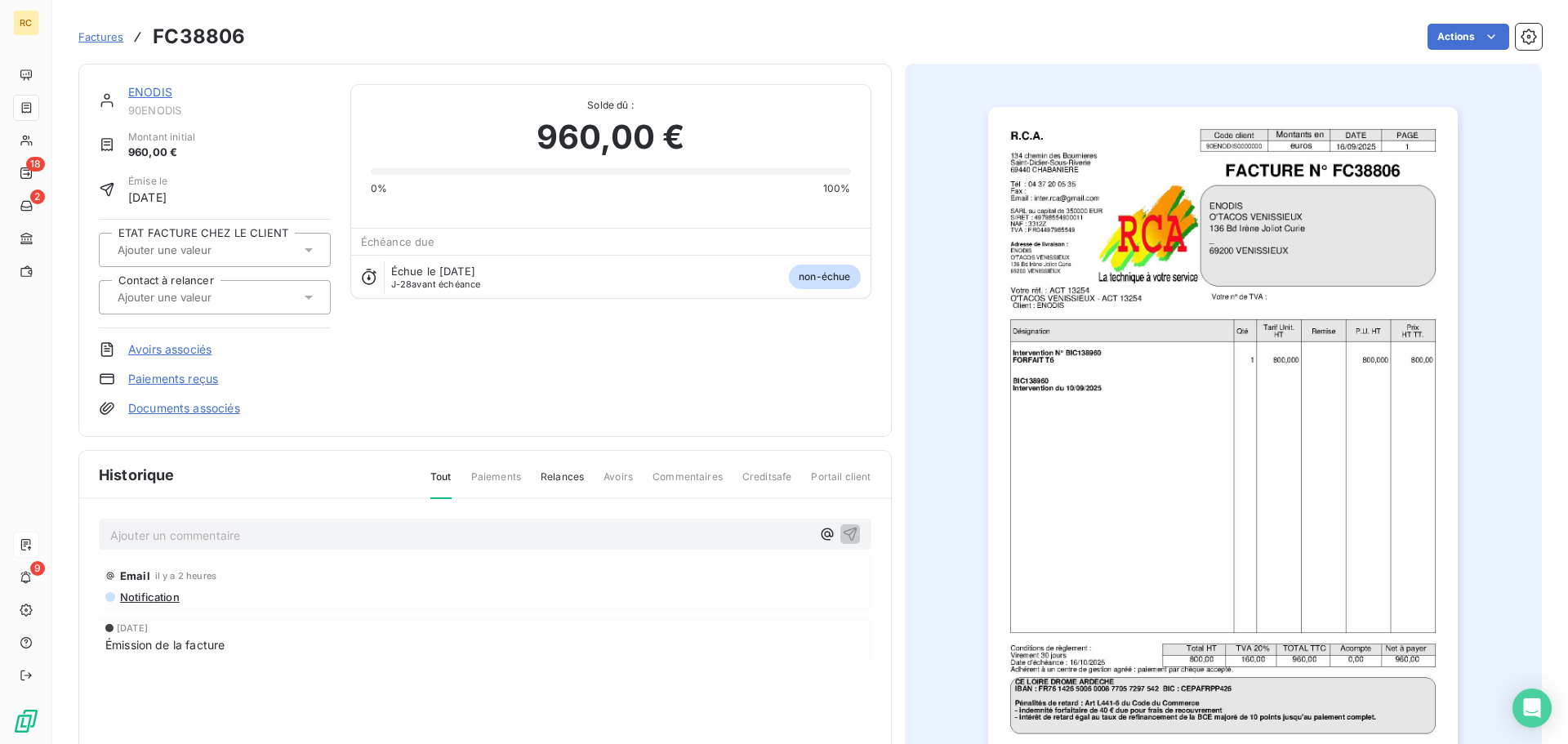
click at [194, 409] on link "Documents associés" at bounding box center [184, 409] width 112 height 17
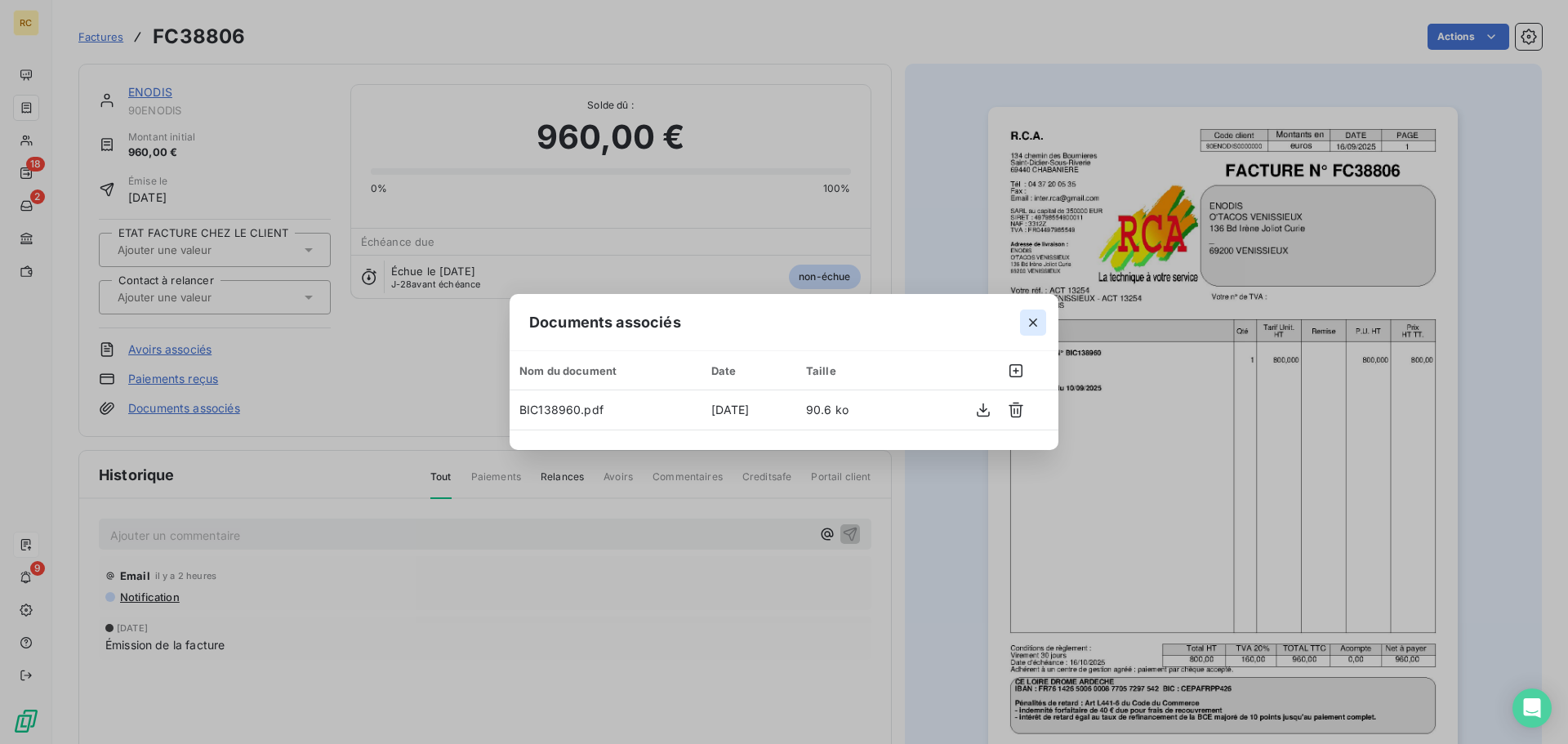
click at [1038, 318] on icon "button" at bounding box center [1034, 323] width 17 height 17
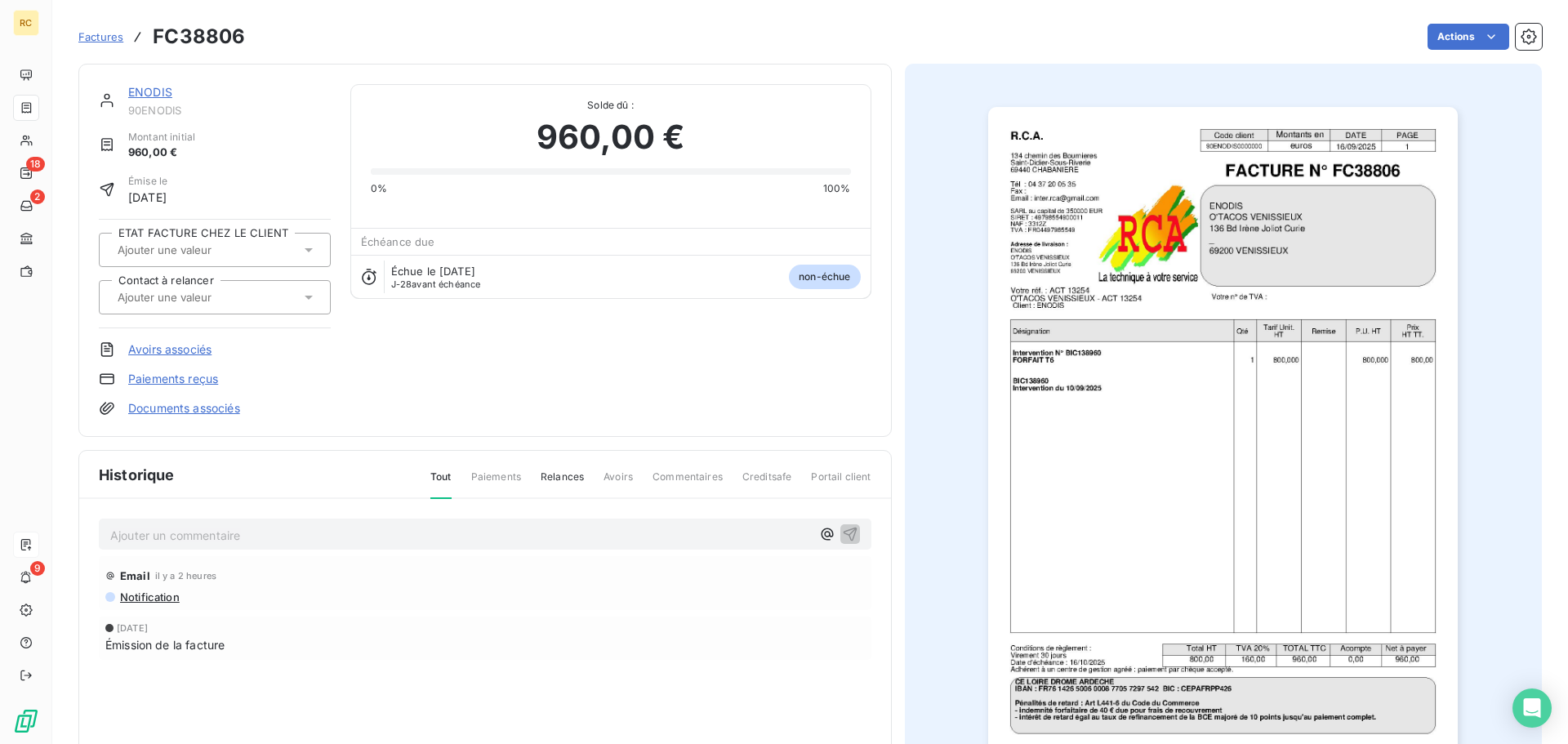
click at [209, 395] on div "ENODIS 90ENODIS Montant initial 960,00 € Émise le [DATE] ETAT FACTURE CHEZ LE C…" at bounding box center [214, 250] width 232 height 332
click at [209, 402] on link "Documents associés" at bounding box center [184, 409] width 112 height 17
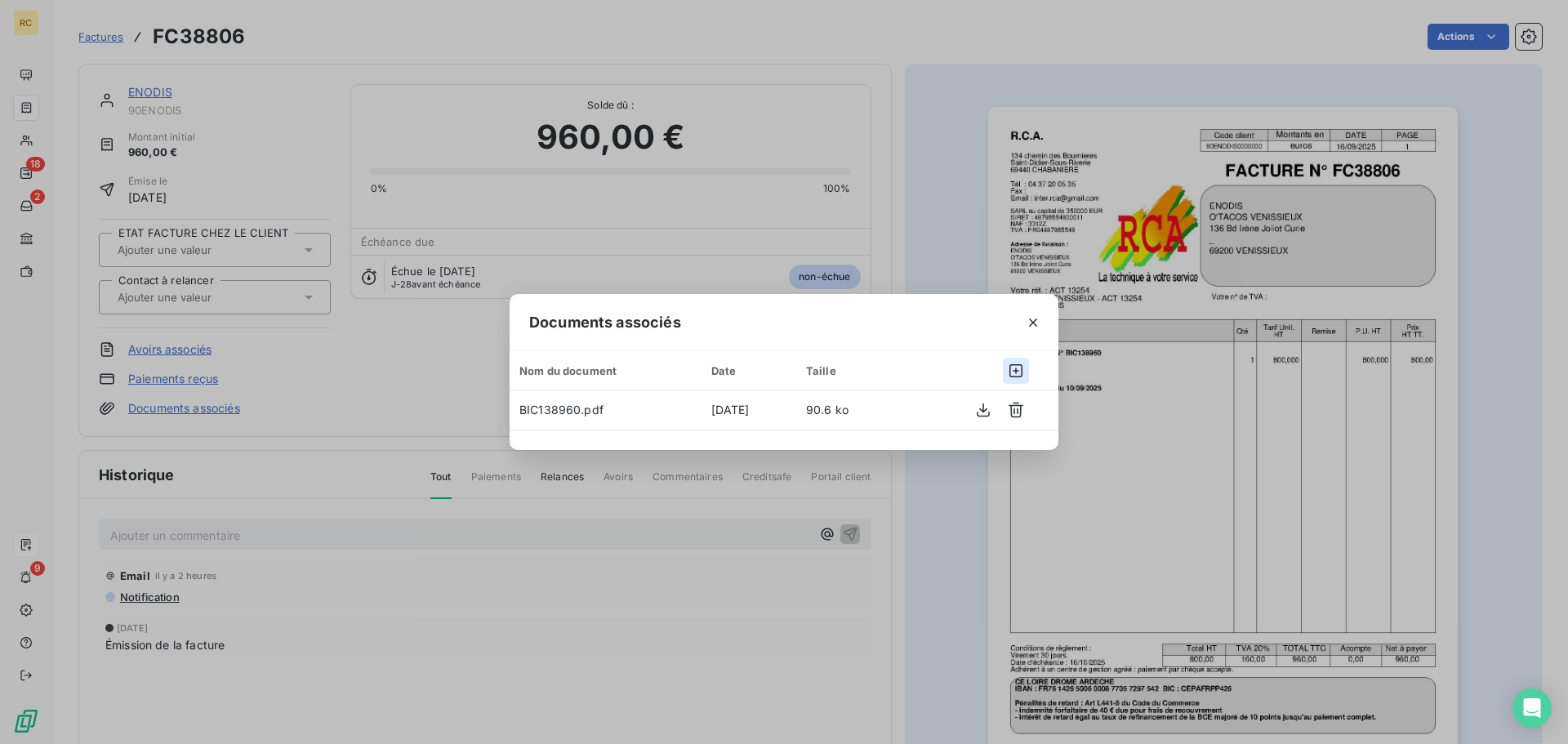
click at [1012, 371] on icon "button" at bounding box center [1016, 371] width 17 height 17
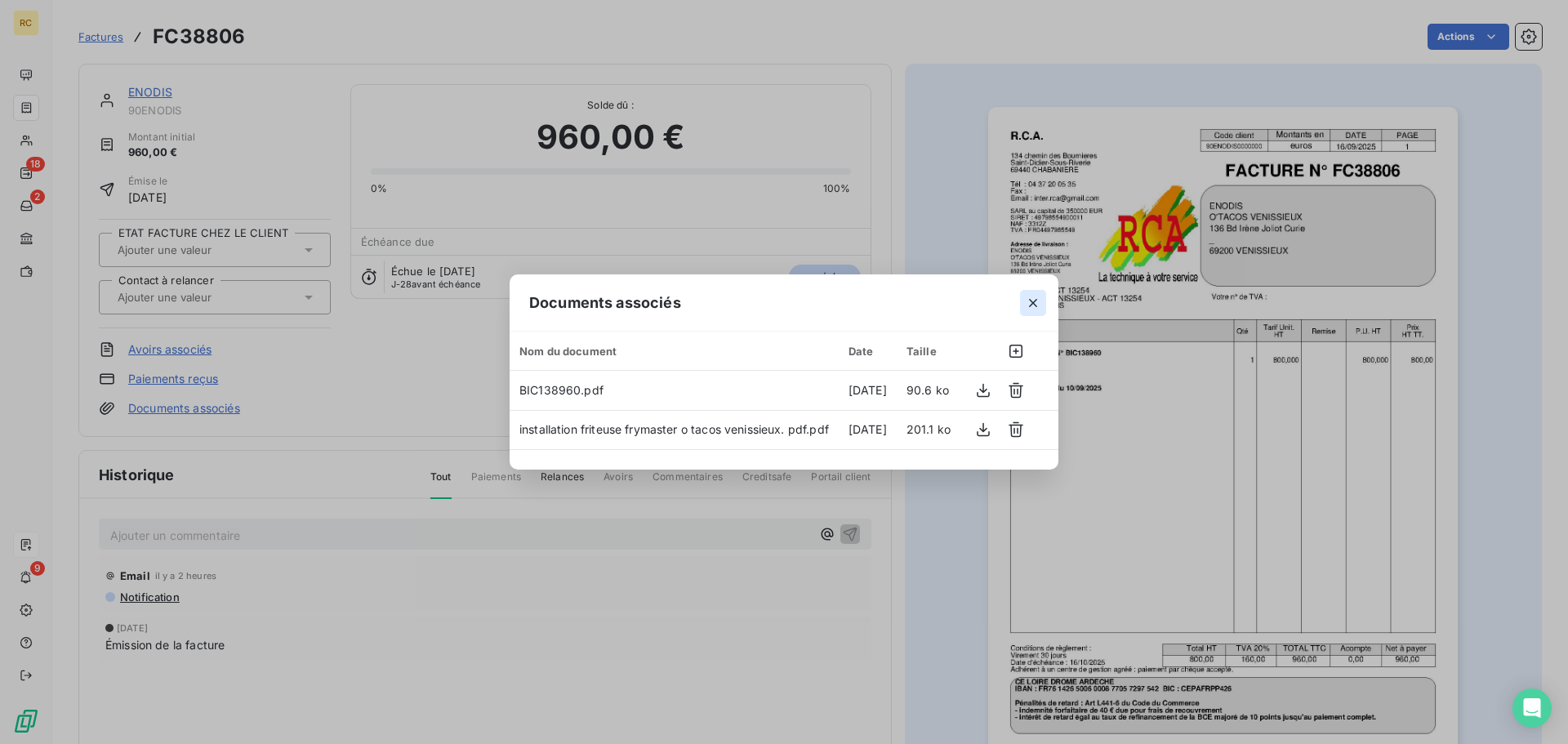
click at [1025, 302] on icon "button" at bounding box center [1034, 304] width 17 height 17
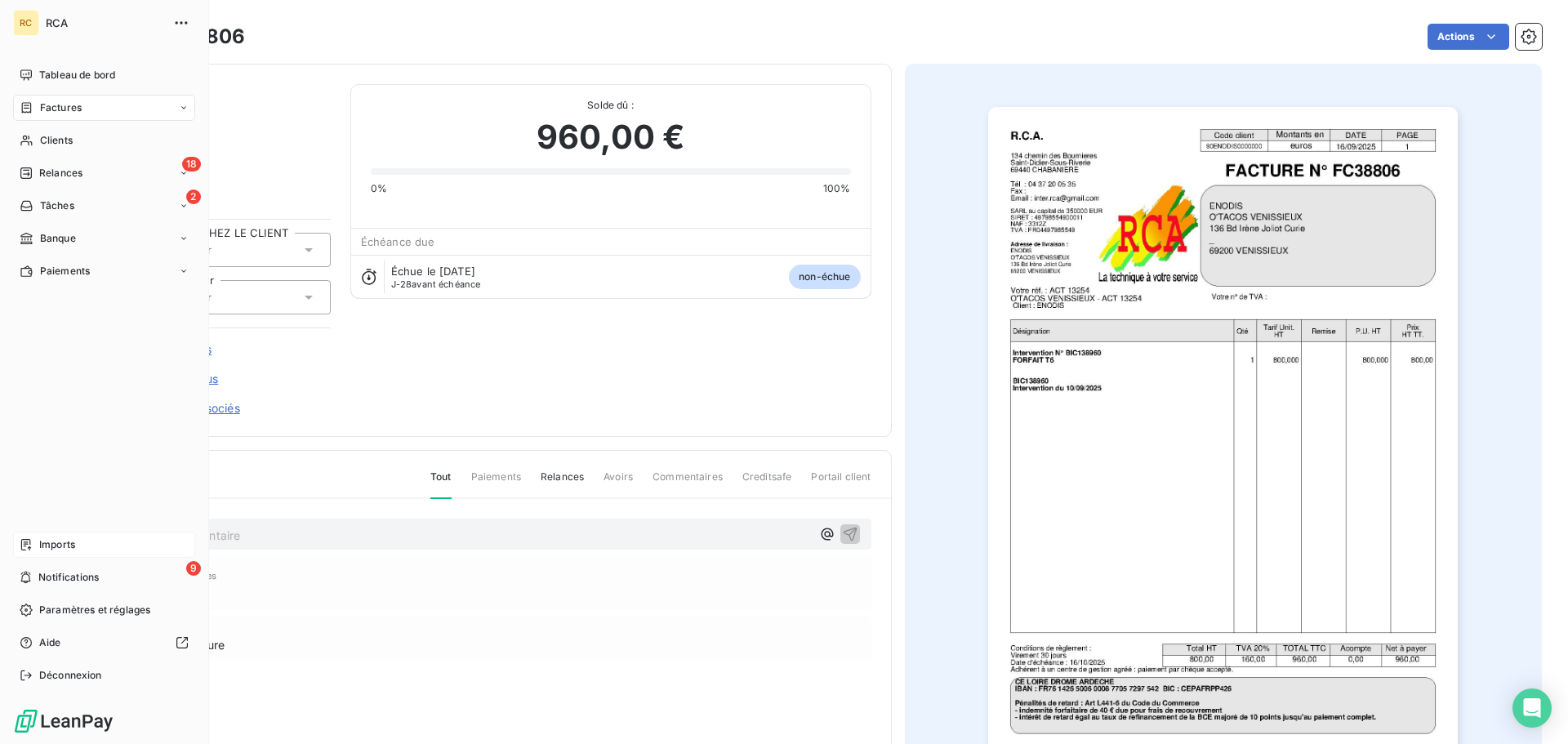
click at [82, 542] on div "Imports" at bounding box center [103, 545] width 182 height 26
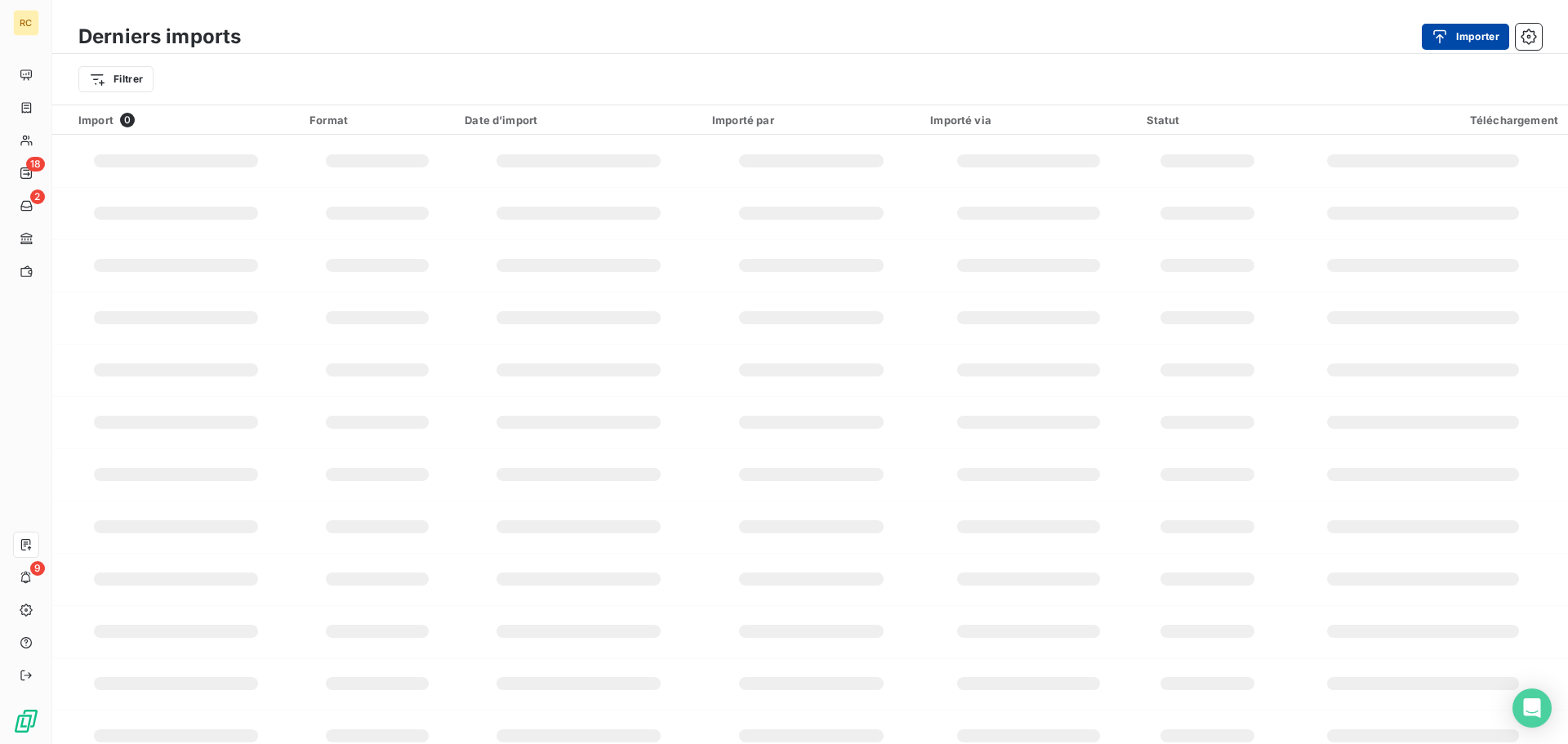
click at [1306, 45] on button "Importer" at bounding box center [1466, 37] width 88 height 26
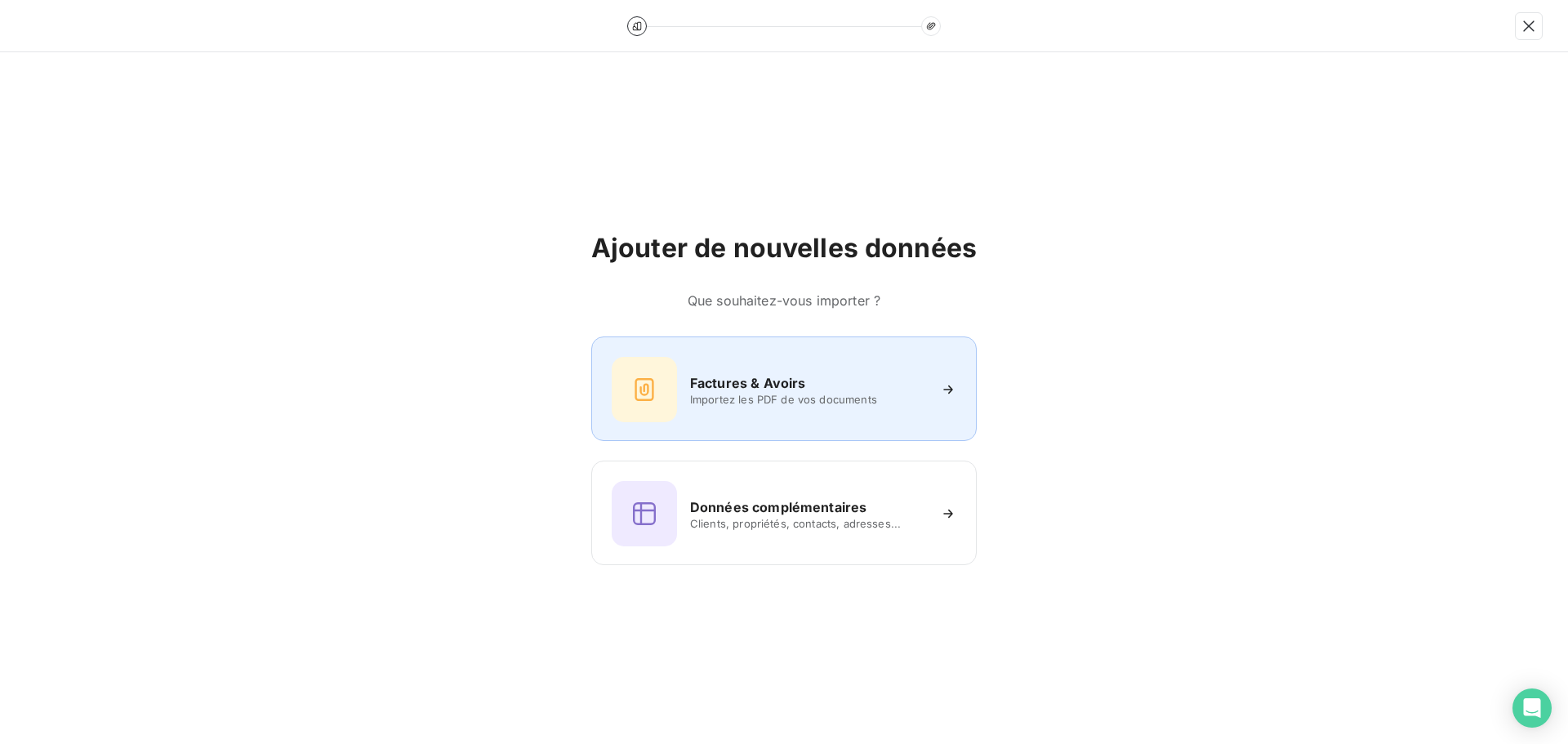
click at [750, 405] on span "Importez les PDF de vos documents" at bounding box center [808, 400] width 237 height 13
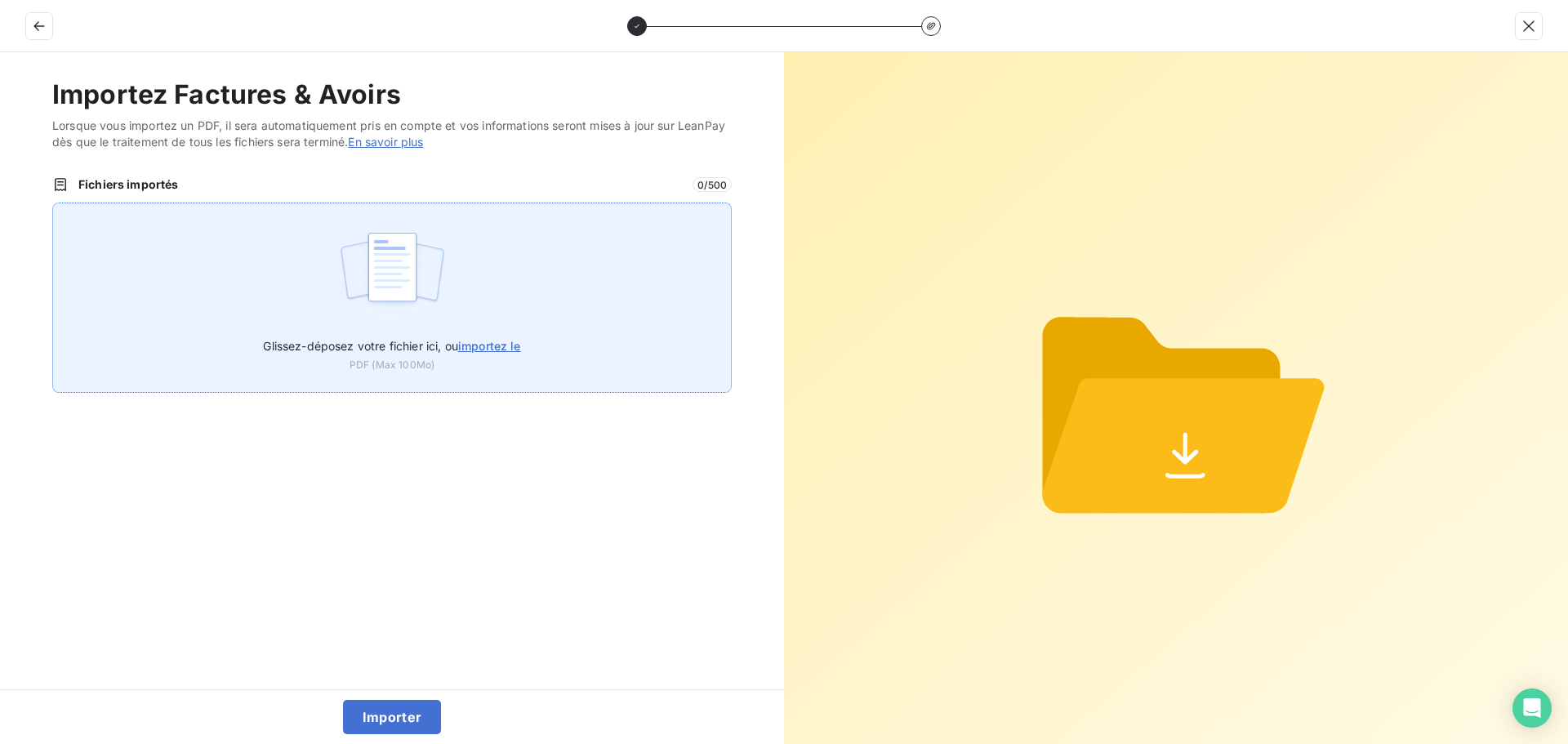
click at [420, 281] on img at bounding box center [392, 275] width 109 height 104
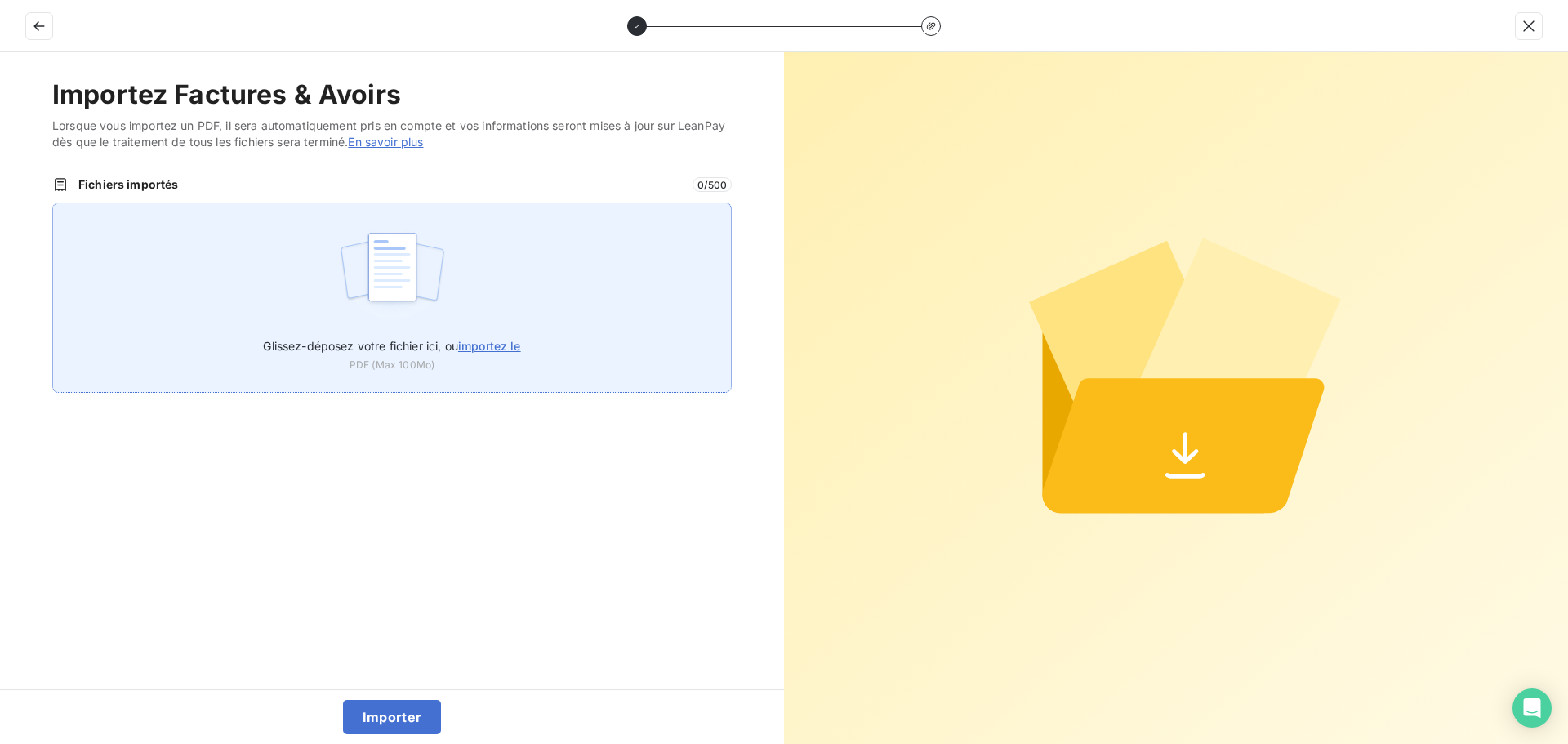
type input "C:\fakepath\FC38851.pdf"
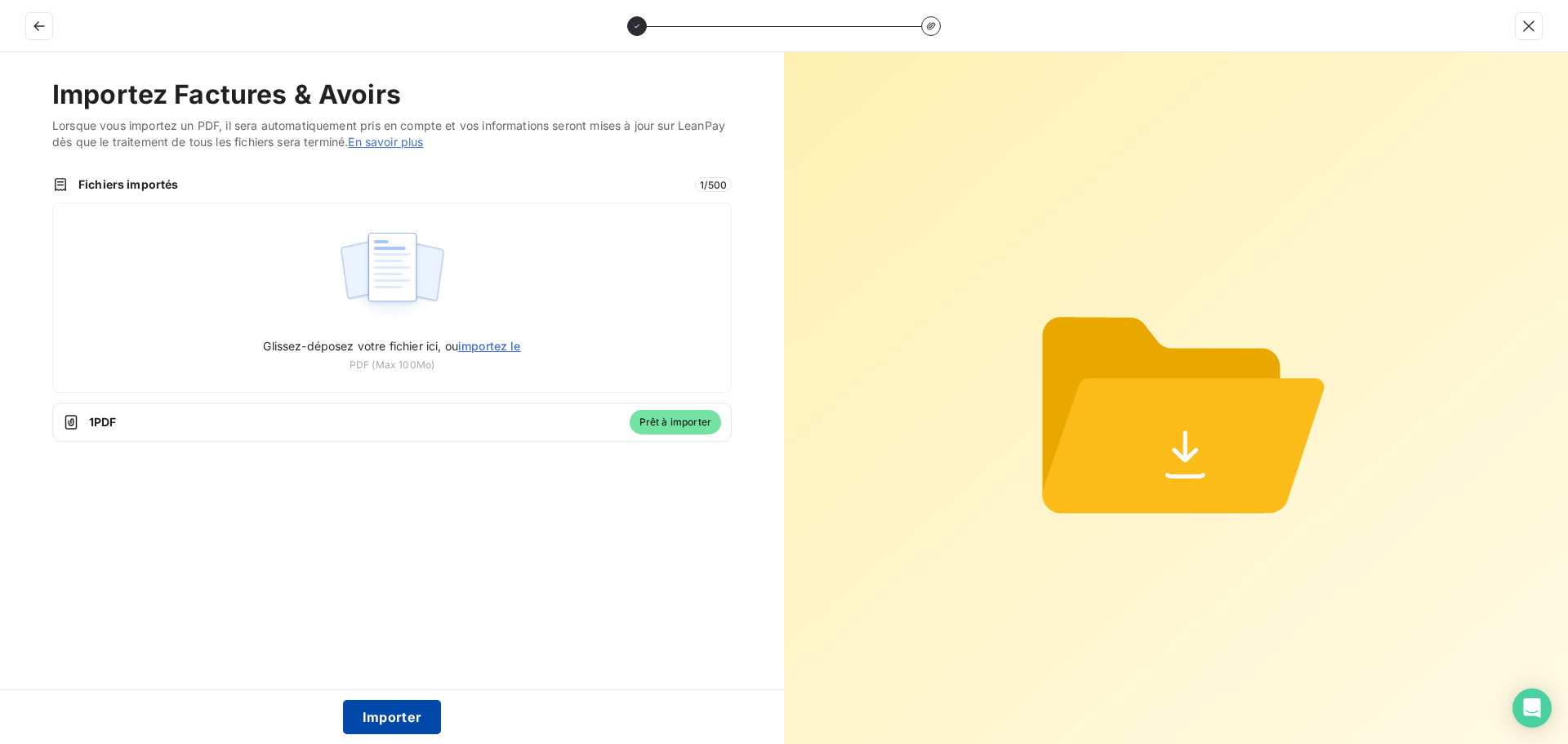
click at [397, 596] on button "Importer" at bounding box center [392, 717] width 99 height 34
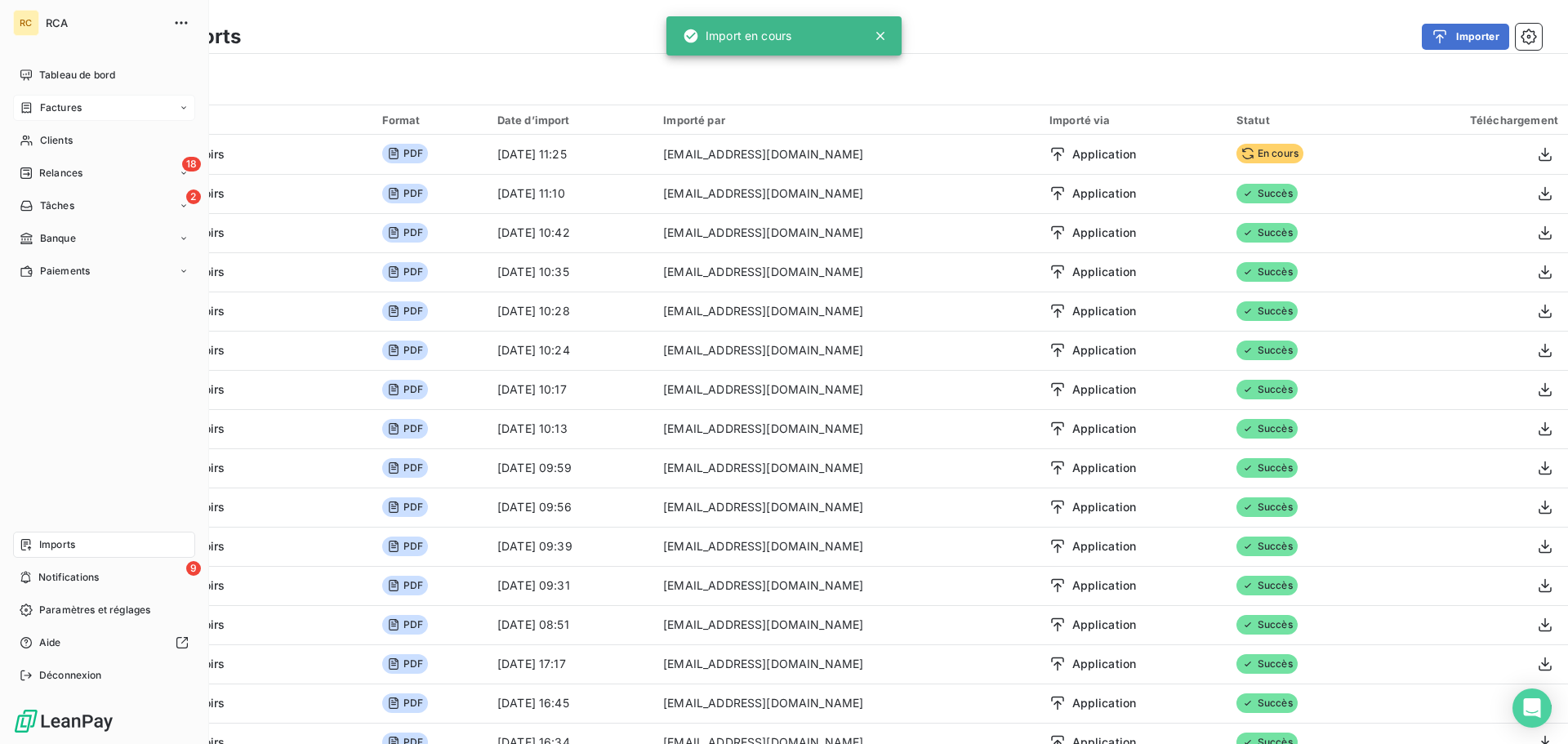
click at [55, 98] on div "Factures" at bounding box center [103, 108] width 182 height 26
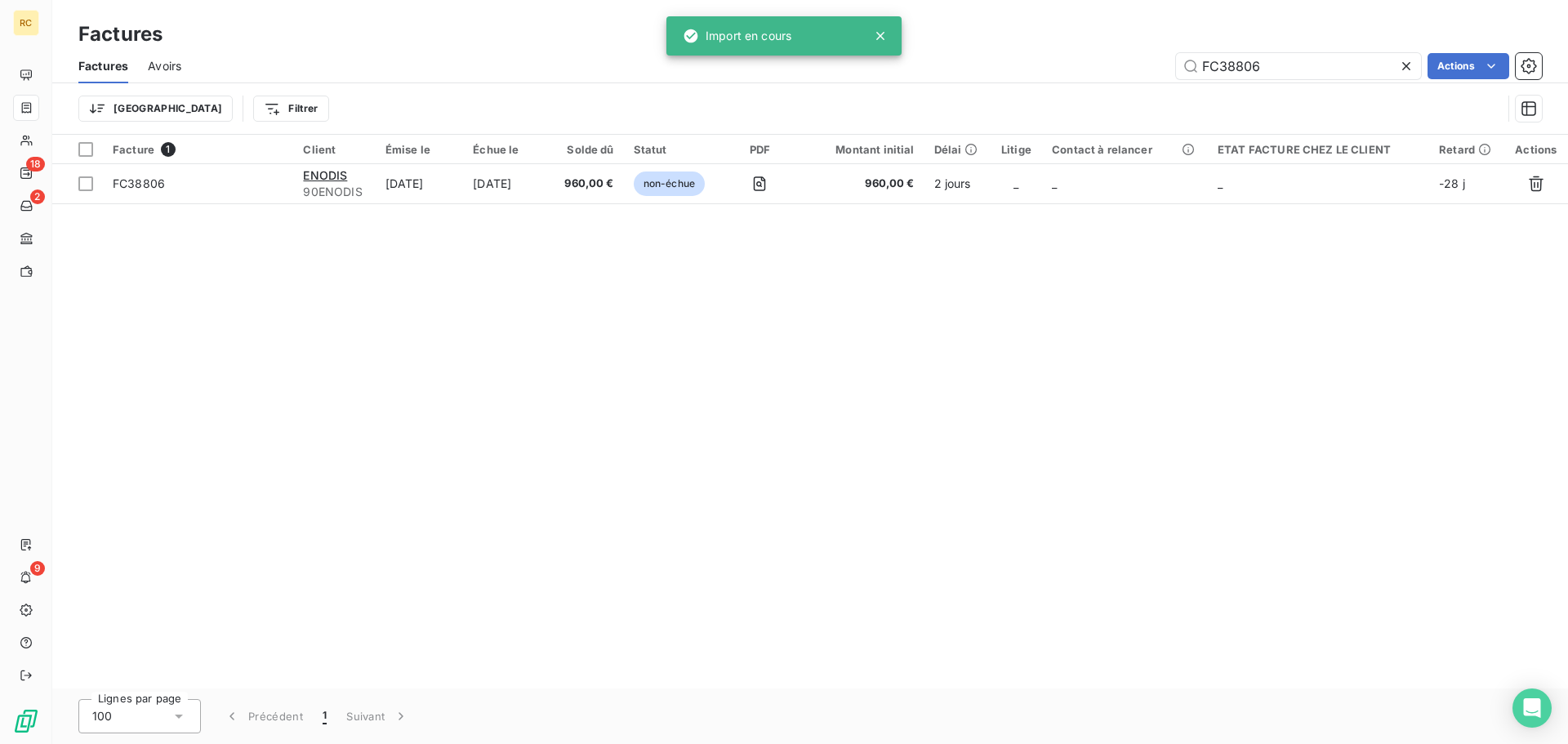
drag, startPoint x: 1271, startPoint y: 59, endPoint x: 1130, endPoint y: 76, distance: 142.0
click at [1130, 76] on div "FC38806 Actions" at bounding box center [871, 66] width 1341 height 26
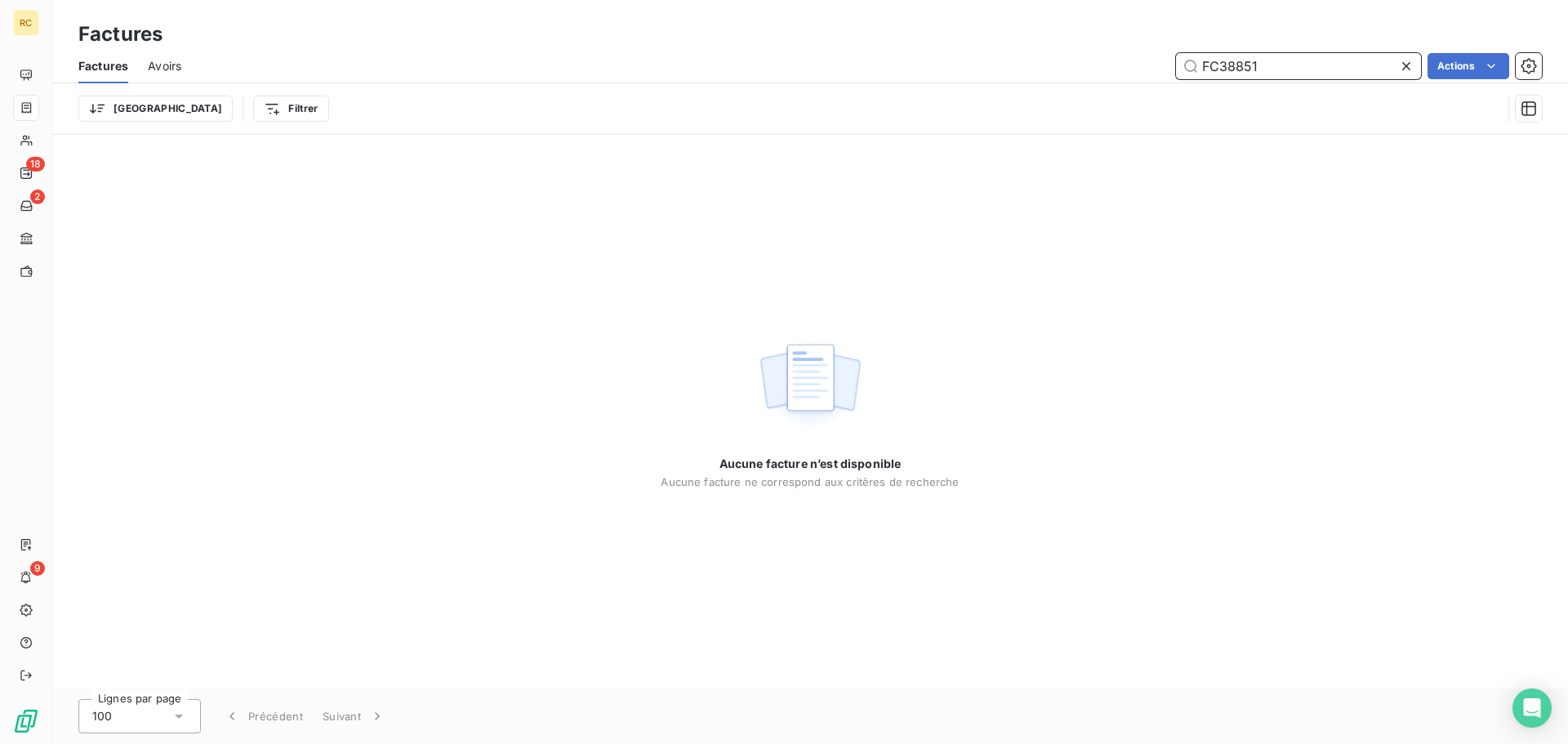
click at [1306, 78] on input "FC38851" at bounding box center [1299, 66] width 245 height 26
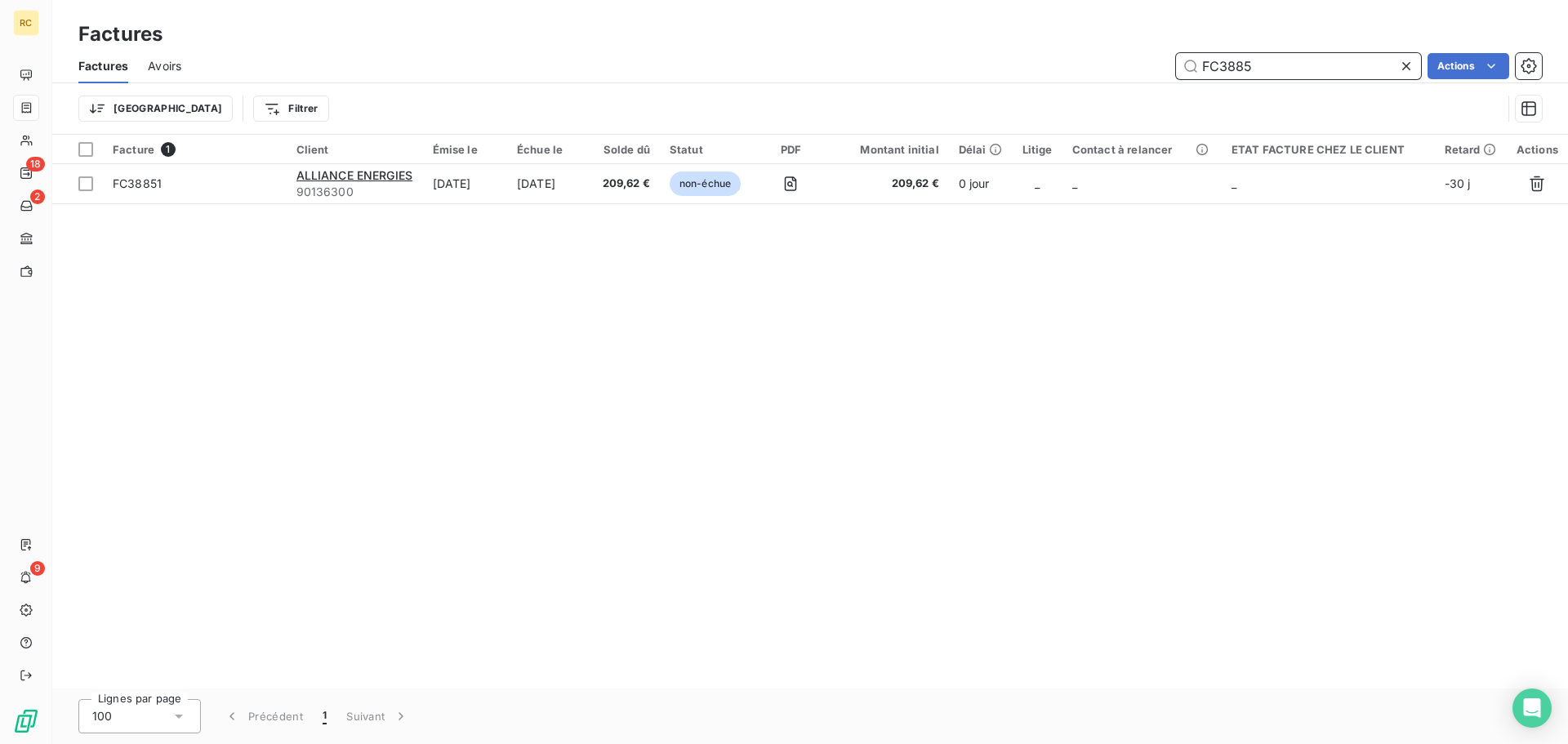
type input "FC38851"
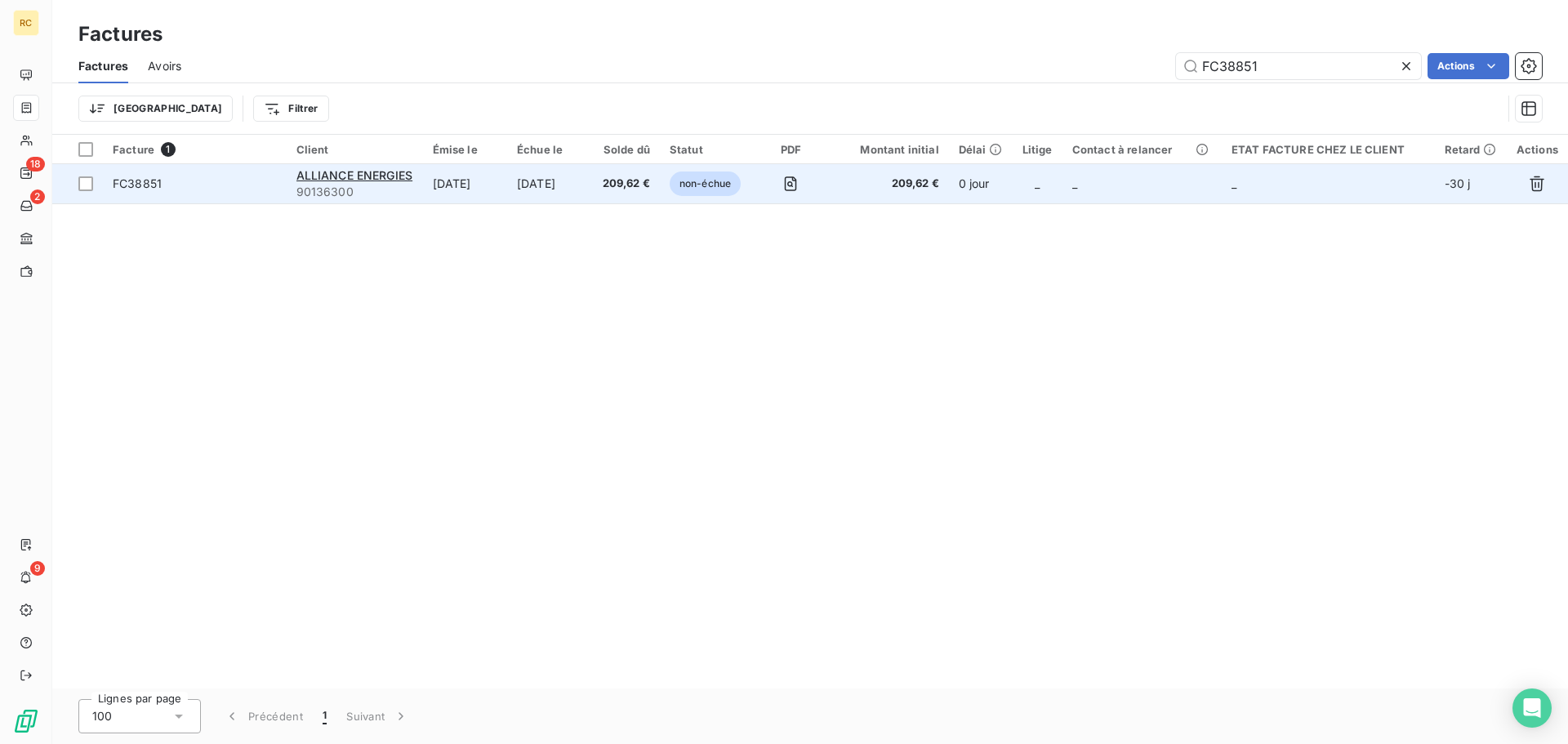
click at [572, 181] on td "[DATE]" at bounding box center [550, 184] width 85 height 39
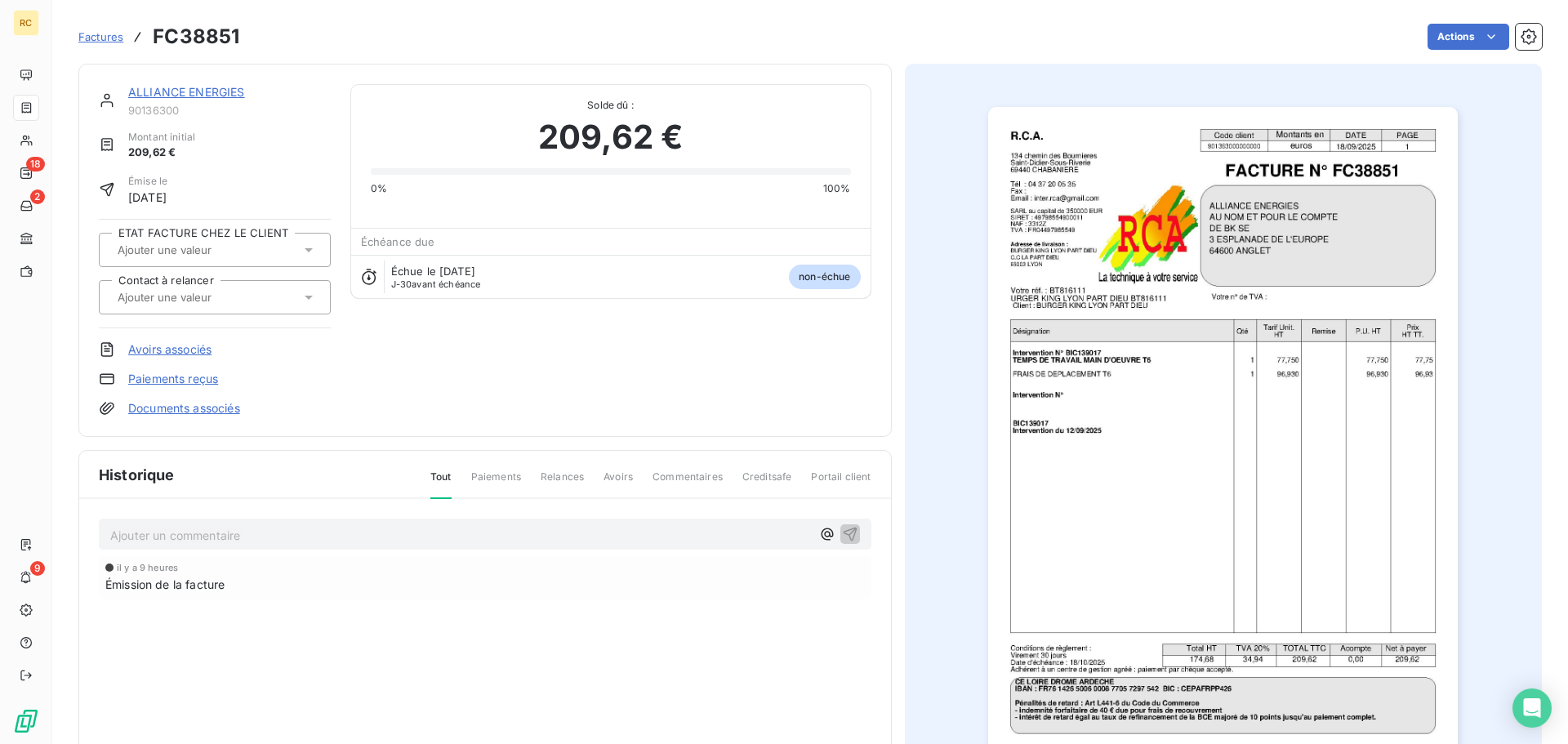
click at [181, 413] on link "Documents associés" at bounding box center [184, 409] width 112 height 17
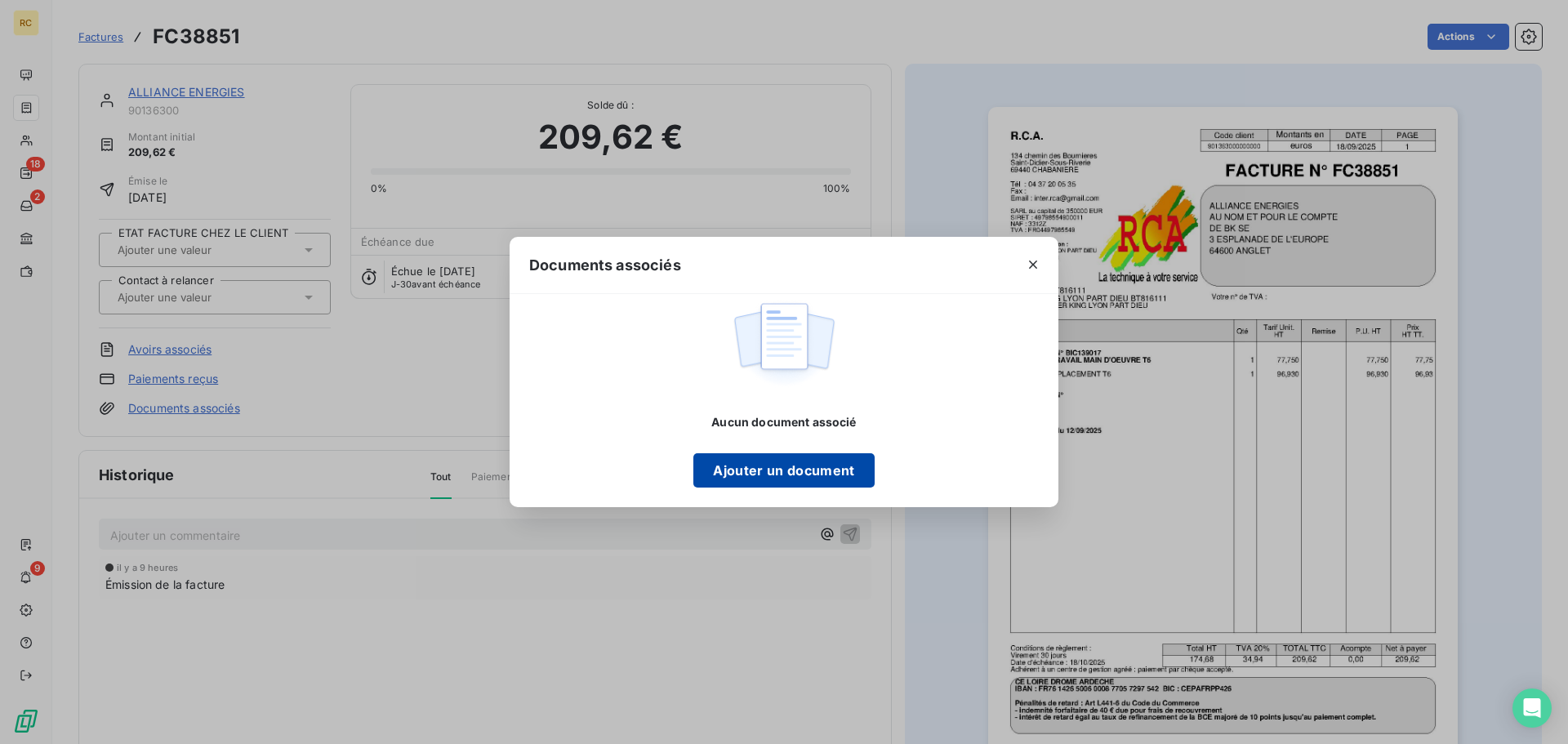
click at [824, 465] on button "Ajouter un document" at bounding box center [784, 470] width 181 height 34
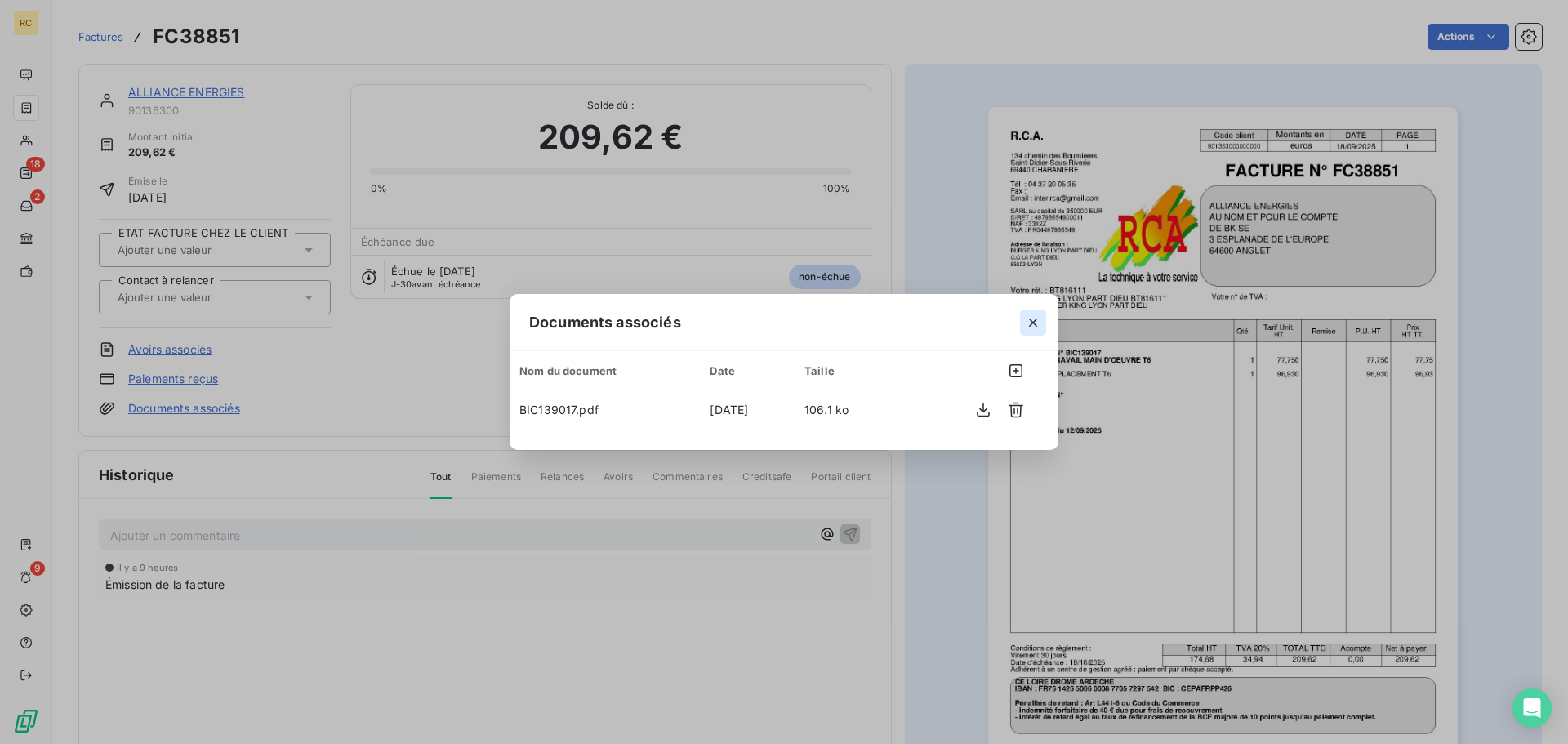
click at [1031, 321] on icon "button" at bounding box center [1034, 323] width 17 height 17
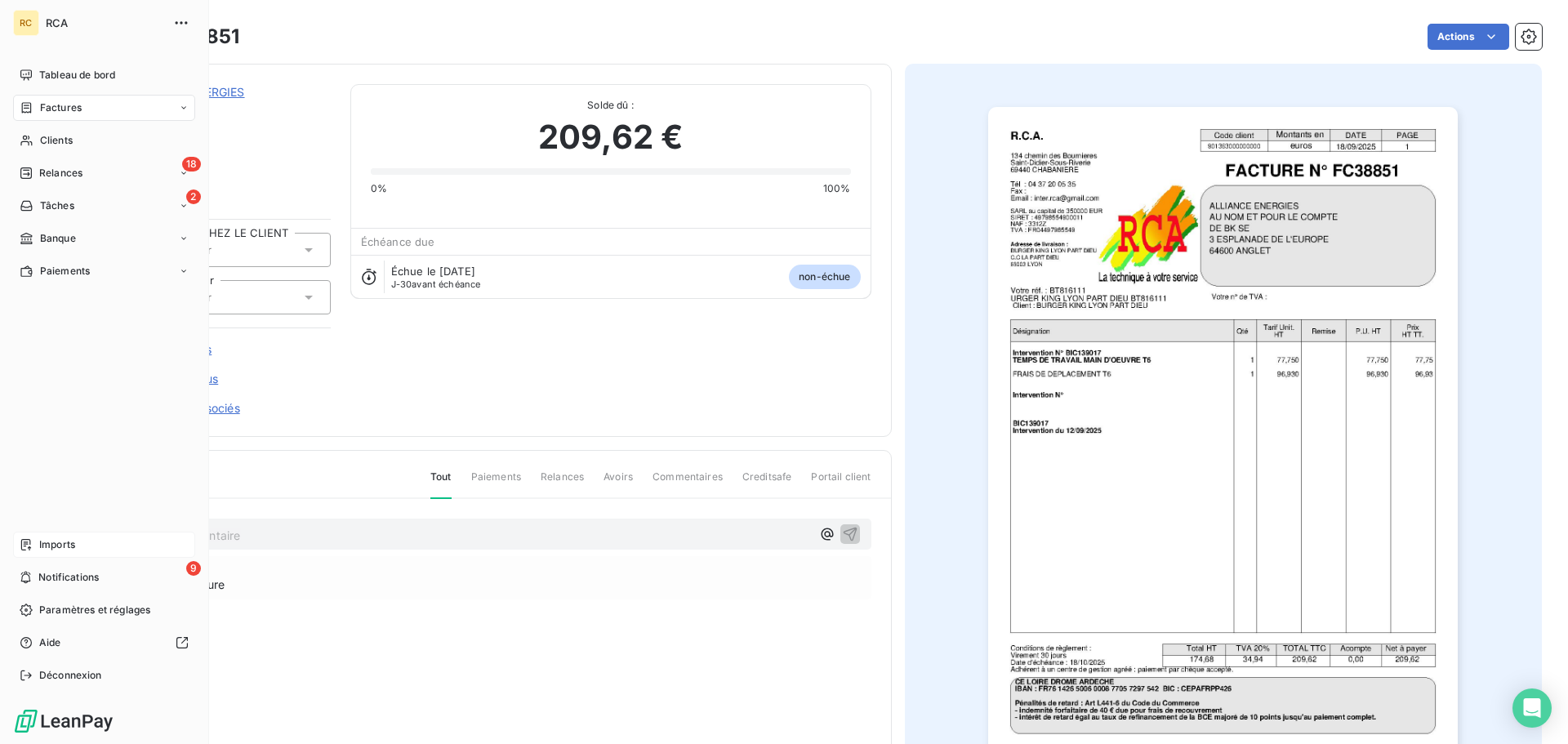
click at [71, 556] on div "Imports" at bounding box center [103, 545] width 182 height 26
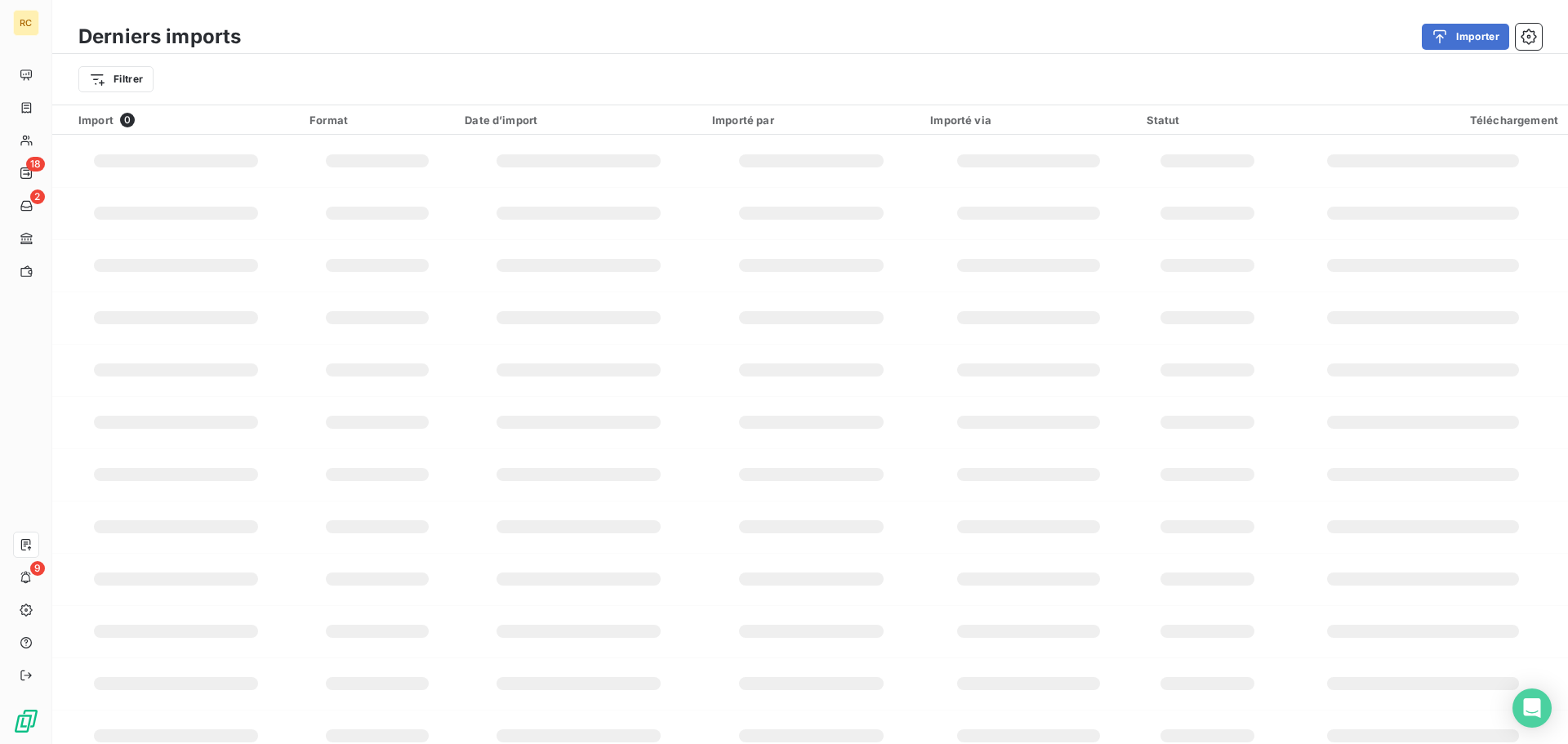
click at [1306, 54] on div "Derniers imports Importer" at bounding box center [810, 36] width 1516 height 34
click at [1306, 32] on button "Importer" at bounding box center [1466, 37] width 88 height 26
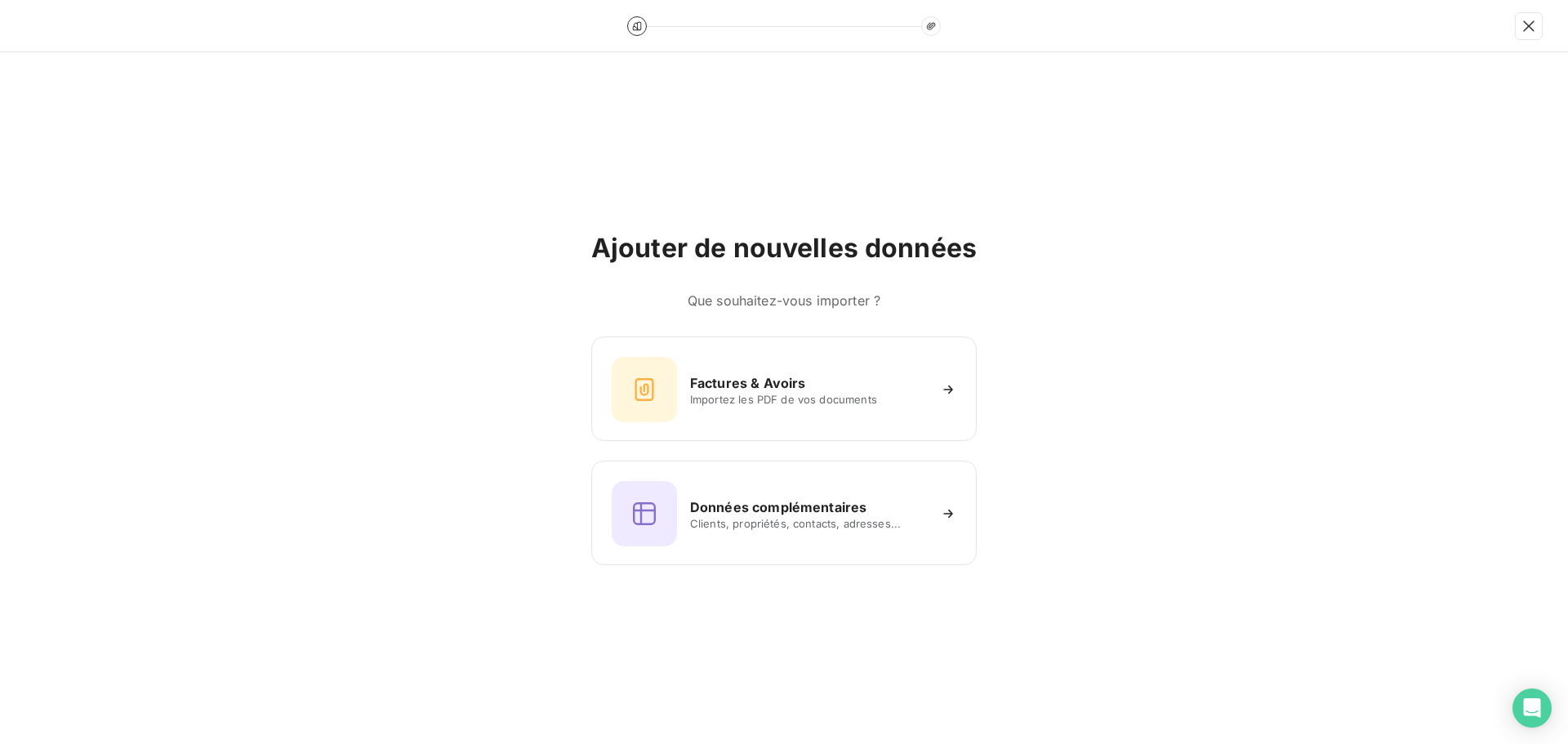
click at [792, 328] on div "Ajouter de nouvelles données Que souhaitez-vous importer ? Factures & Avoirs Im…" at bounding box center [784, 398] width 386 height 333
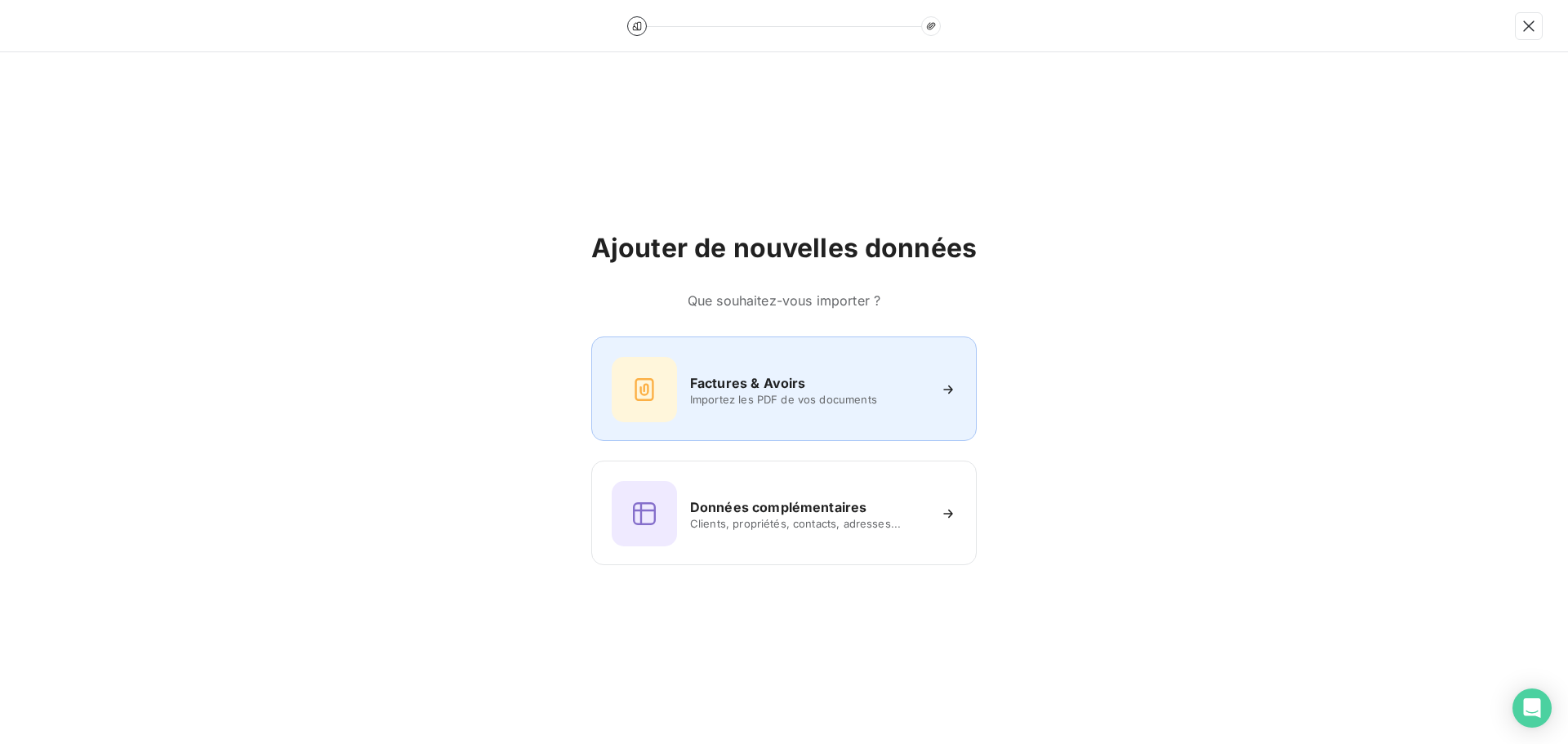
click at [786, 351] on div "Factures & Avoirs Importez les PDF de vos documents" at bounding box center [784, 389] width 386 height 104
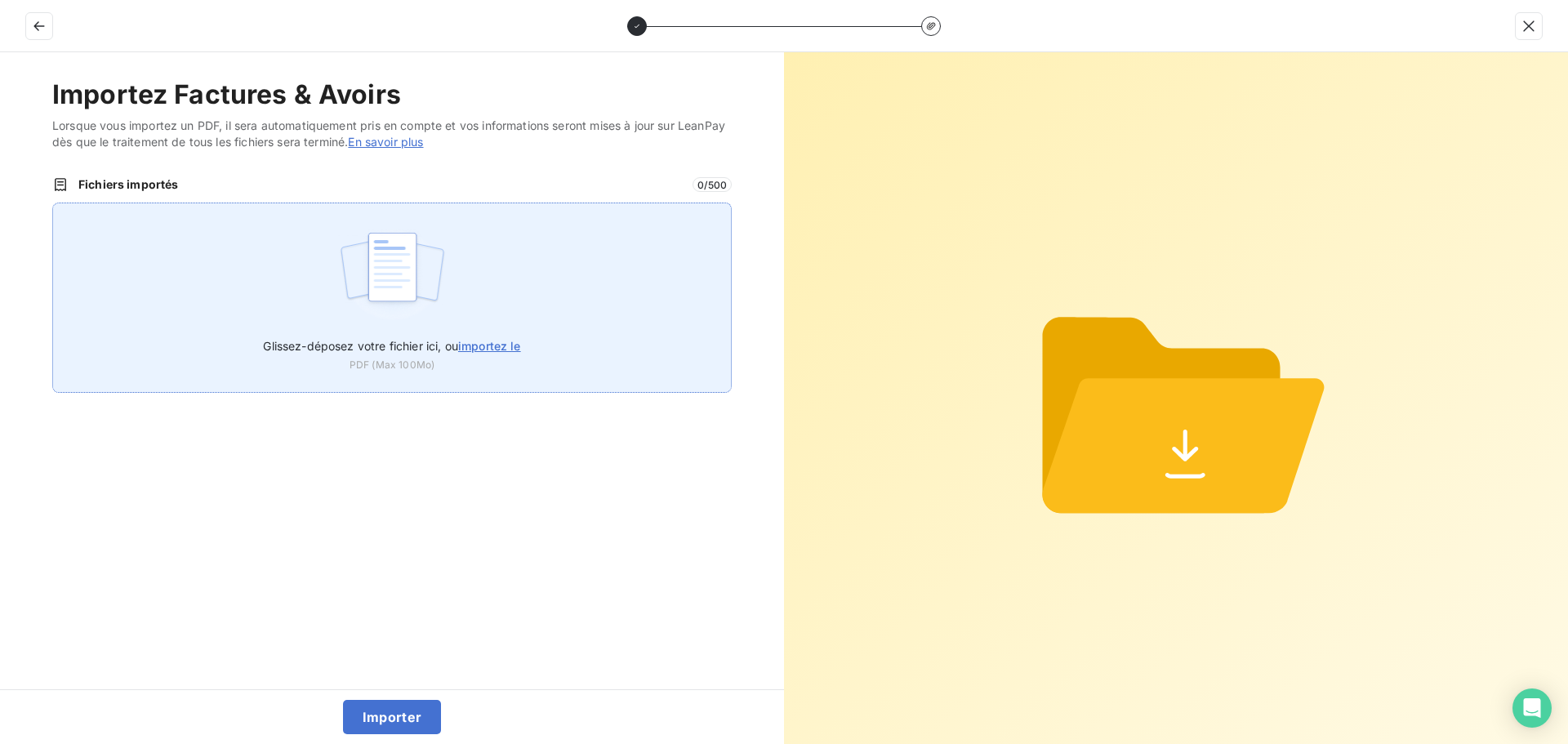
click at [403, 284] on img at bounding box center [392, 275] width 109 height 104
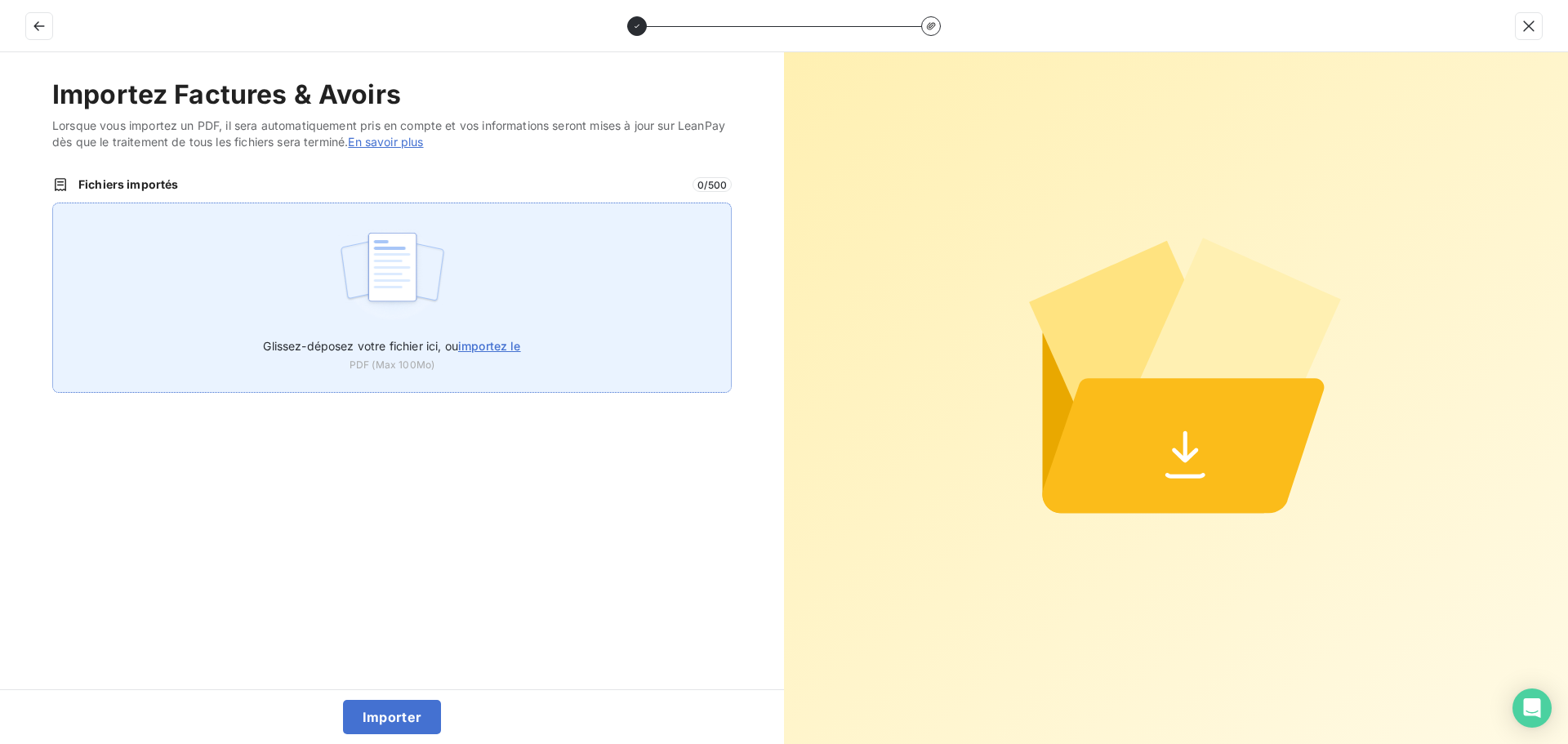
type input "C:\fakepath\FC38852.pdf"
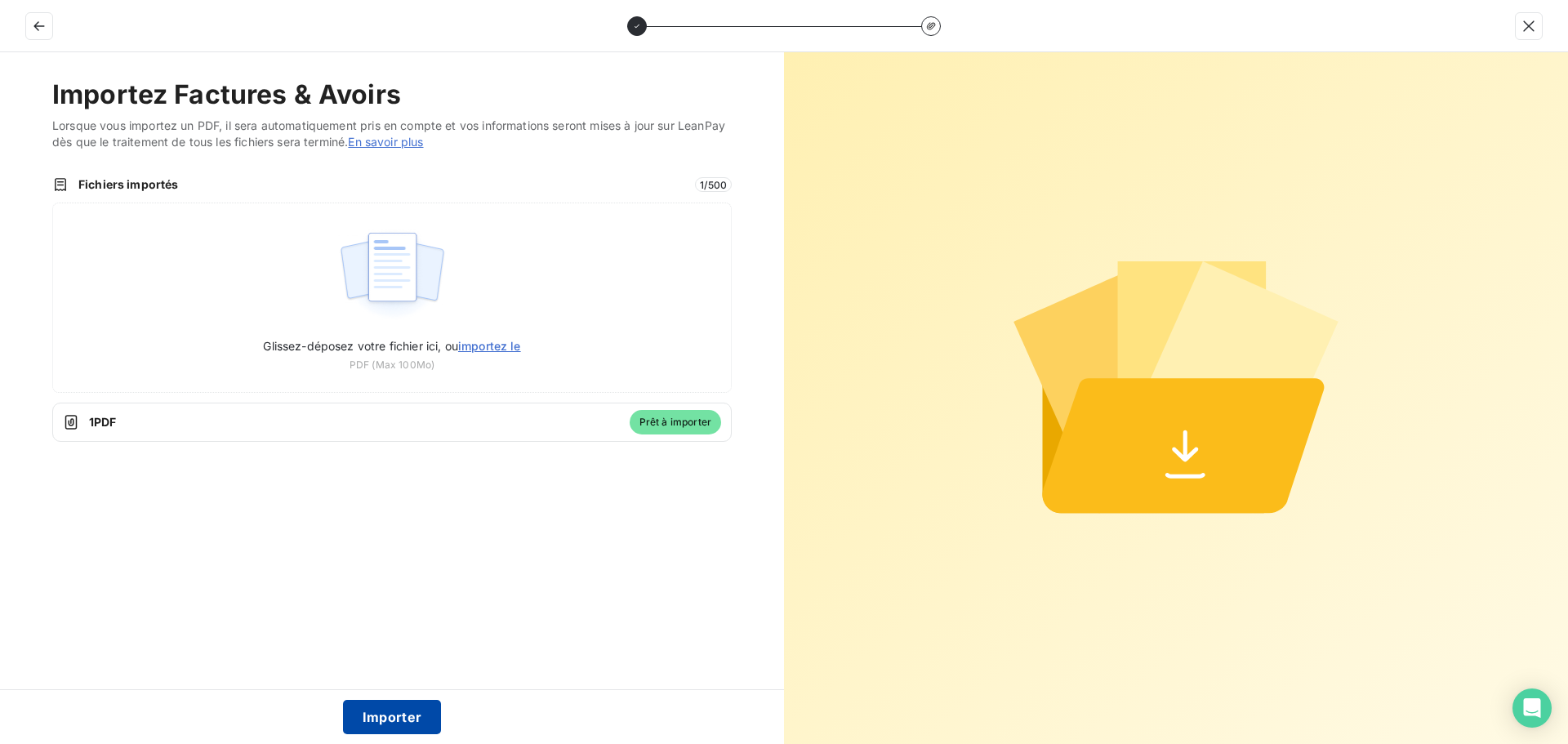
click at [380, 596] on button "Importer" at bounding box center [392, 717] width 99 height 34
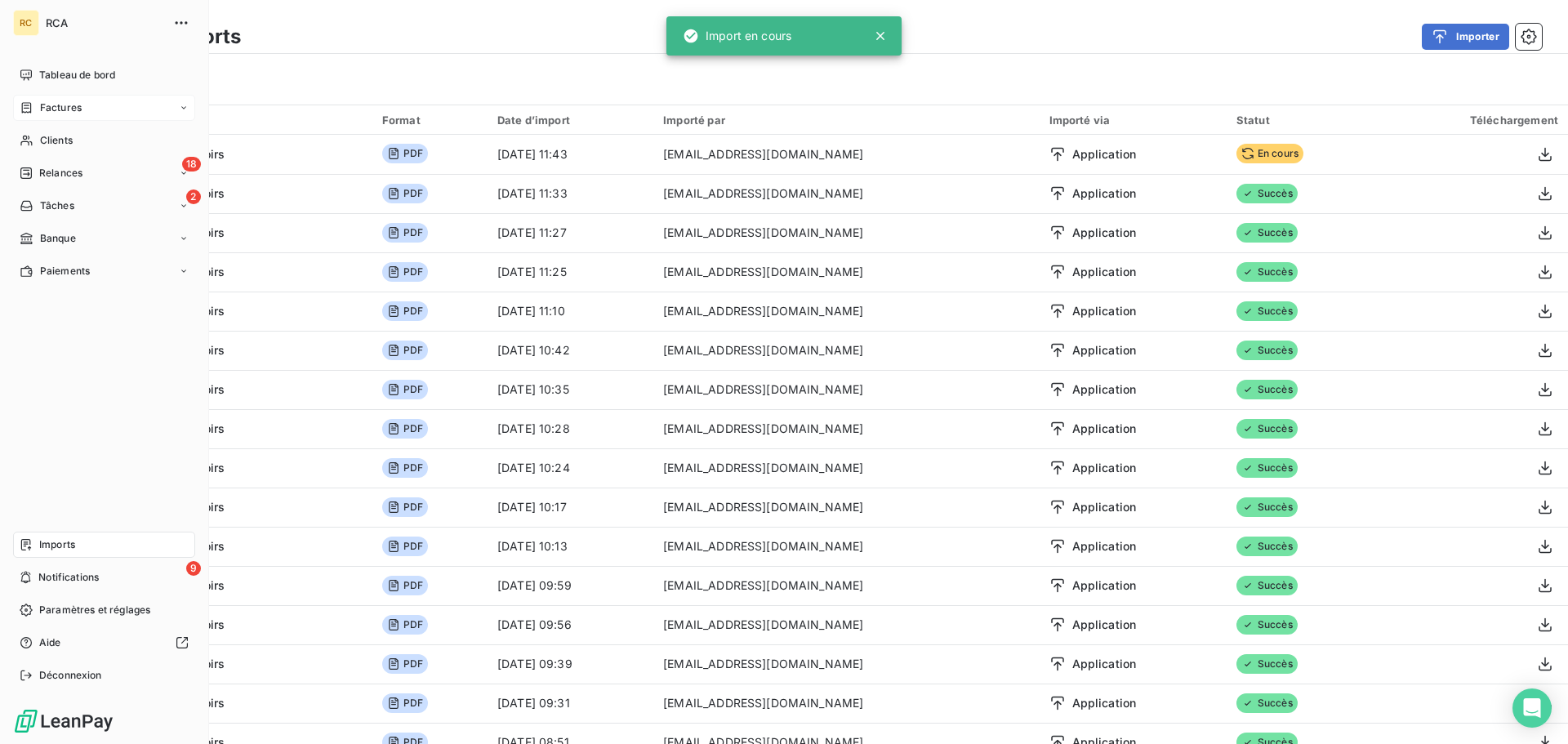
click at [66, 99] on div "Factures" at bounding box center [103, 108] width 182 height 26
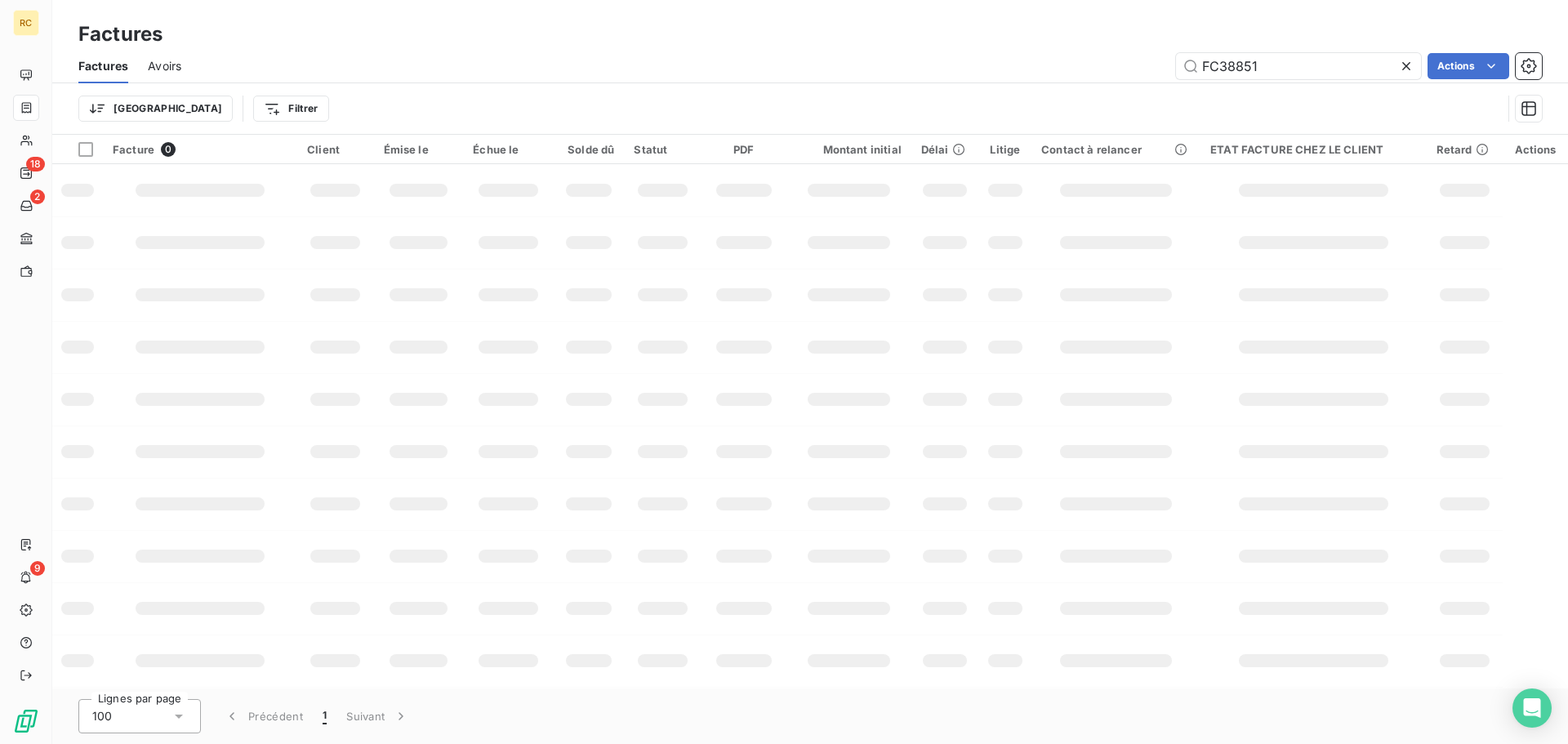
drag, startPoint x: 1267, startPoint y: 75, endPoint x: 1016, endPoint y: 80, distance: 251.0
click at [1035, 79] on div "Factures Avoirs FC38851 Actions" at bounding box center [810, 66] width 1516 height 34
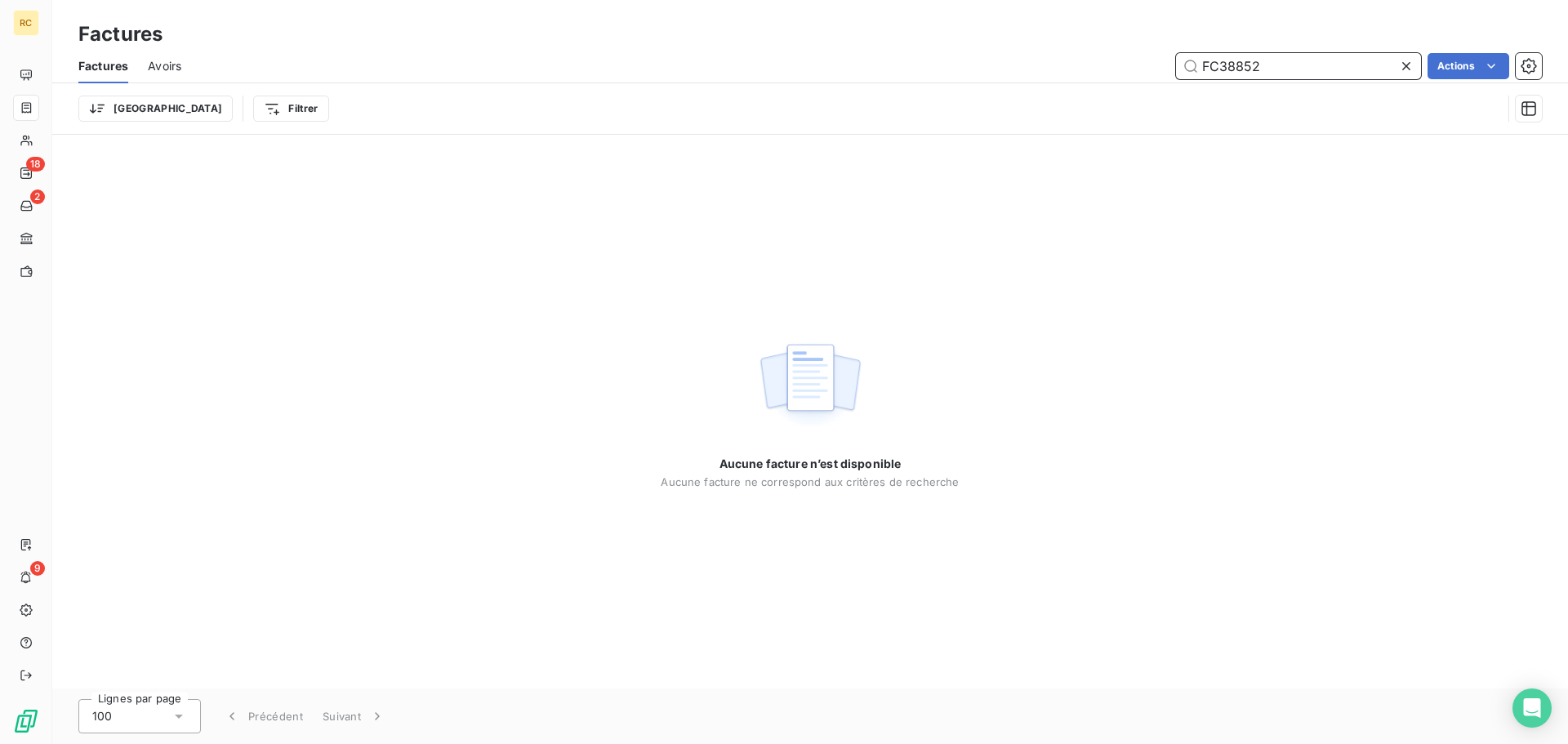
click at [1267, 72] on input "FC38852" at bounding box center [1299, 66] width 245 height 26
type input "FC38852"
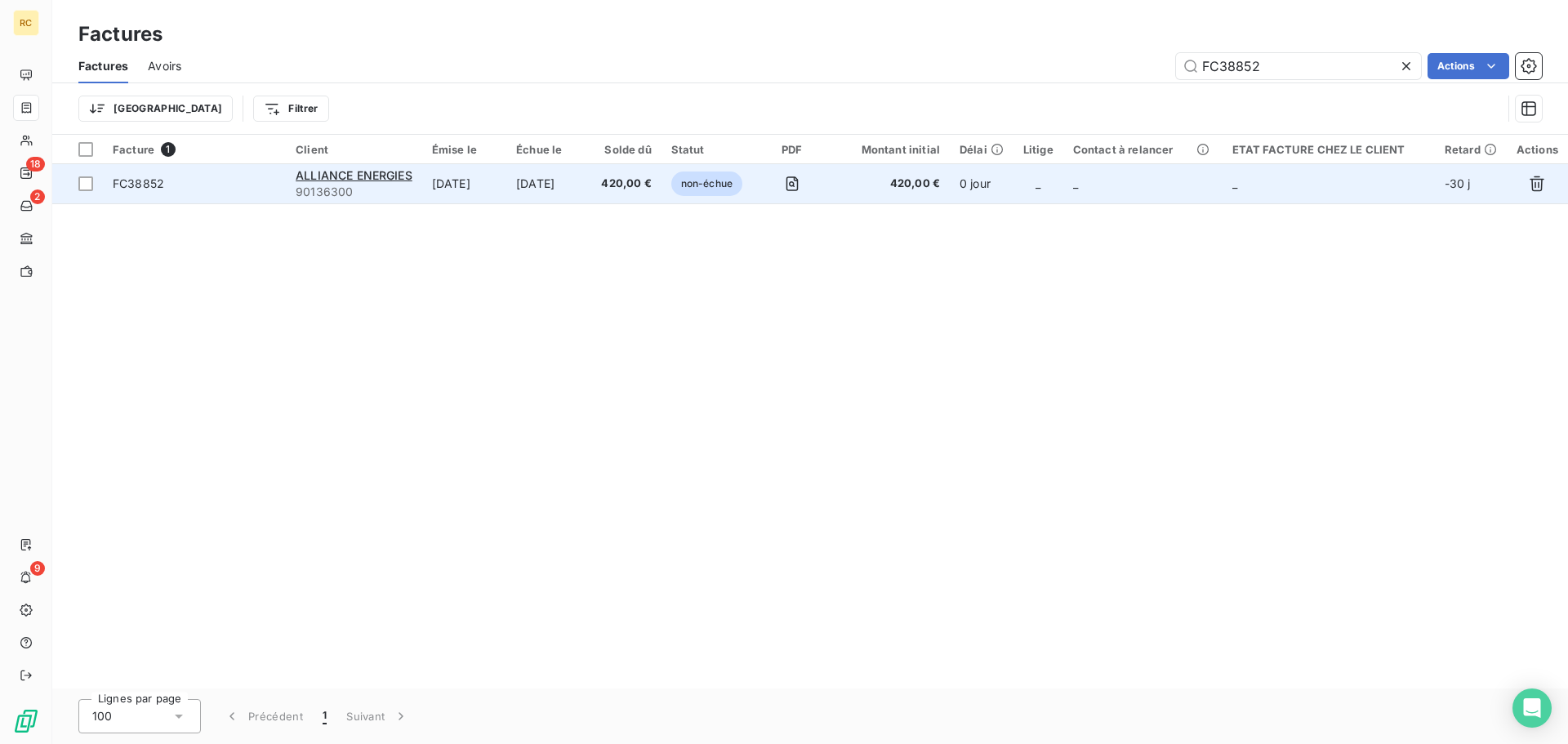
click at [592, 194] on td "[DATE]" at bounding box center [549, 184] width 85 height 39
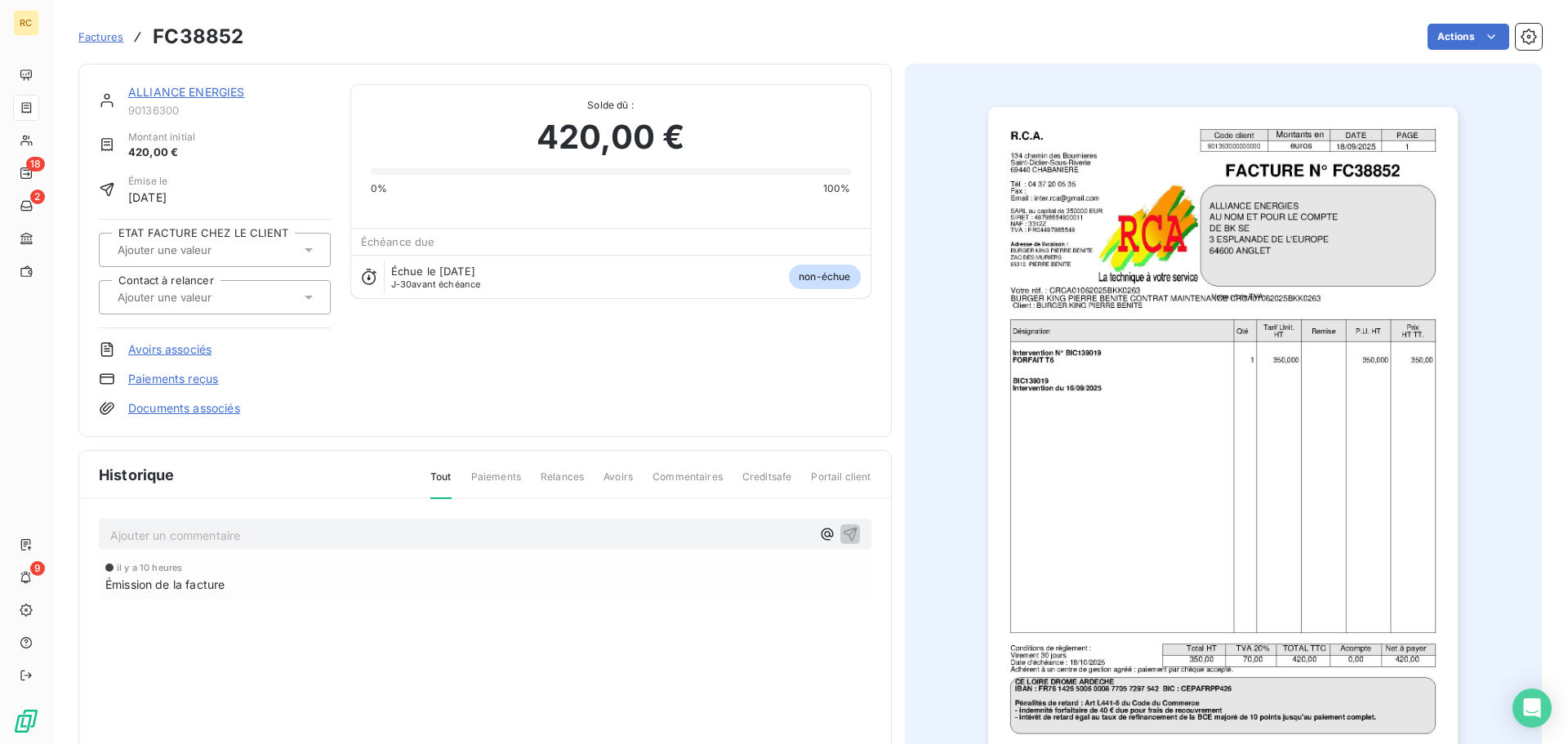
click at [164, 413] on link "Documents associés" at bounding box center [184, 409] width 112 height 17
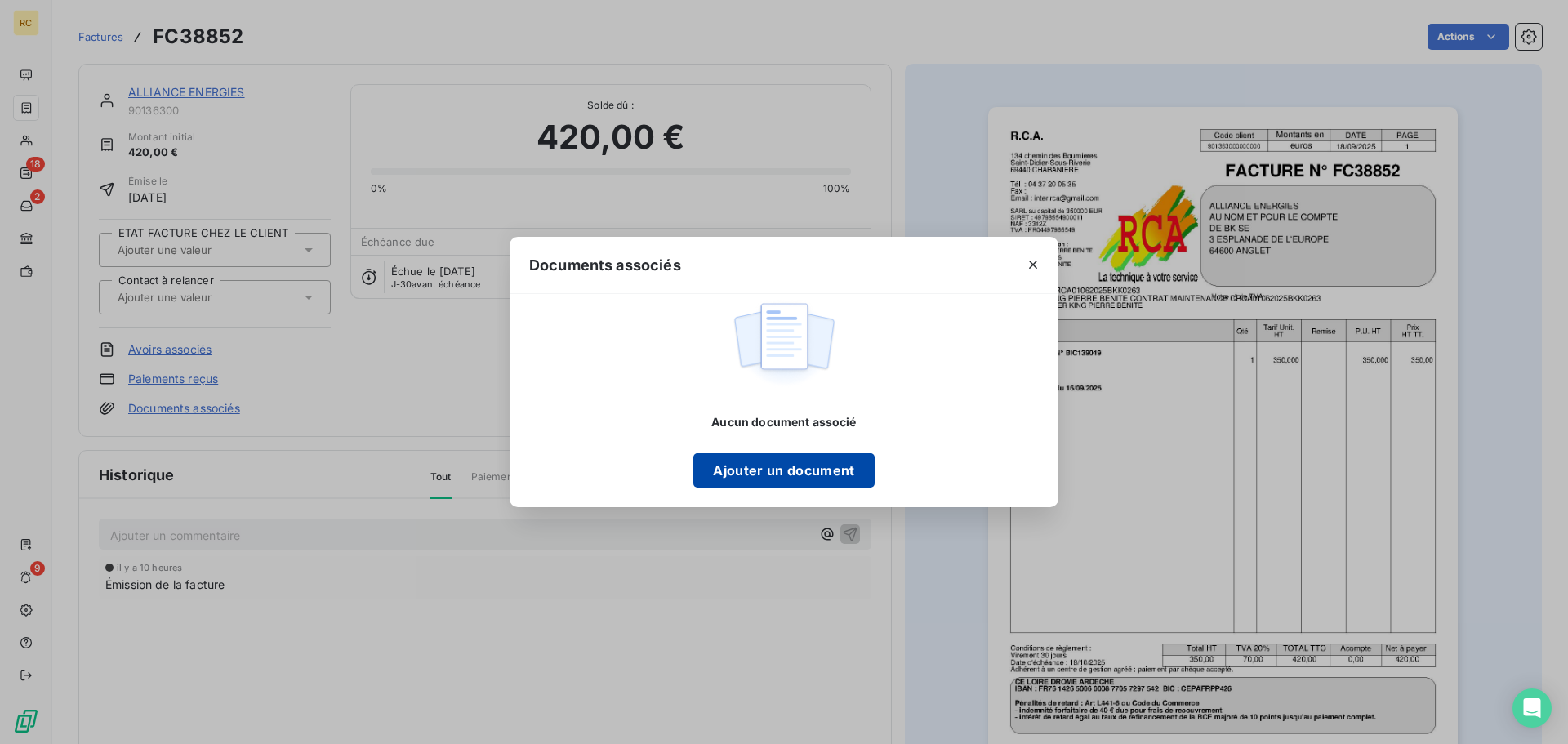
click at [779, 477] on button "Ajouter un document" at bounding box center [784, 470] width 181 height 34
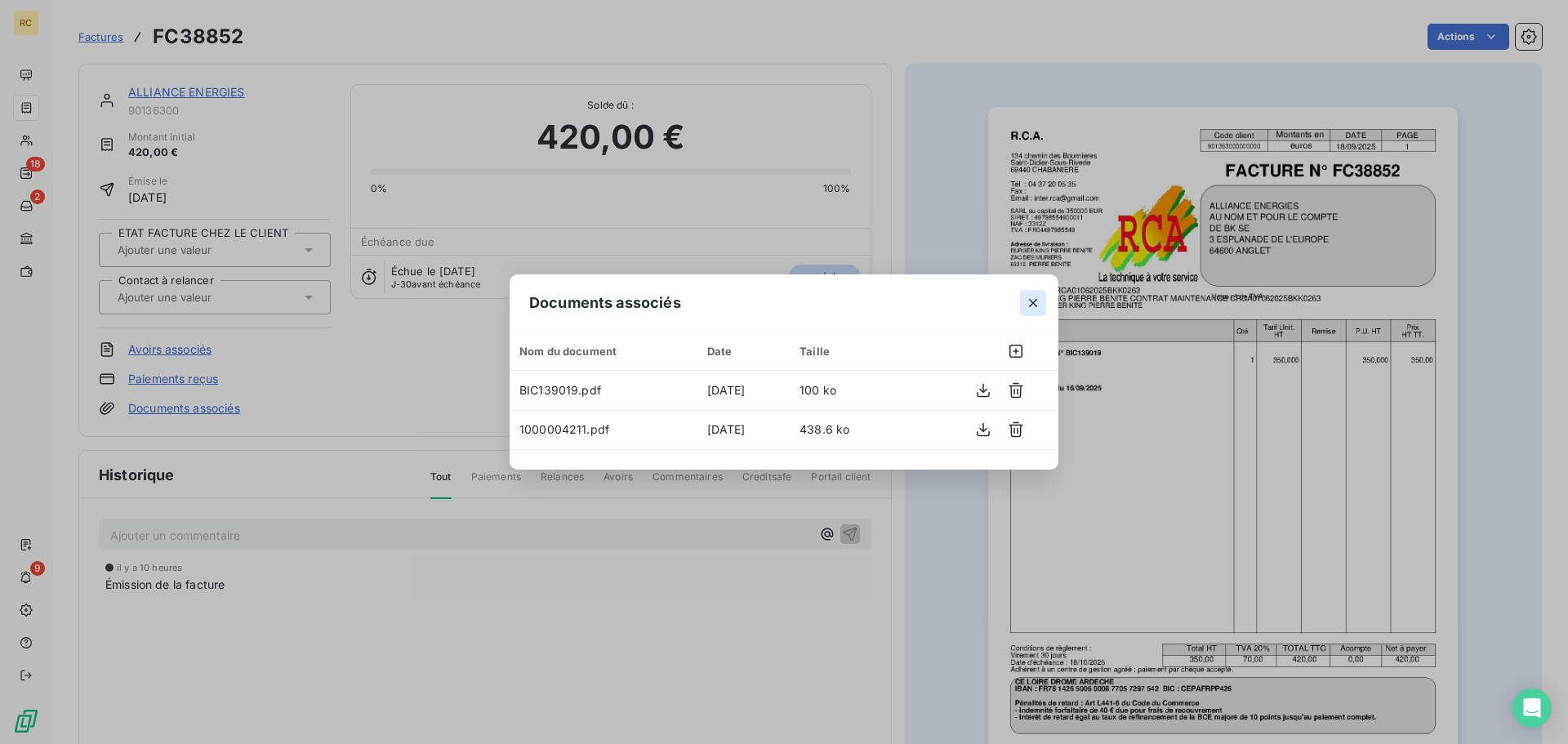
click at [1028, 305] on icon "button" at bounding box center [1034, 304] width 17 height 17
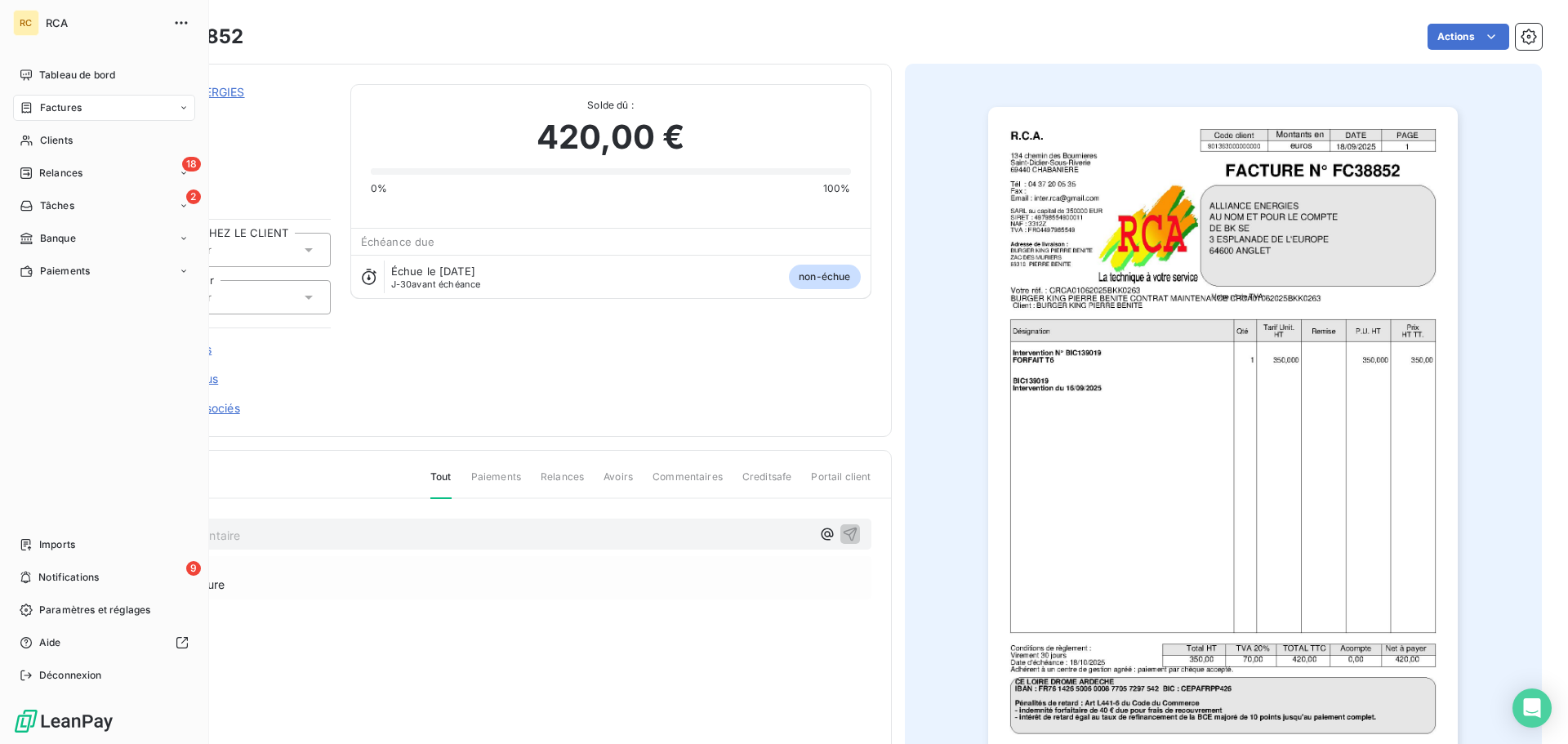
drag, startPoint x: 60, startPoint y: 538, endPoint x: 442, endPoint y: 483, distance: 385.9
click at [62, 538] on span "Imports" at bounding box center [56, 545] width 36 height 15
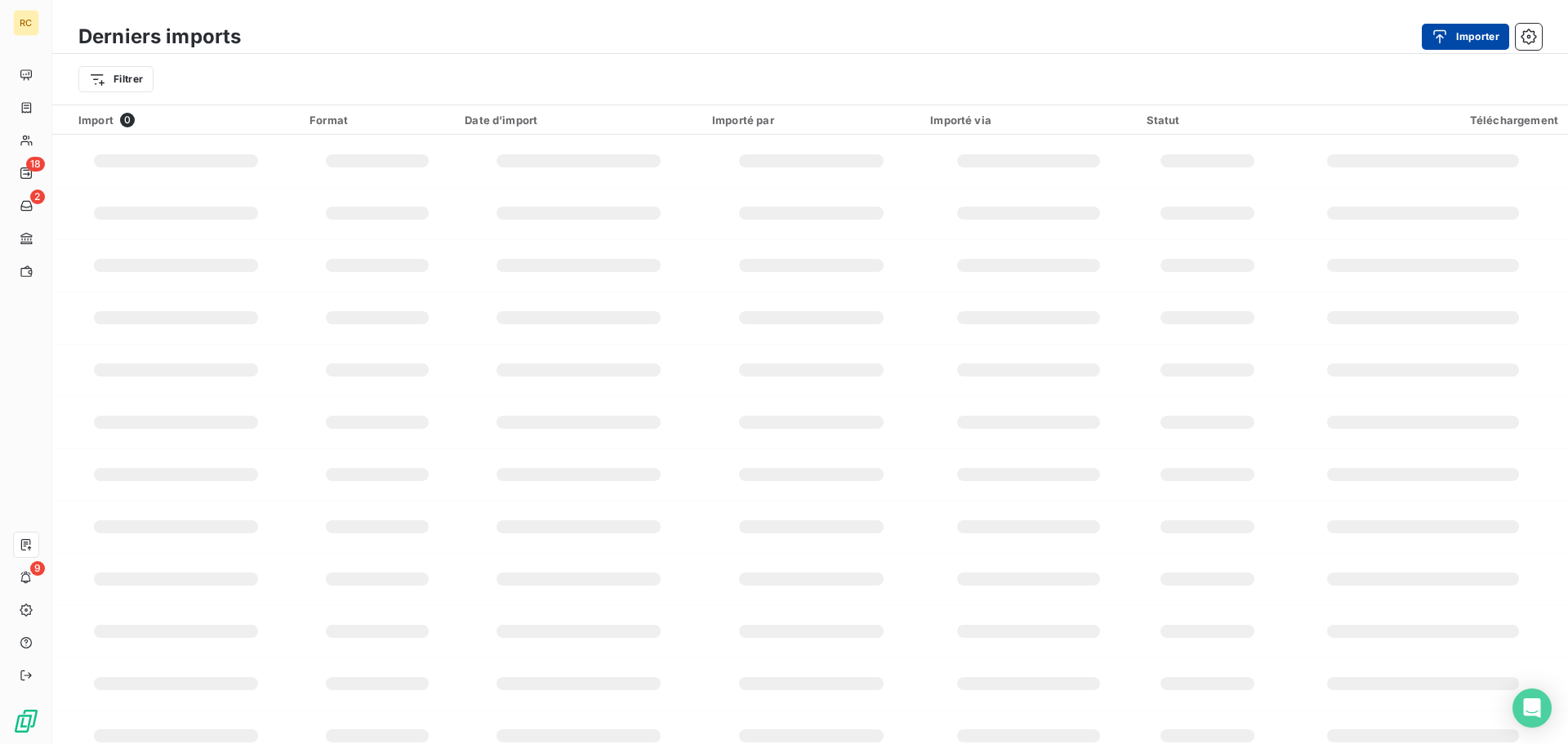
click at [1306, 24] on button "Importer" at bounding box center [1466, 37] width 88 height 26
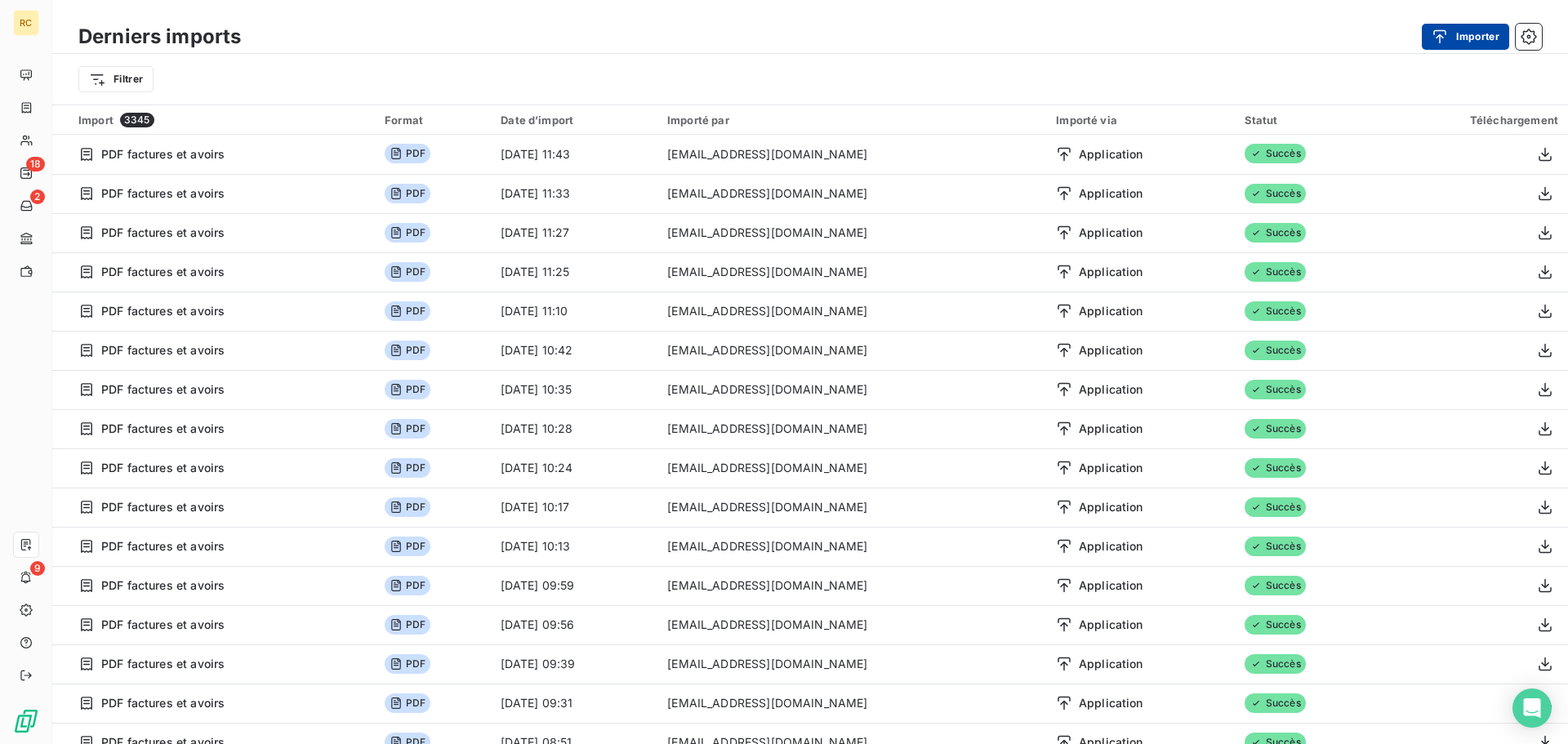
click at [1306, 30] on div at bounding box center [784, 43] width 1490 height 50
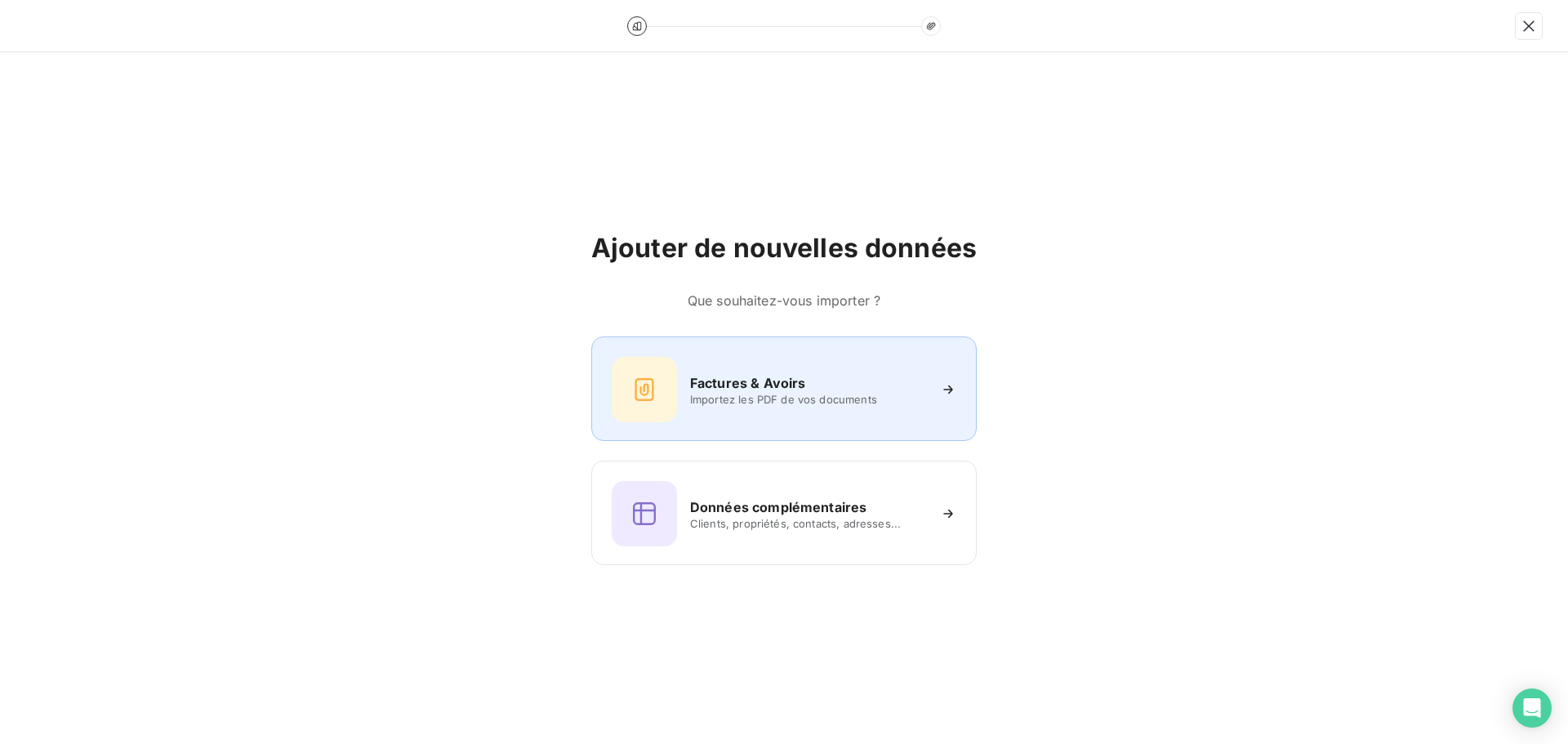
click at [865, 358] on div "Factures & Avoirs Importez les PDF de vos documents" at bounding box center [784, 390] width 345 height 66
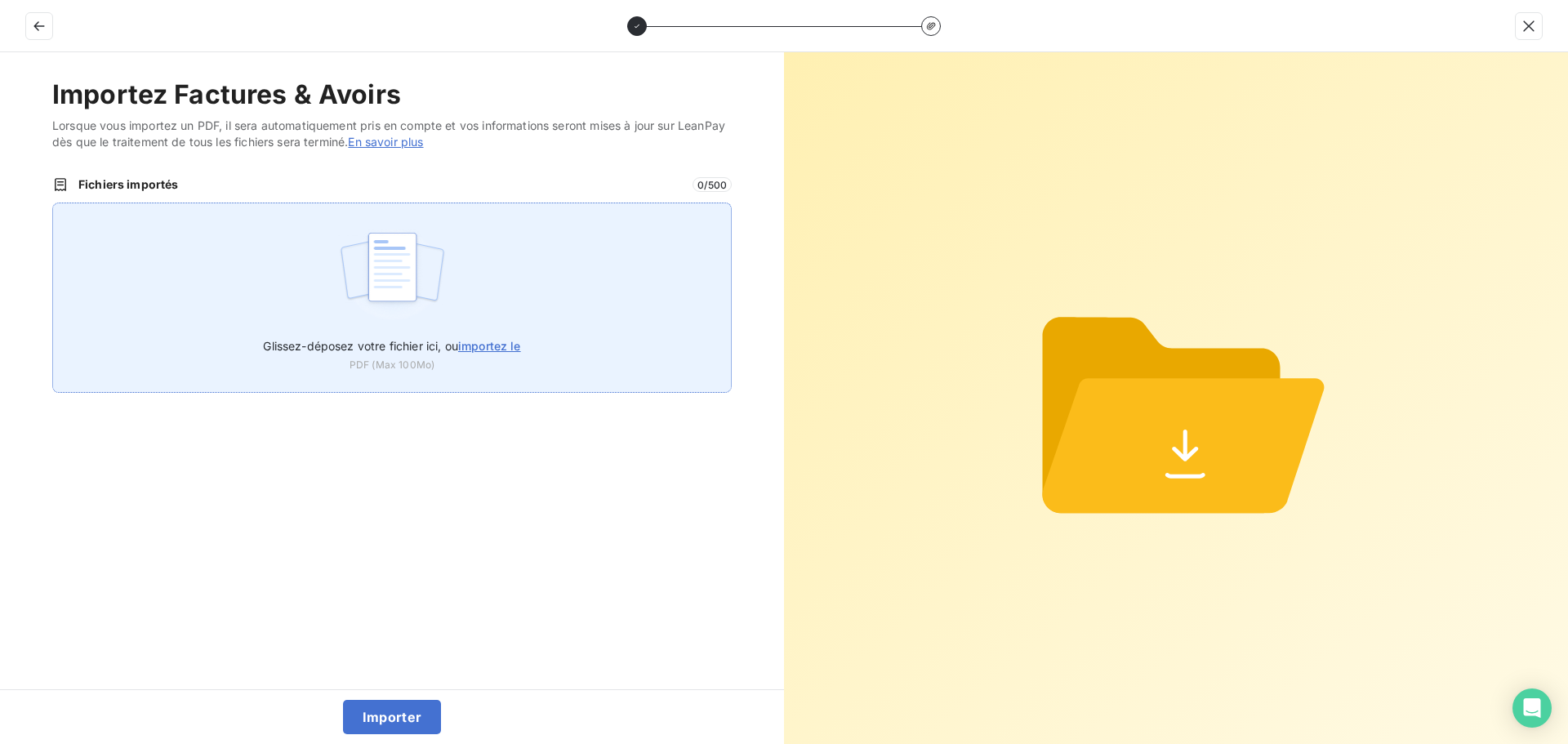
click at [409, 289] on img at bounding box center [392, 275] width 109 height 104
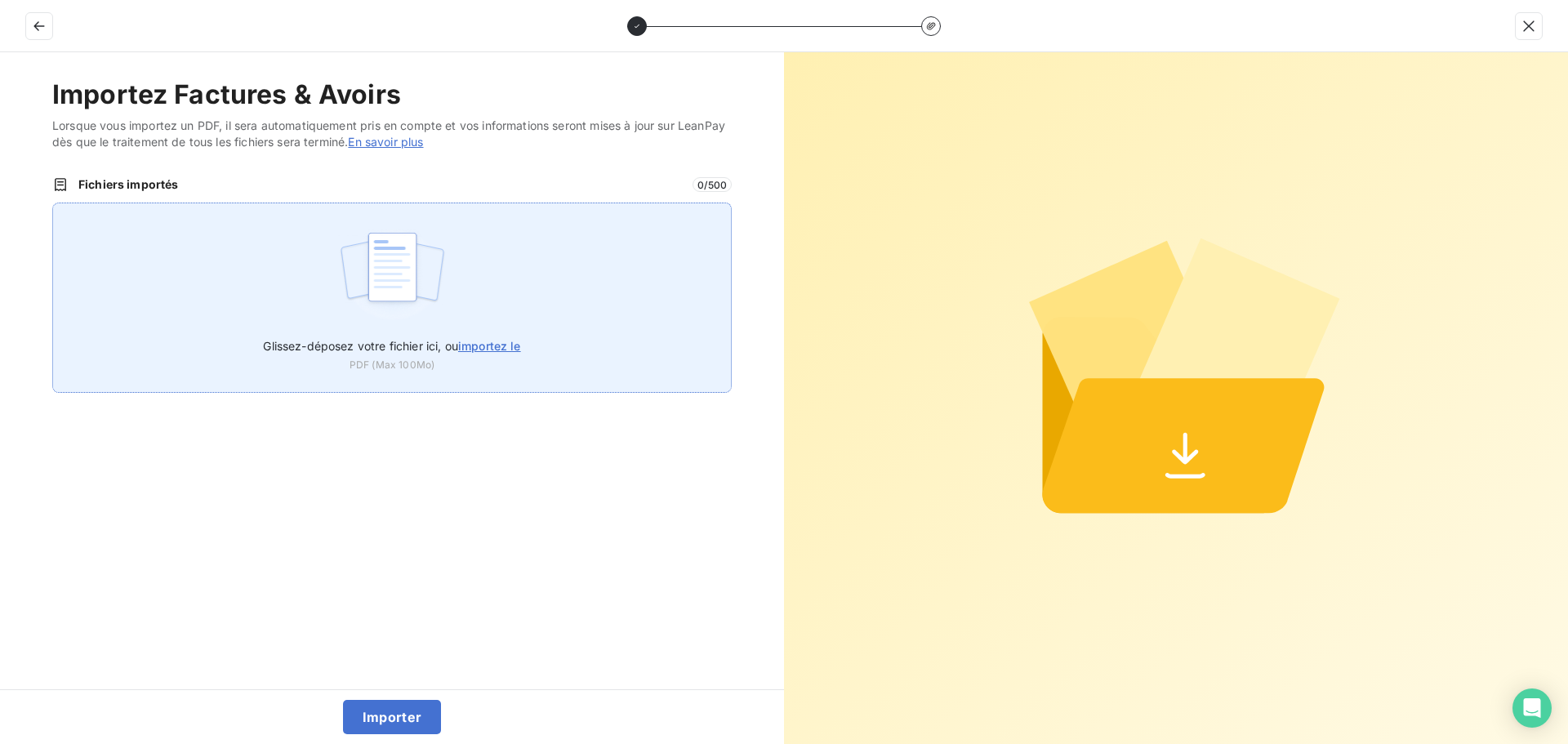
type input "C:\fakepath\FC38854.pdf"
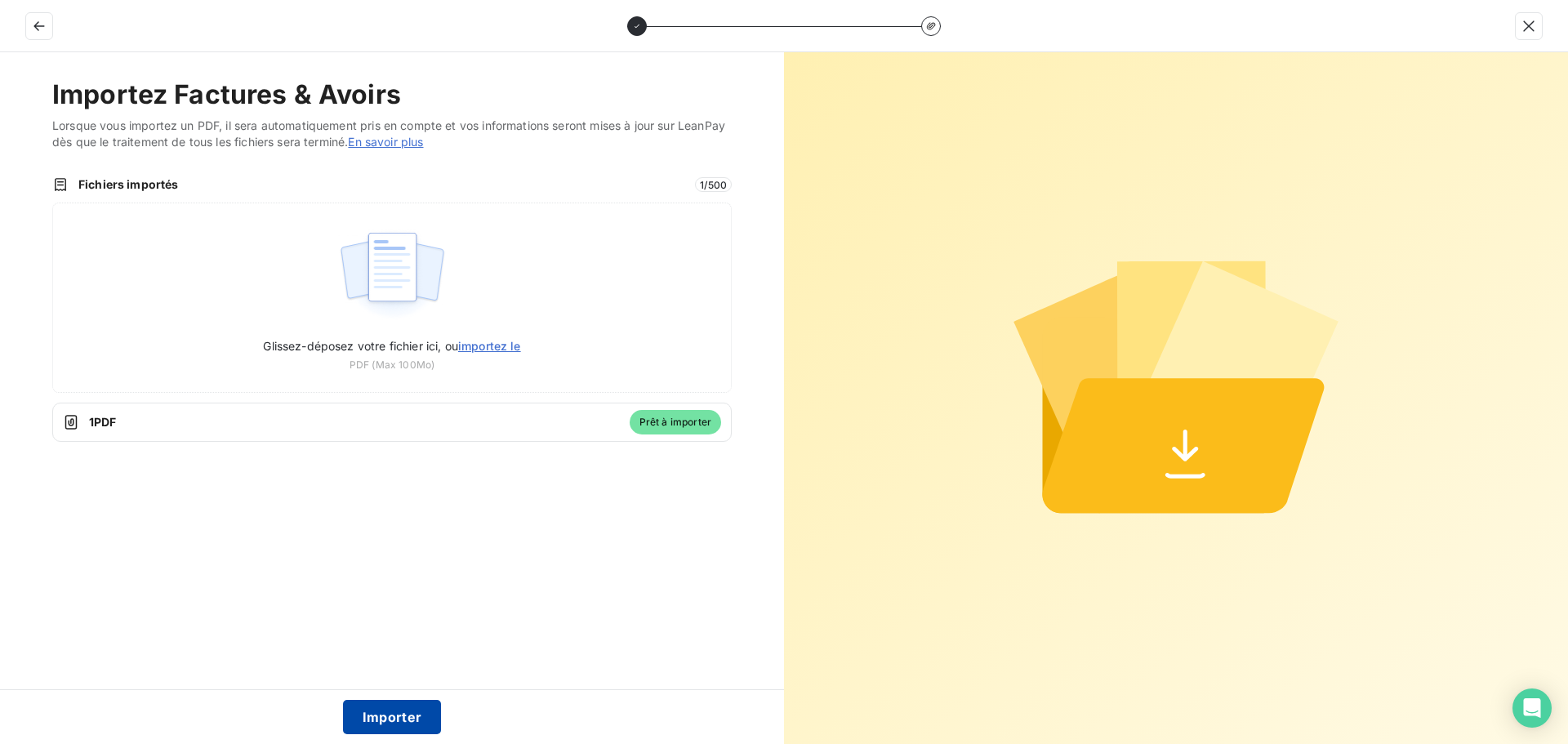
click at [391, 596] on button "Importer" at bounding box center [392, 717] width 99 height 34
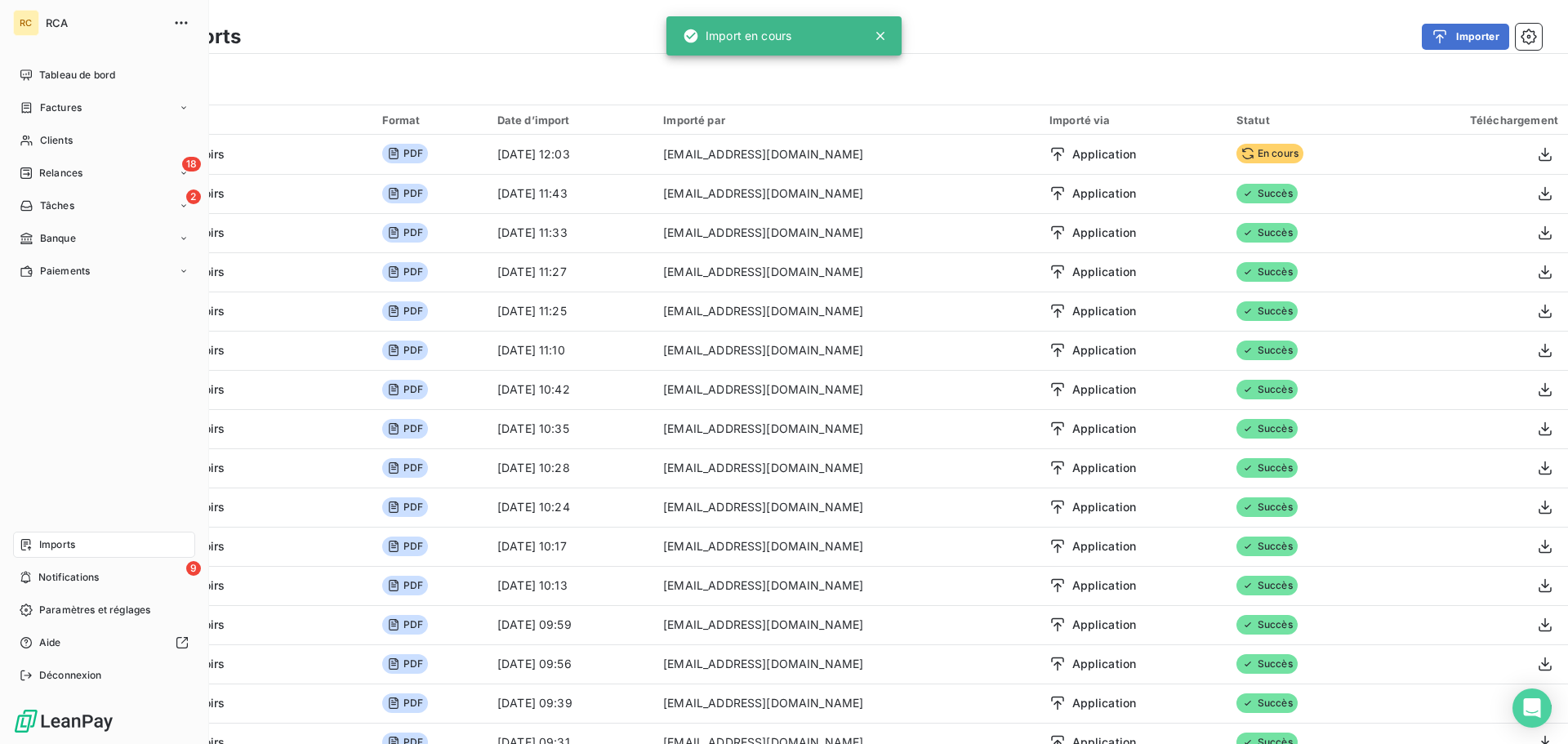
click at [57, 122] on nav "Tableau de bord Factures Clients 18 Relances 2 Tâches Banque Paiements" at bounding box center [103, 173] width 182 height 222
click at [91, 112] on div "Factures" at bounding box center [103, 108] width 182 height 26
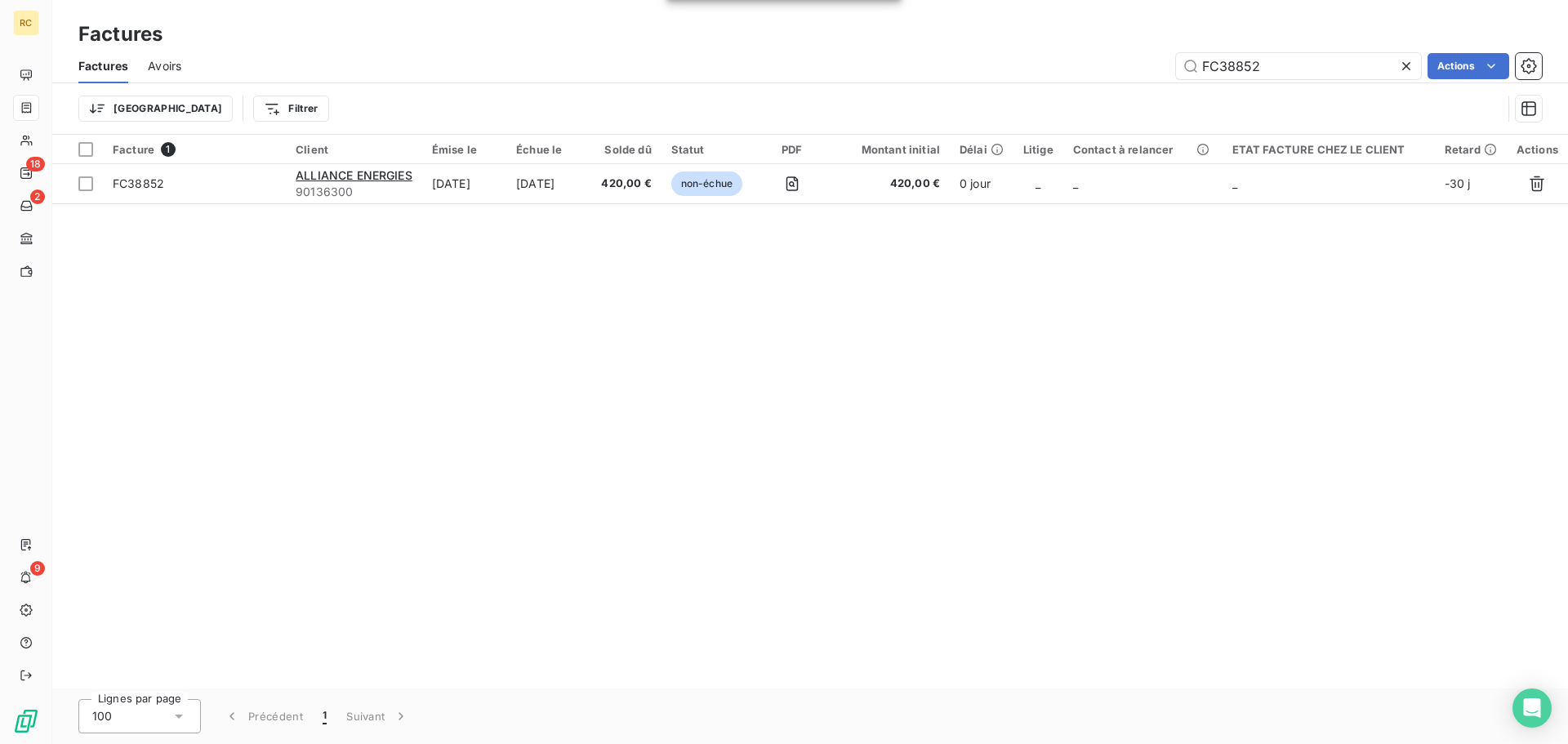
drag, startPoint x: 1317, startPoint y: 60, endPoint x: 944, endPoint y: 93, distance: 374.5
click at [944, 93] on div "Factures Avoirs FC38852 Actions Trier Filtrer" at bounding box center [810, 91] width 1516 height 85
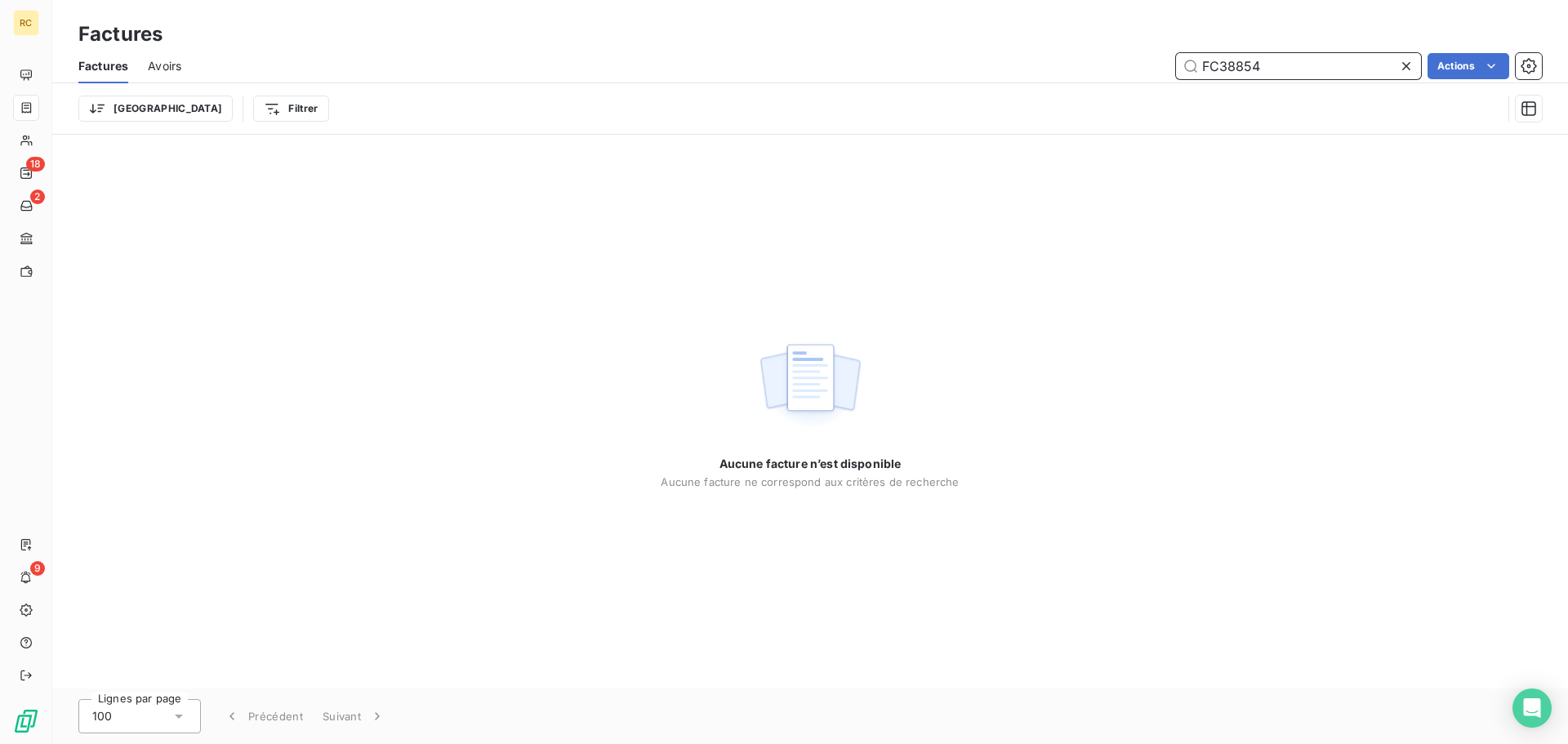
click at [1306, 60] on input "FC38854" at bounding box center [1299, 66] width 245 height 26
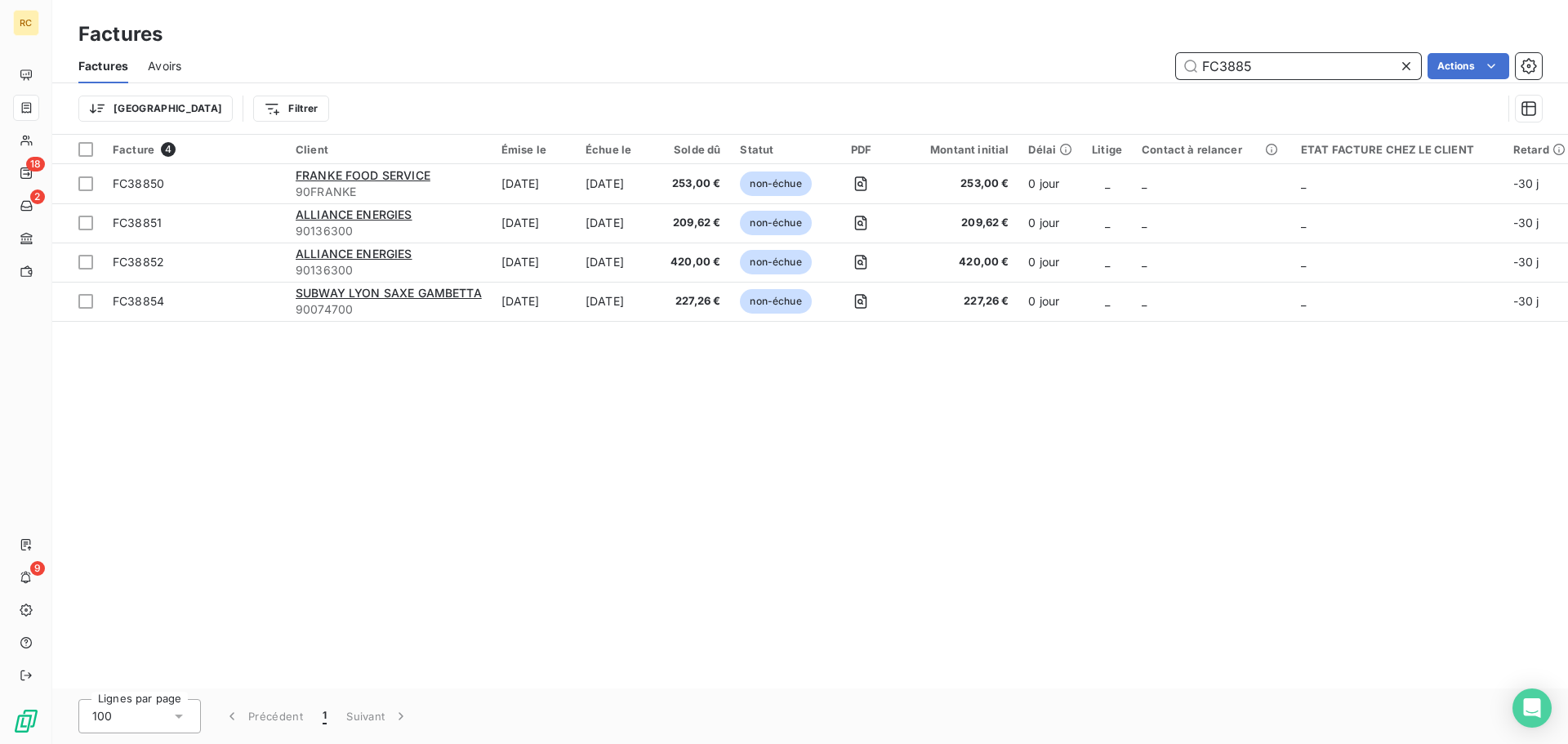
type input "FC38854"
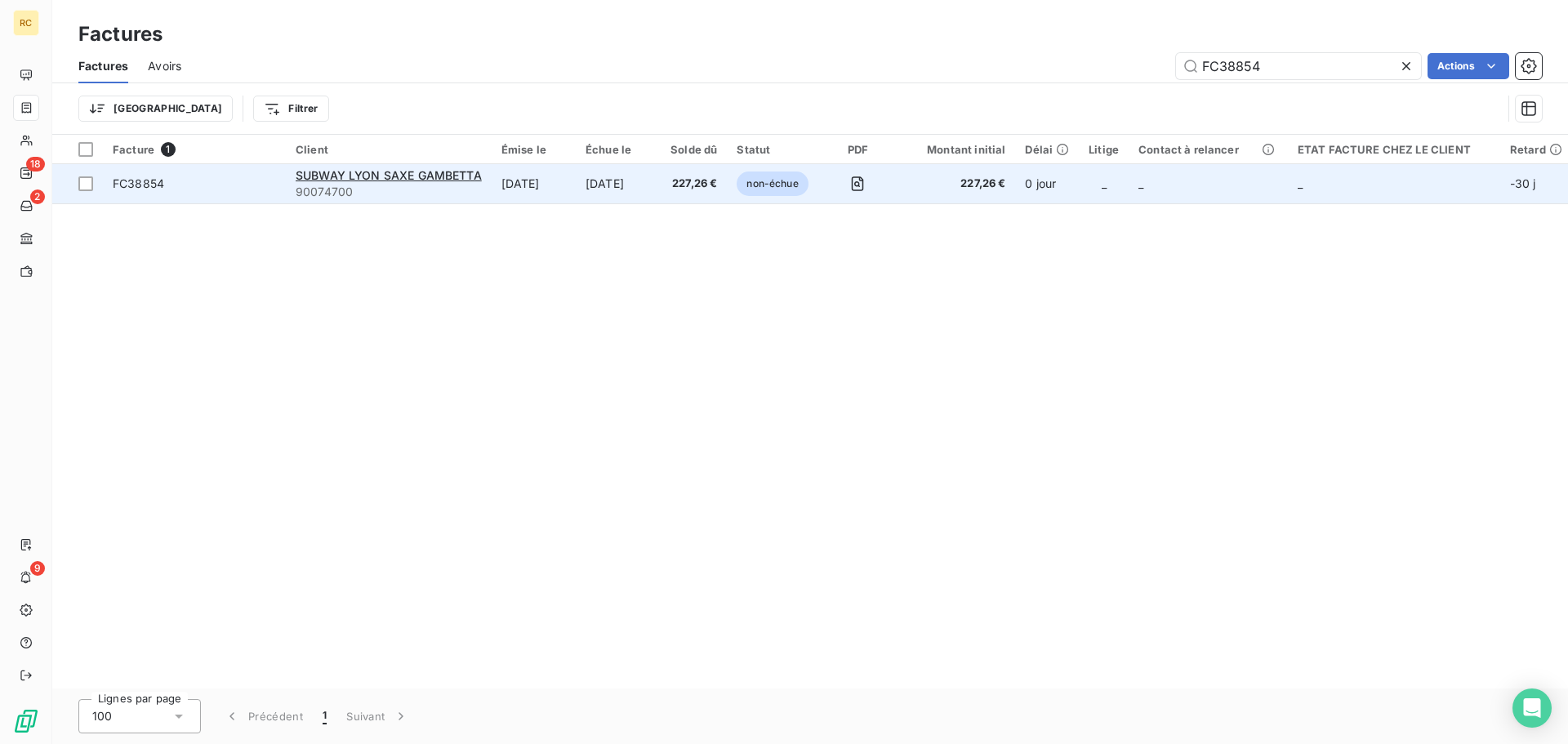
click at [474, 198] on span "90074700" at bounding box center [389, 192] width 186 height 17
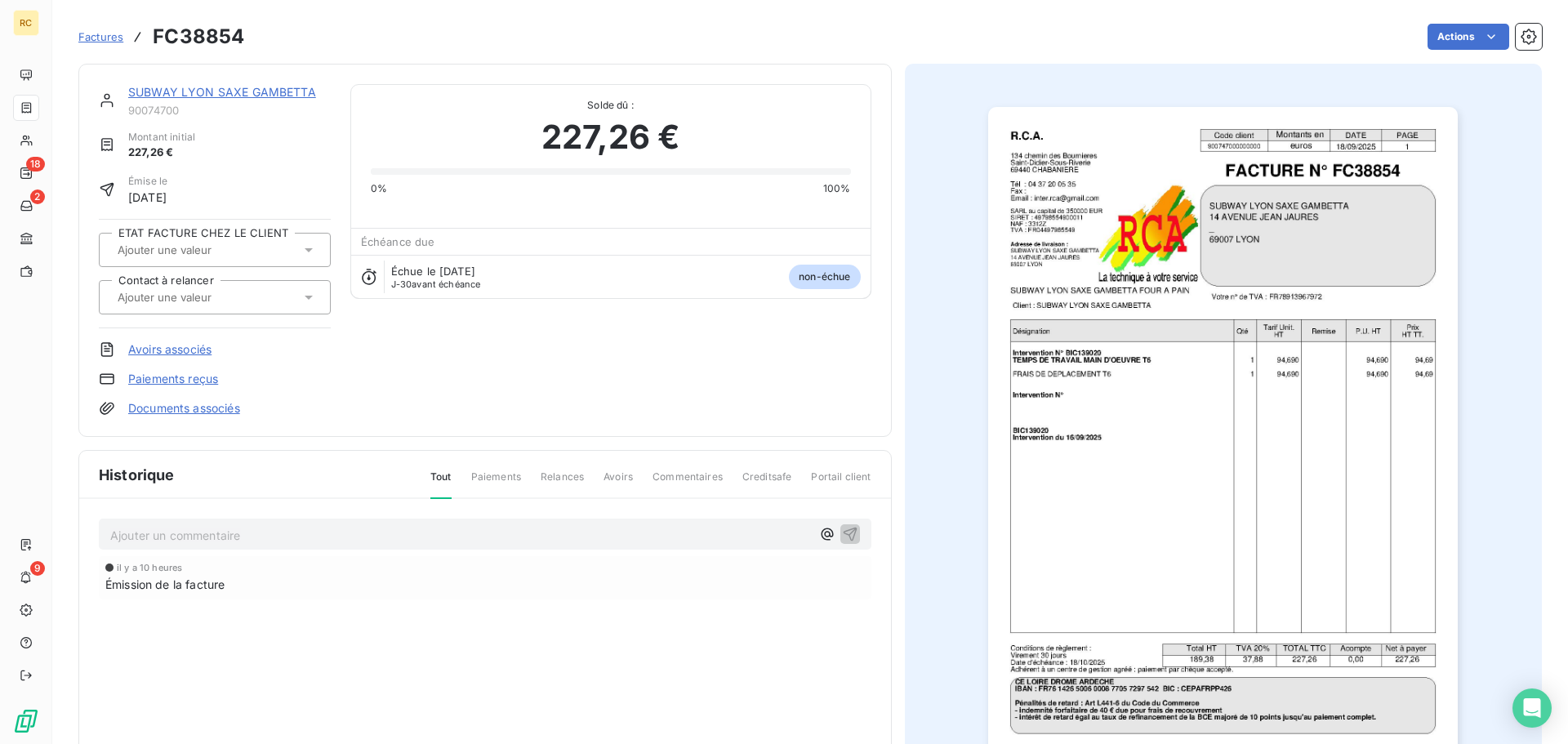
click at [188, 414] on link "Documents associés" at bounding box center [184, 409] width 112 height 17
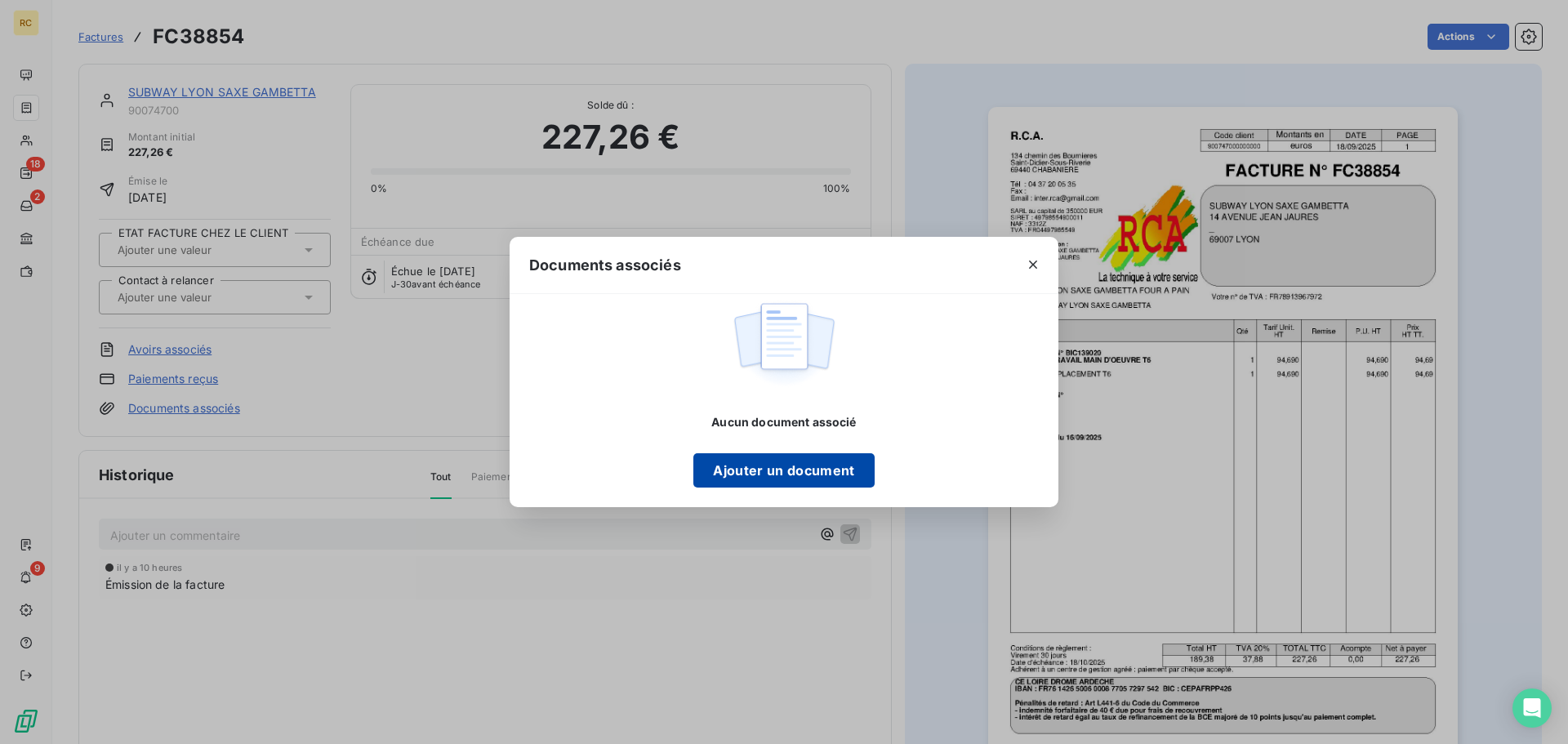
click at [816, 467] on button "Ajouter un document" at bounding box center [784, 470] width 181 height 34
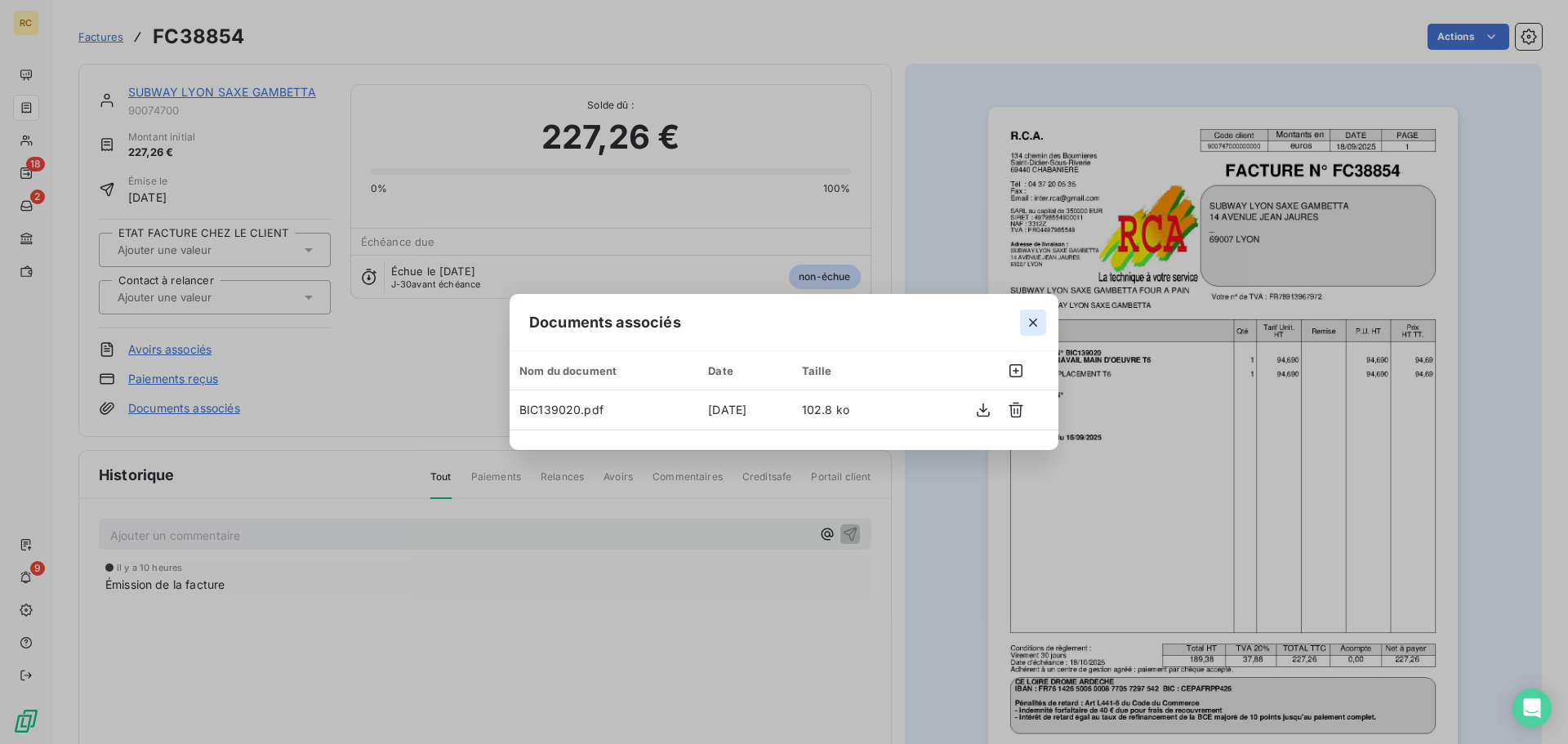
click at [1029, 321] on icon "button" at bounding box center [1034, 323] width 17 height 17
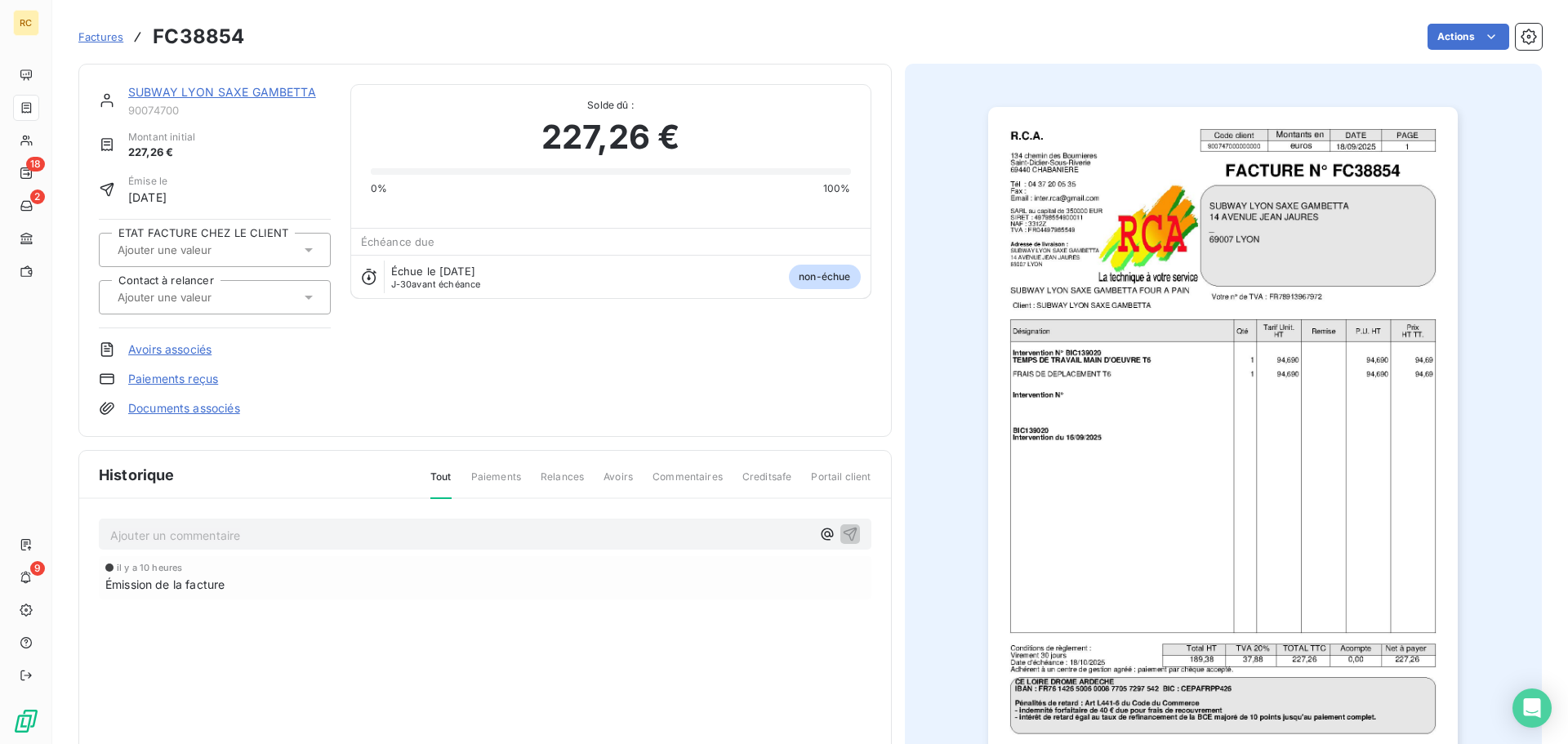
drag, startPoint x: 99, startPoint y: 32, endPoint x: 280, endPoint y: 10, distance: 182.3
click at [99, 32] on span "Factures" at bounding box center [101, 37] width 45 height 13
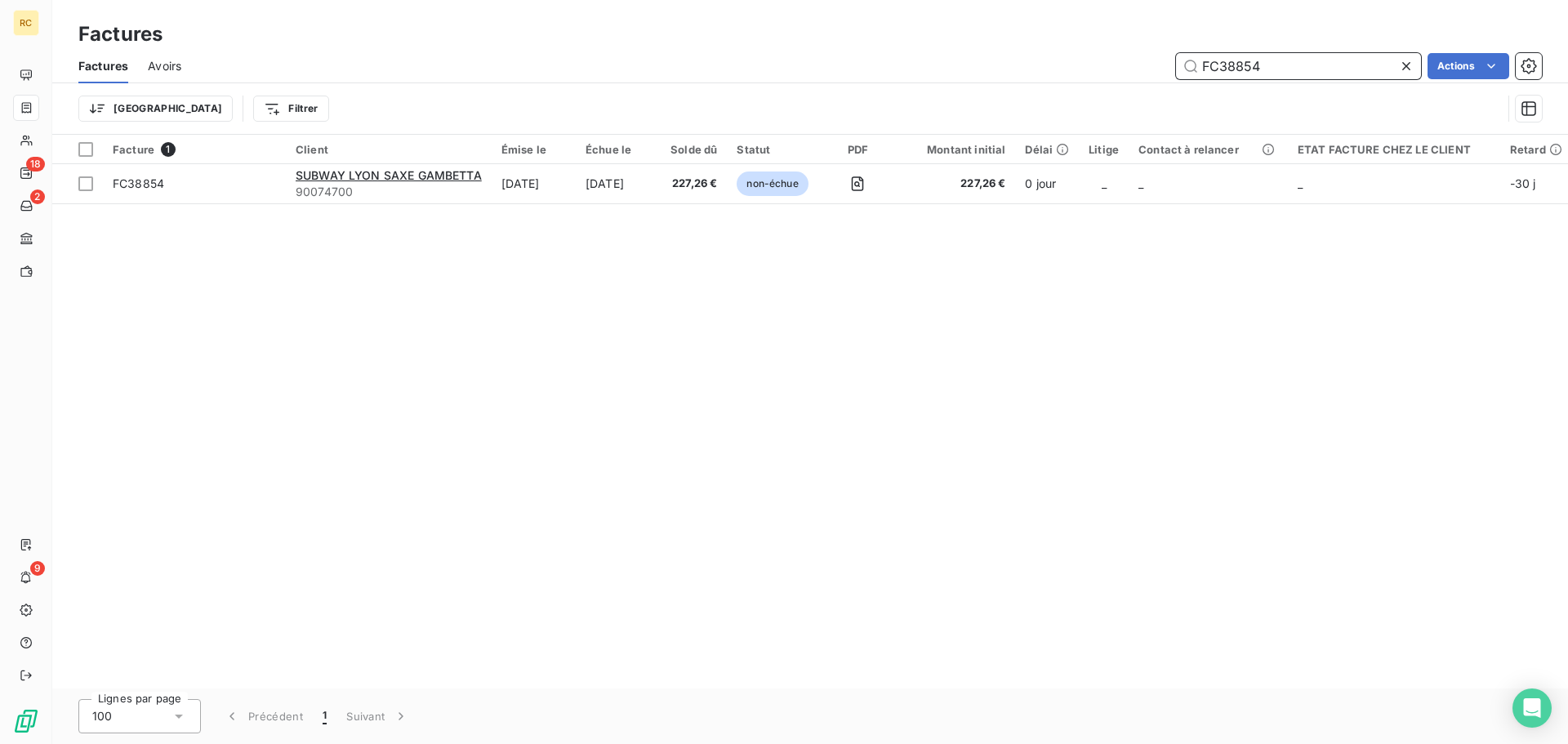
drag, startPoint x: 1118, startPoint y: 60, endPoint x: 1011, endPoint y: 62, distance: 107.0
click at [1011, 62] on div "FC38854 Actions" at bounding box center [871, 66] width 1341 height 26
paste input "6"
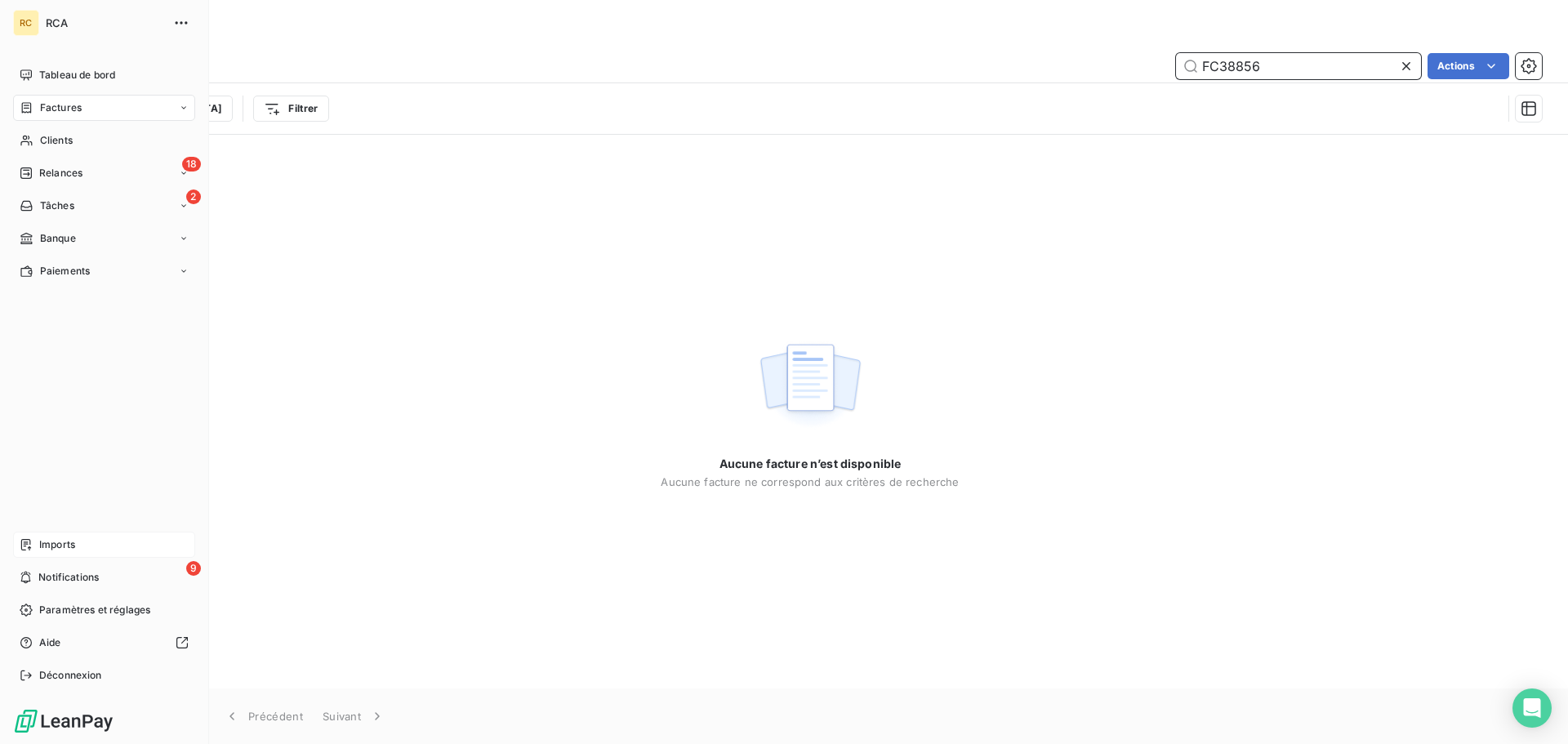
type input "FC38856"
click at [37, 542] on div "Imports" at bounding box center [103, 545] width 182 height 26
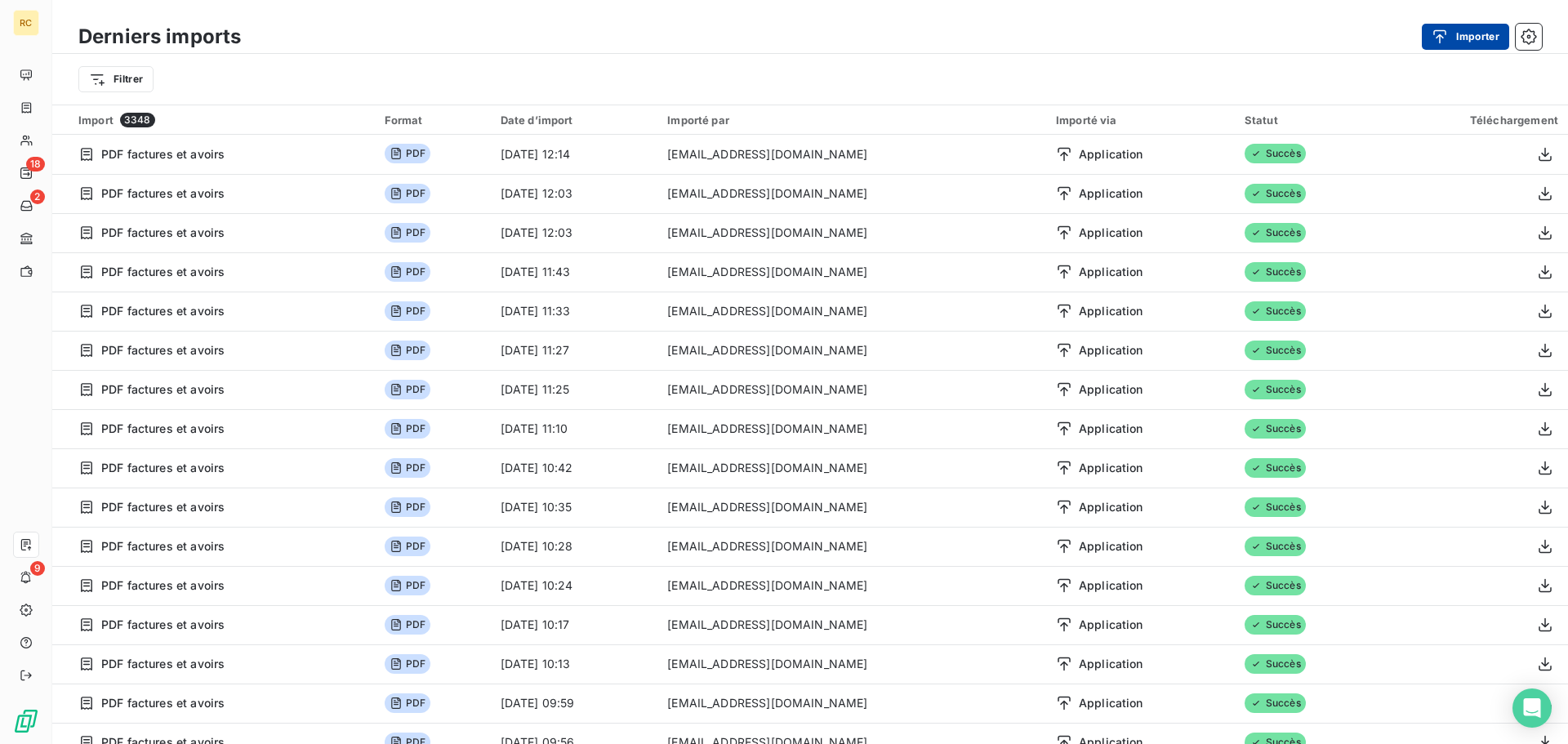
click at [1306, 25] on button "Importer" at bounding box center [1466, 37] width 88 height 26
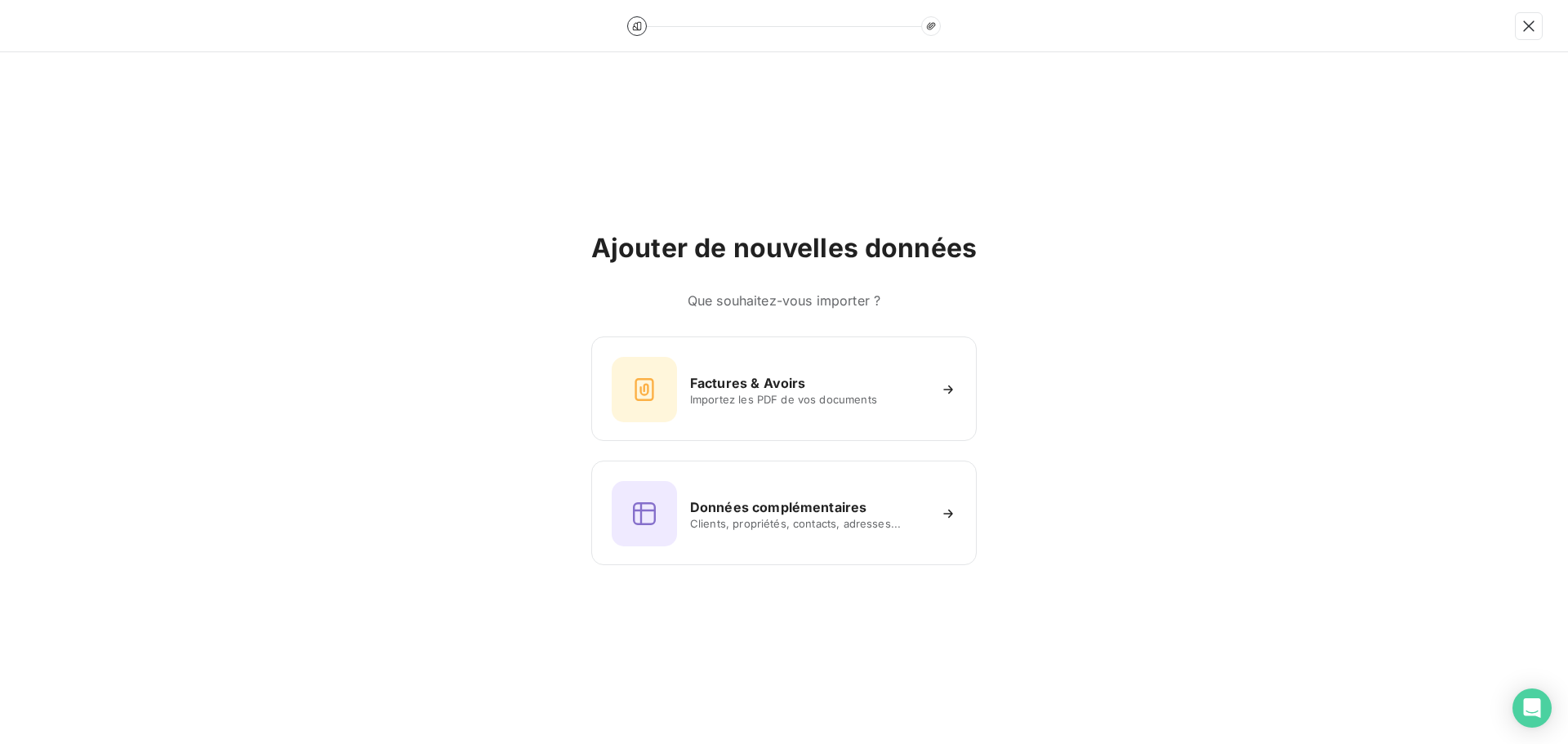
click at [725, 444] on div "Factures & Avoirs Importez les PDF de vos documents Données complémentaires Cli…" at bounding box center [784, 451] width 386 height 229
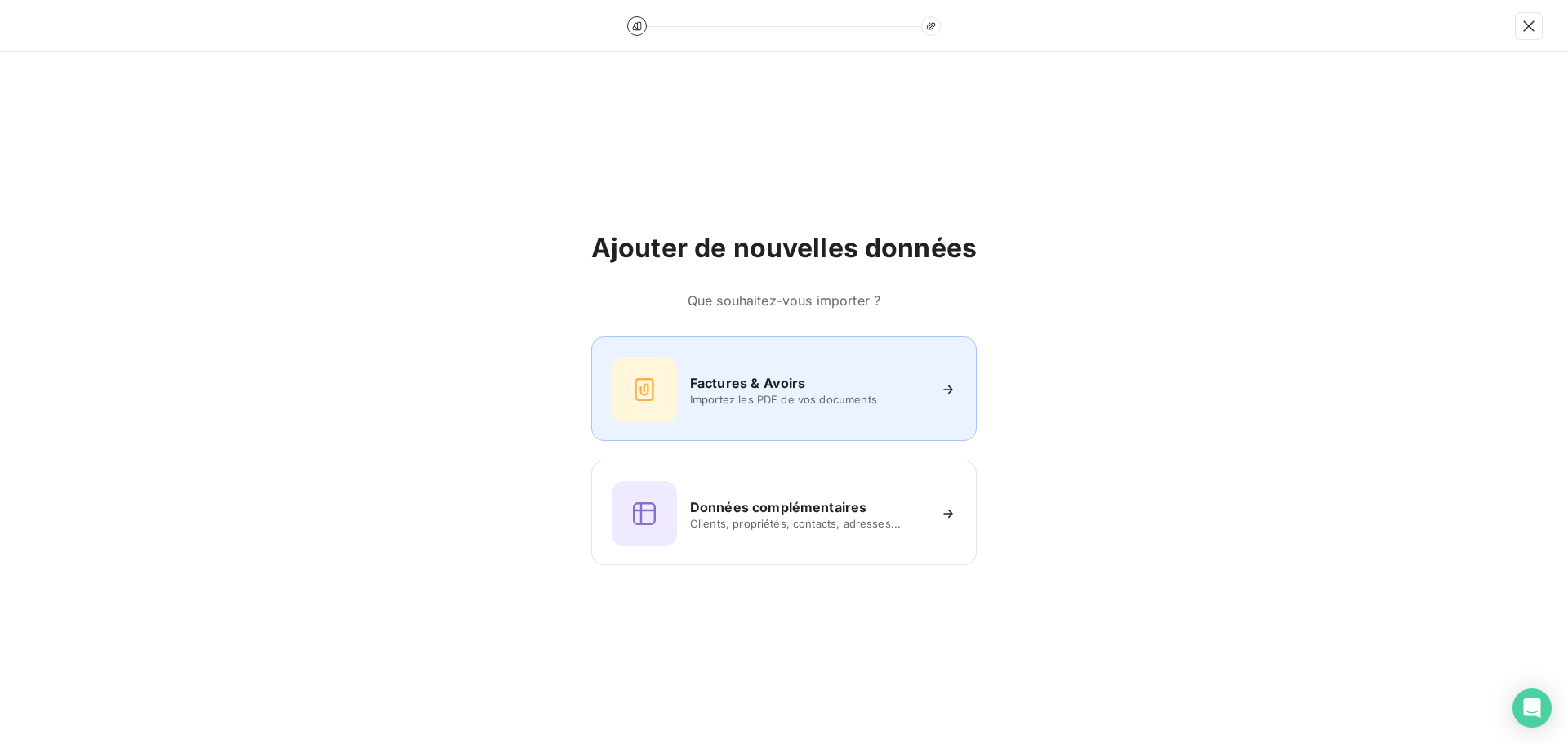
click at [734, 373] on h6 "Factures & Avoirs" at bounding box center [748, 382] width 116 height 19
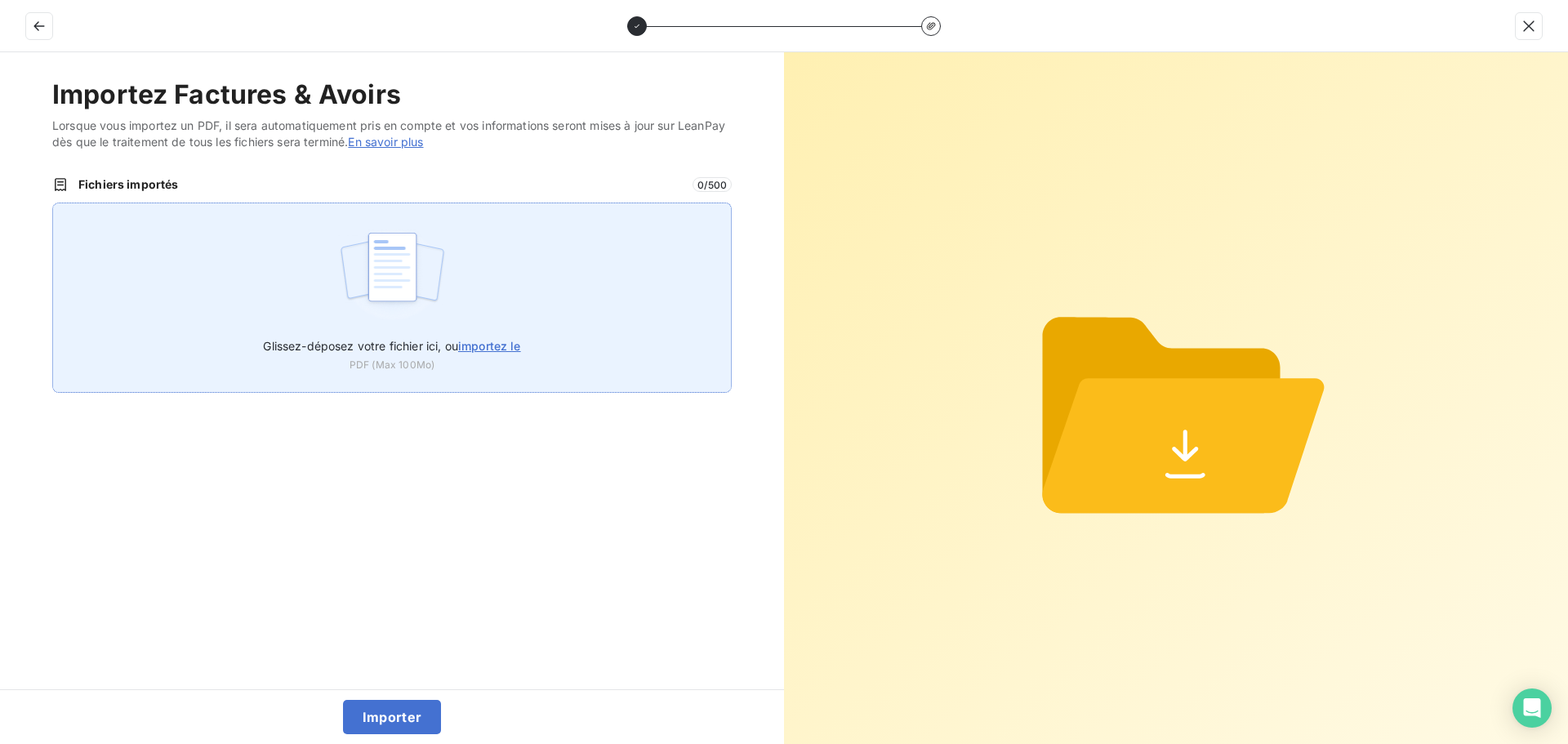
click at [501, 310] on div "Glissez-déposez votre fichier ici, ou importez le PDF (Max 100Mo)" at bounding box center [392, 298] width 679 height 190
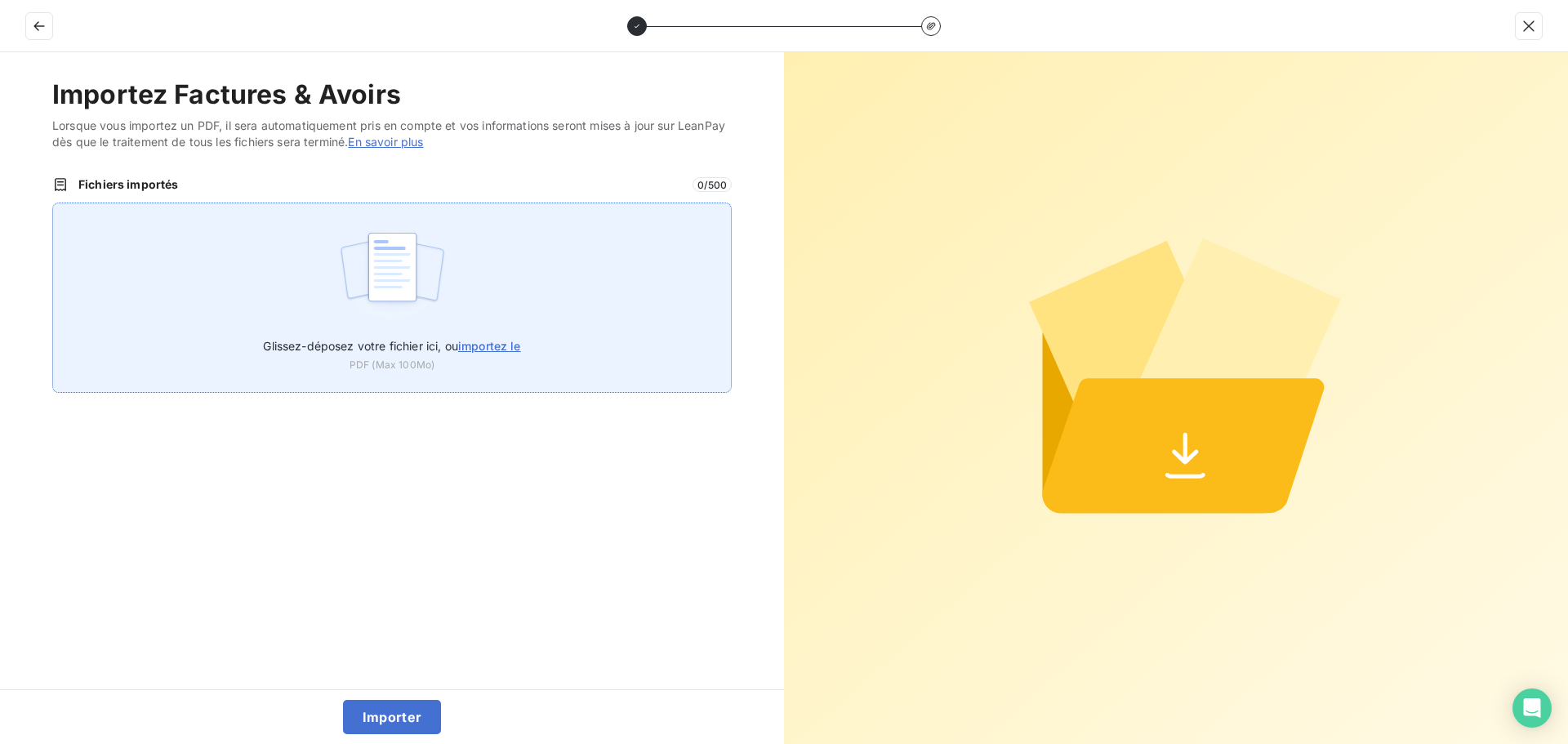
type input "C:\fakepath\FC38856.pdf"
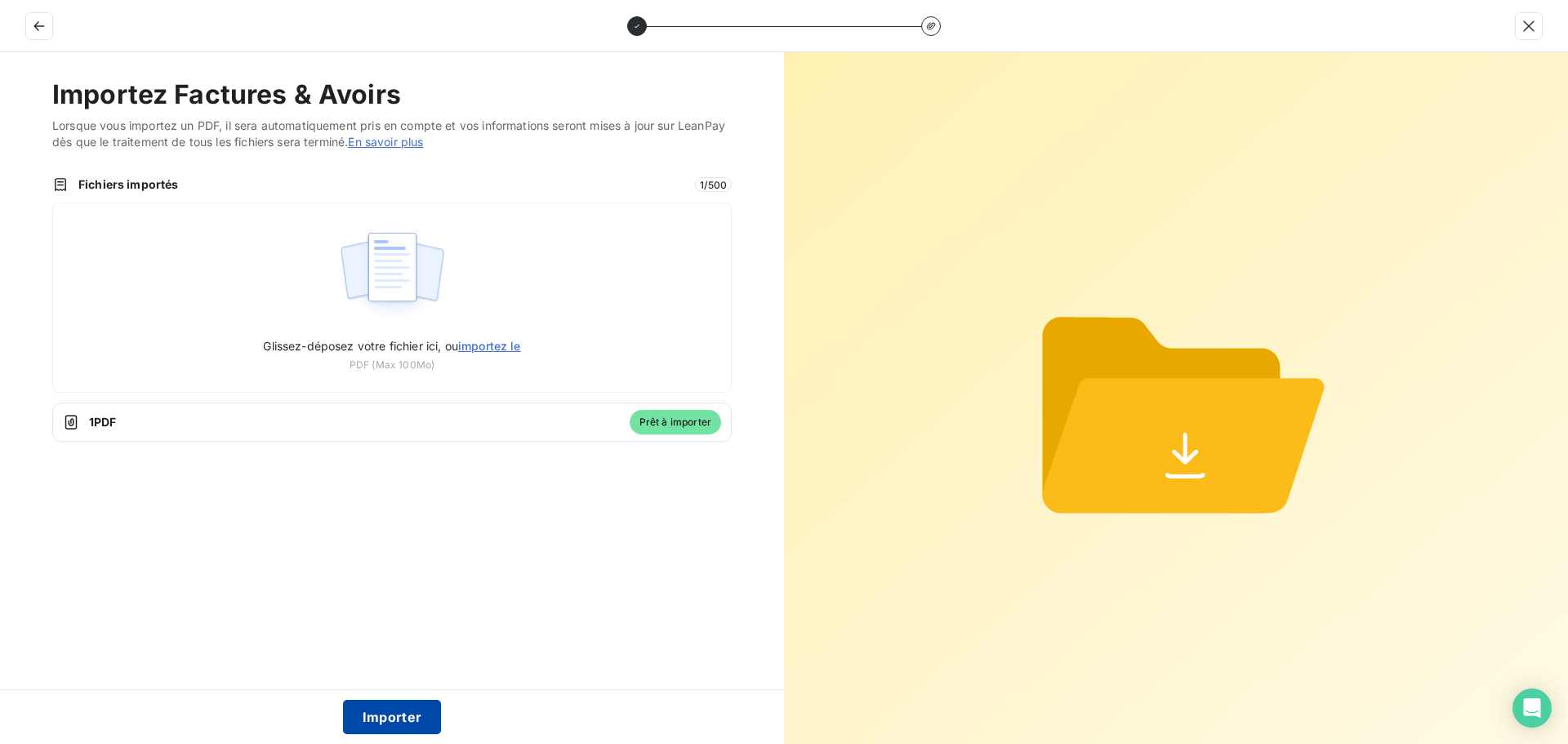
click at [390, 596] on button "Importer" at bounding box center [392, 717] width 99 height 34
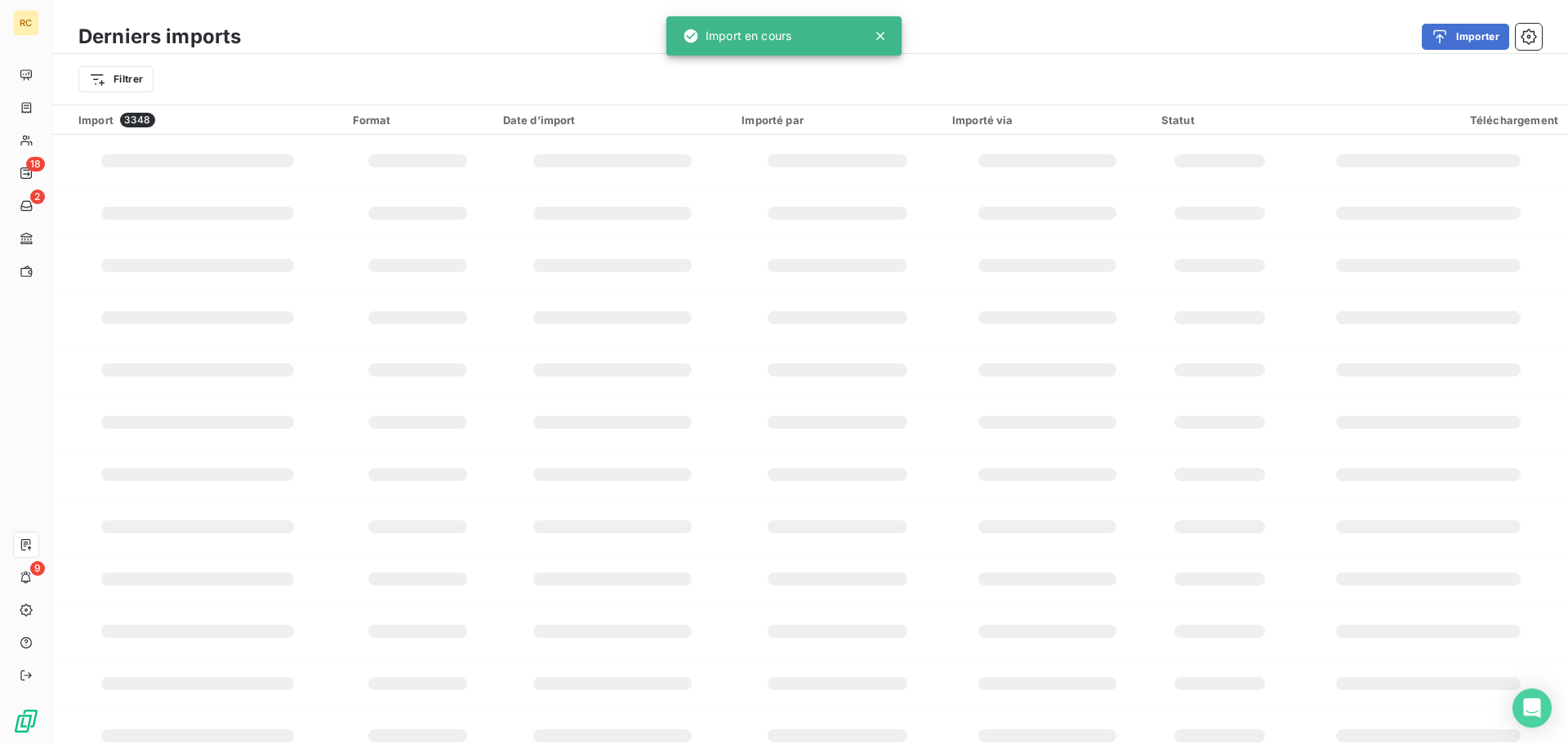
click at [320, 596] on div "Ajouter de nouvelles données Que souhaitez-vous importer ? Factures & Avoirs Im…" at bounding box center [784, 397] width 1490 height 658
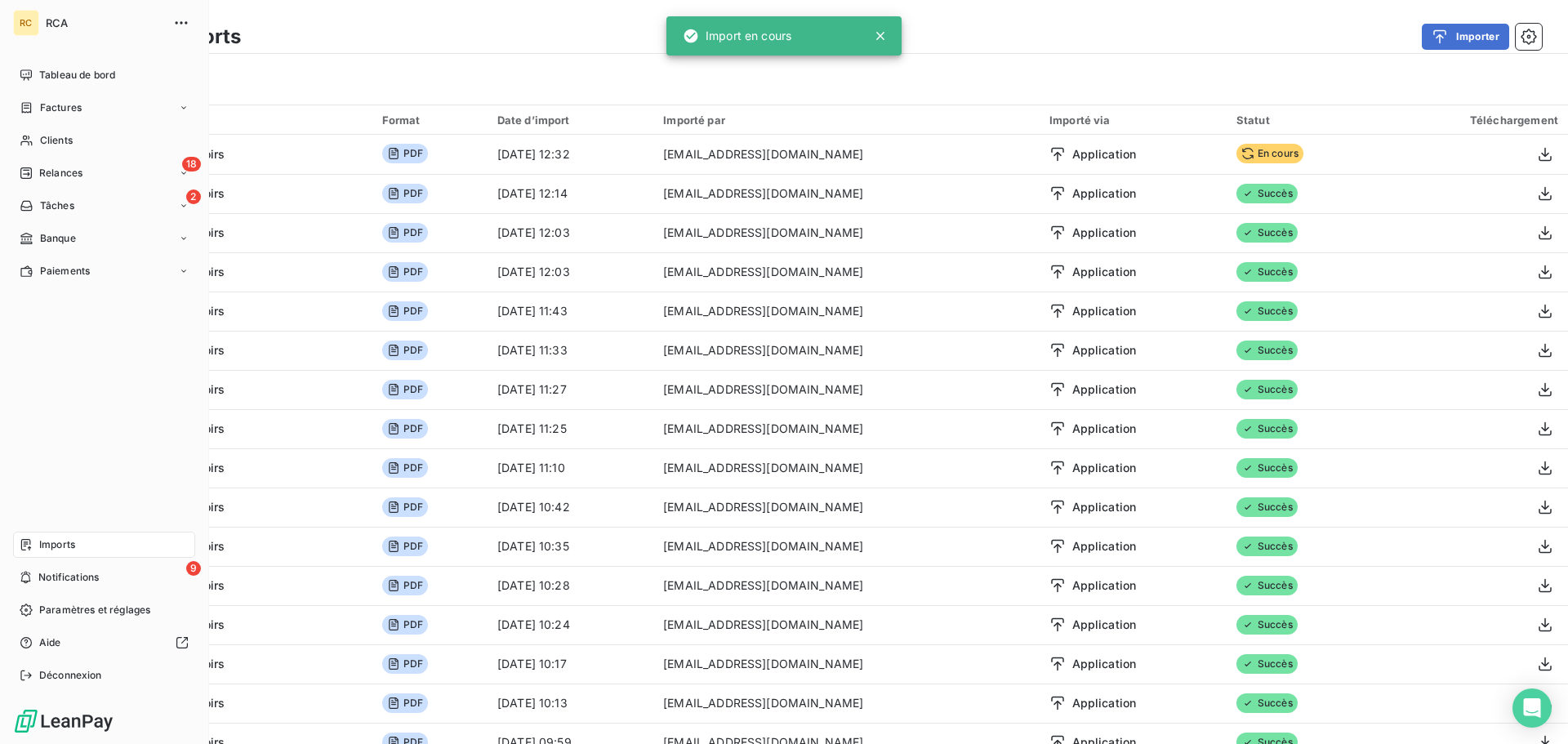
click at [40, 103] on span "Factures" at bounding box center [60, 108] width 42 height 15
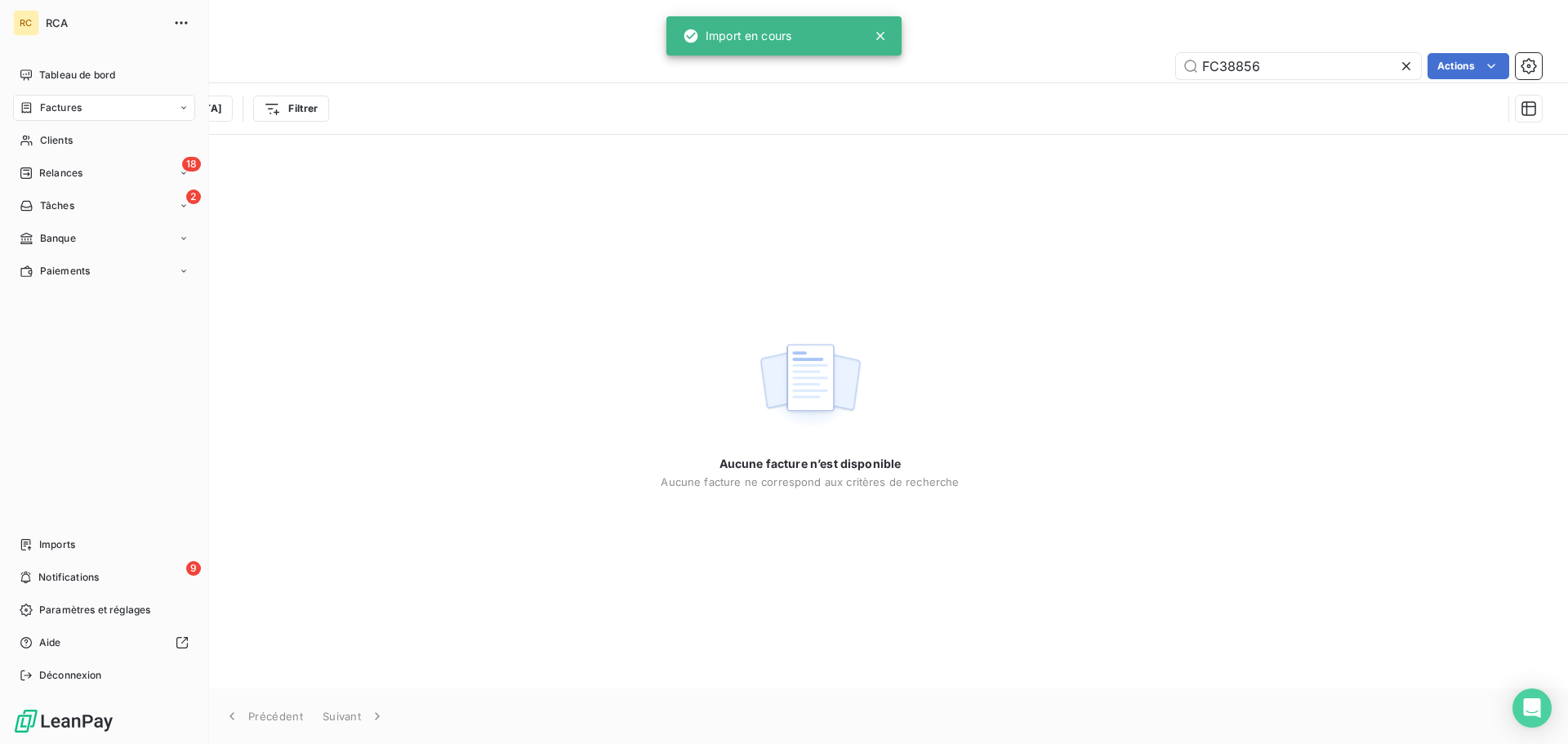
click at [5, 255] on div "RC RCA Tableau de bord Factures Clients 18 Relances 2 Tâches Banque Paiements I…" at bounding box center [104, 372] width 209 height 744
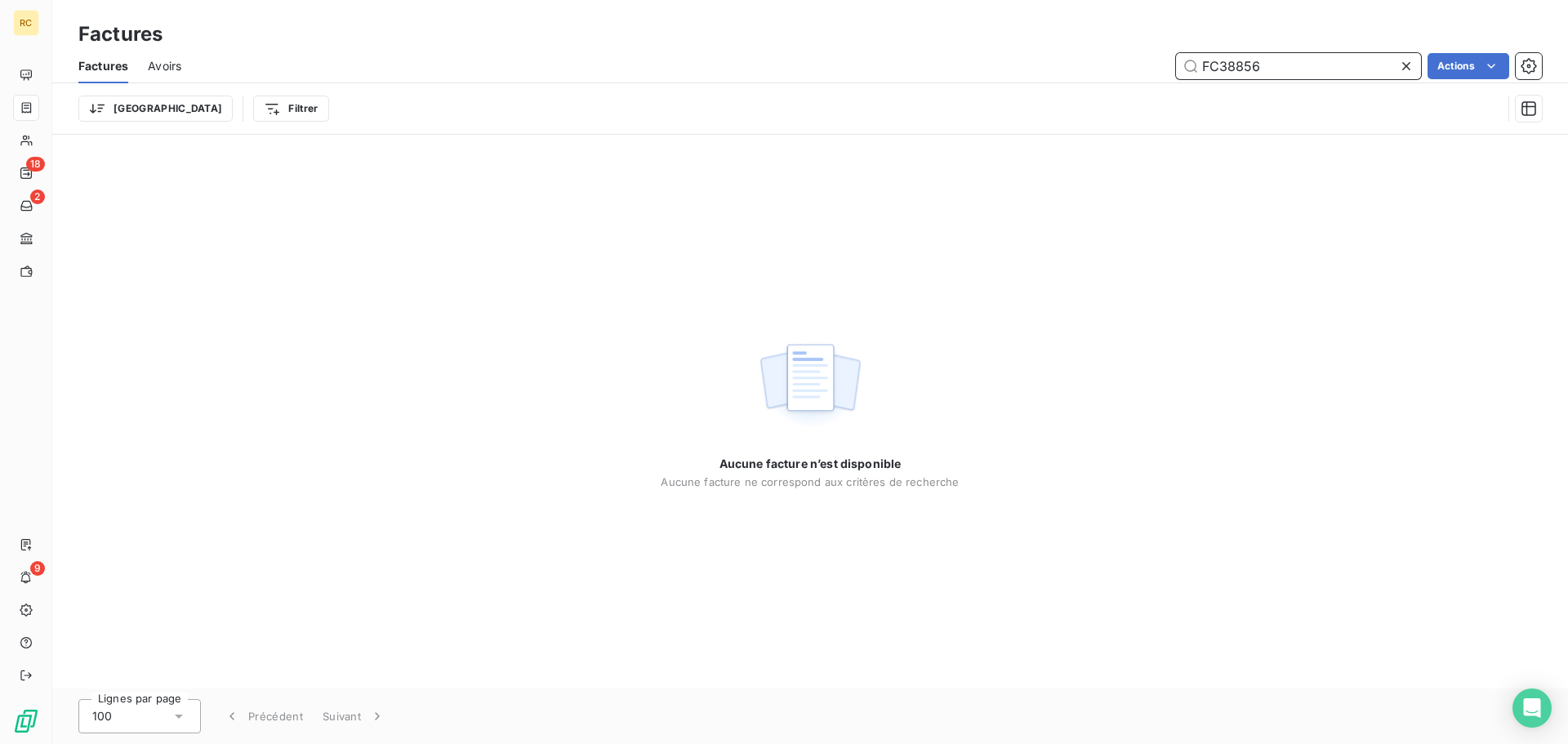
click at [1288, 62] on input "FC38856" at bounding box center [1299, 66] width 245 height 26
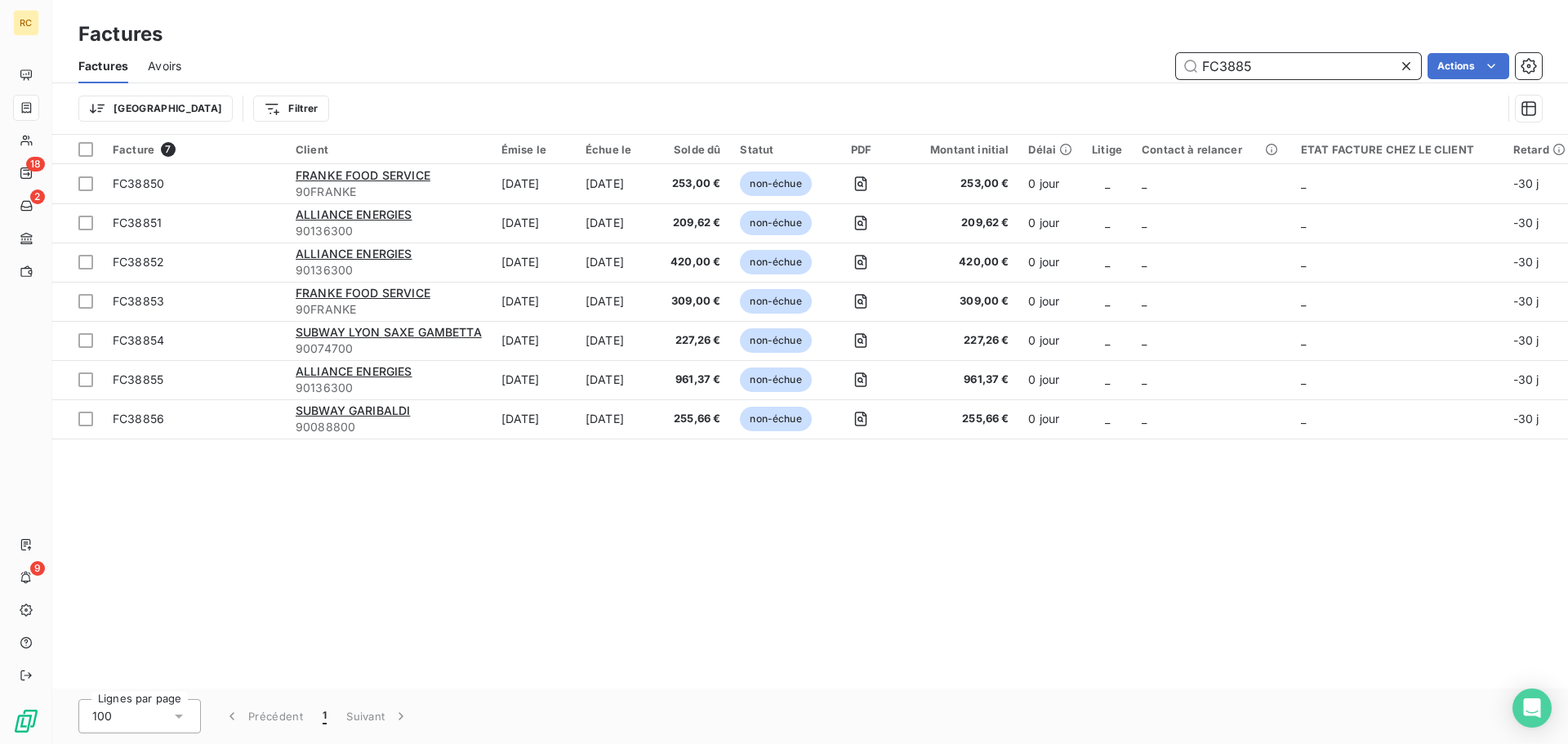
type input "FC38856"
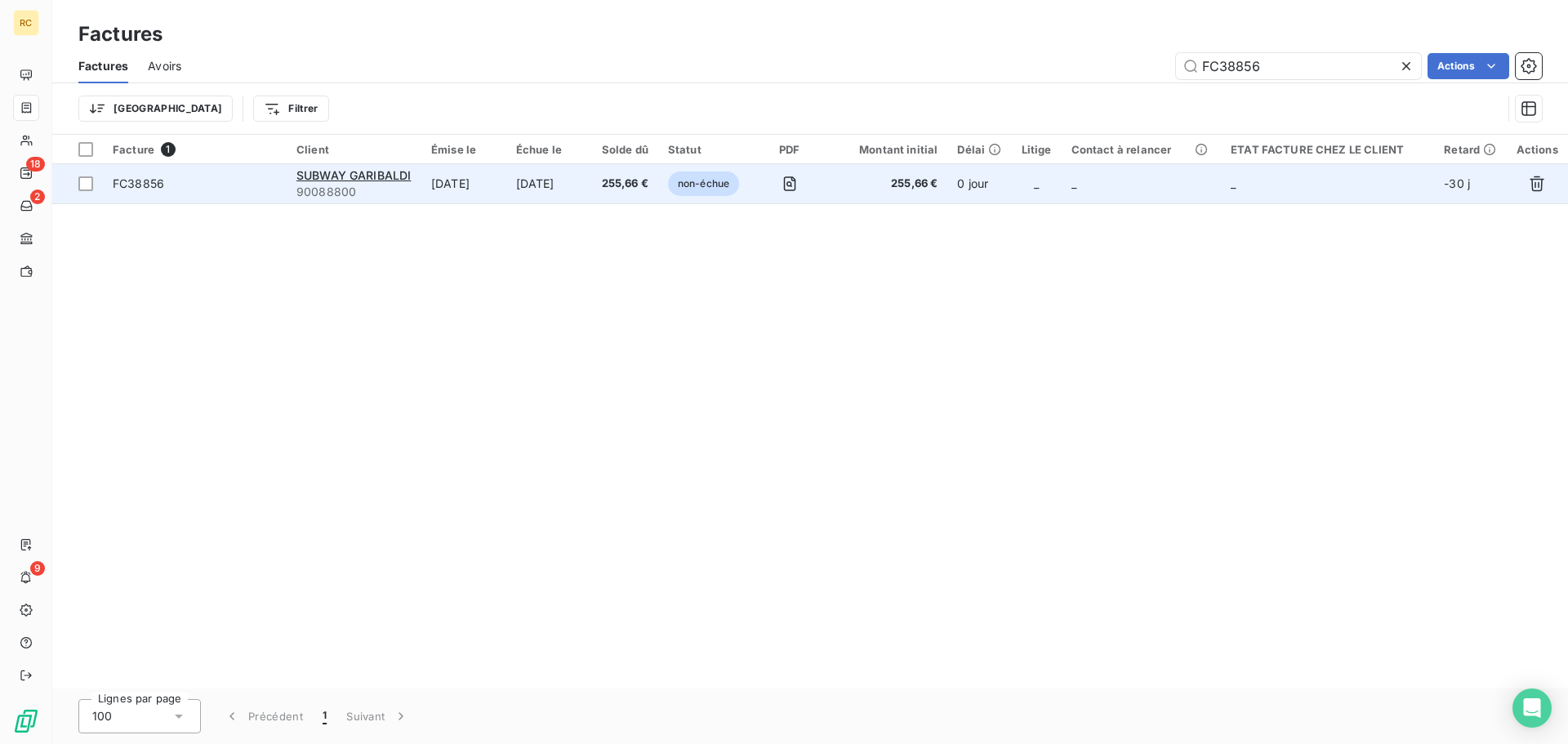
click at [433, 189] on td "[DATE]" at bounding box center [464, 184] width 85 height 39
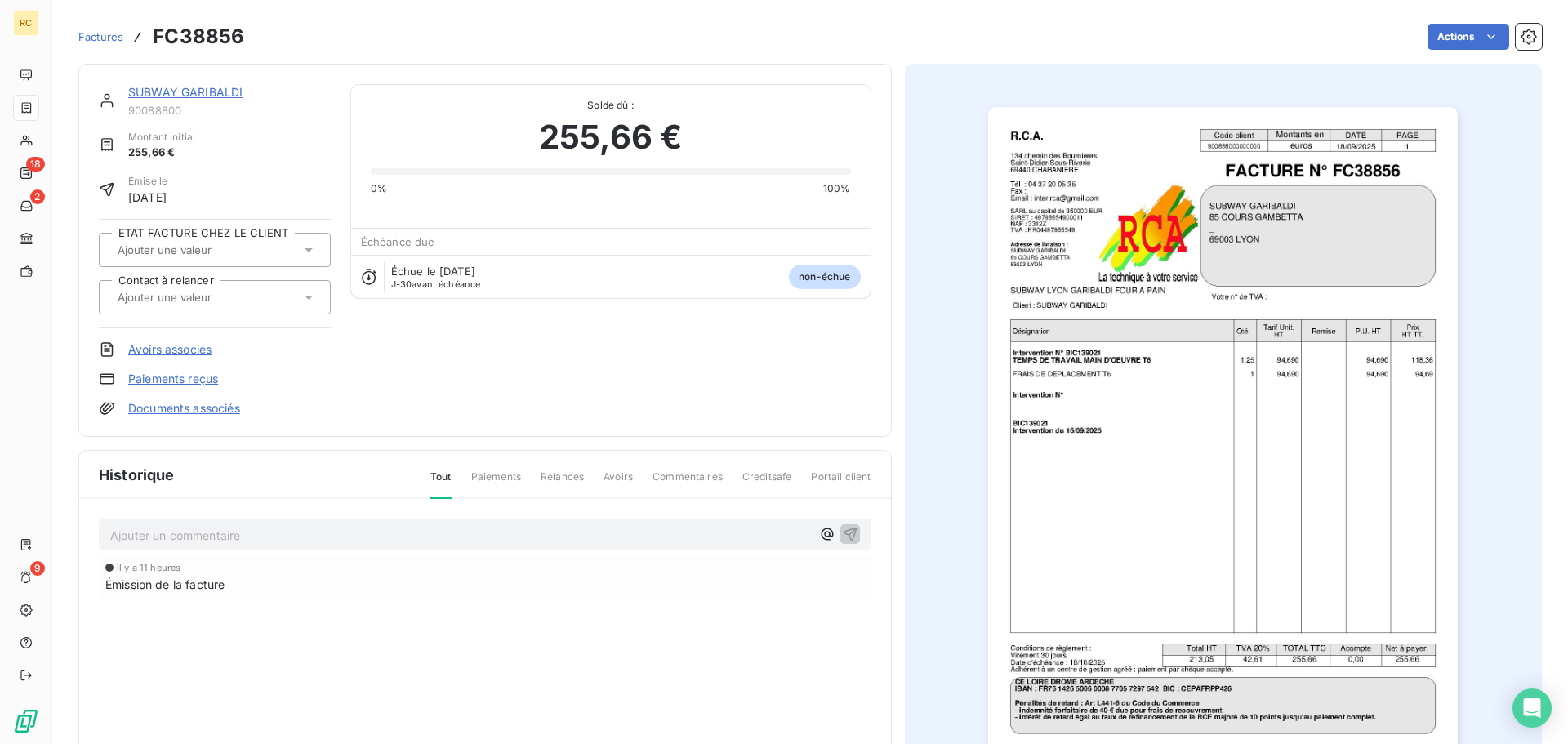
click at [153, 408] on link "Documents associés" at bounding box center [184, 409] width 112 height 17
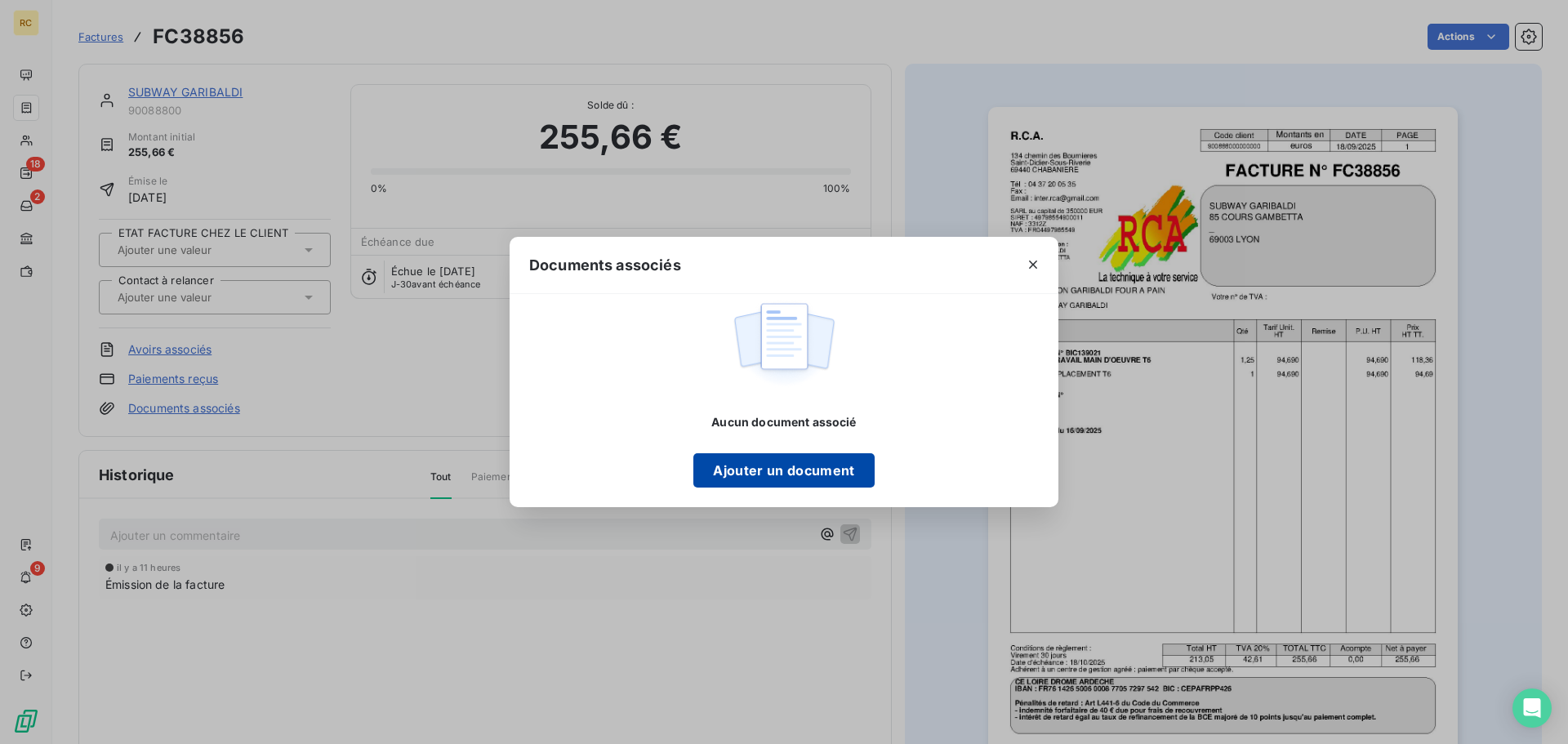
click at [727, 479] on button "Ajouter un document" at bounding box center [784, 470] width 181 height 34
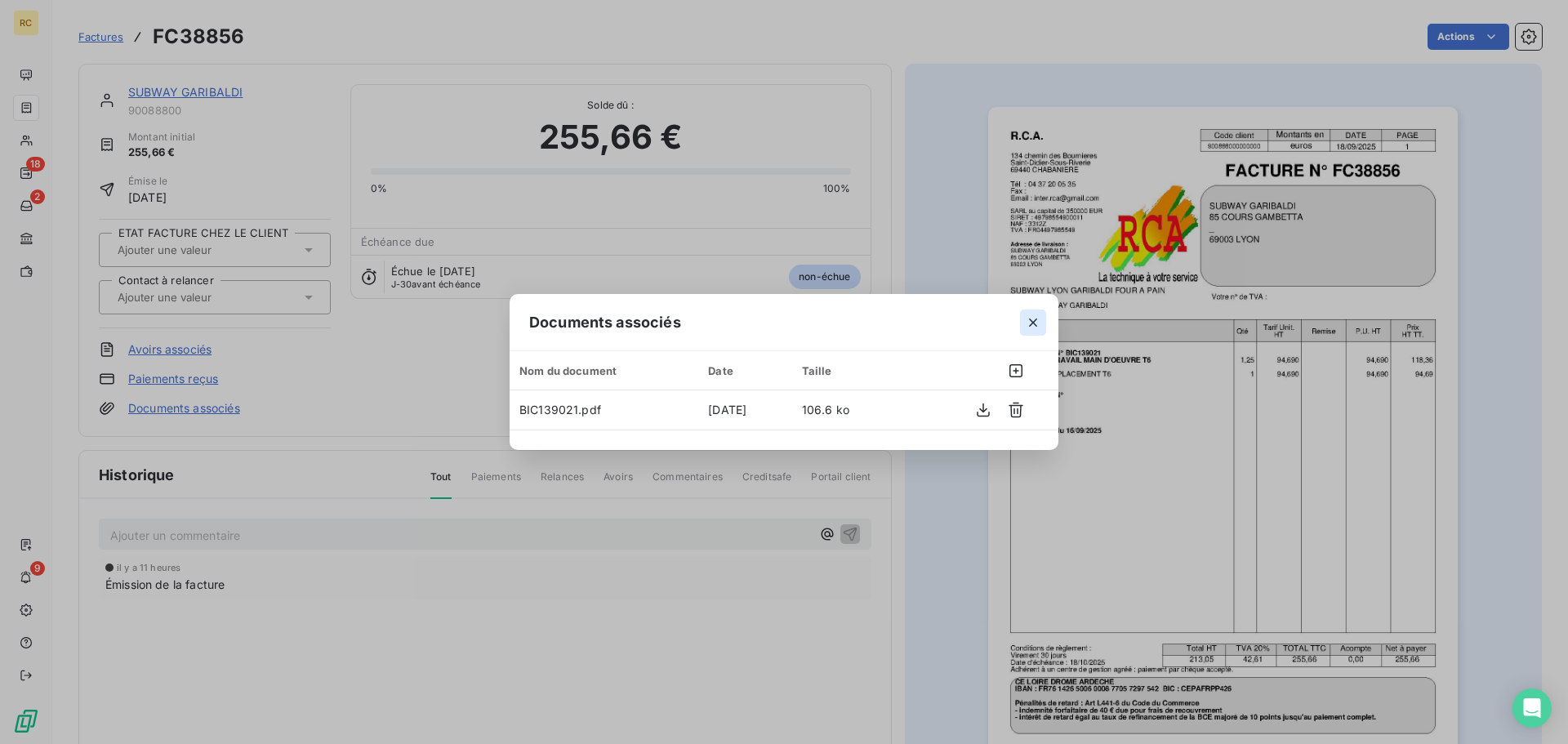
click at [1037, 317] on icon "button" at bounding box center [1034, 323] width 17 height 17
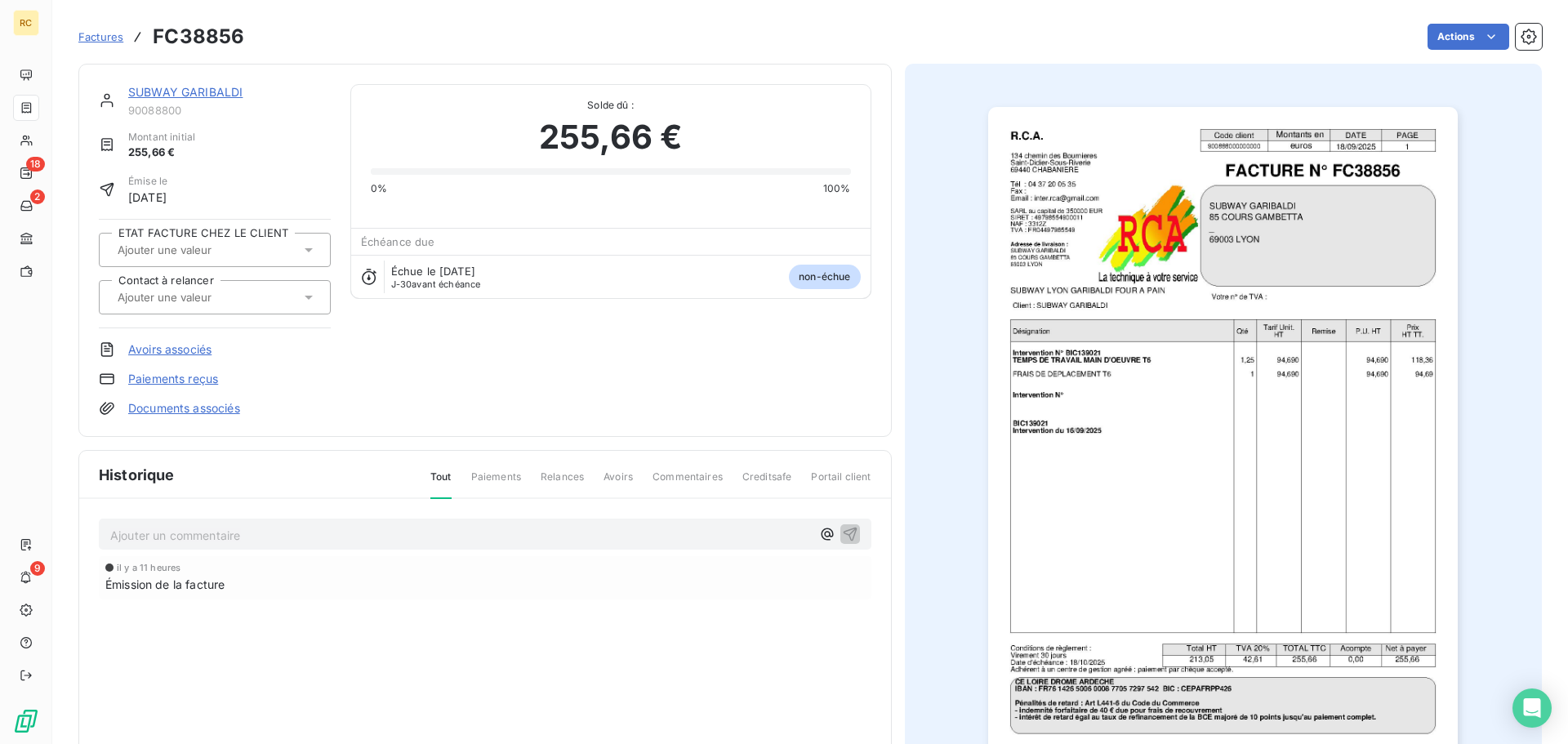
click at [188, 418] on div "SUBWAY GARIBALDI 90088800 Montant initial 255,66 € Émise le [DATE] ETAT FACTURE…" at bounding box center [485, 250] width 814 height 373
click at [195, 412] on link "Documents associés" at bounding box center [184, 409] width 112 height 17
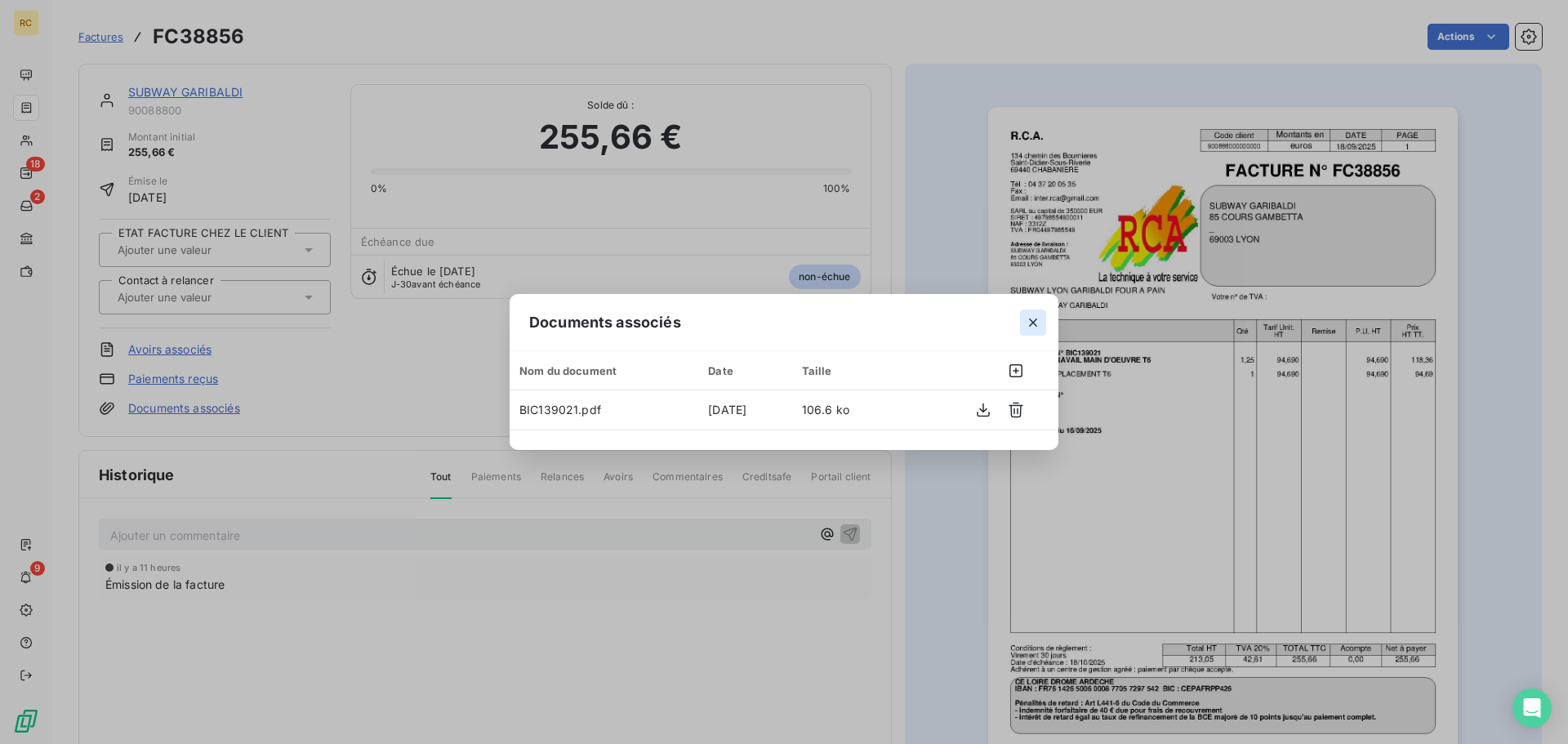
click at [1033, 324] on icon "button" at bounding box center [1034, 323] width 17 height 17
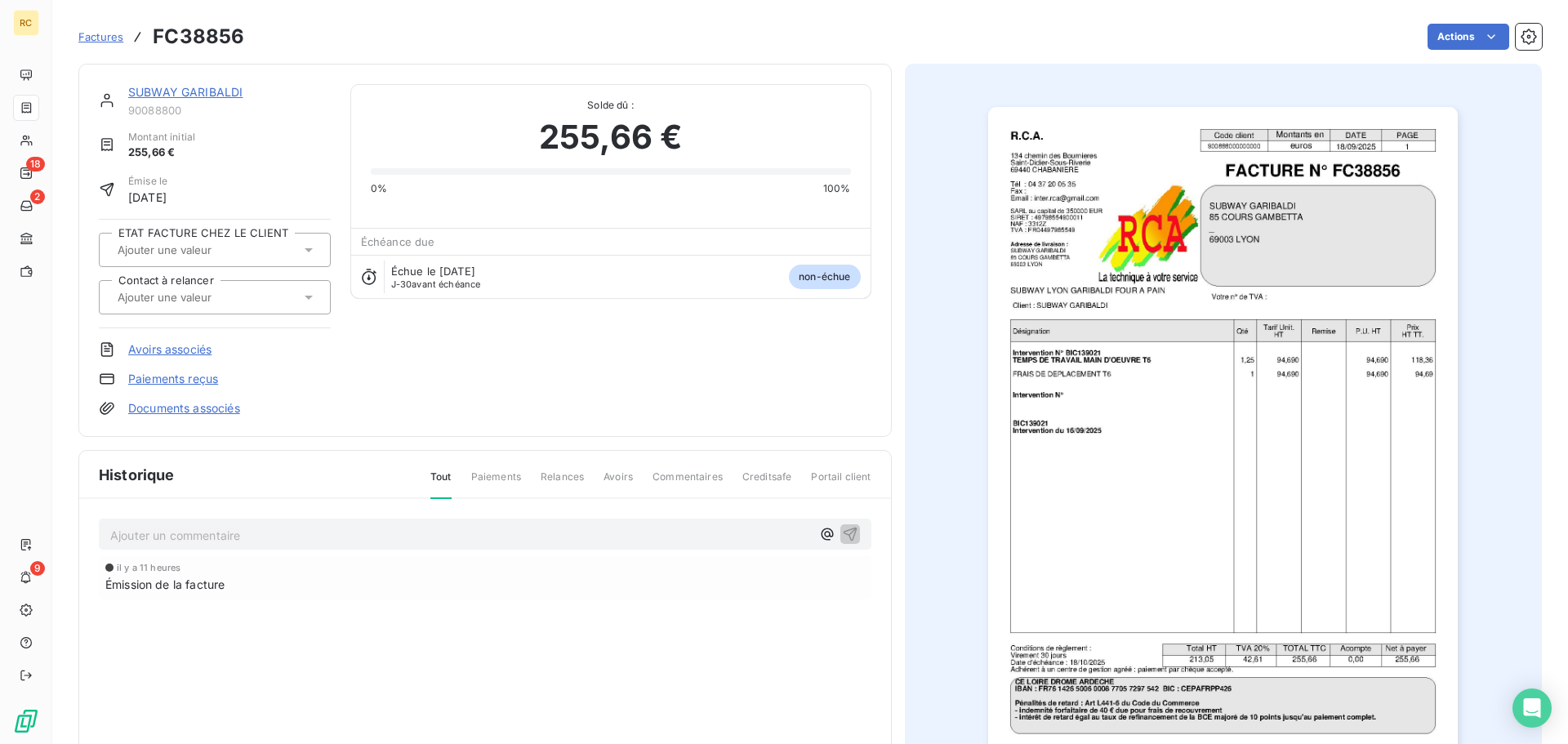
drag, startPoint x: 174, startPoint y: 90, endPoint x: 263, endPoint y: 54, distance: 96.0
click at [174, 90] on link "SUBWAY GARIBALDI" at bounding box center [186, 91] width 114 height 14
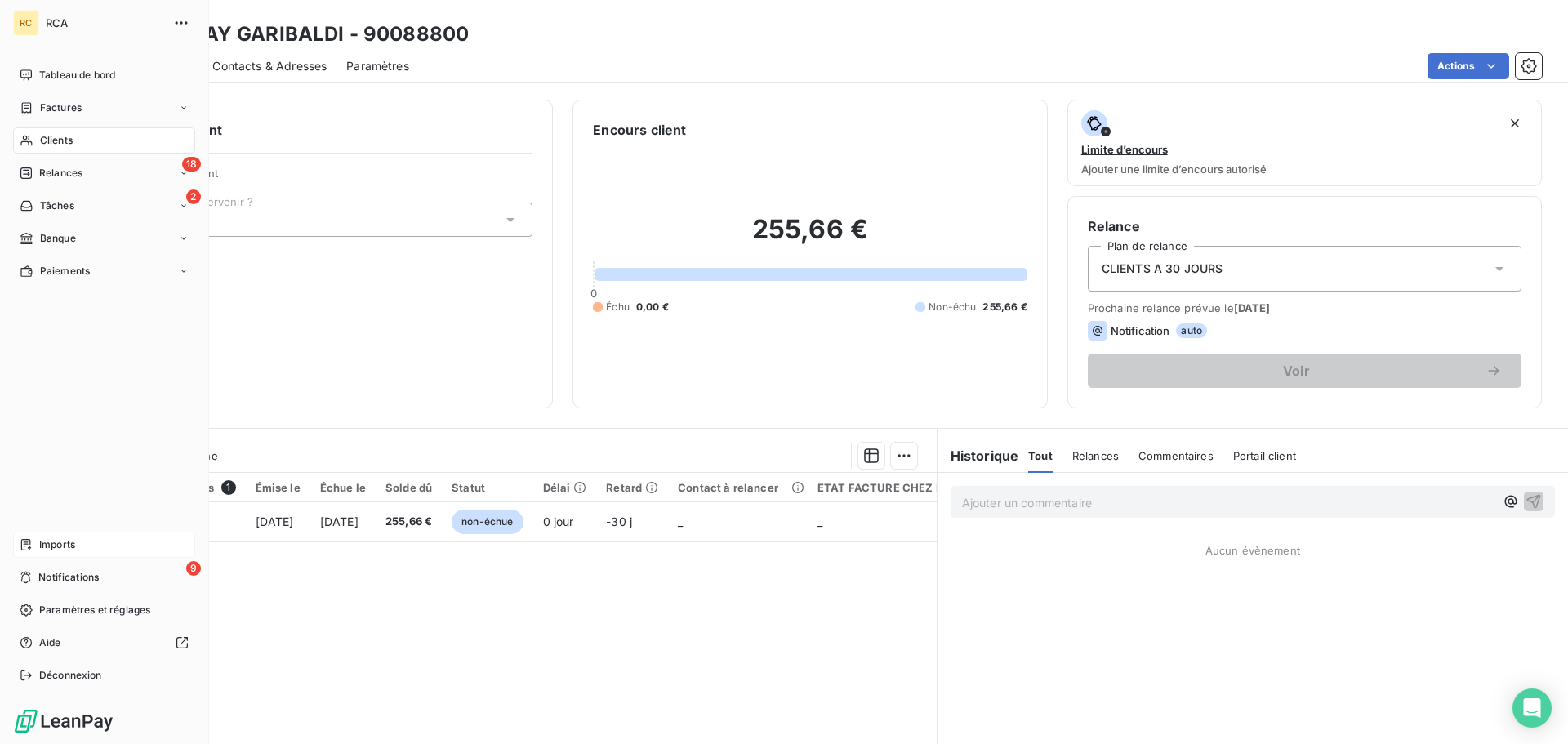
click at [44, 542] on span "Imports" at bounding box center [56, 545] width 36 height 15
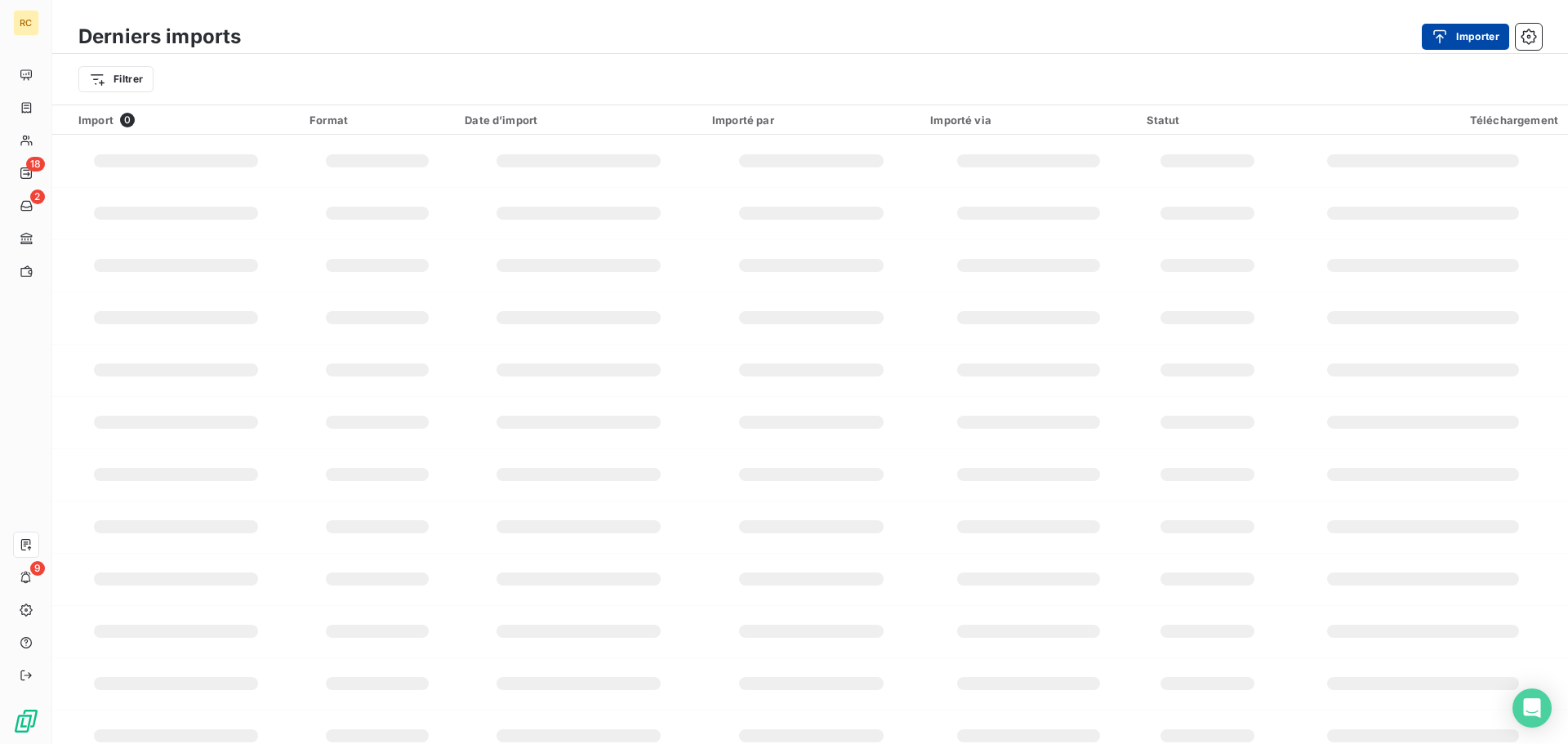
click at [1306, 39] on icon "button" at bounding box center [1441, 37] width 17 height 17
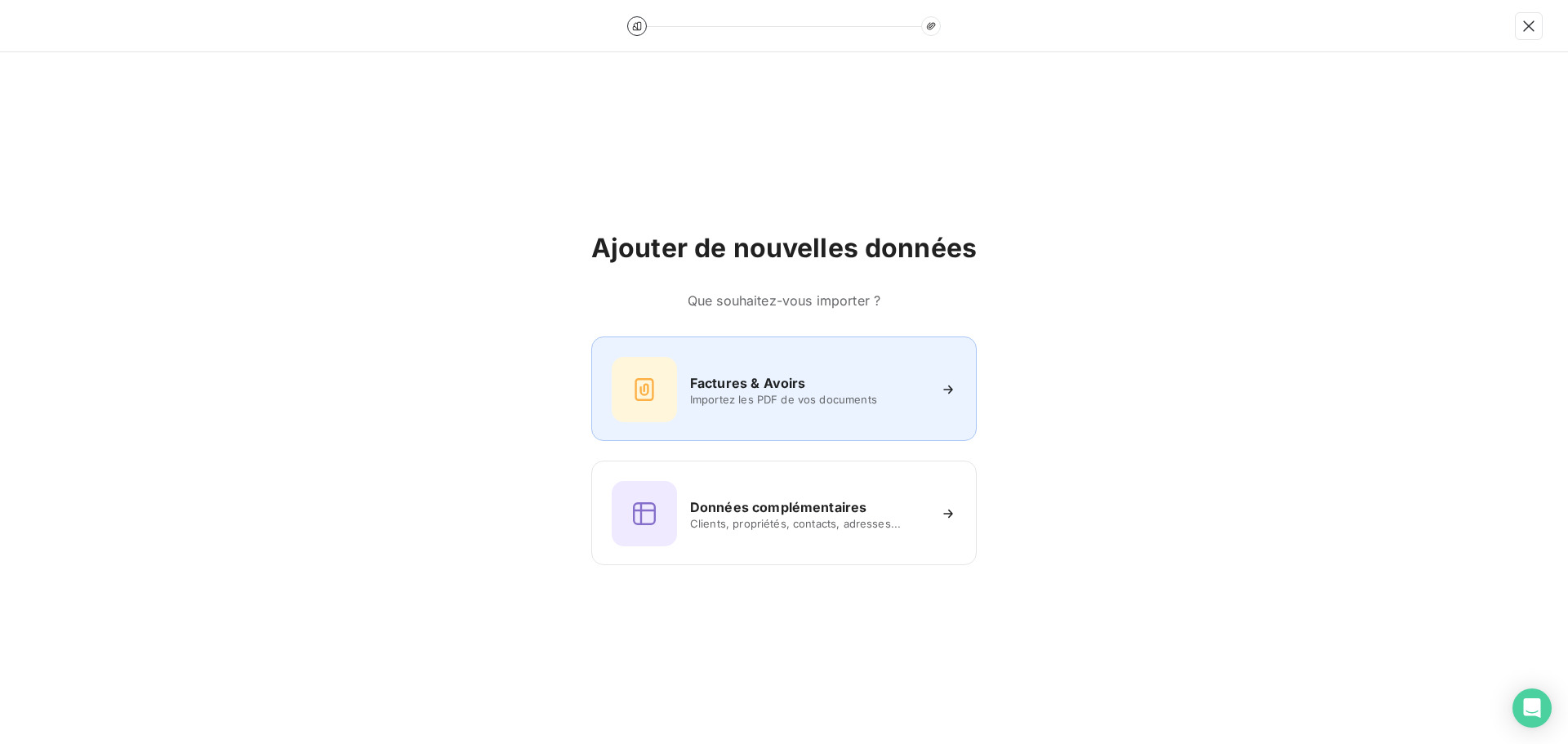
click at [819, 395] on span "Importez les PDF de vos documents" at bounding box center [808, 400] width 237 height 13
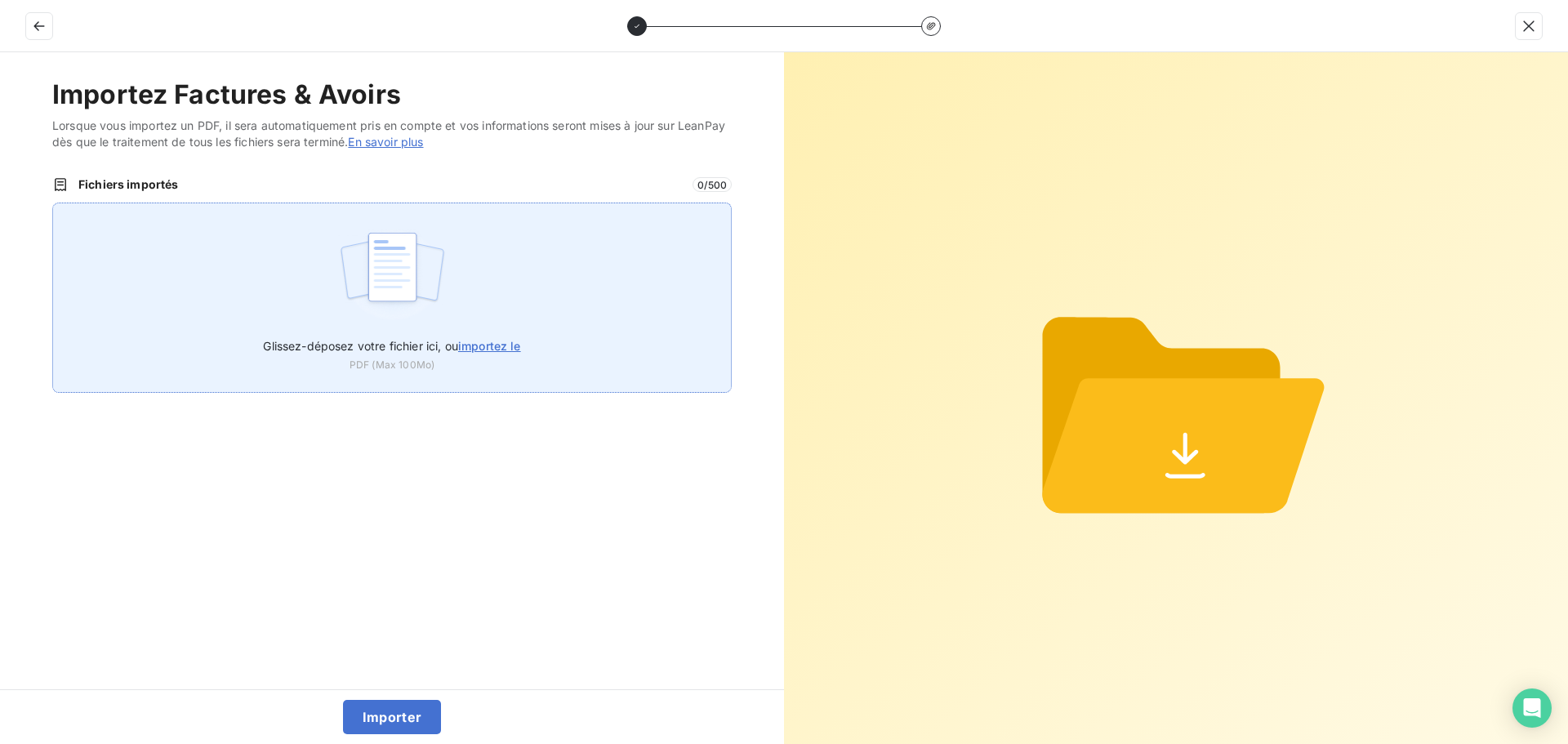
click at [533, 246] on div "Glissez-déposez votre fichier ici, ou importez le PDF (Max 100Mo)" at bounding box center [392, 298] width 679 height 190
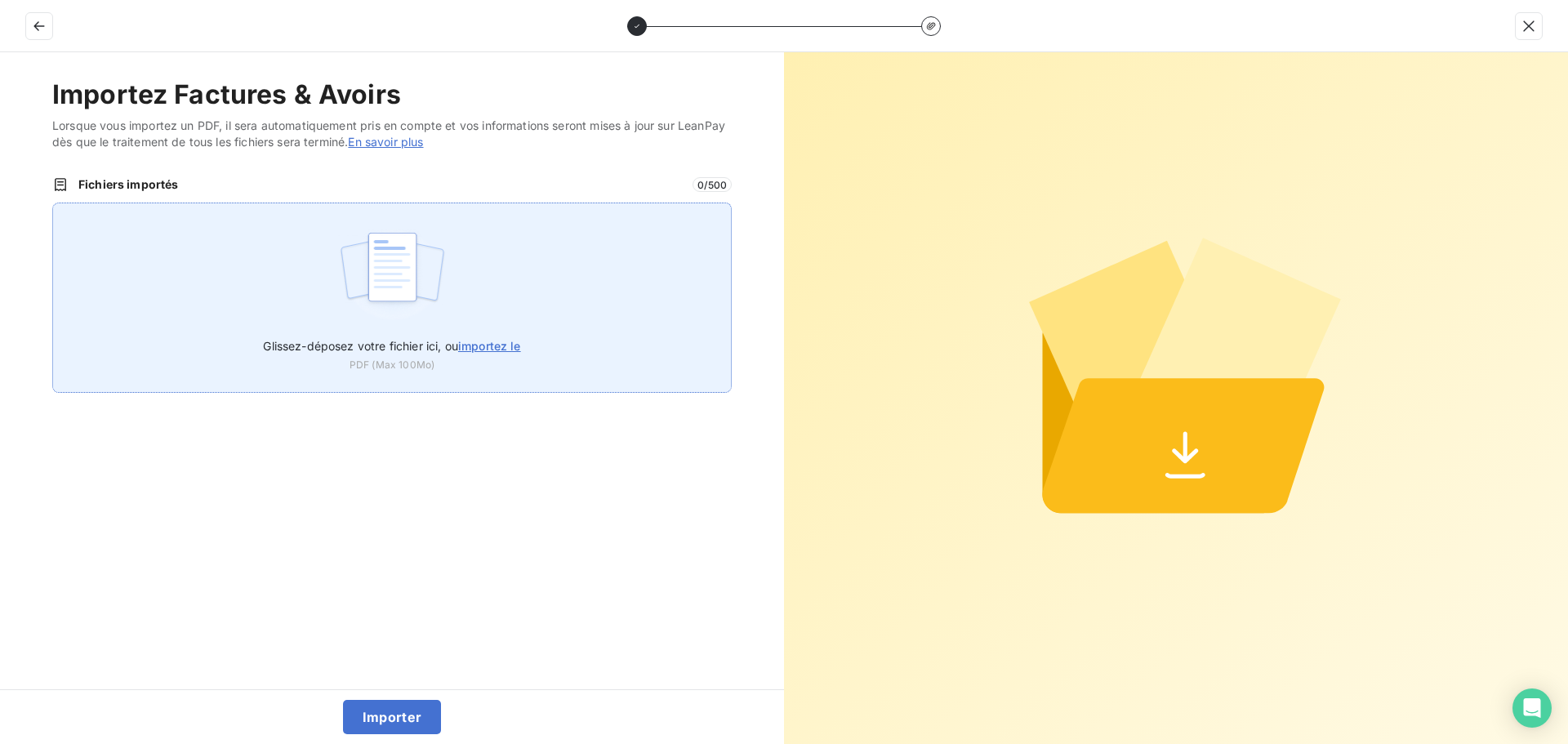
type input "C:\fakepath\FC38857.pdf"
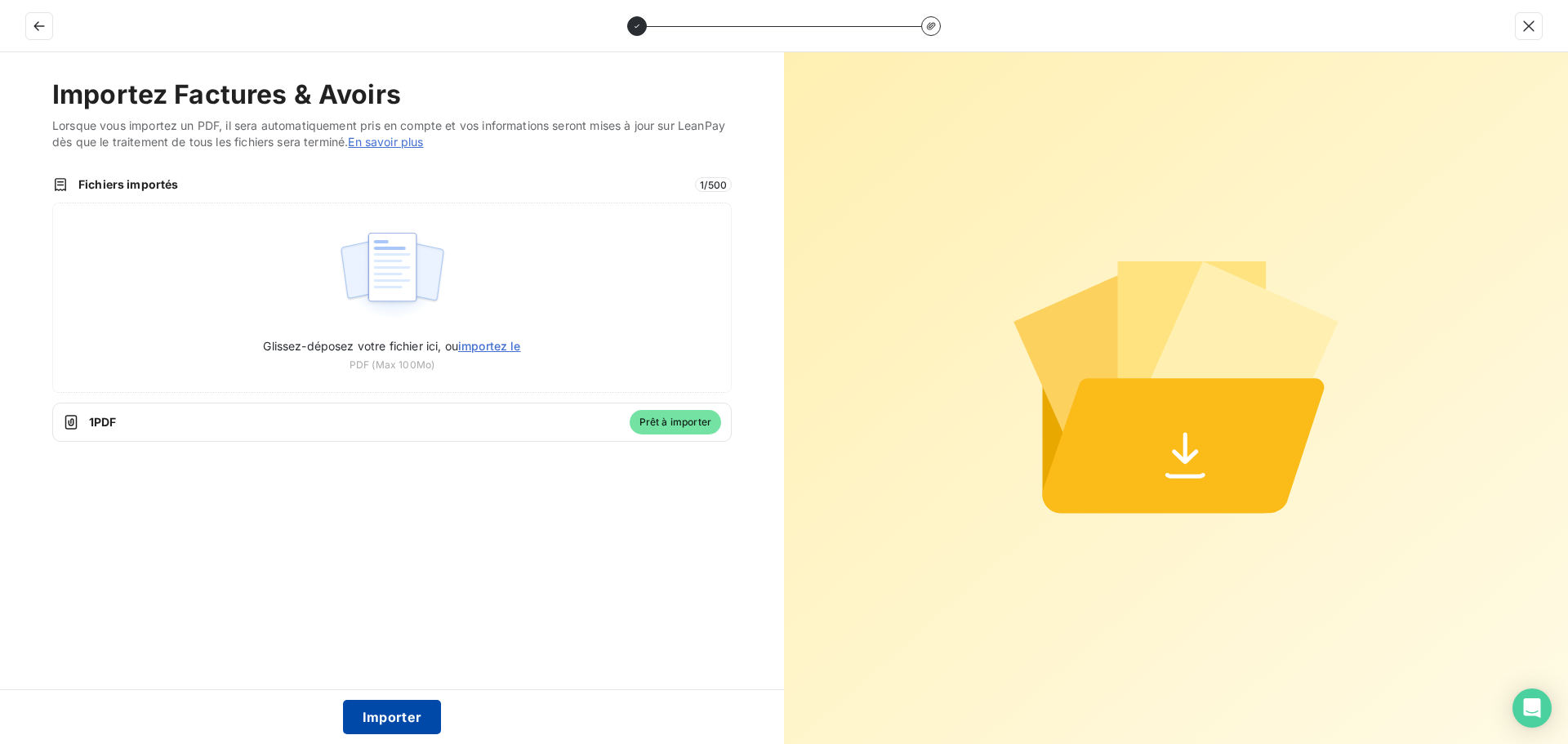
click at [391, 596] on button "Importer" at bounding box center [392, 717] width 99 height 34
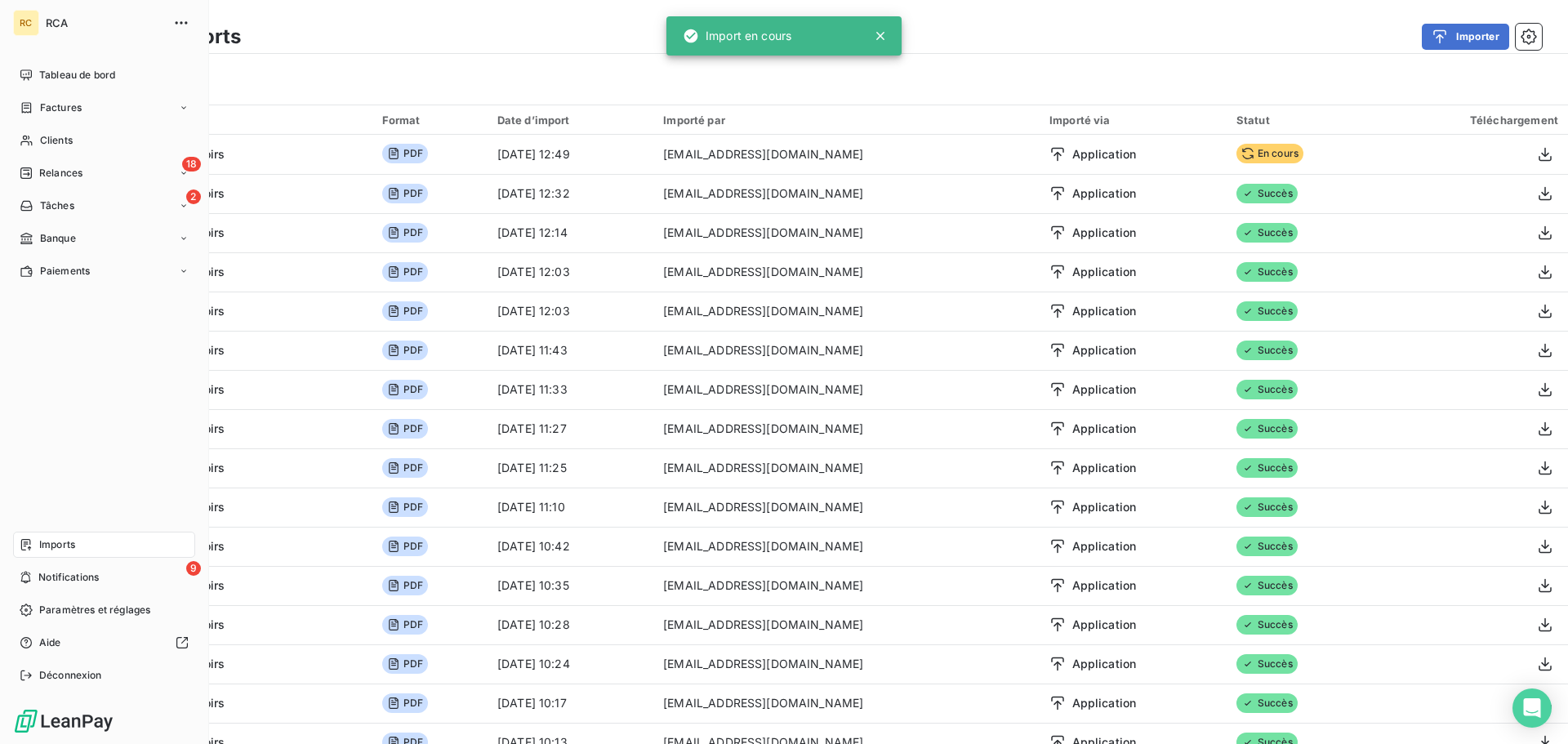
click at [52, 105] on span "Factures" at bounding box center [60, 108] width 42 height 15
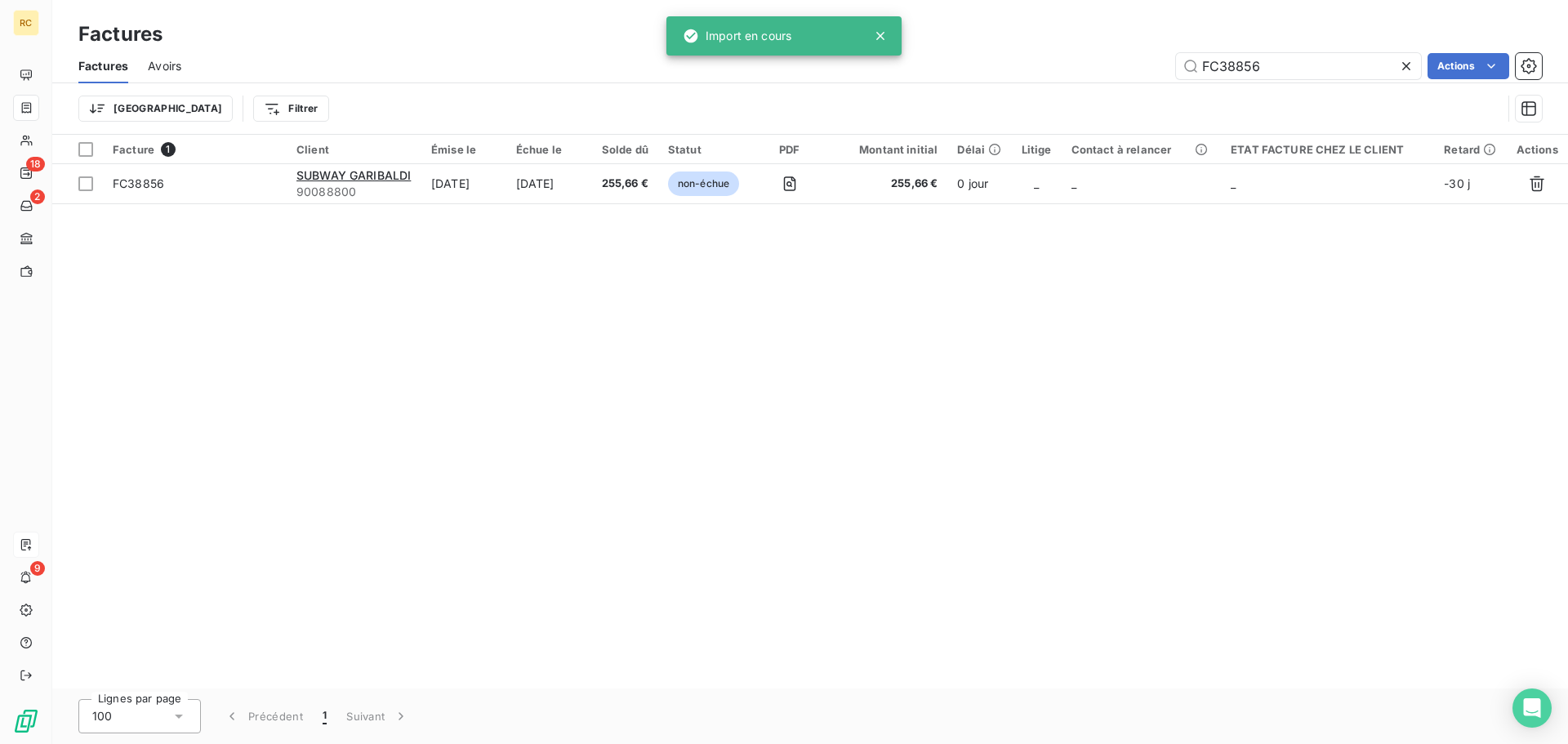
drag, startPoint x: 1243, startPoint y: 67, endPoint x: 1106, endPoint y: 71, distance: 137.1
click at [1108, 71] on div "FC38856 Actions" at bounding box center [871, 66] width 1341 height 26
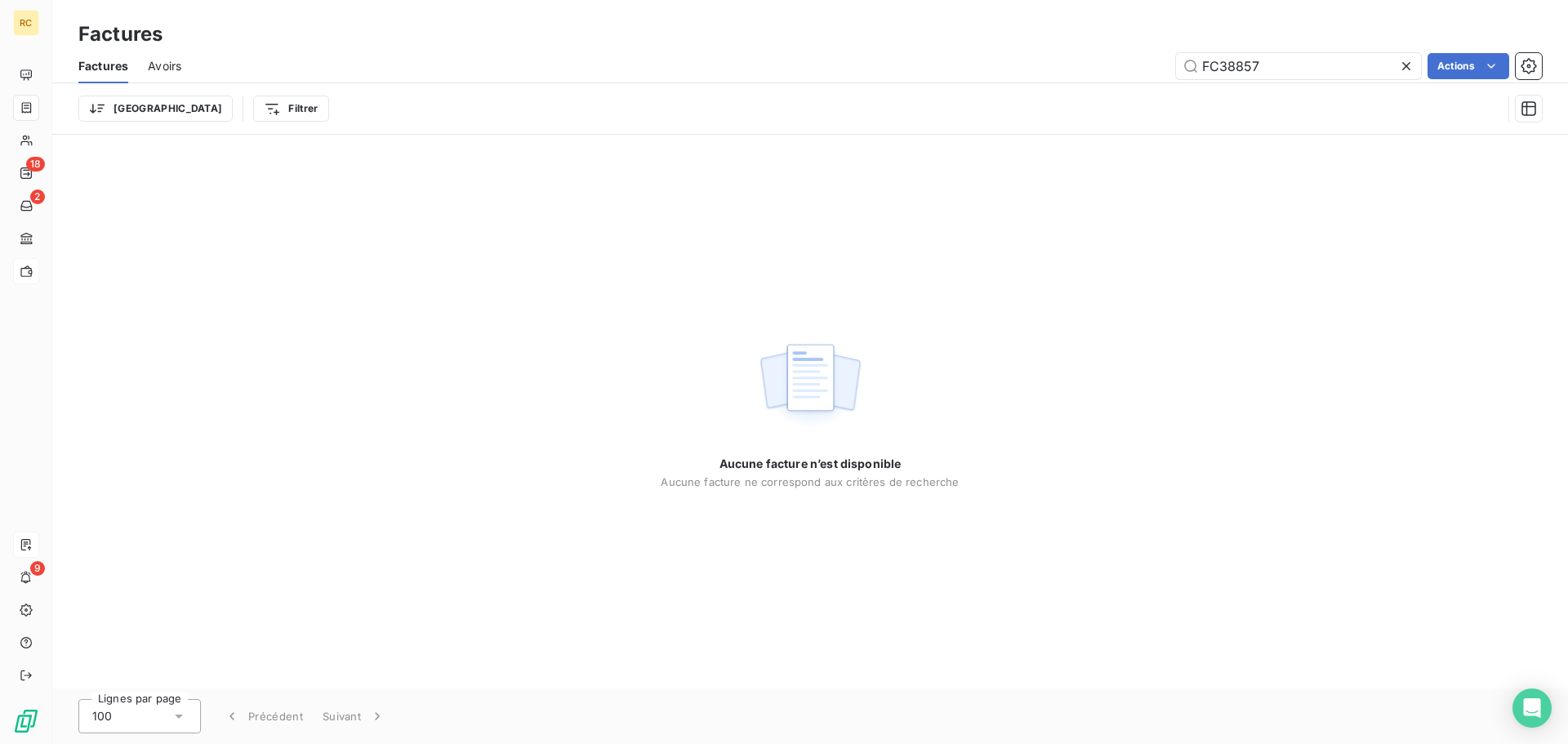
type input "FC38857"
